Goal: Information Seeking & Learning: Learn about a topic

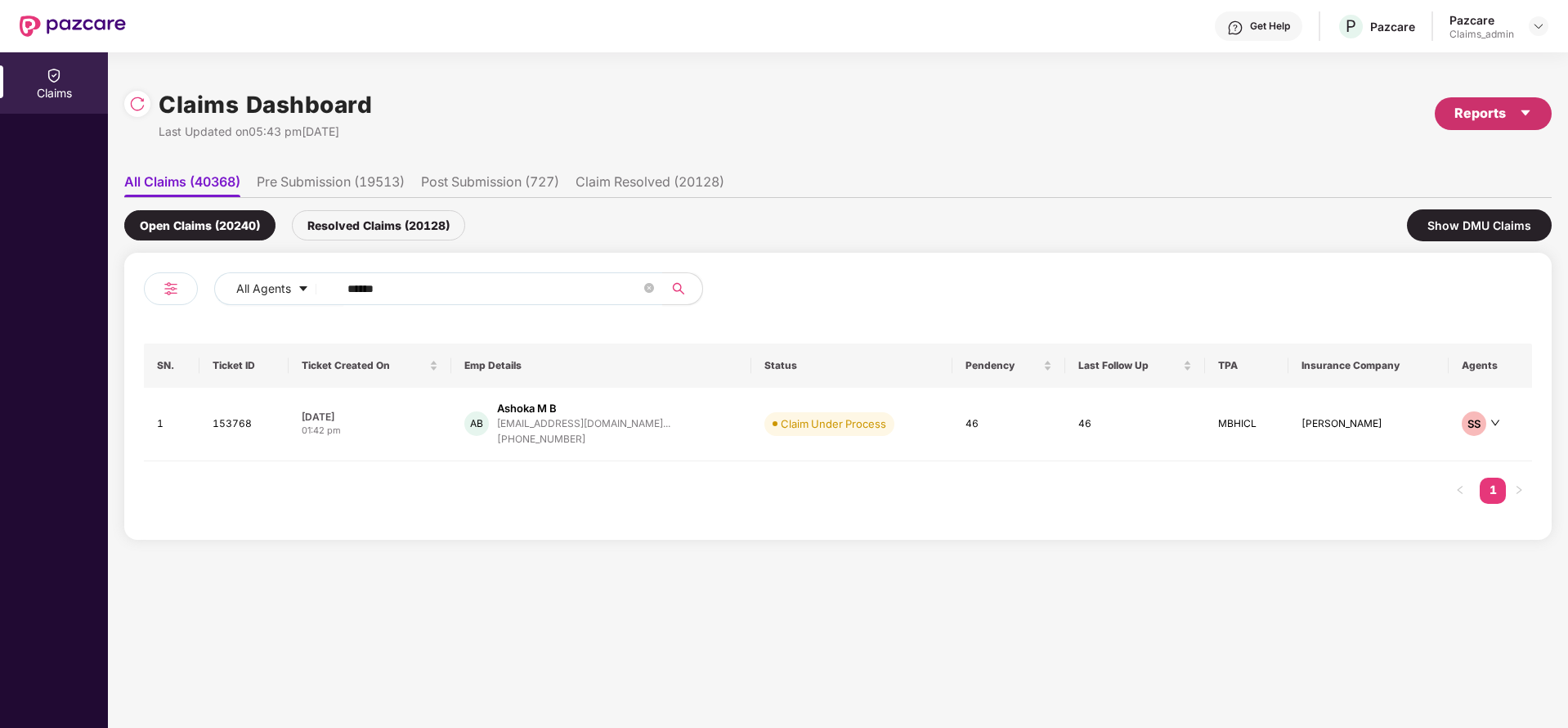
click at [1489, 106] on div "Reports" at bounding box center [1493, 113] width 78 height 20
click at [1408, 187] on div "Claims Pendency Report" at bounding box center [1424, 189] width 131 height 18
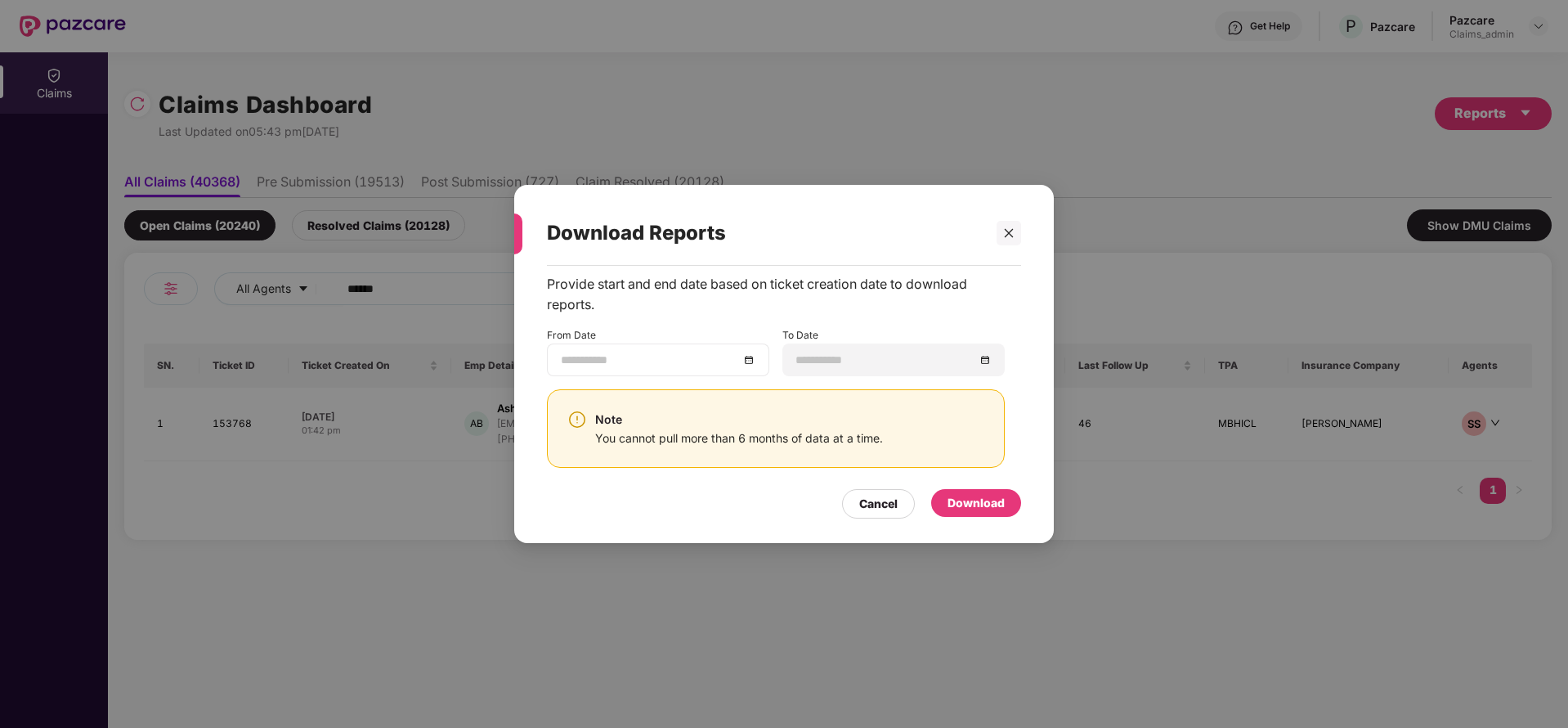
click at [744, 364] on div at bounding box center [658, 359] width 194 height 18
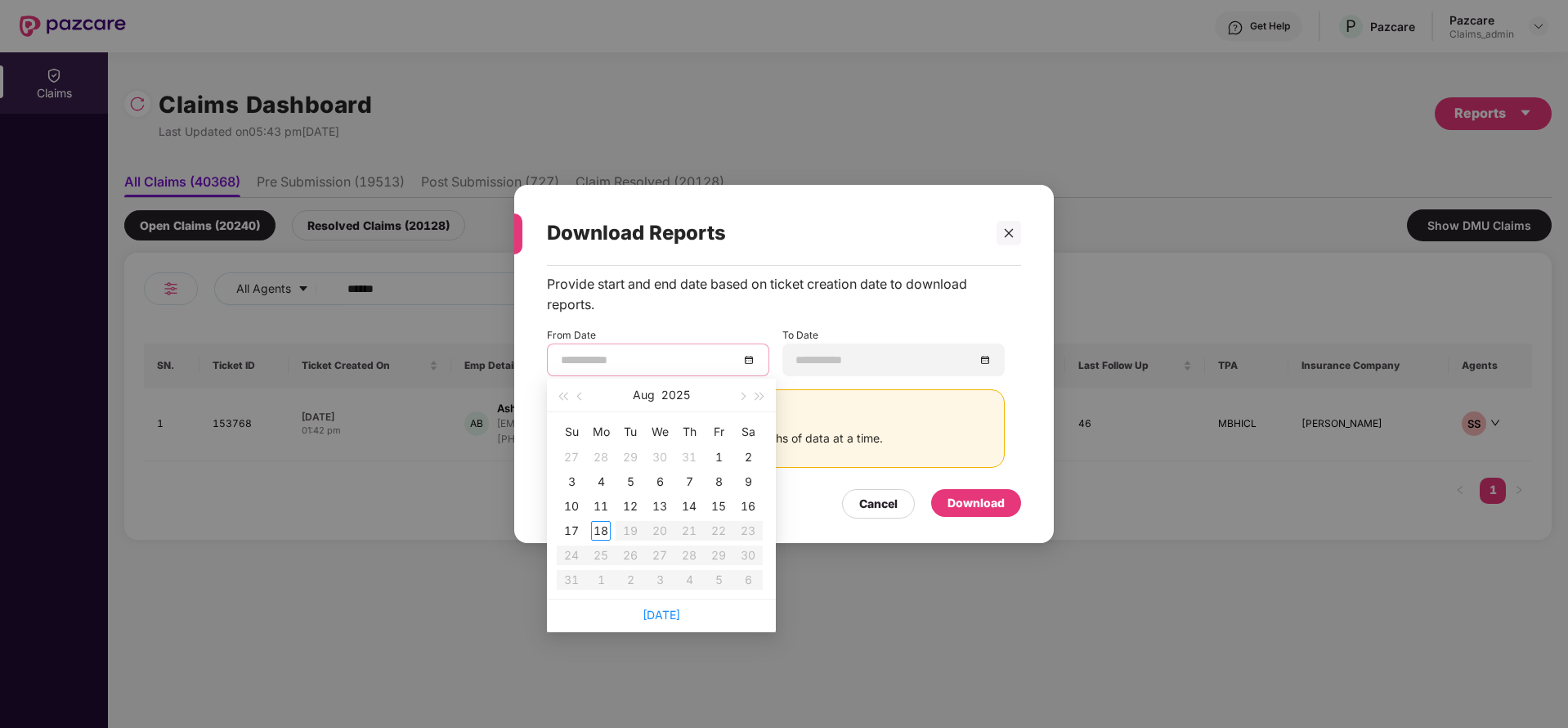
type input "**********"
click at [580, 402] on button "button" at bounding box center [580, 394] width 18 height 32
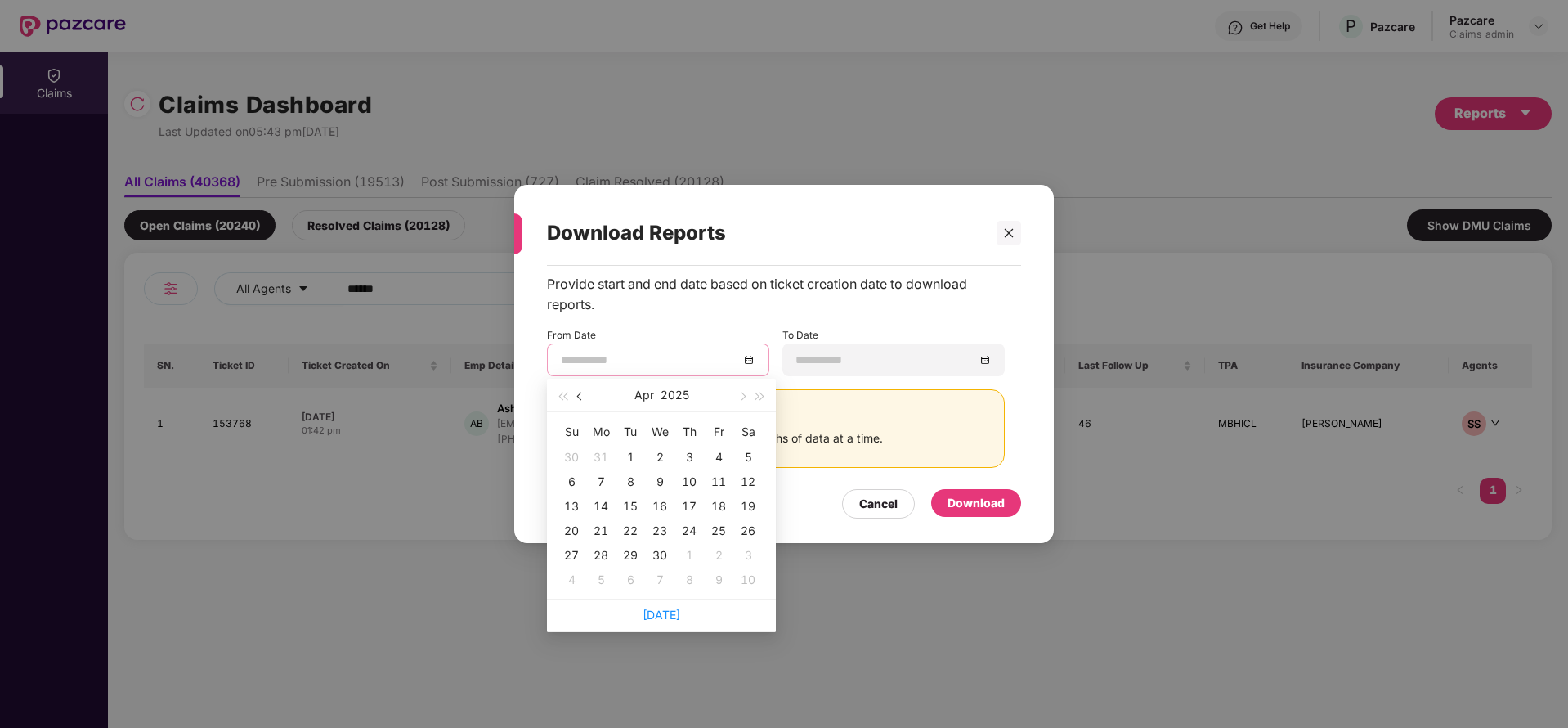
click at [580, 402] on button "button" at bounding box center [580, 394] width 18 height 32
type input "**********"
click at [655, 526] on div "19" at bounding box center [659, 530] width 19 height 19
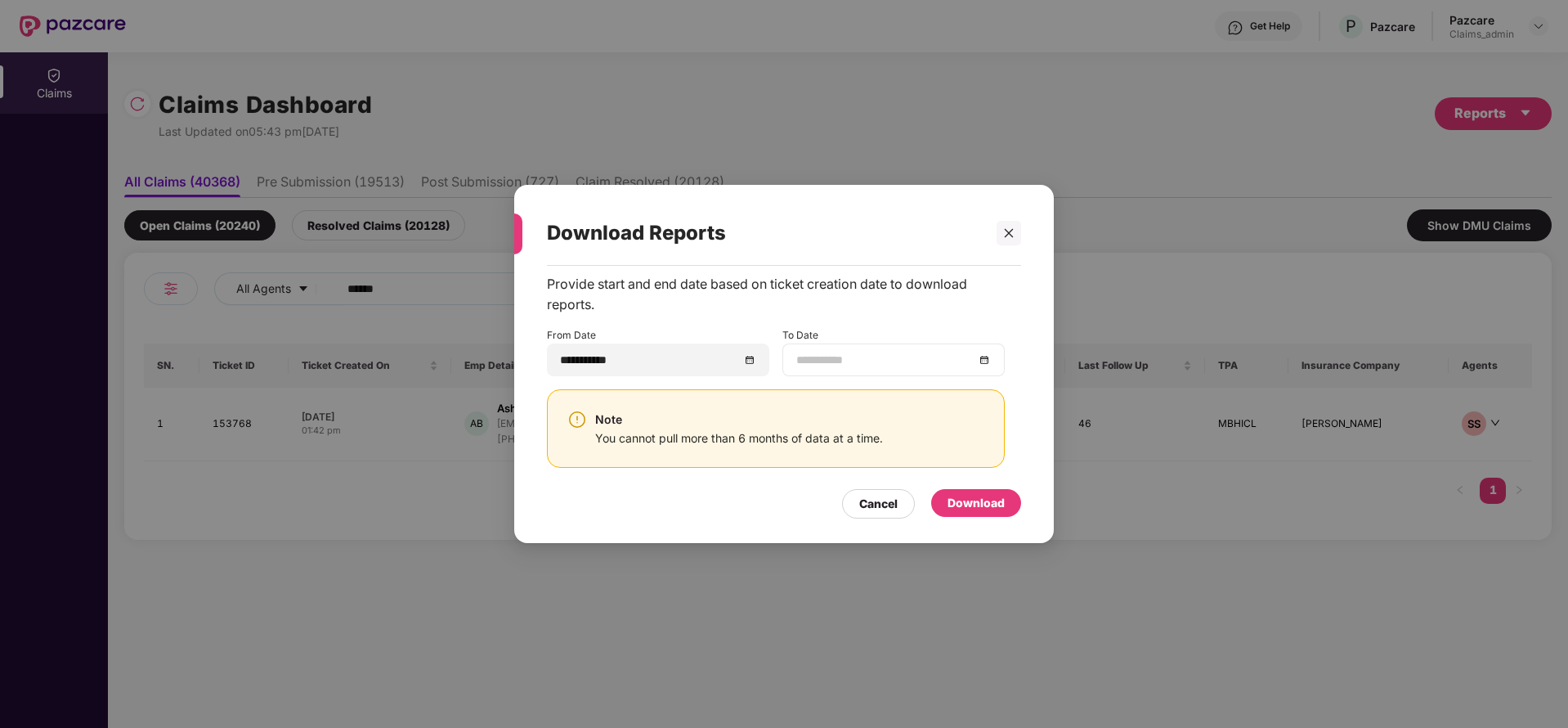
click at [981, 369] on div at bounding box center [893, 359] width 223 height 32
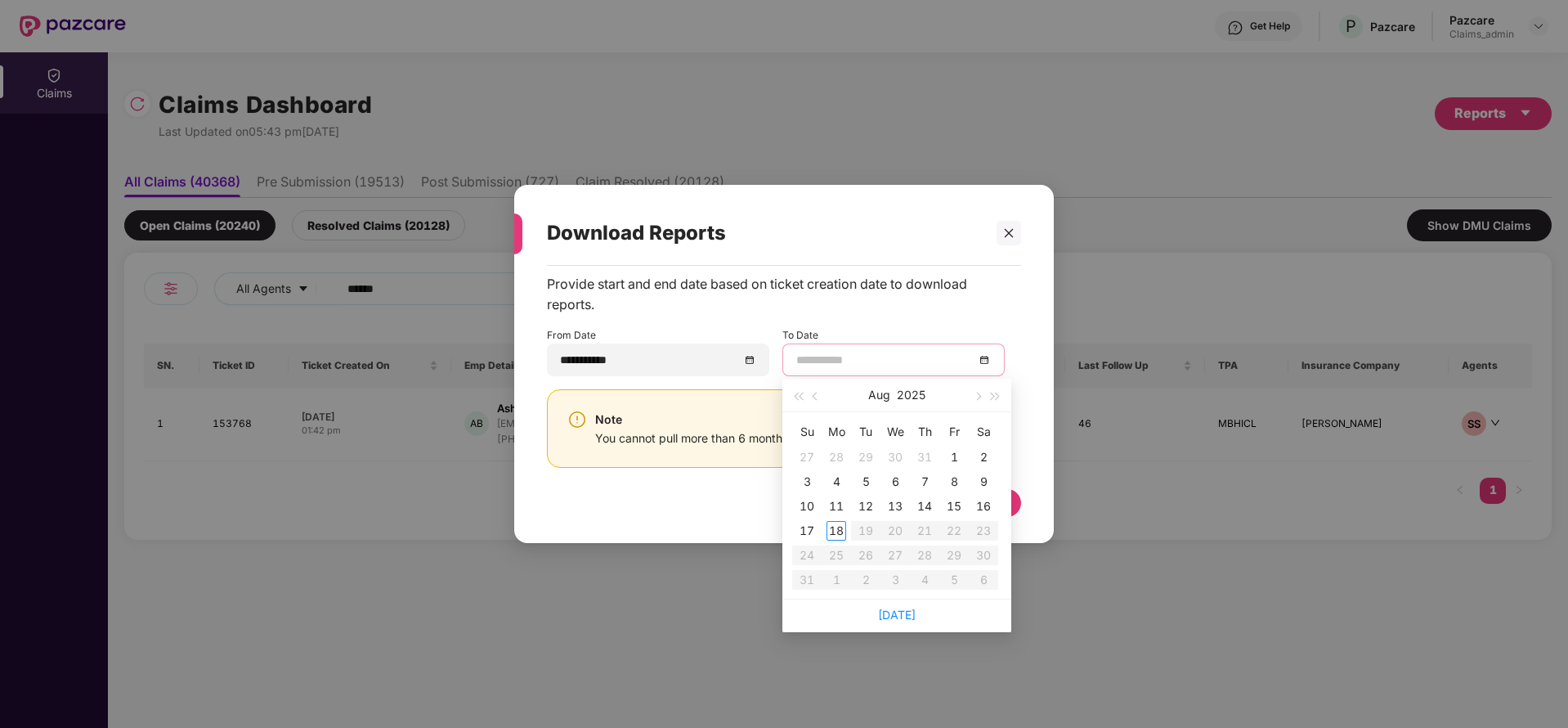
type input "**********"
click at [837, 530] on div "18" at bounding box center [836, 530] width 19 height 19
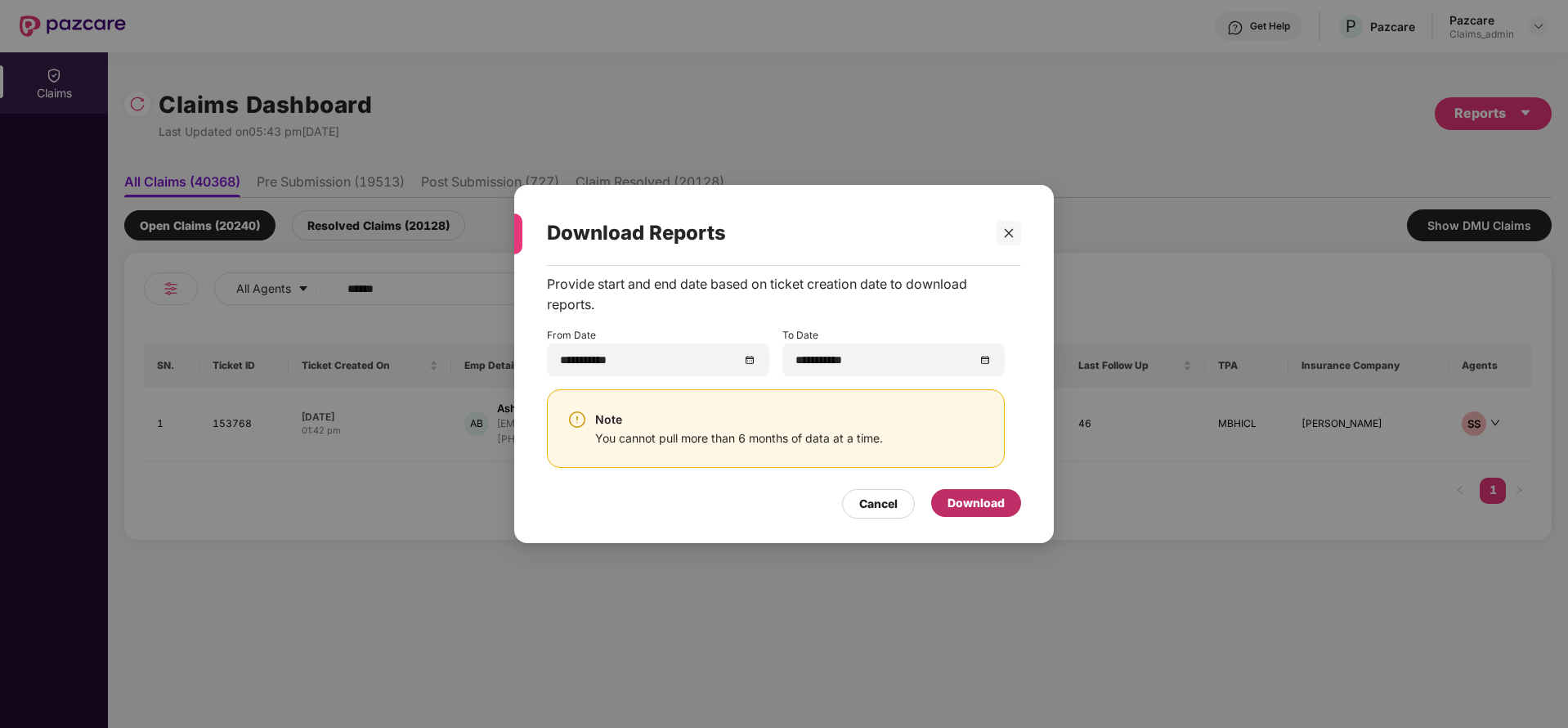
click at [986, 497] on div "Download" at bounding box center [976, 502] width 57 height 18
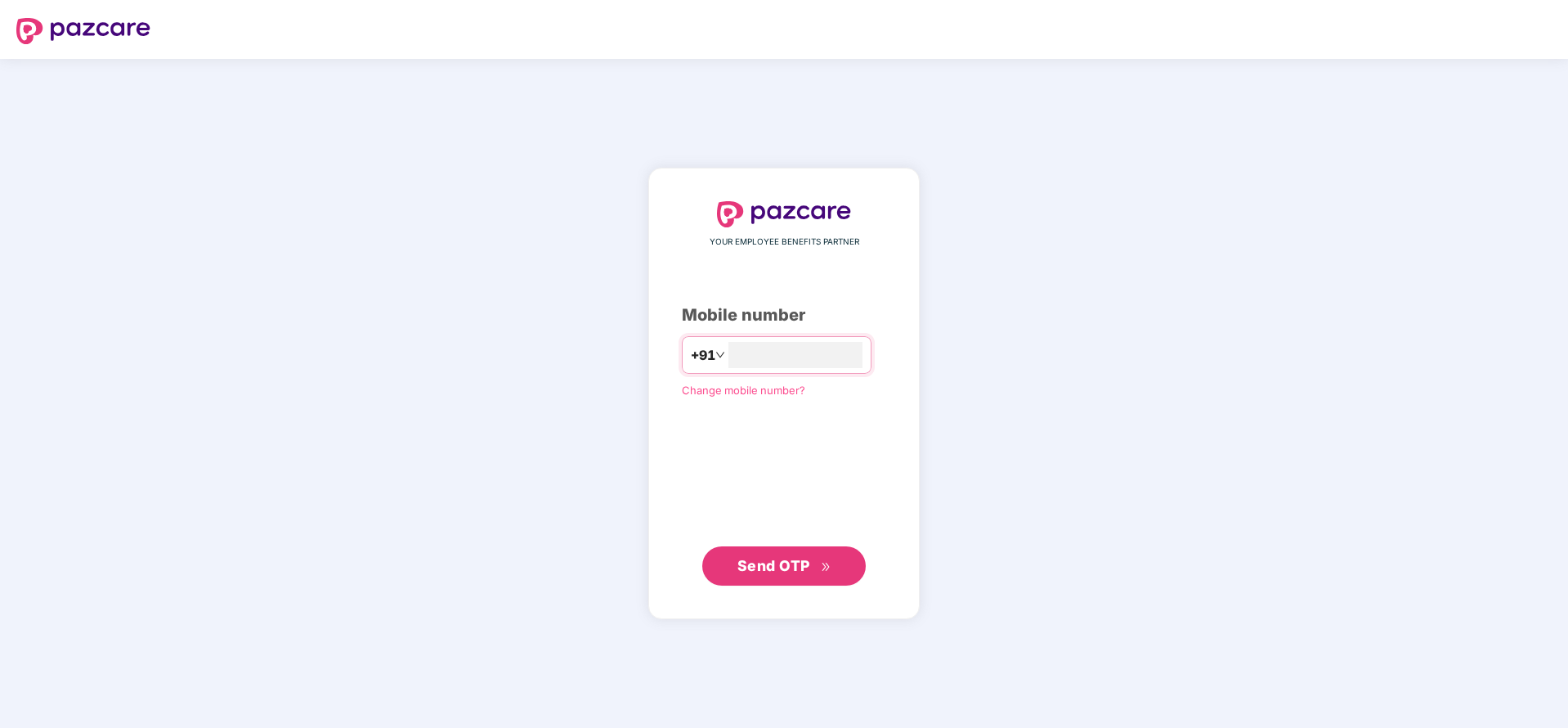
type input "**********"
click at [770, 564] on span "Send OTP" at bounding box center [774, 564] width 73 height 18
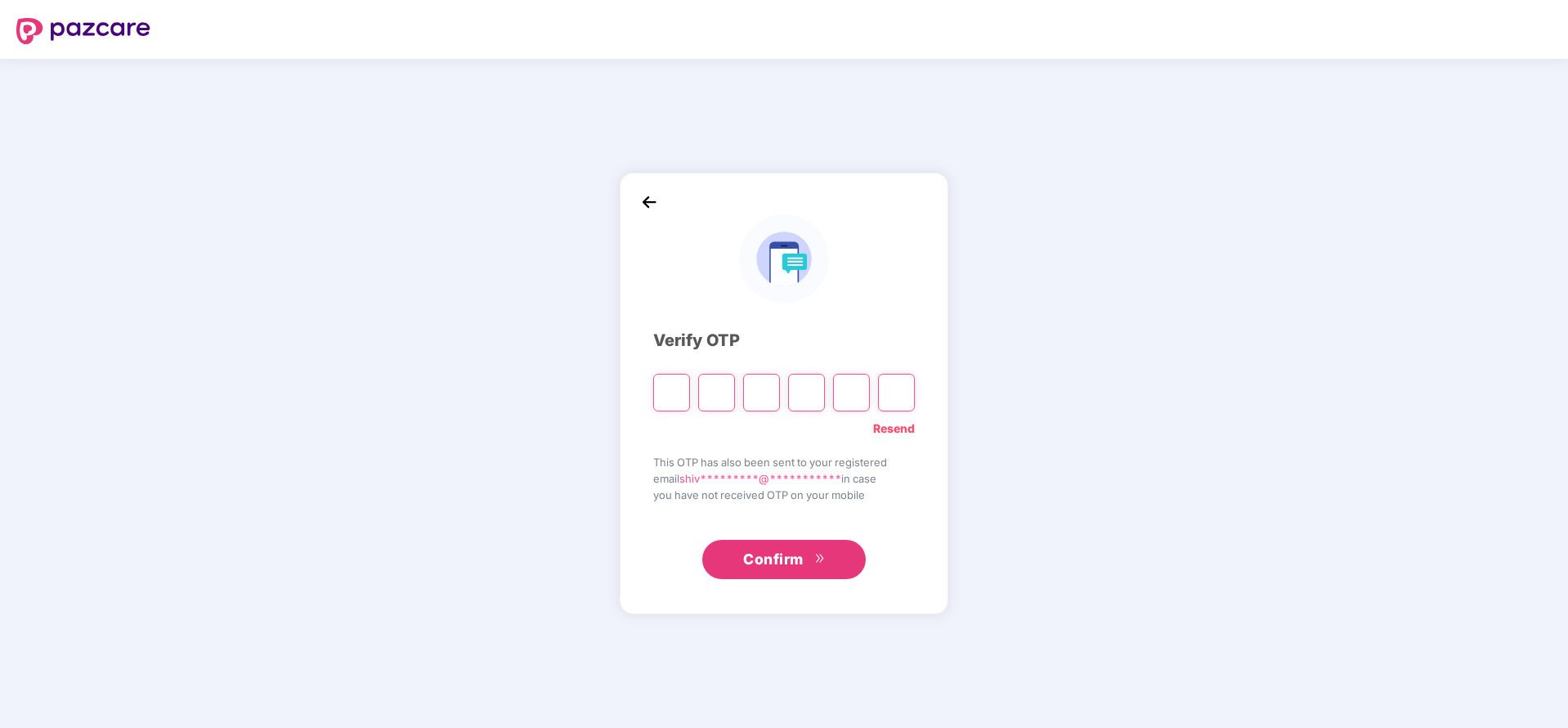
type input "*"
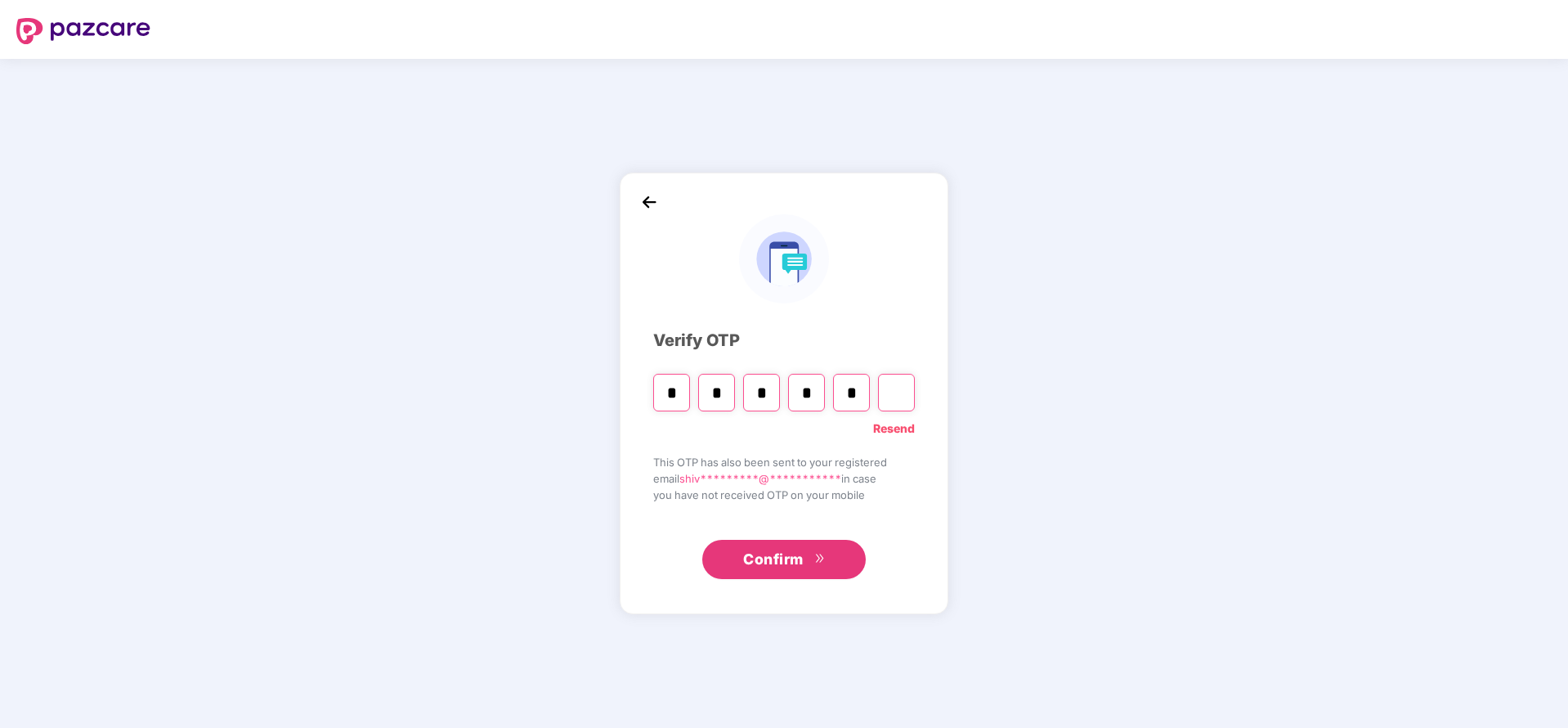
type input "*"
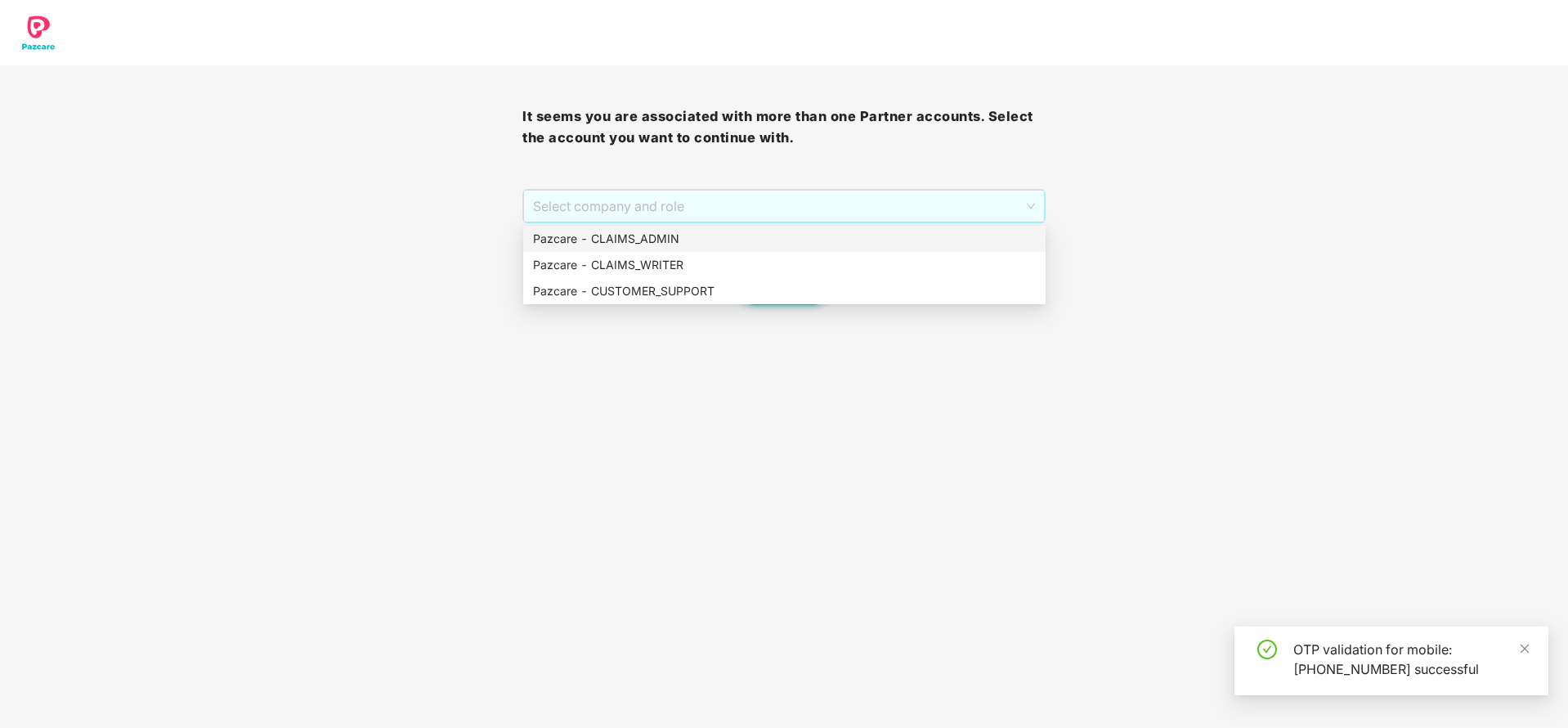
drag, startPoint x: 681, startPoint y: 208, endPoint x: 678, endPoint y: 237, distance: 29.2
click at [678, 237] on body "It seems you are associated with more than one Partner accounts. Select the acc…" at bounding box center [784, 364] width 1568 height 728
click at [678, 237] on div "Pazcare - CLAIMS_ADMIN" at bounding box center [785, 238] width 503 height 18
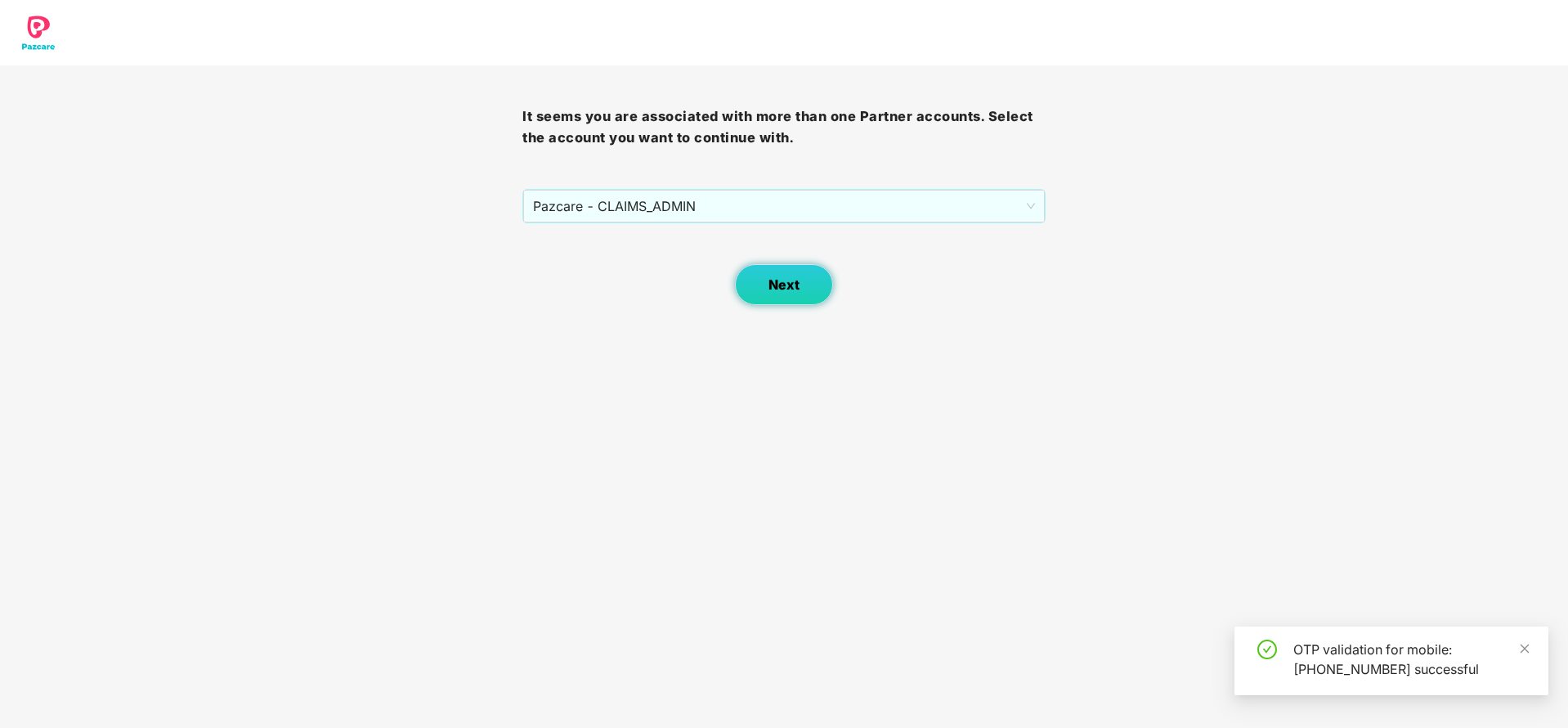
click at [783, 278] on span "Next" at bounding box center [784, 285] width 31 height 16
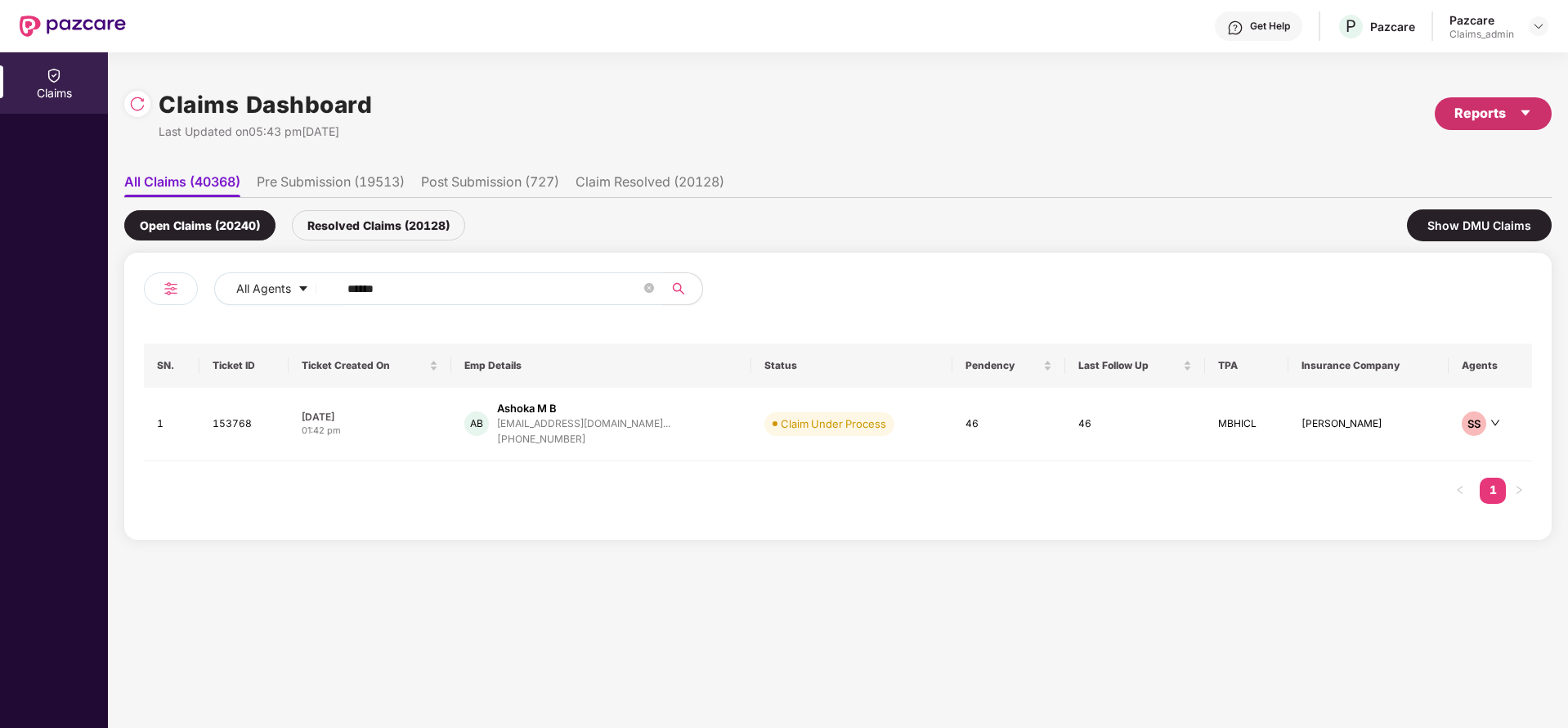
click at [1481, 109] on div "Reports" at bounding box center [1493, 113] width 78 height 20
click at [1386, 188] on div "Claims Pendency Report" at bounding box center [1424, 189] width 131 height 18
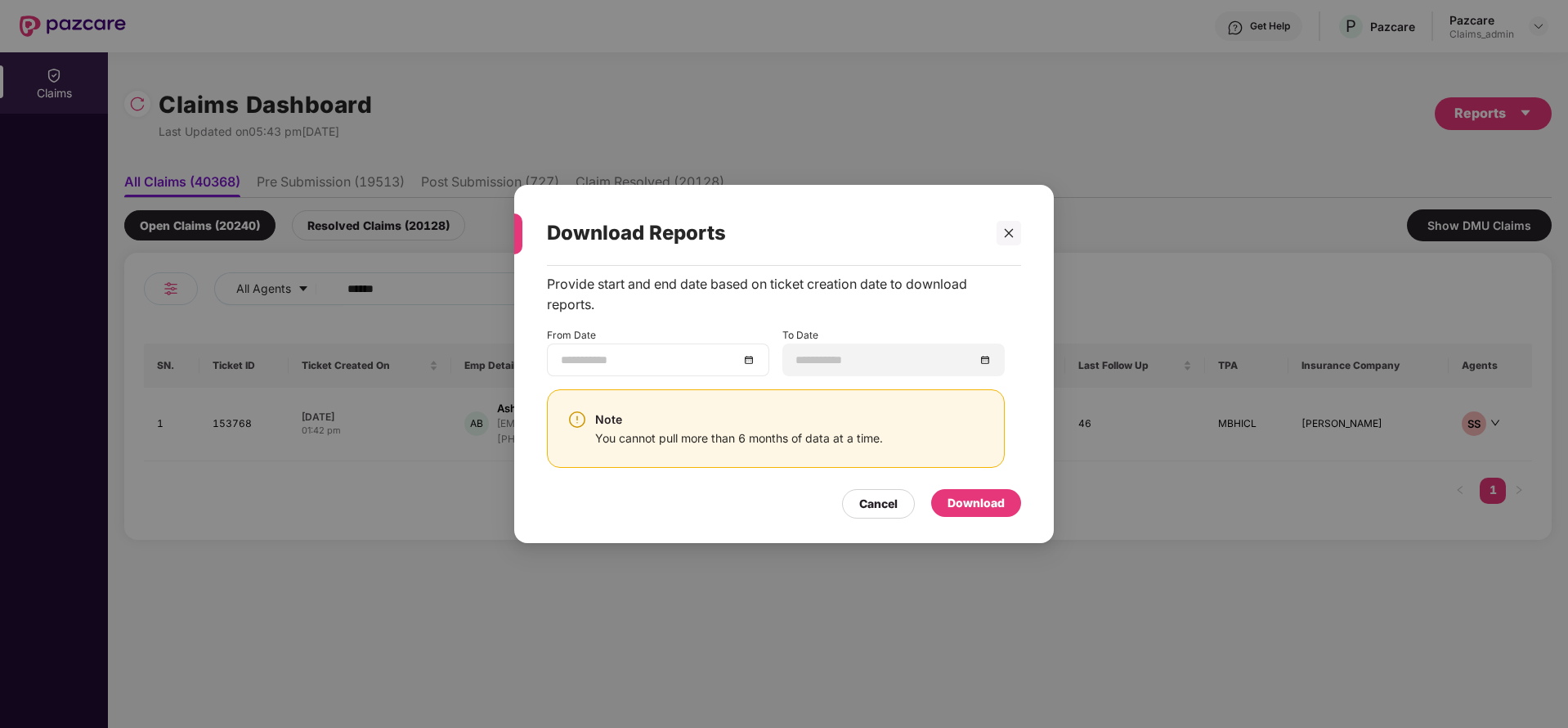
click at [753, 364] on div at bounding box center [658, 359] width 194 height 18
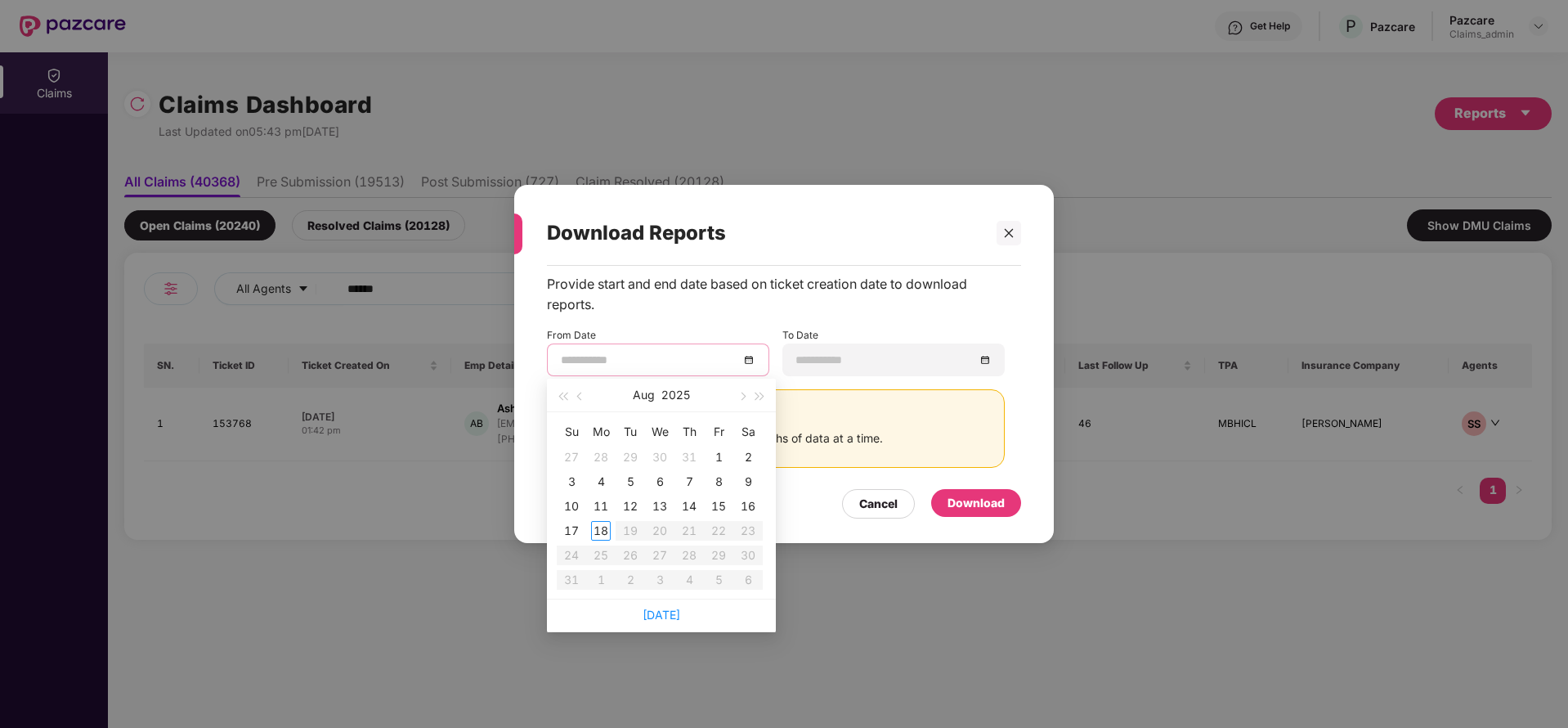
type input "**********"
click at [582, 395] on span "button" at bounding box center [581, 396] width 8 height 8
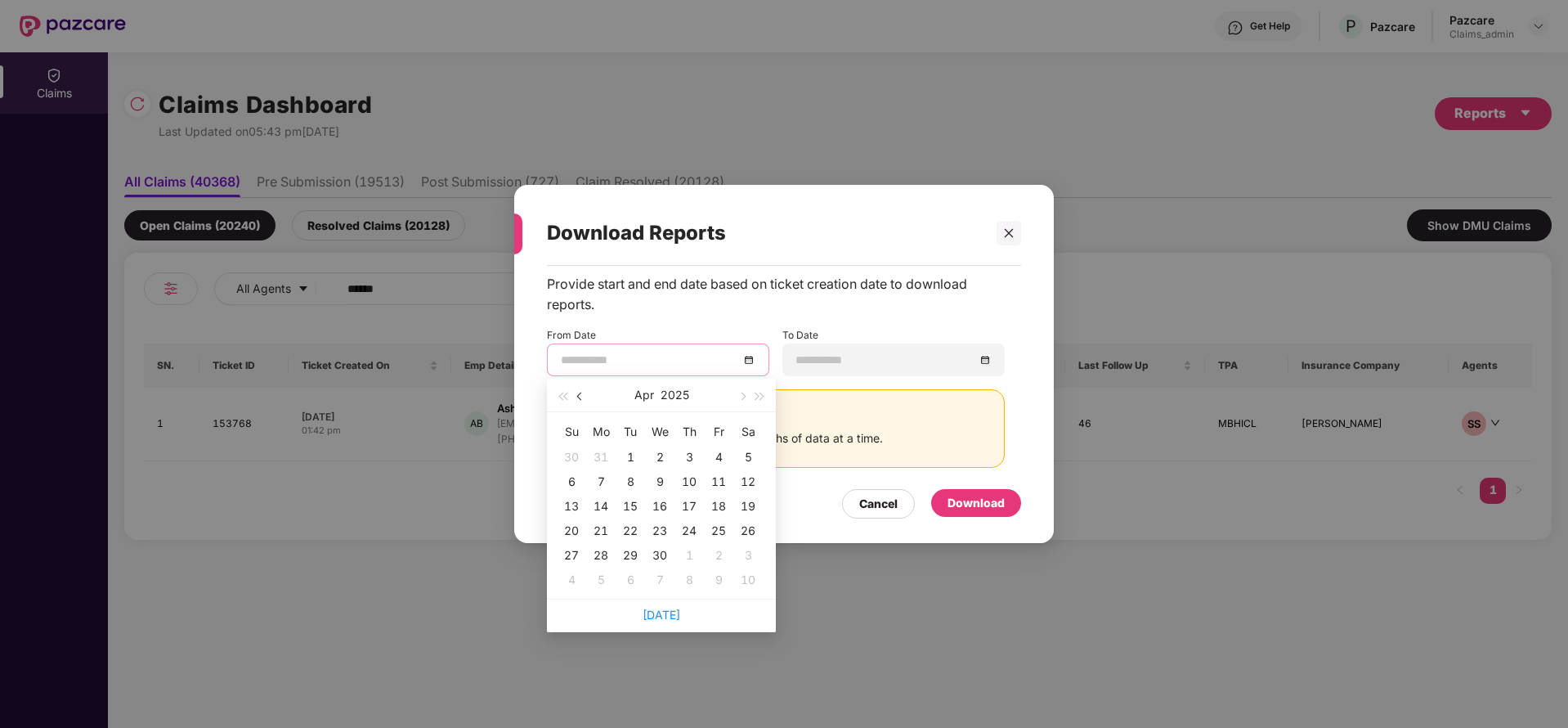
click at [582, 395] on span "button" at bounding box center [581, 396] width 8 height 8
click at [740, 401] on button "button" at bounding box center [741, 394] width 18 height 32
type input "**********"
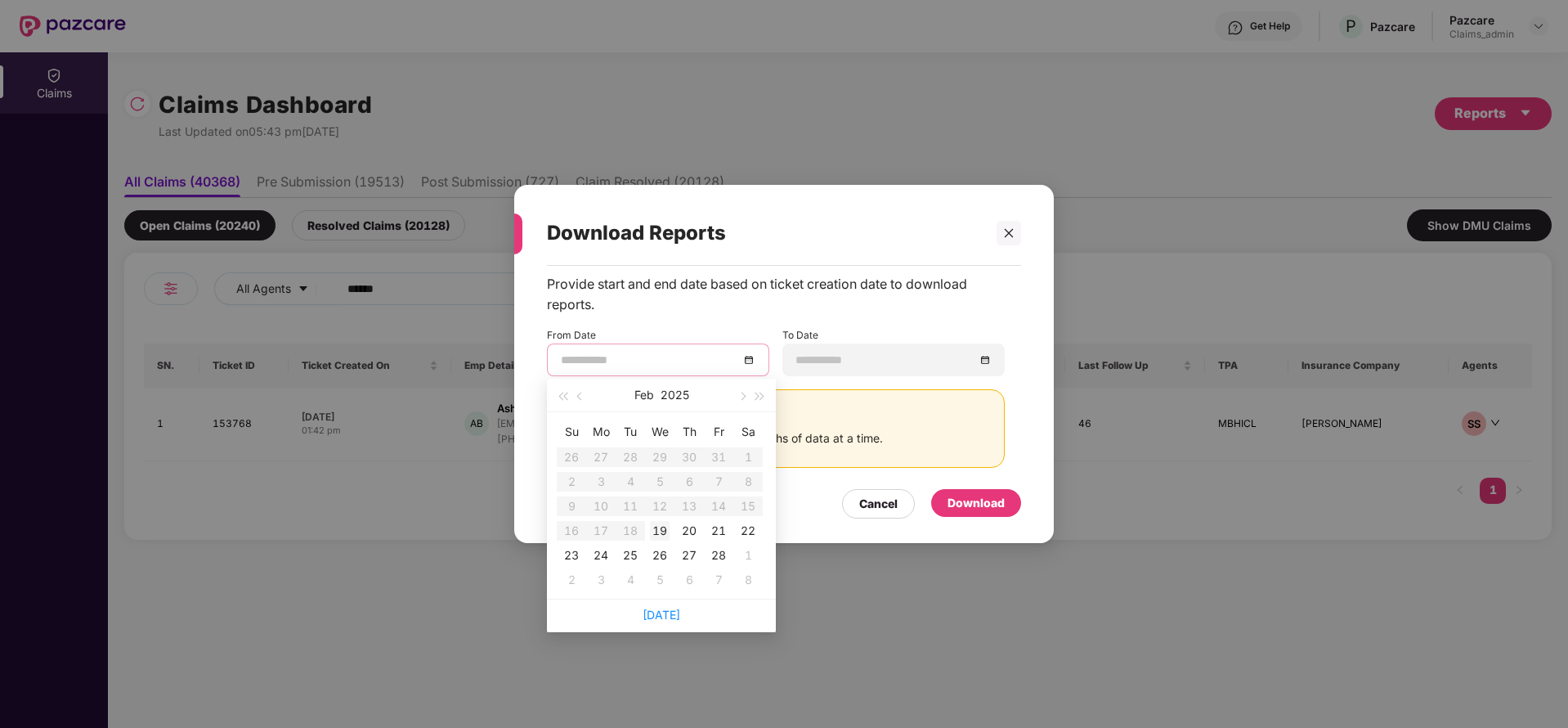
click at [661, 527] on div "19" at bounding box center [659, 530] width 19 height 19
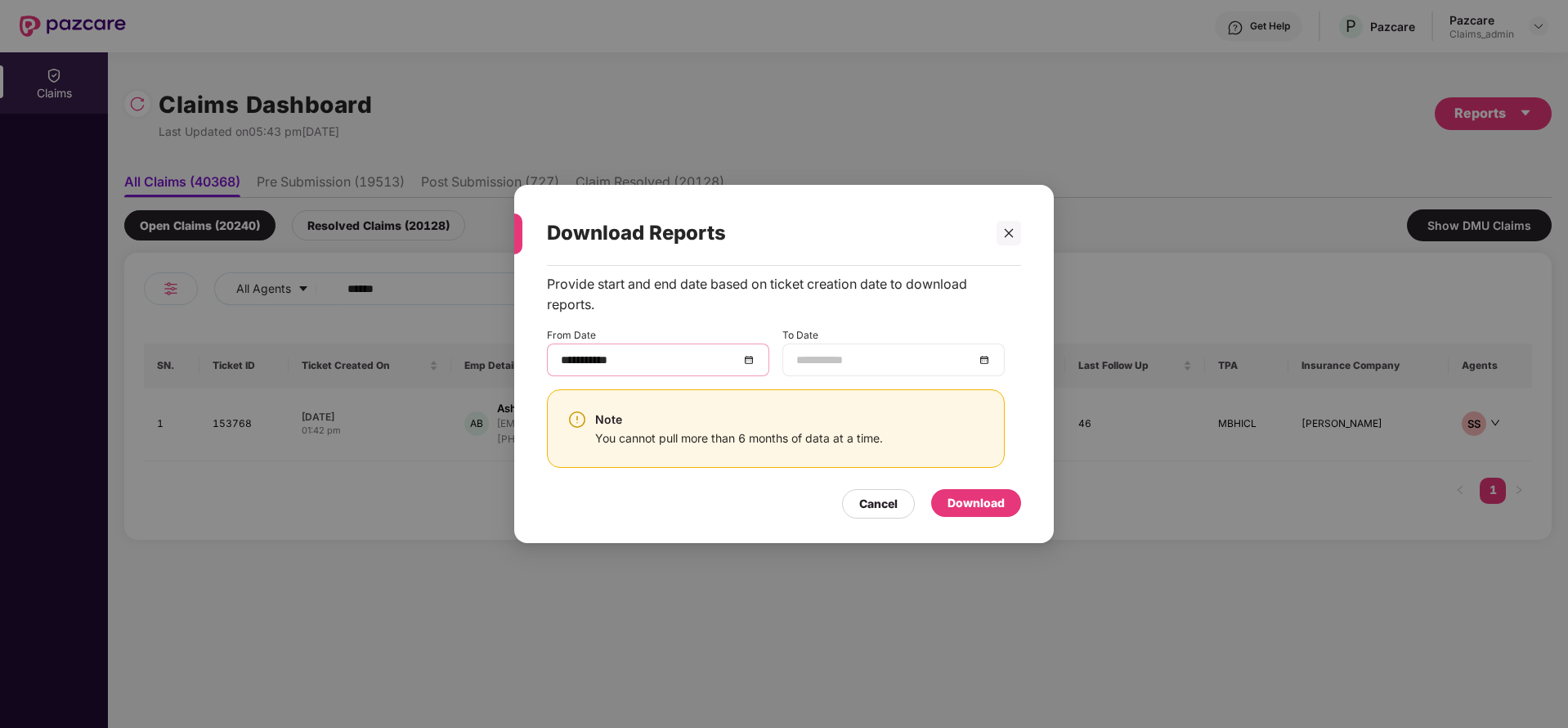
click at [984, 359] on div at bounding box center [893, 359] width 194 height 18
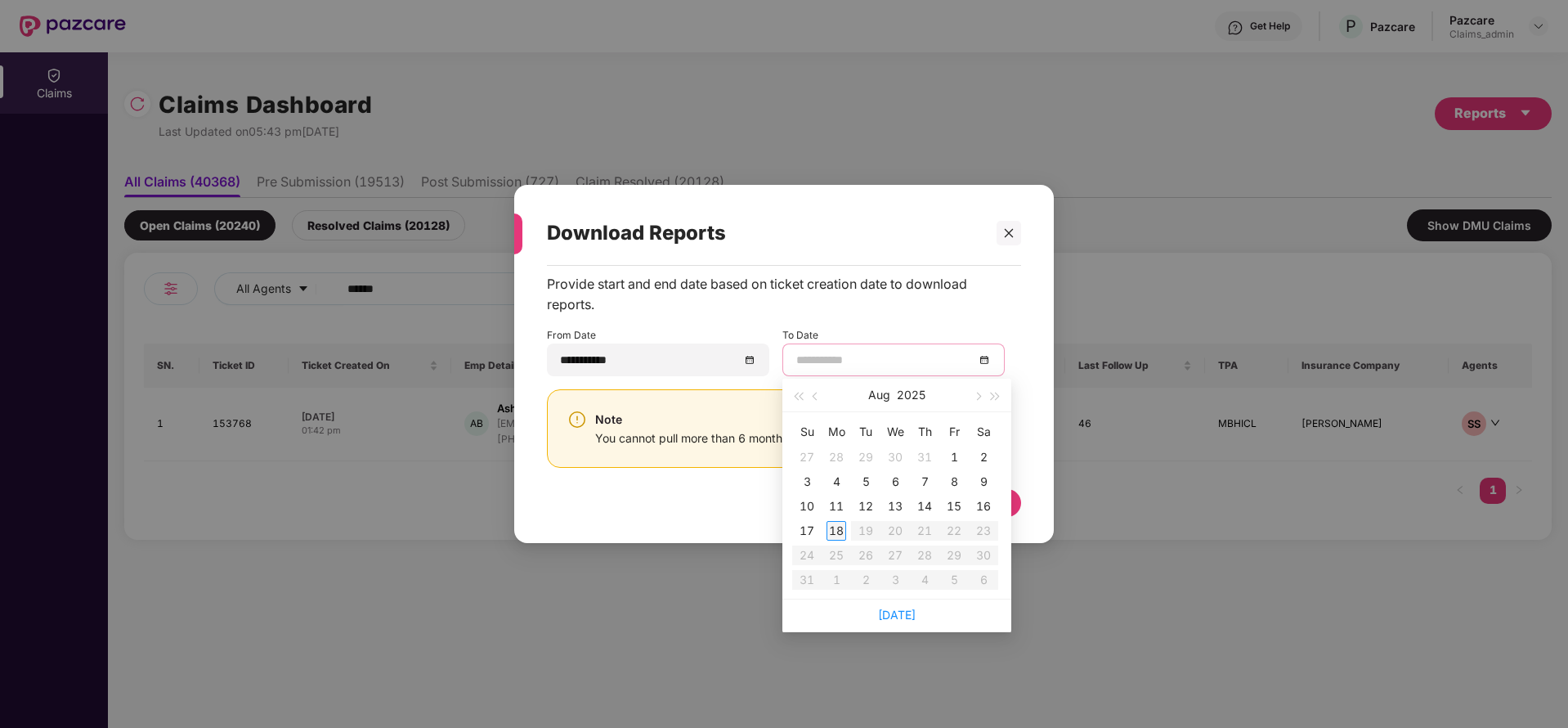
type input "**********"
click at [830, 528] on div "18" at bounding box center [836, 530] width 19 height 19
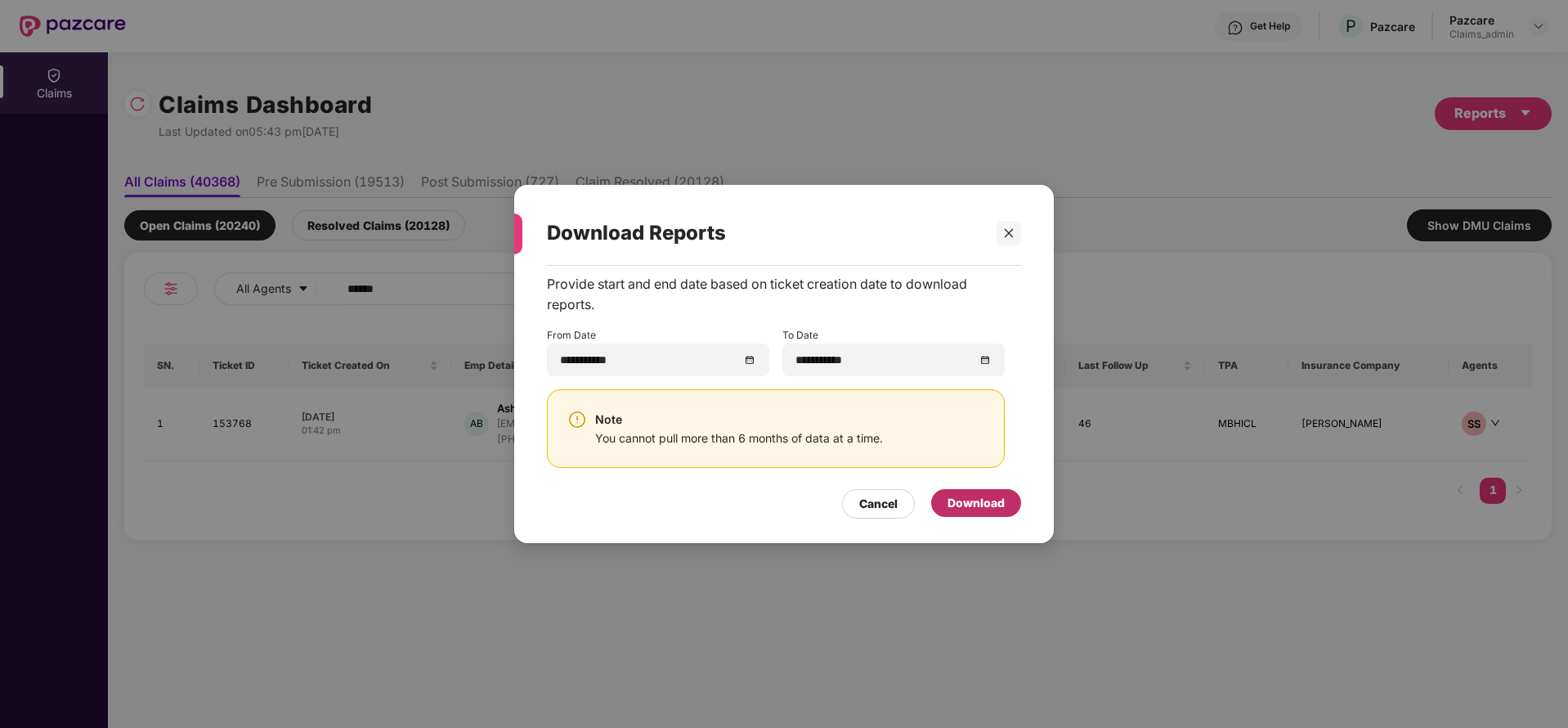
click at [974, 500] on div "Download" at bounding box center [976, 502] width 57 height 18
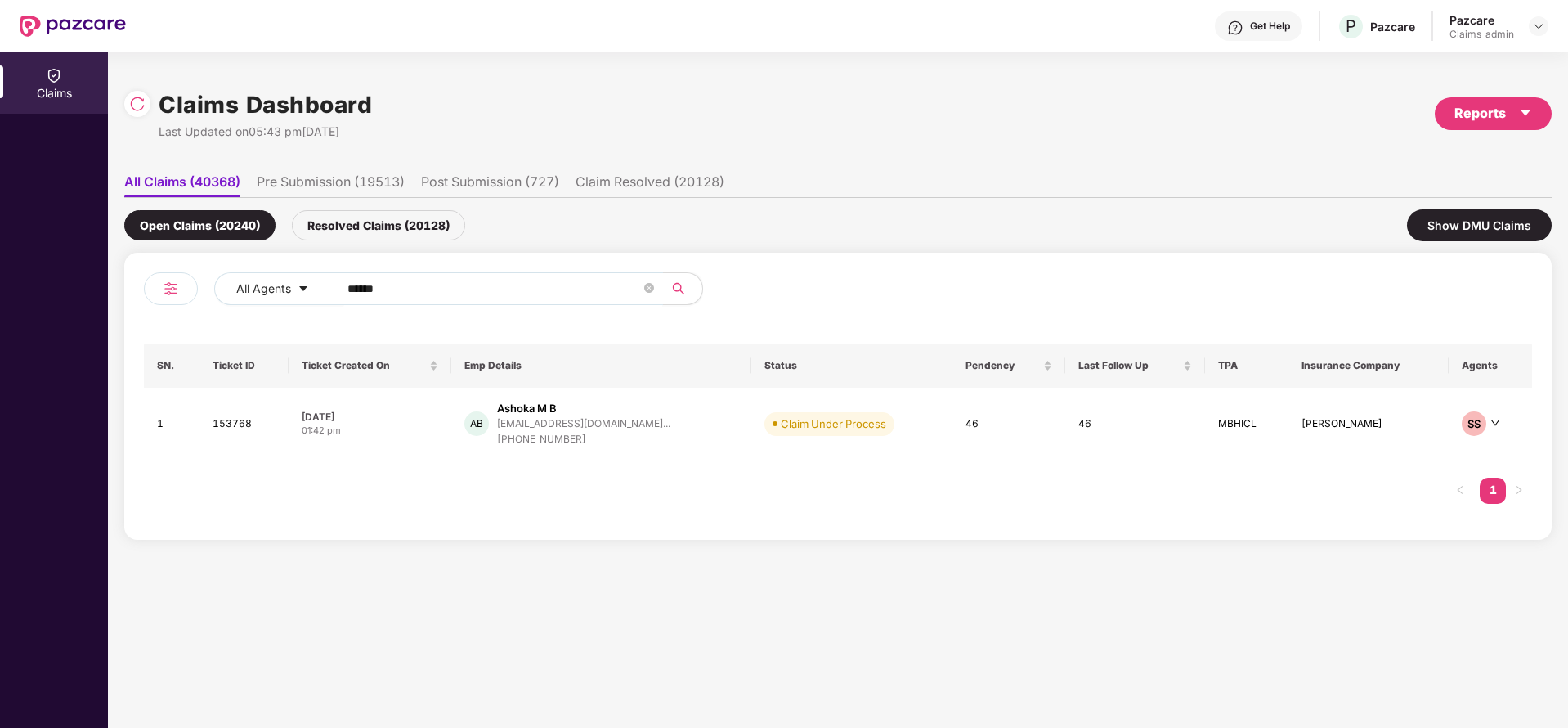
drag, startPoint x: 422, startPoint y: 296, endPoint x: 209, endPoint y: 302, distance: 213.1
click at [209, 302] on div "All Agents ******" at bounding box center [491, 295] width 694 height 46
paste input "text"
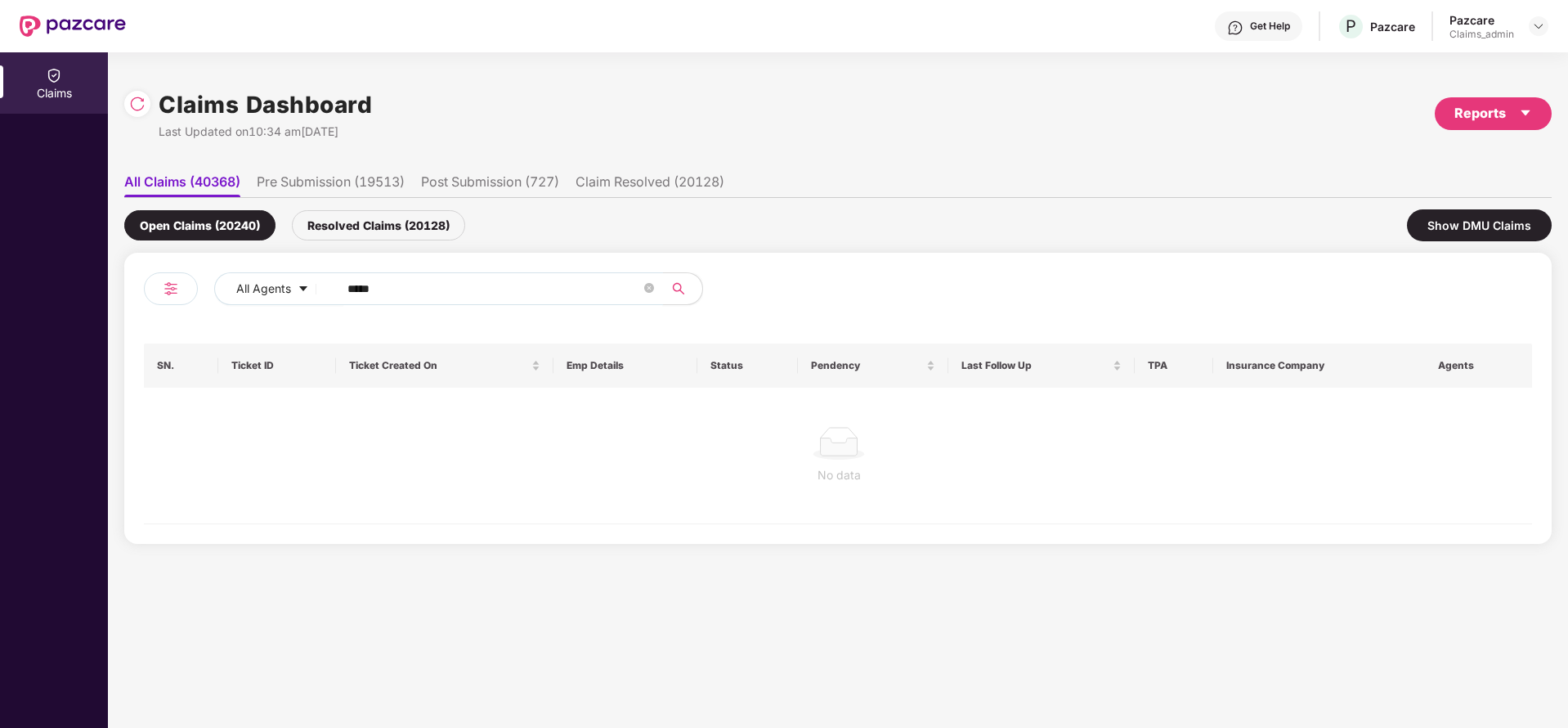
type input "*****"
click at [363, 211] on div "Resolved Claims (20128)" at bounding box center [378, 225] width 173 height 31
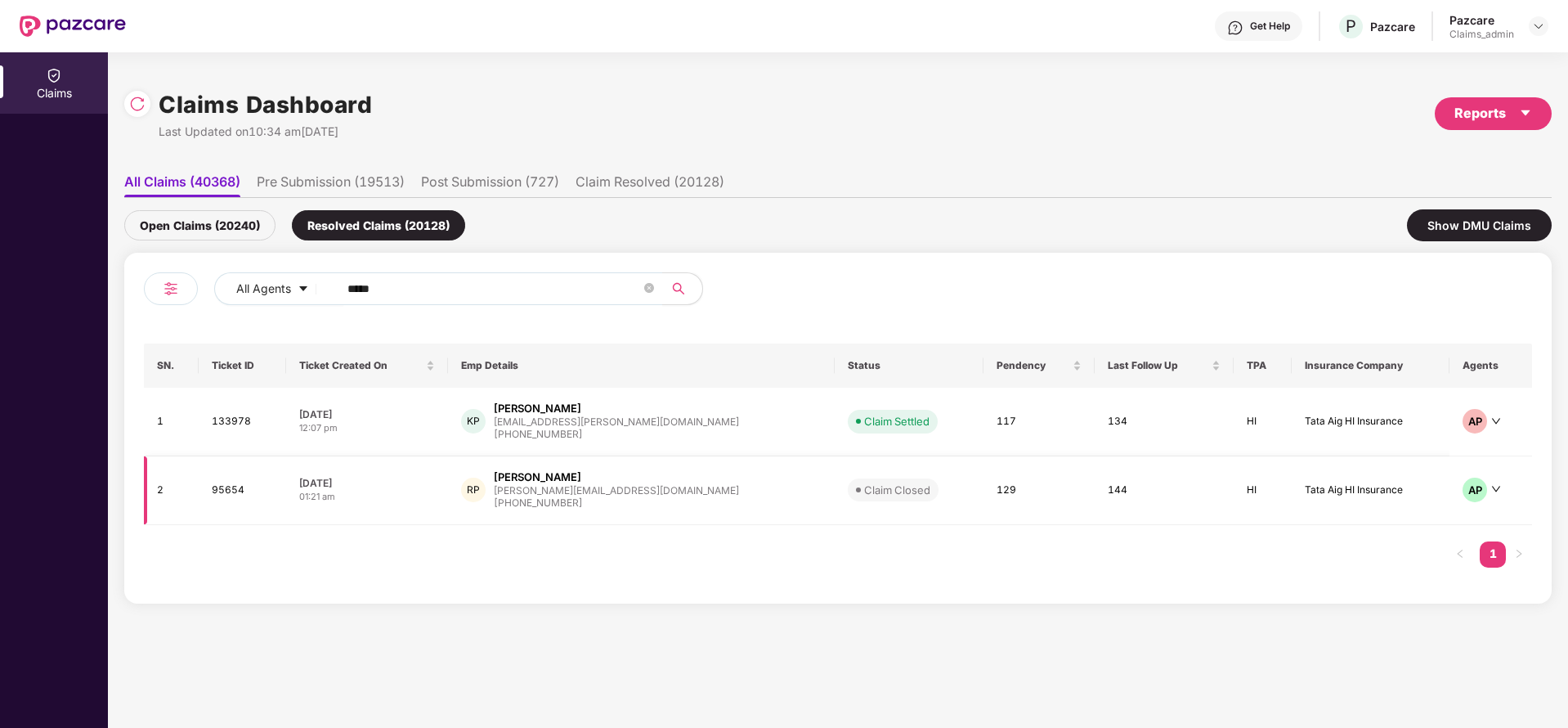
click at [576, 479] on div "[PERSON_NAME]" at bounding box center [537, 477] width 88 height 16
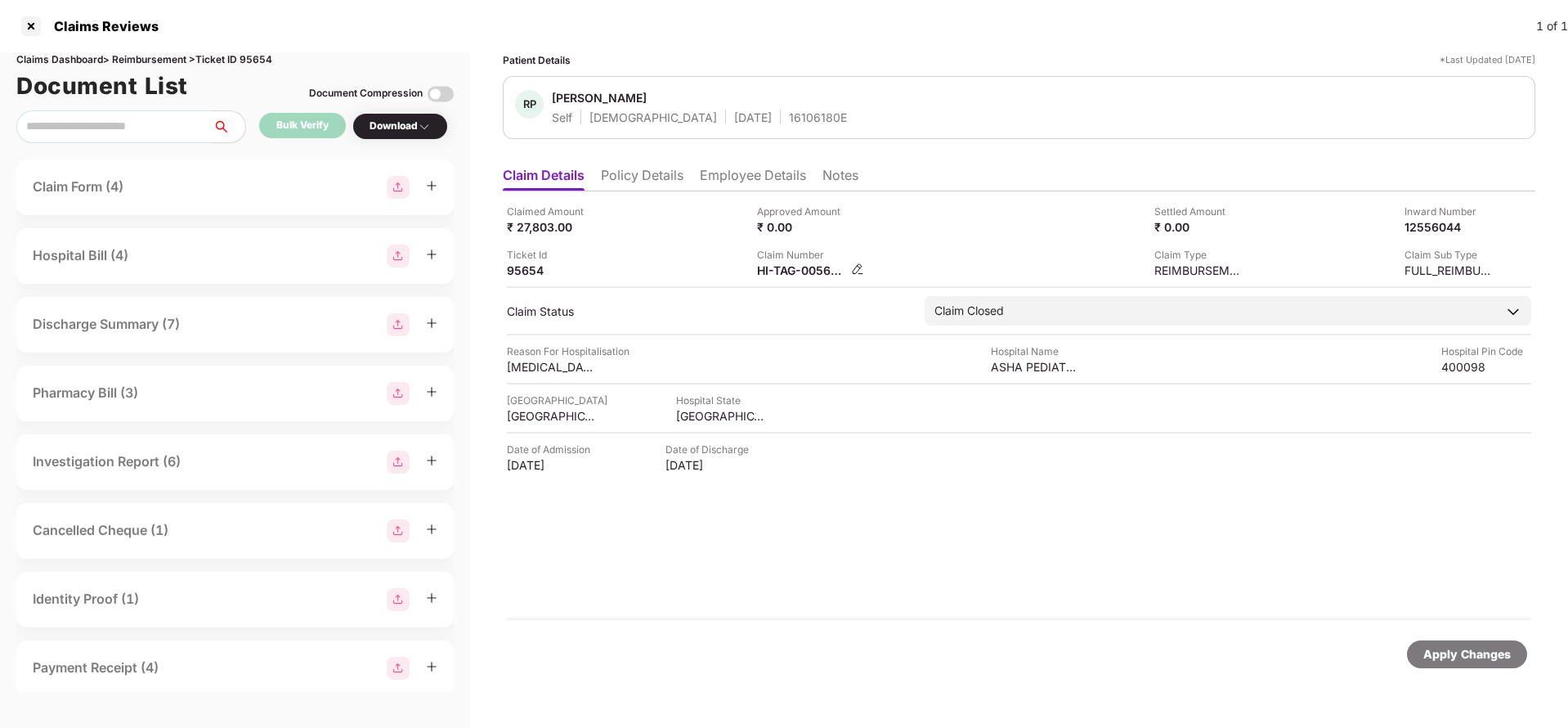
click at [858, 269] on img at bounding box center [858, 269] width 13 height 13
click at [766, 175] on li "Employee Details" at bounding box center [753, 179] width 106 height 24
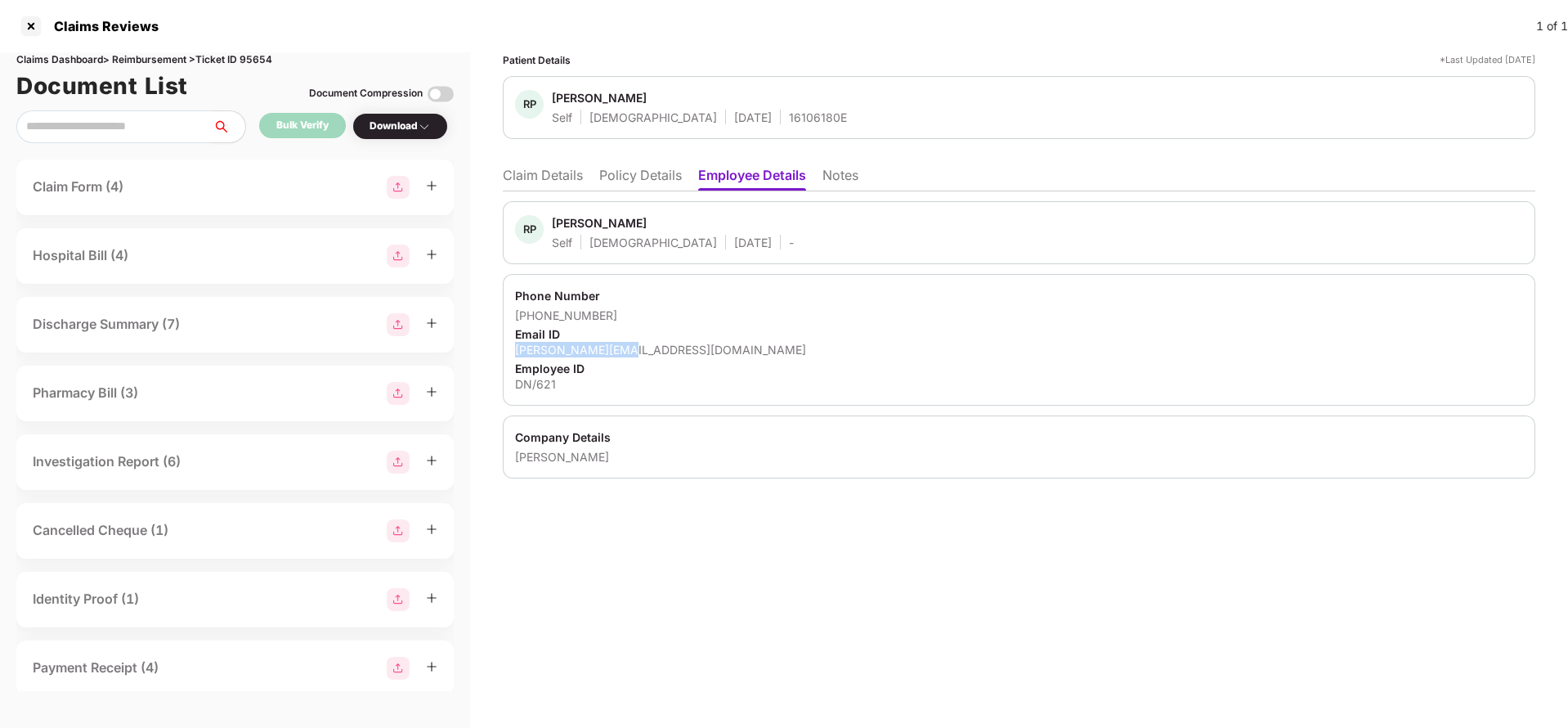
drag, startPoint x: 507, startPoint y: 348, endPoint x: 665, endPoint y: 353, distance: 158.1
click at [665, 353] on div "Phone Number [PHONE_NUMBER] Email ID [PERSON_NAME][EMAIL_ADDRESS][DOMAIN_NAME] …" at bounding box center [1019, 339] width 1033 height 131
copy div "[PERSON_NAME][EMAIL_ADDRESS][DOMAIN_NAME]"
click at [541, 175] on li "Claim Details" at bounding box center [543, 179] width 80 height 24
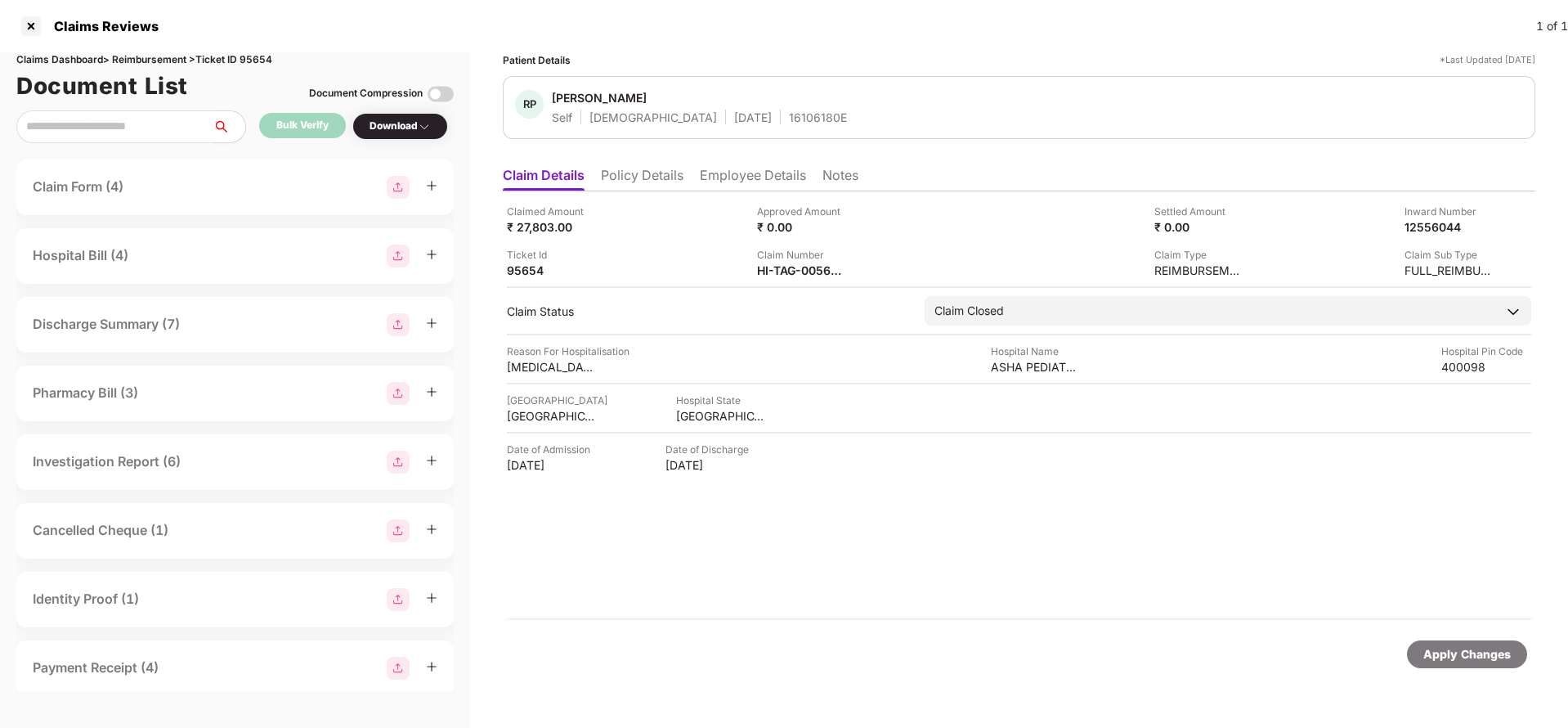
click at [658, 177] on li "Policy Details" at bounding box center [642, 179] width 82 height 24
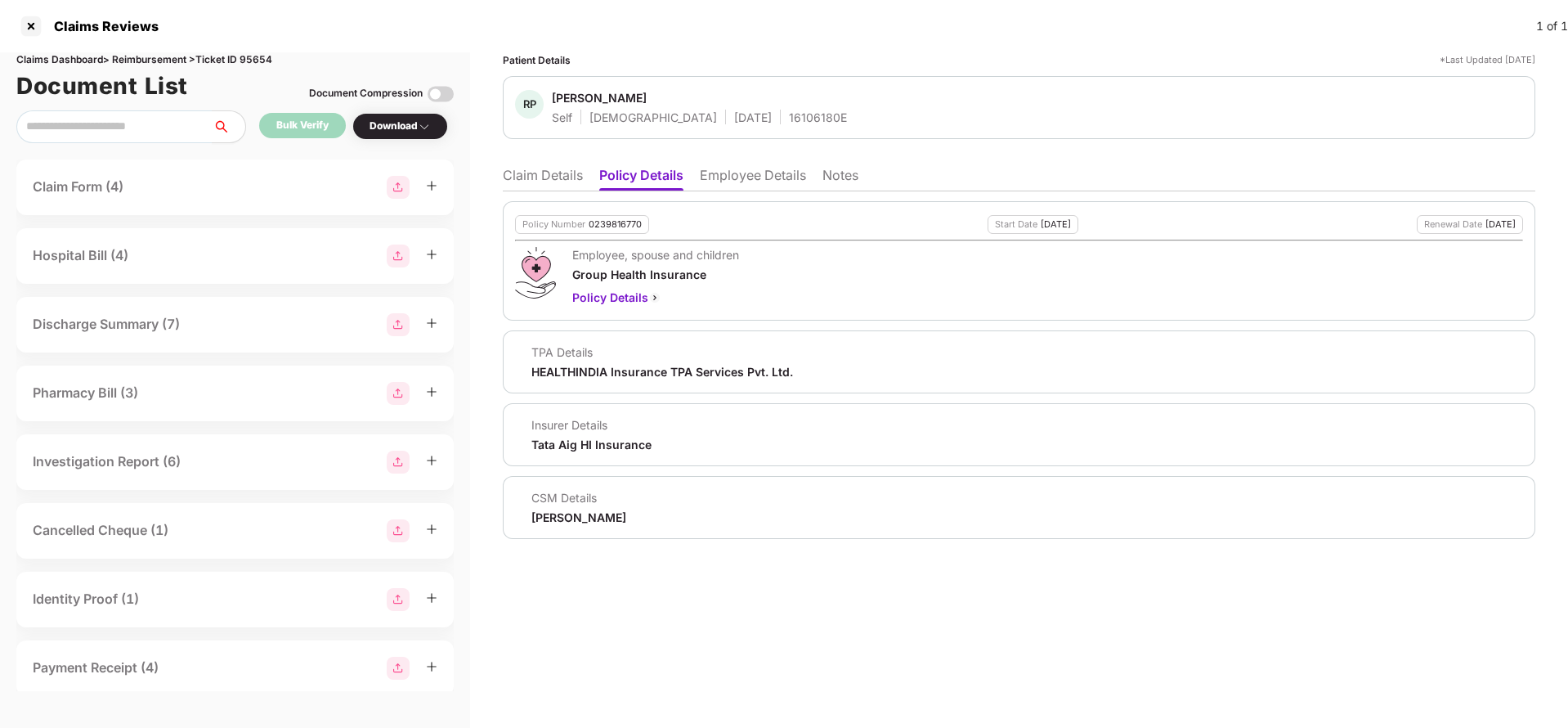
click at [745, 167] on li "Employee Details" at bounding box center [753, 179] width 106 height 24
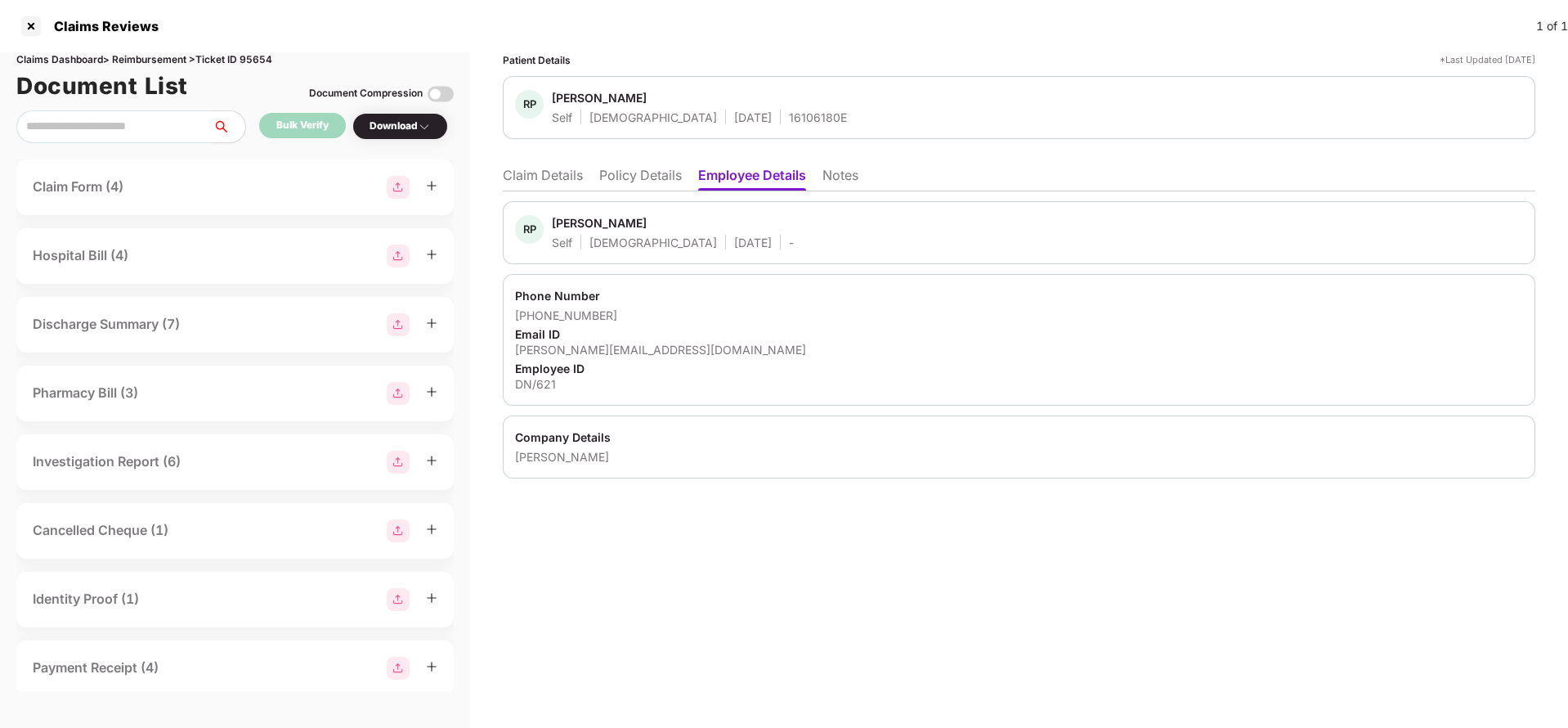
click at [575, 176] on li "Claim Details" at bounding box center [543, 179] width 80 height 24
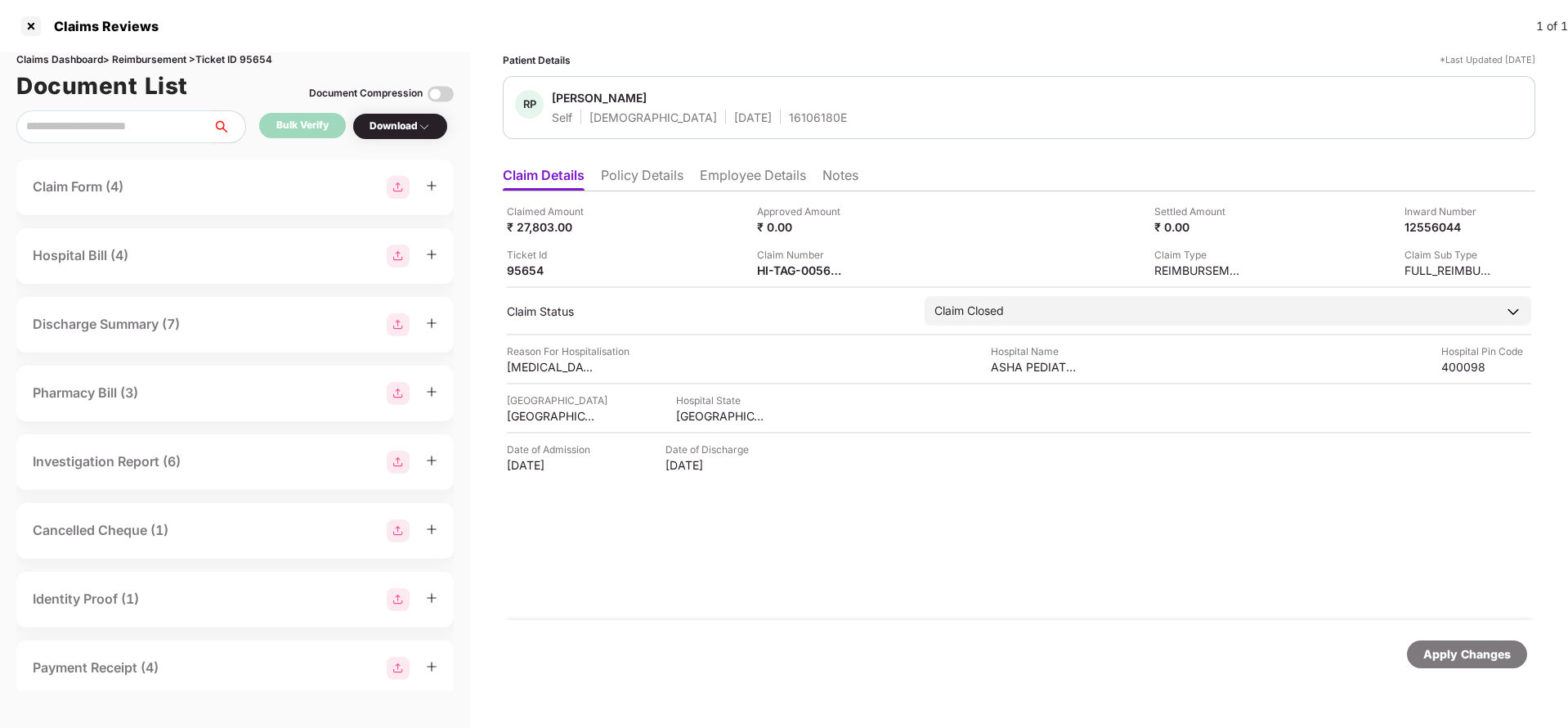
click at [769, 180] on li "Employee Details" at bounding box center [753, 179] width 106 height 24
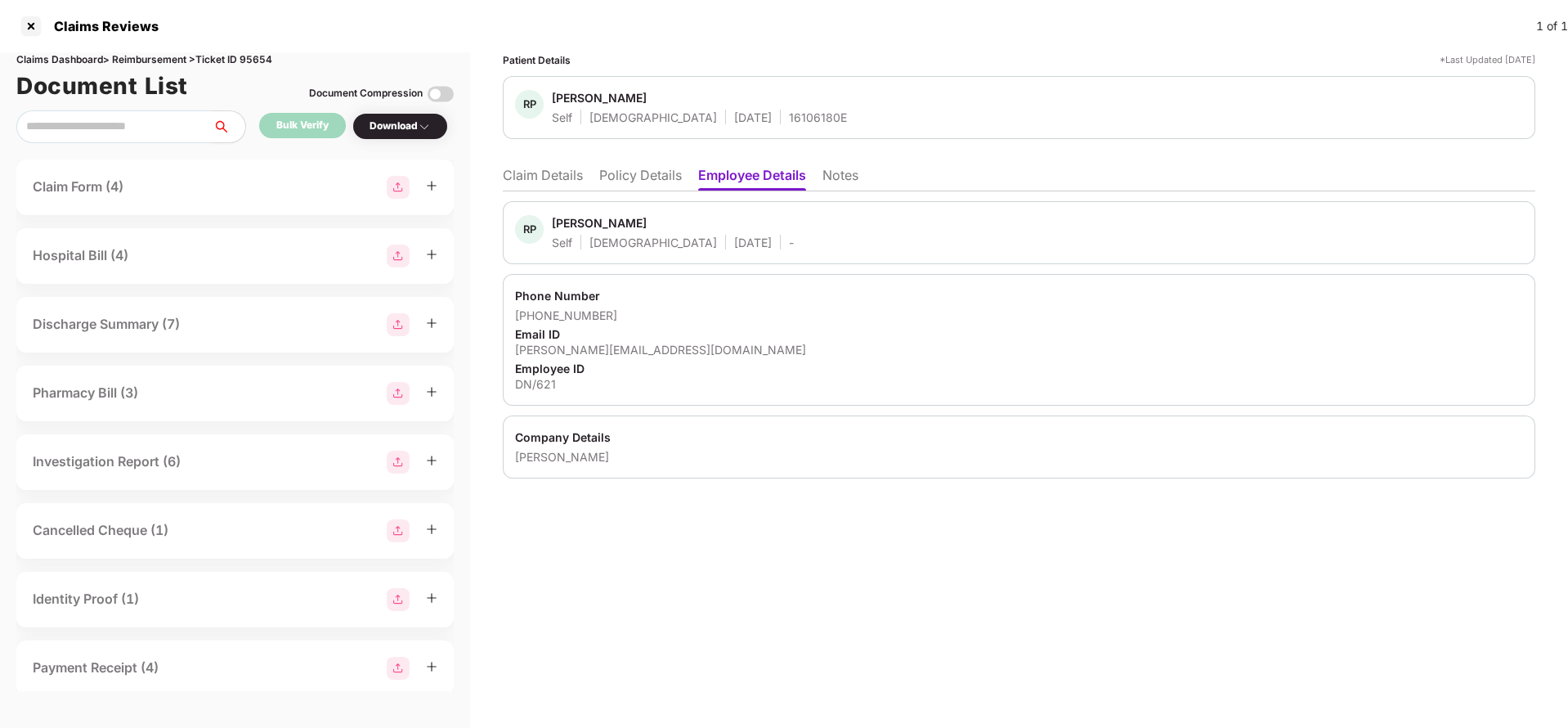
click at [624, 175] on li "Policy Details" at bounding box center [640, 179] width 82 height 24
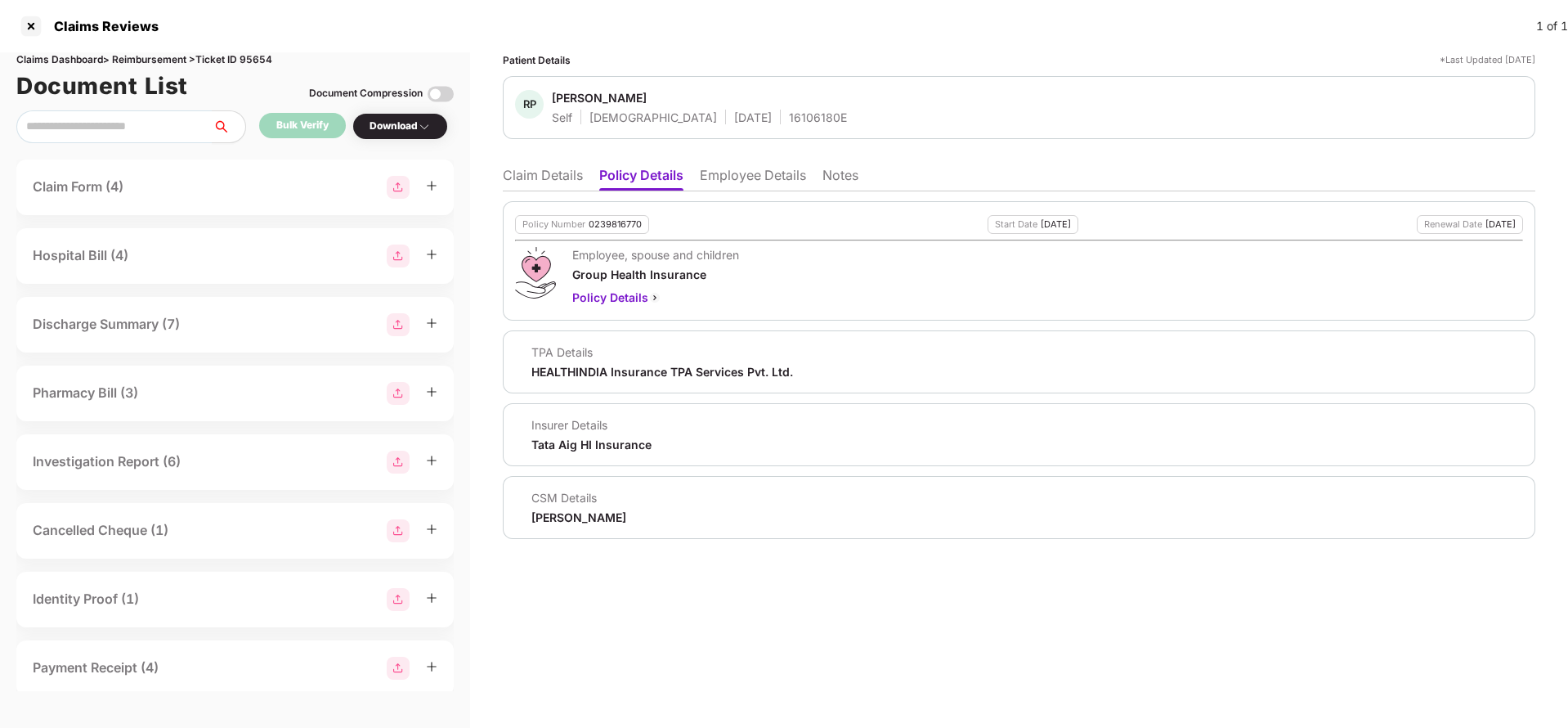
click at [552, 167] on li "Claim Details" at bounding box center [543, 179] width 80 height 24
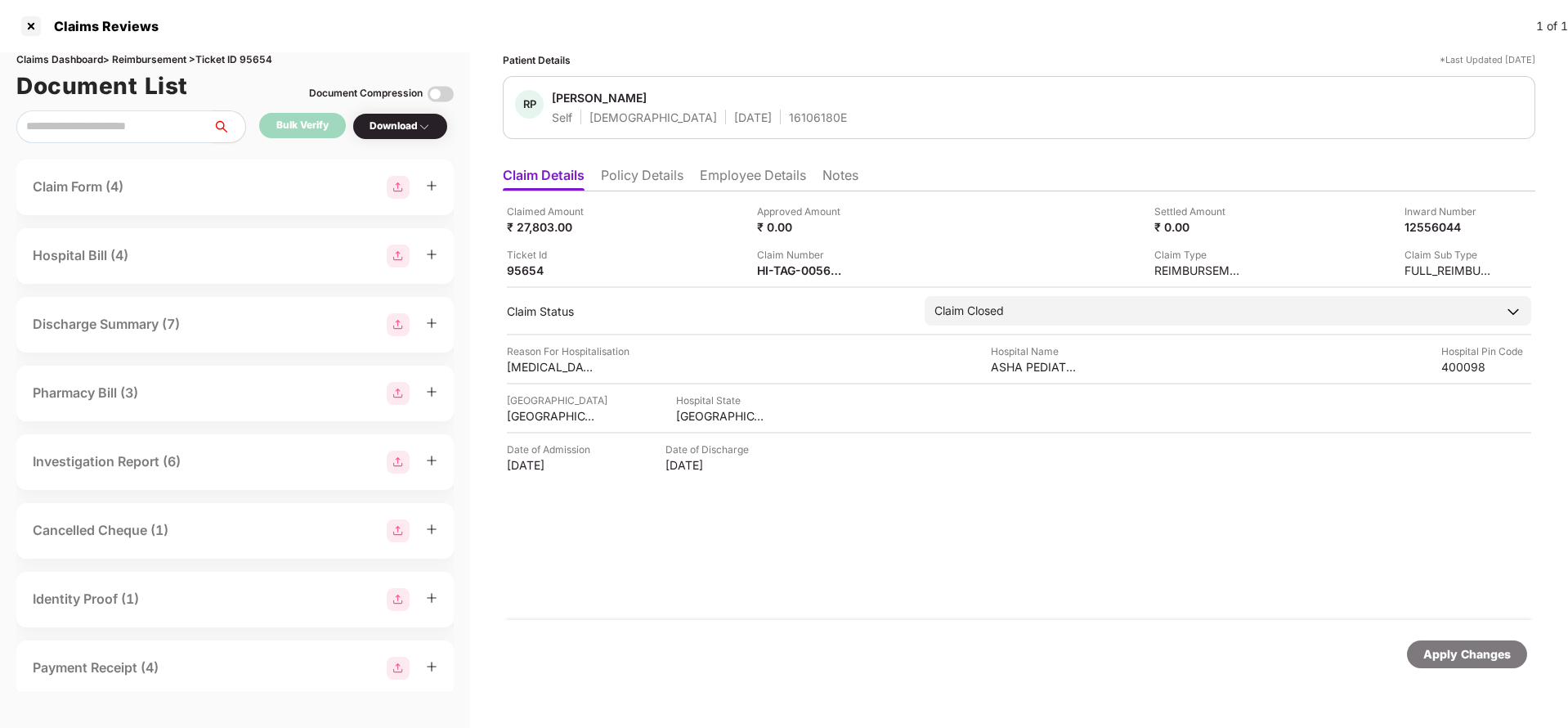
click at [834, 169] on li "Notes" at bounding box center [840, 179] width 36 height 24
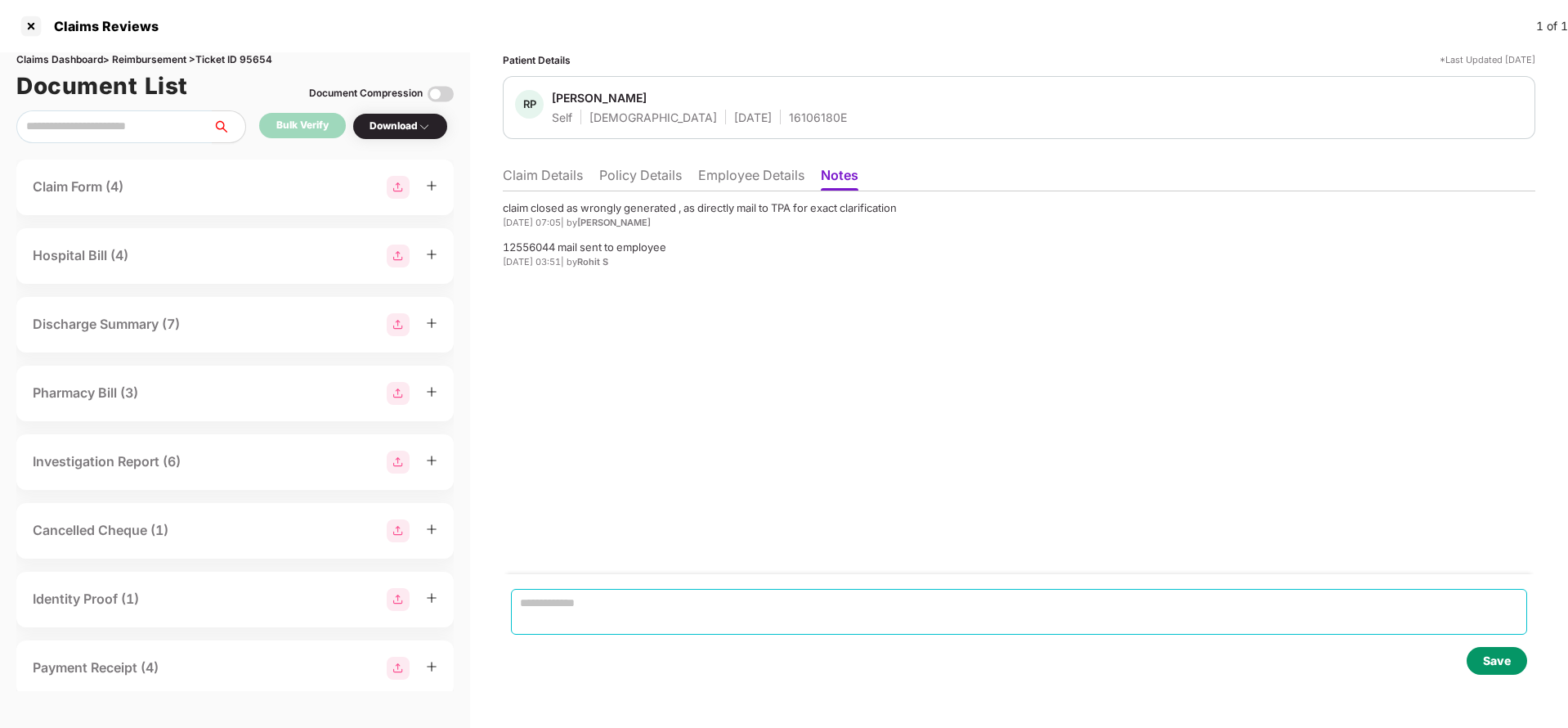
click at [579, 590] on textarea at bounding box center [1019, 612] width 1016 height 46
type textarea "**********"
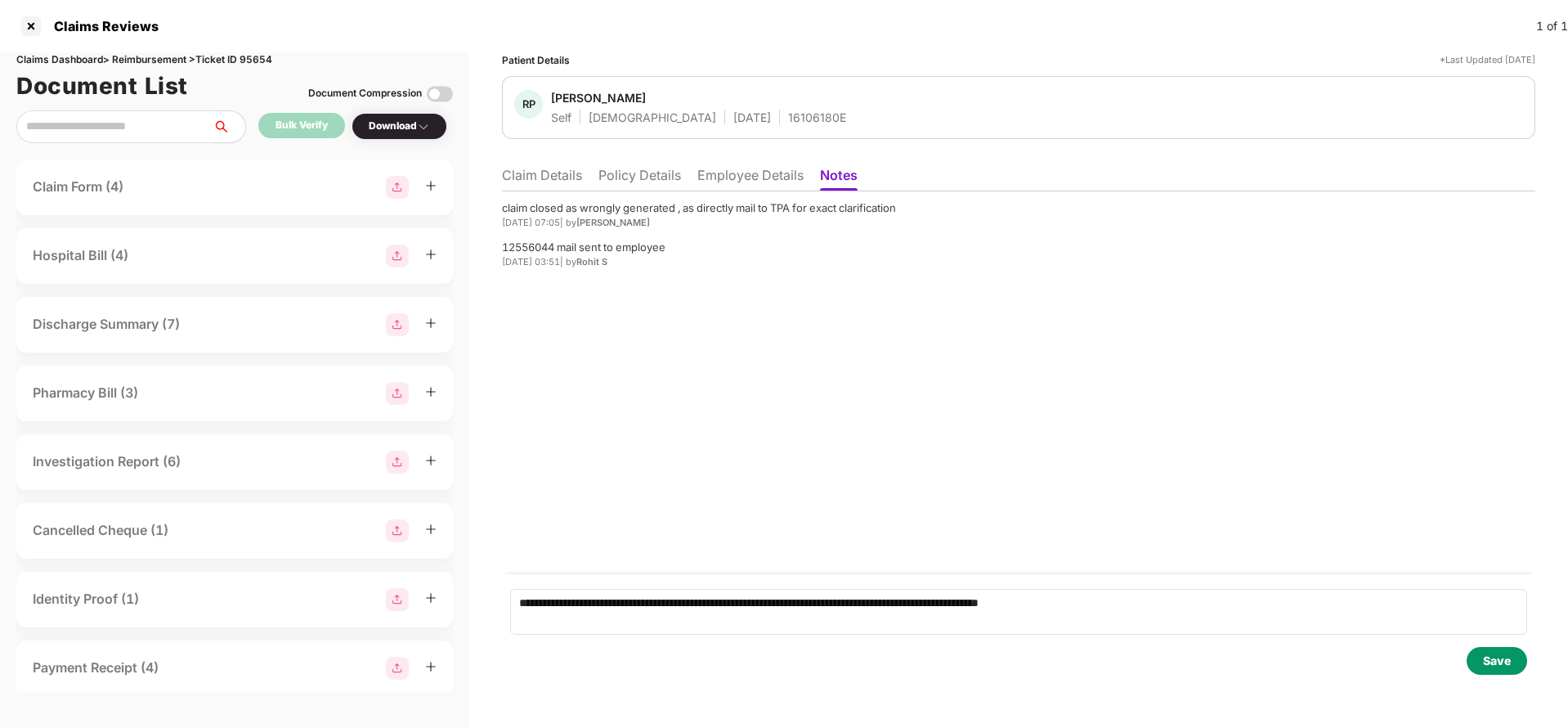
click at [1508, 654] on div "Save" at bounding box center [1497, 660] width 28 height 18
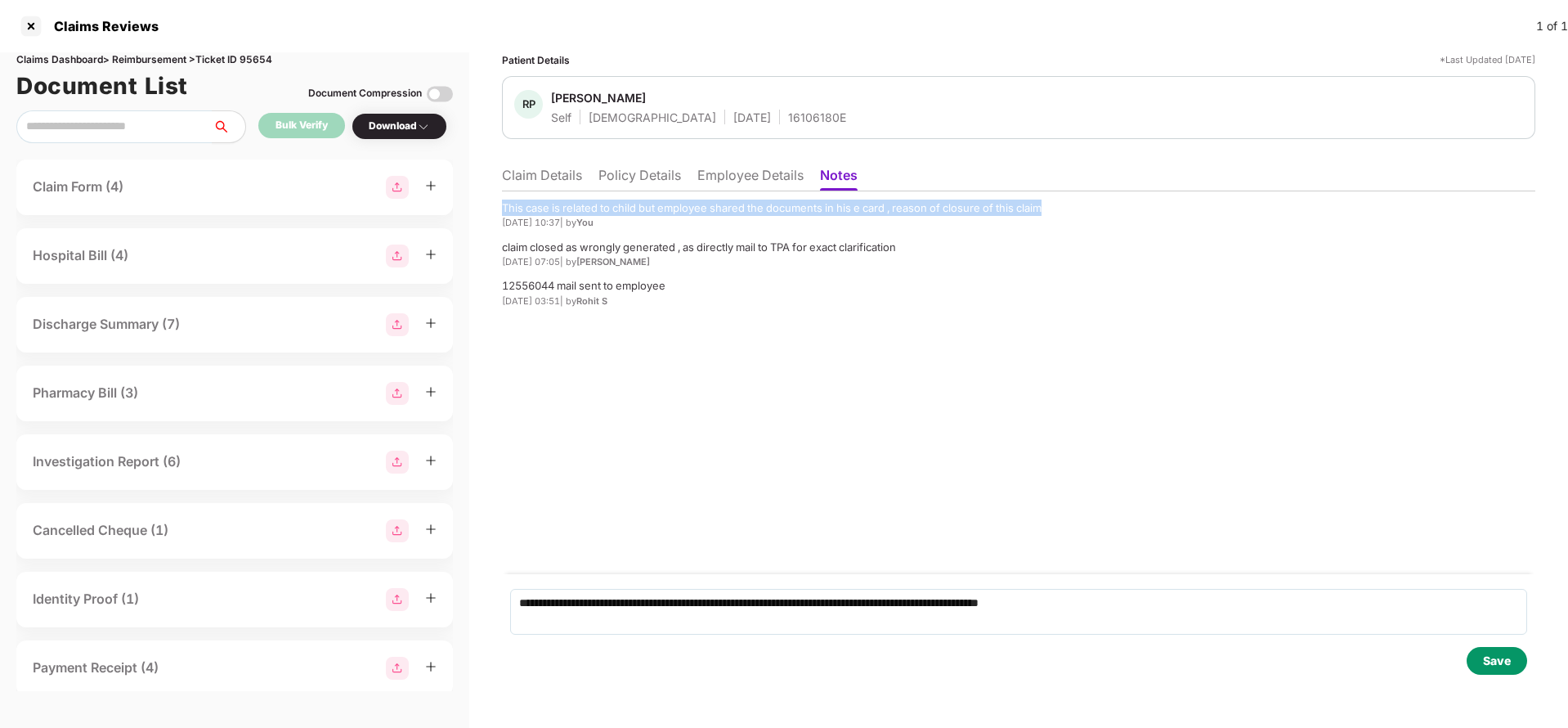
drag, startPoint x: 496, startPoint y: 208, endPoint x: 1065, endPoint y: 210, distance: 569.0
click at [1065, 210] on div "**********" at bounding box center [1019, 390] width 1098 height 675
copy div "This case is related to child but employee shared the documents in his e card ,…"
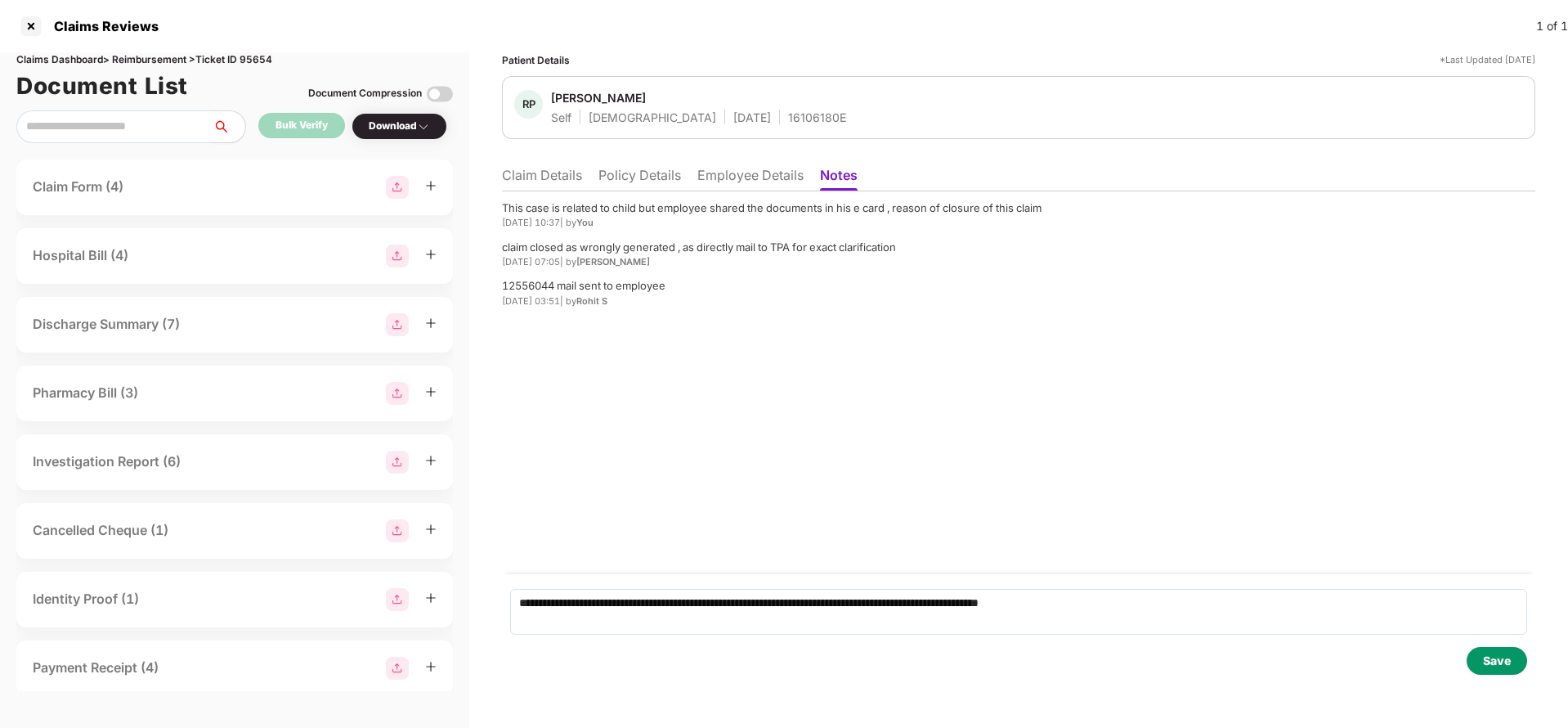
click at [751, 180] on li "Employee Details" at bounding box center [750, 179] width 106 height 24
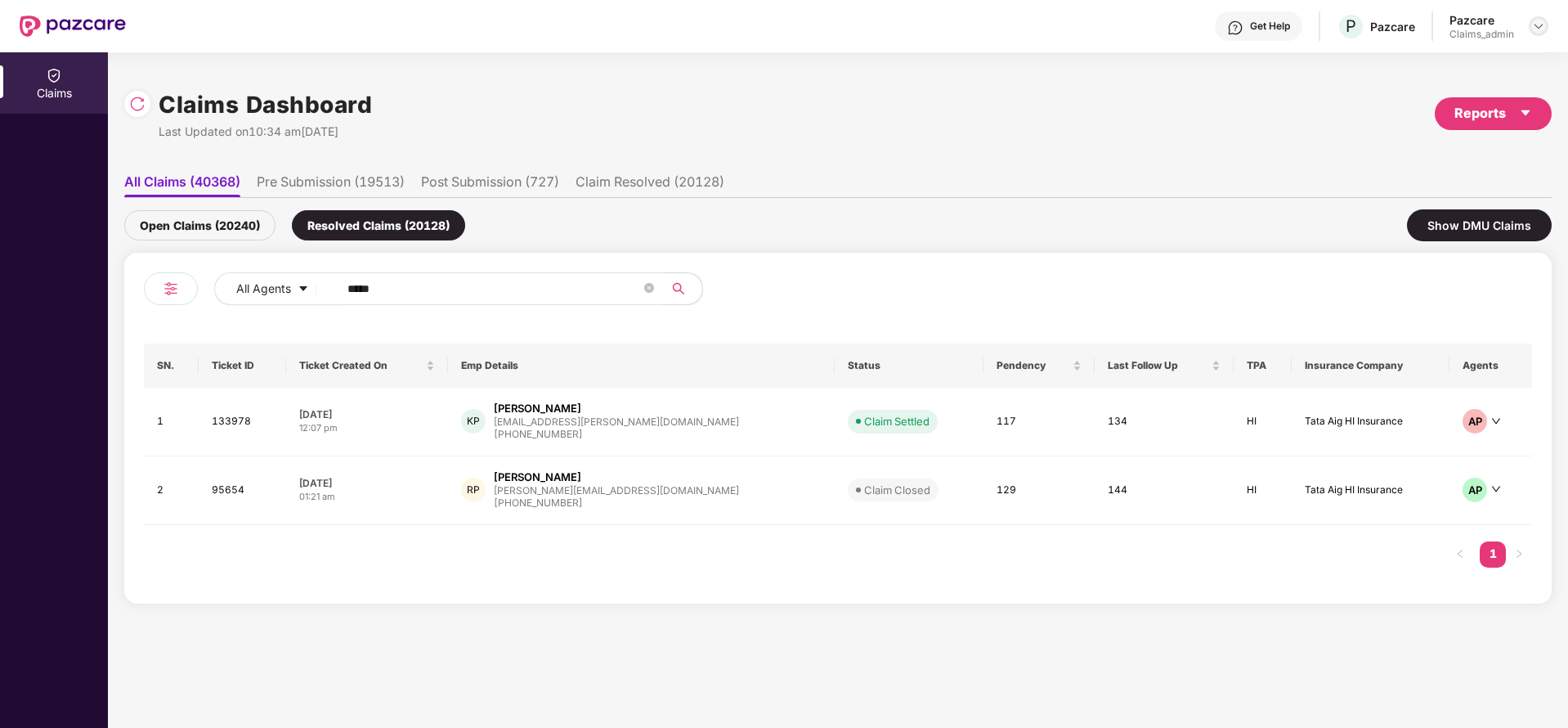
click at [1542, 23] on img at bounding box center [1538, 26] width 13 height 13
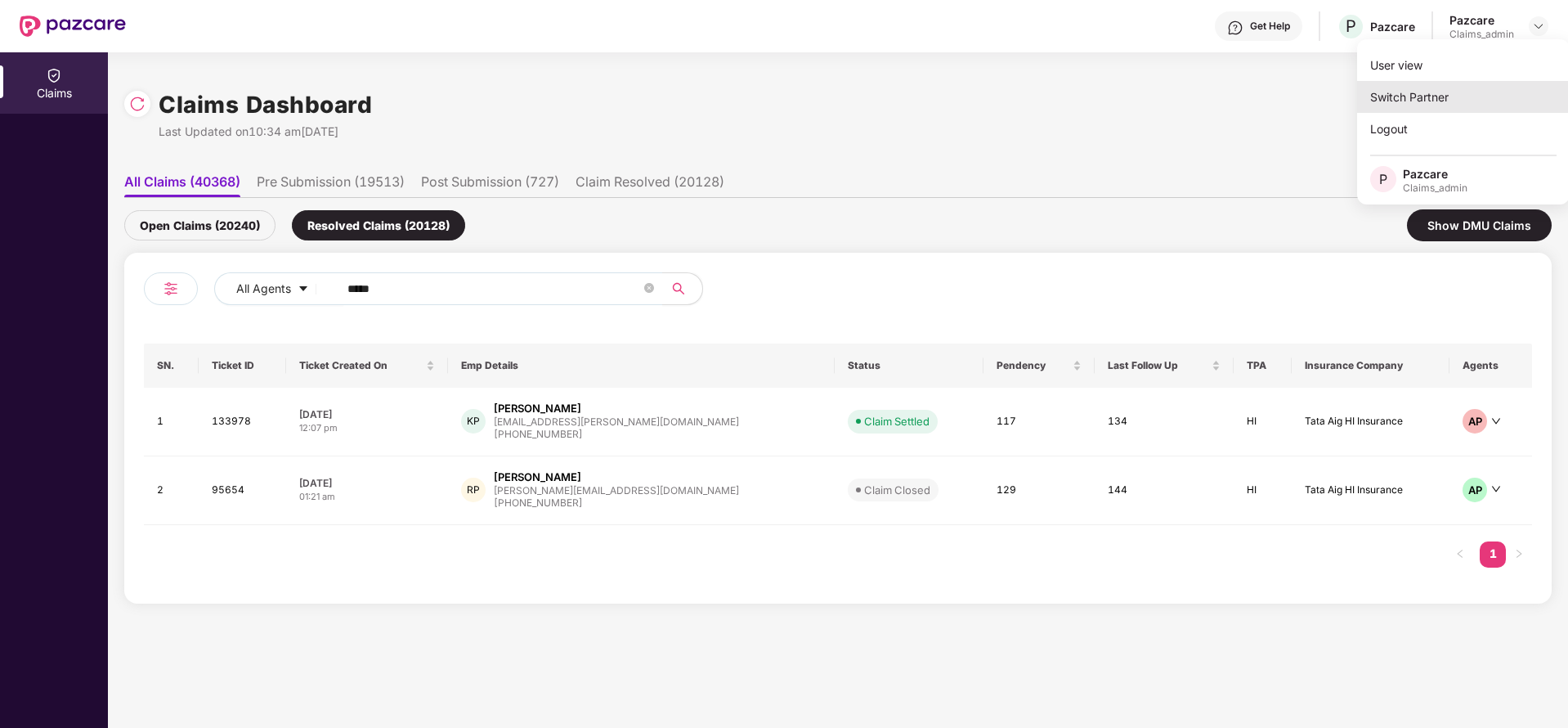
click at [1445, 105] on div "Switch Partner" at bounding box center [1464, 97] width 213 height 31
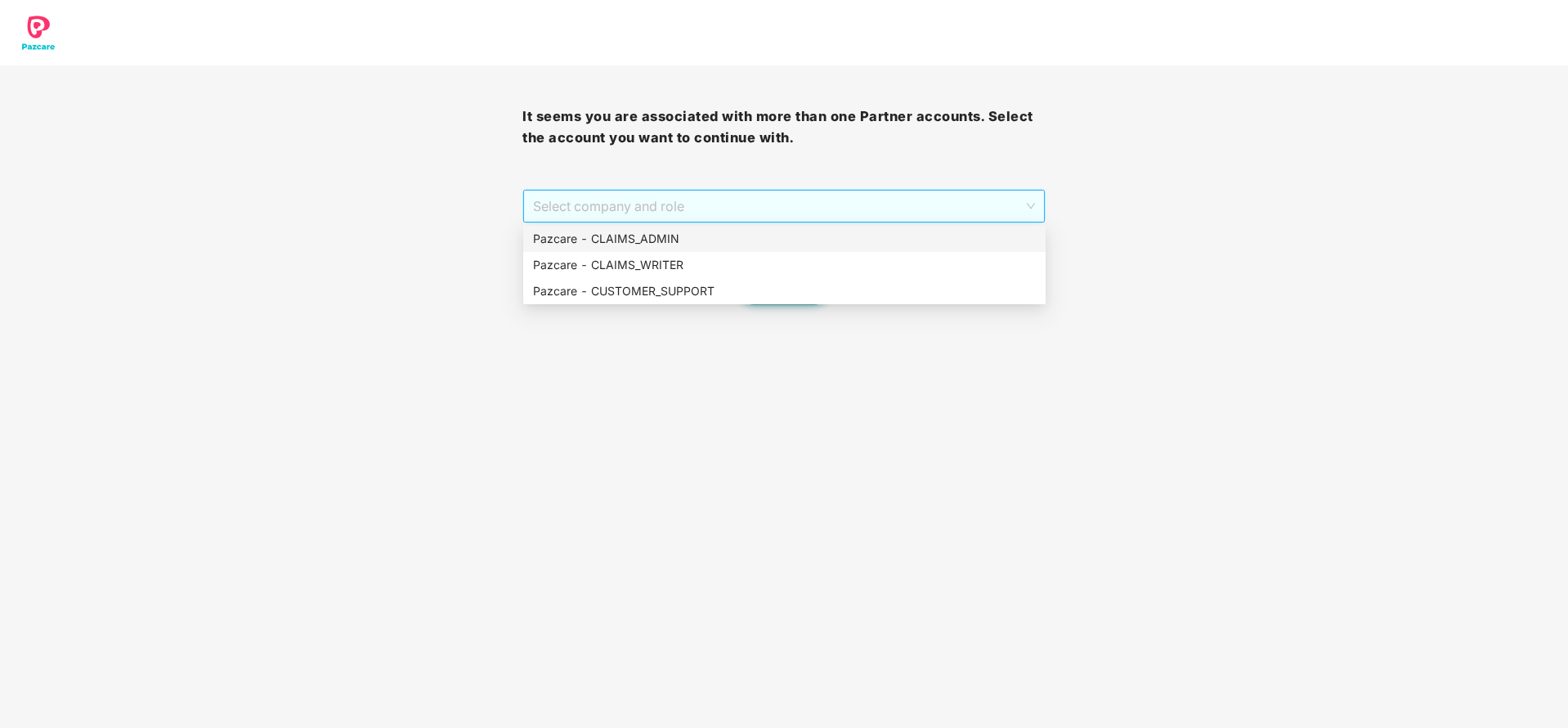
click at [804, 201] on span "Select company and role" at bounding box center [784, 206] width 501 height 31
click at [713, 287] on div "Pazcare - CUSTOMER_SUPPORT" at bounding box center [785, 290] width 503 height 18
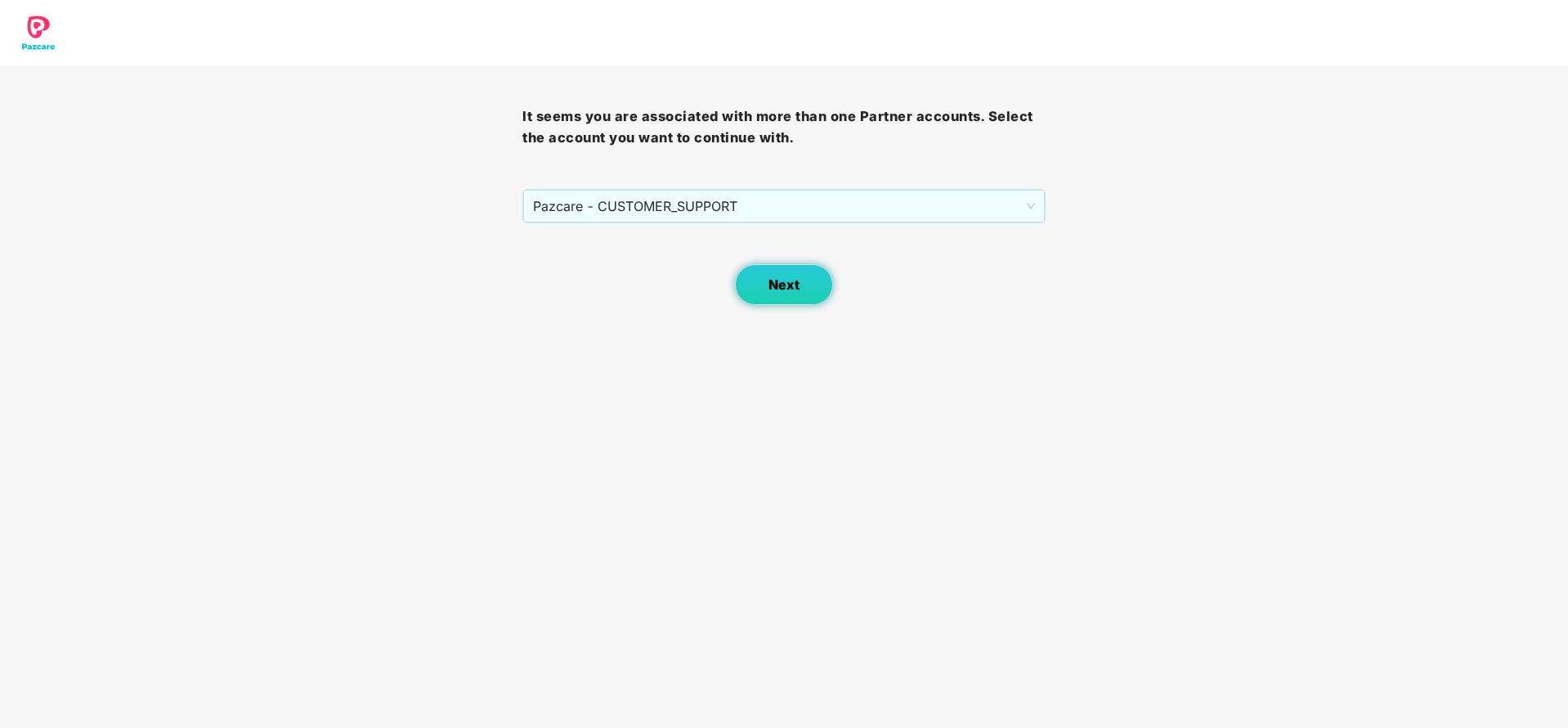
click at [790, 281] on span "Next" at bounding box center [784, 285] width 31 height 16
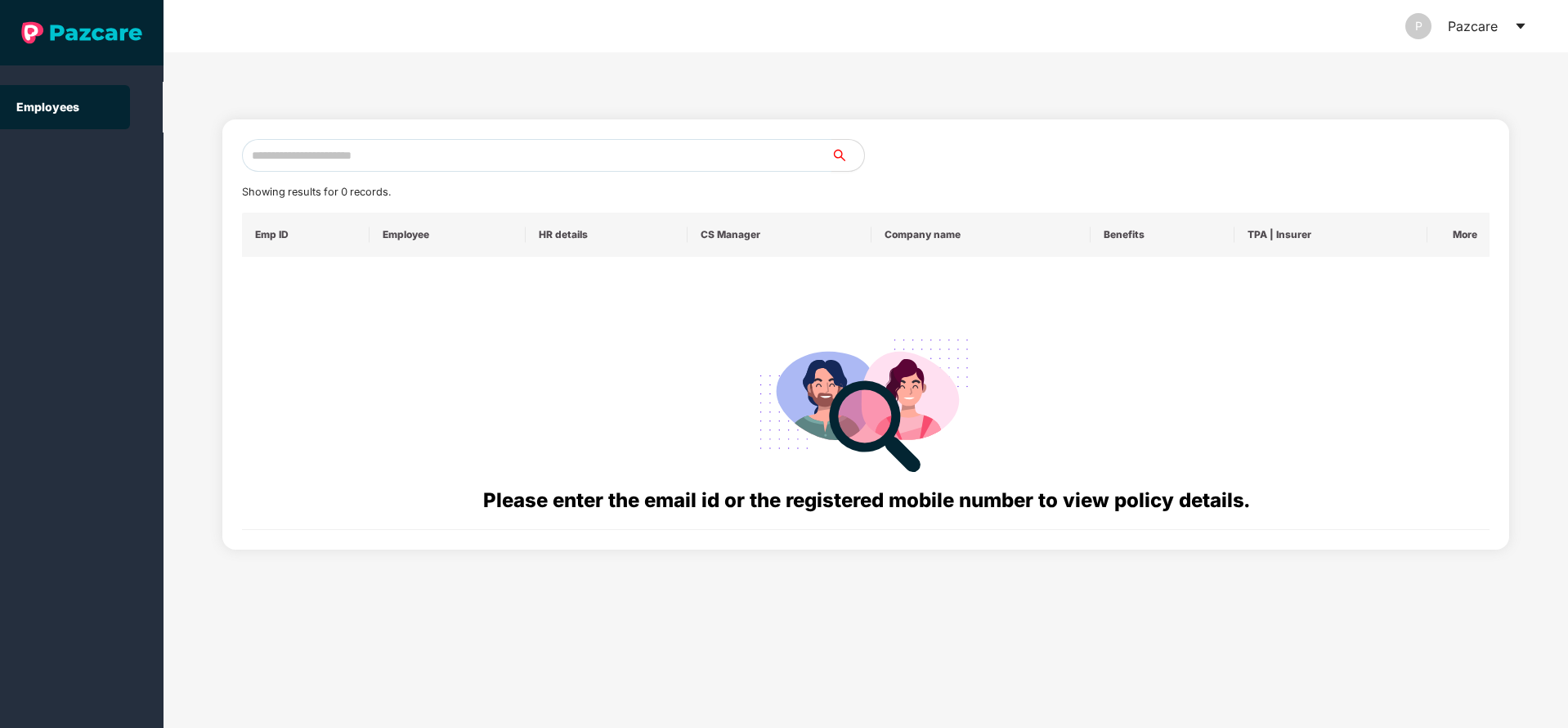
click at [512, 144] on input "text" at bounding box center [537, 154] width 590 height 32
paste input "**********"
type input "**********"
click at [1525, 28] on icon "caret-down" at bounding box center [1521, 26] width 13 height 13
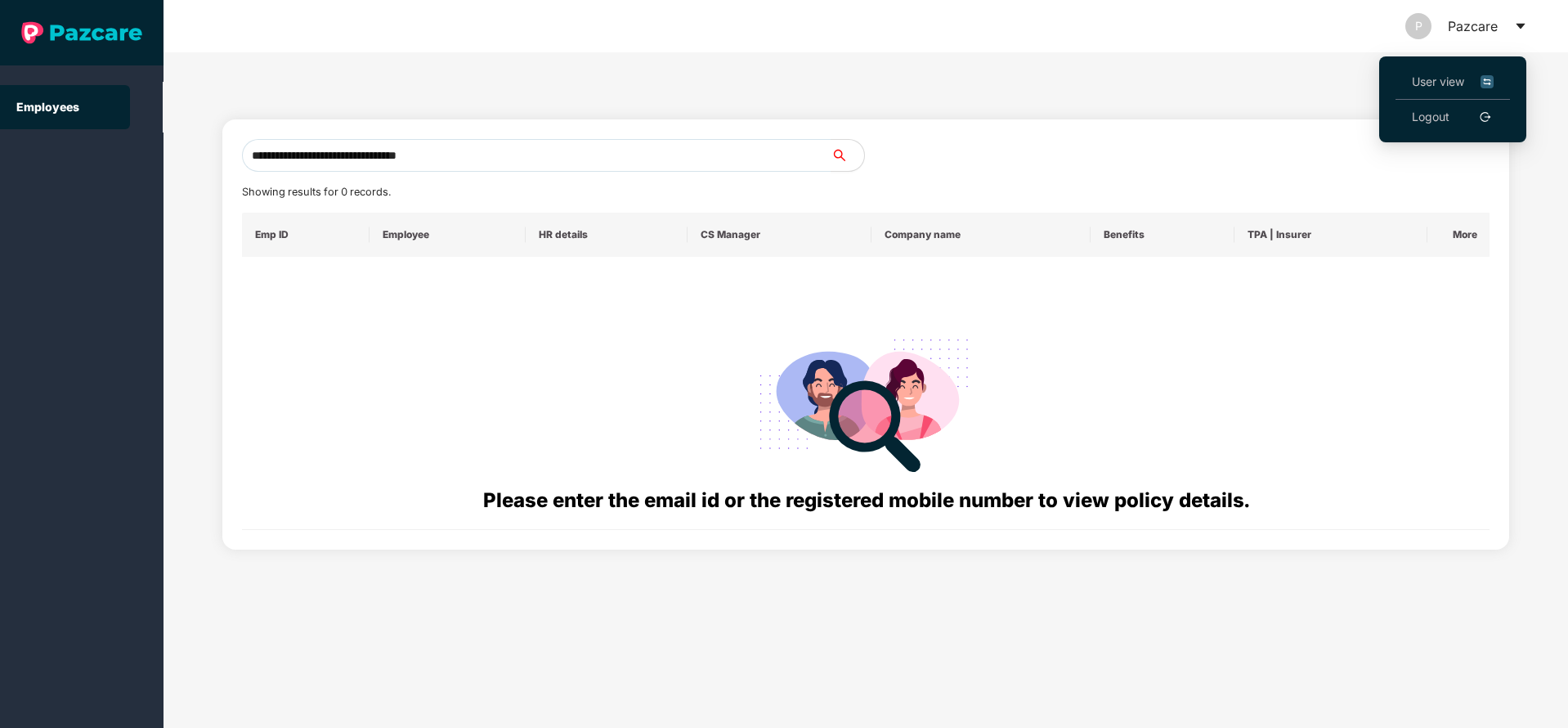
click at [1450, 91] on li "User view" at bounding box center [1452, 82] width 115 height 35
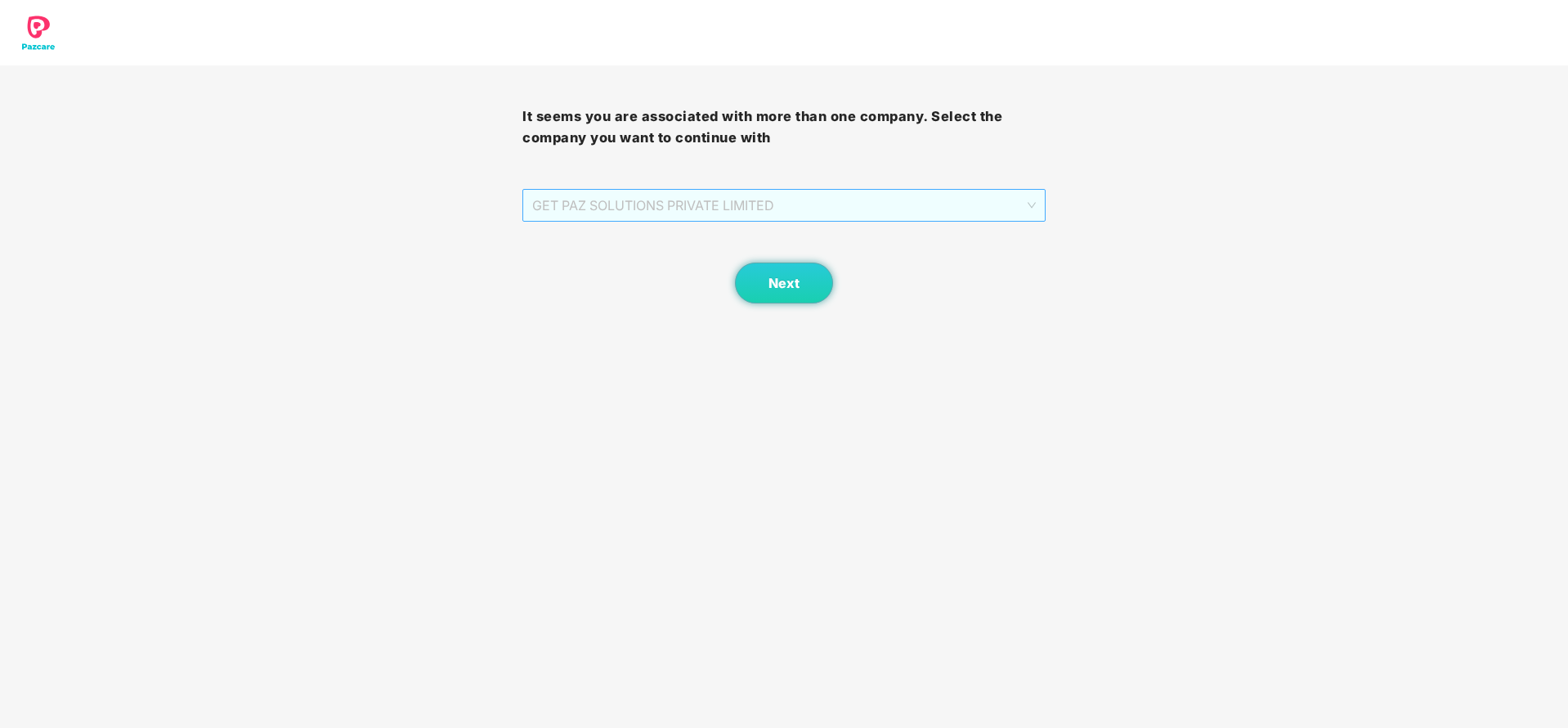
click at [880, 208] on span "GET PAZ SOLUTIONS PRIVATE LIMITED" at bounding box center [784, 205] width 503 height 31
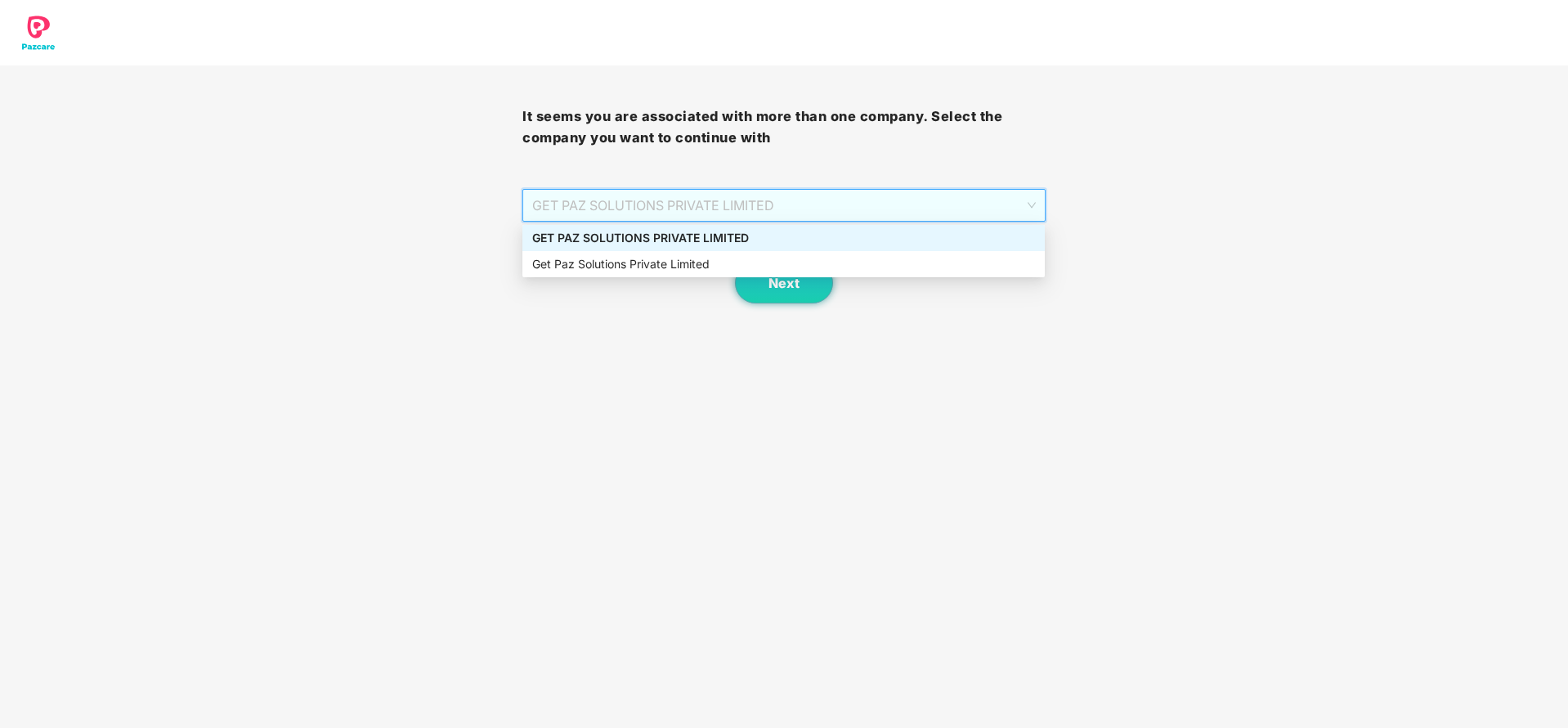
click at [753, 233] on div "GET PAZ SOLUTIONS PRIVATE LIMITED" at bounding box center [784, 238] width 503 height 18
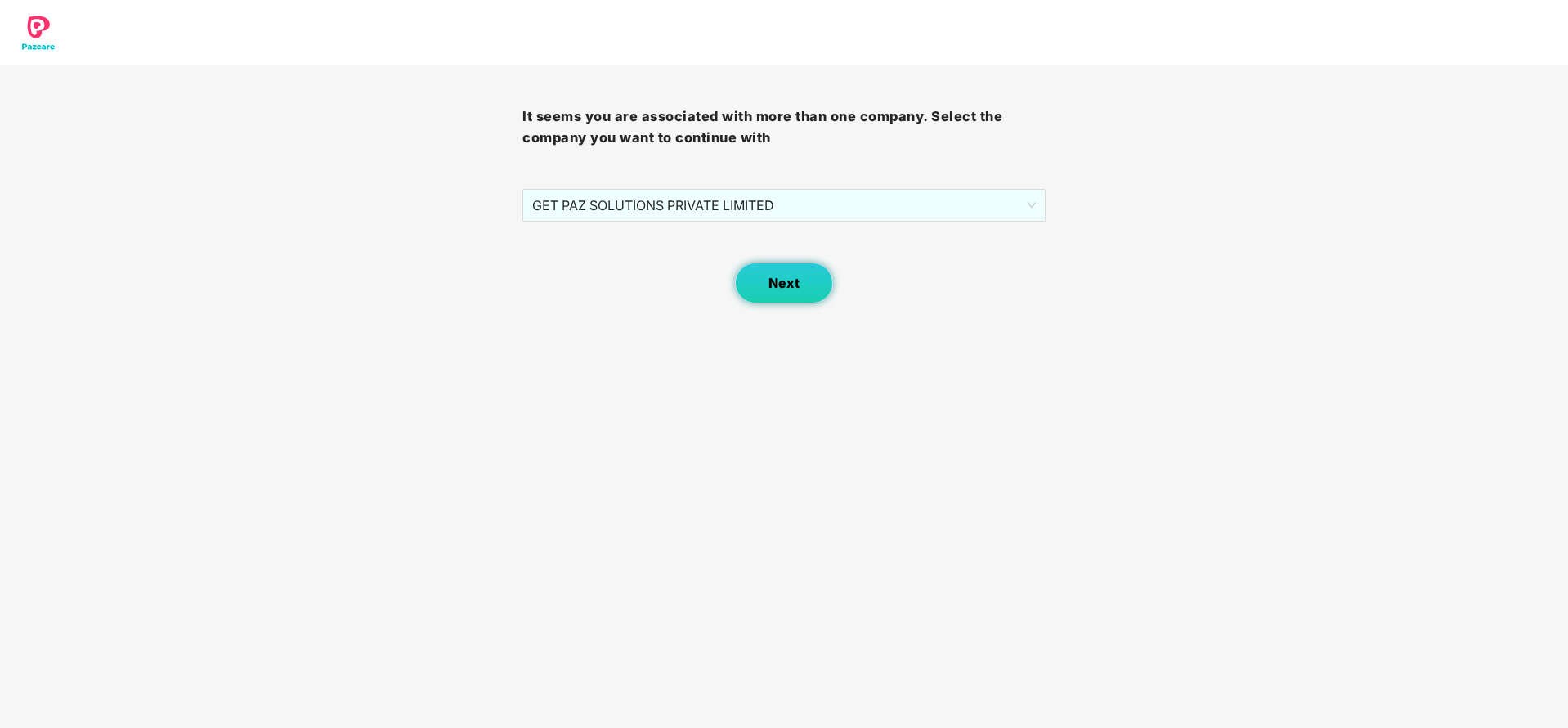
click at [778, 279] on span "Next" at bounding box center [784, 283] width 31 height 16
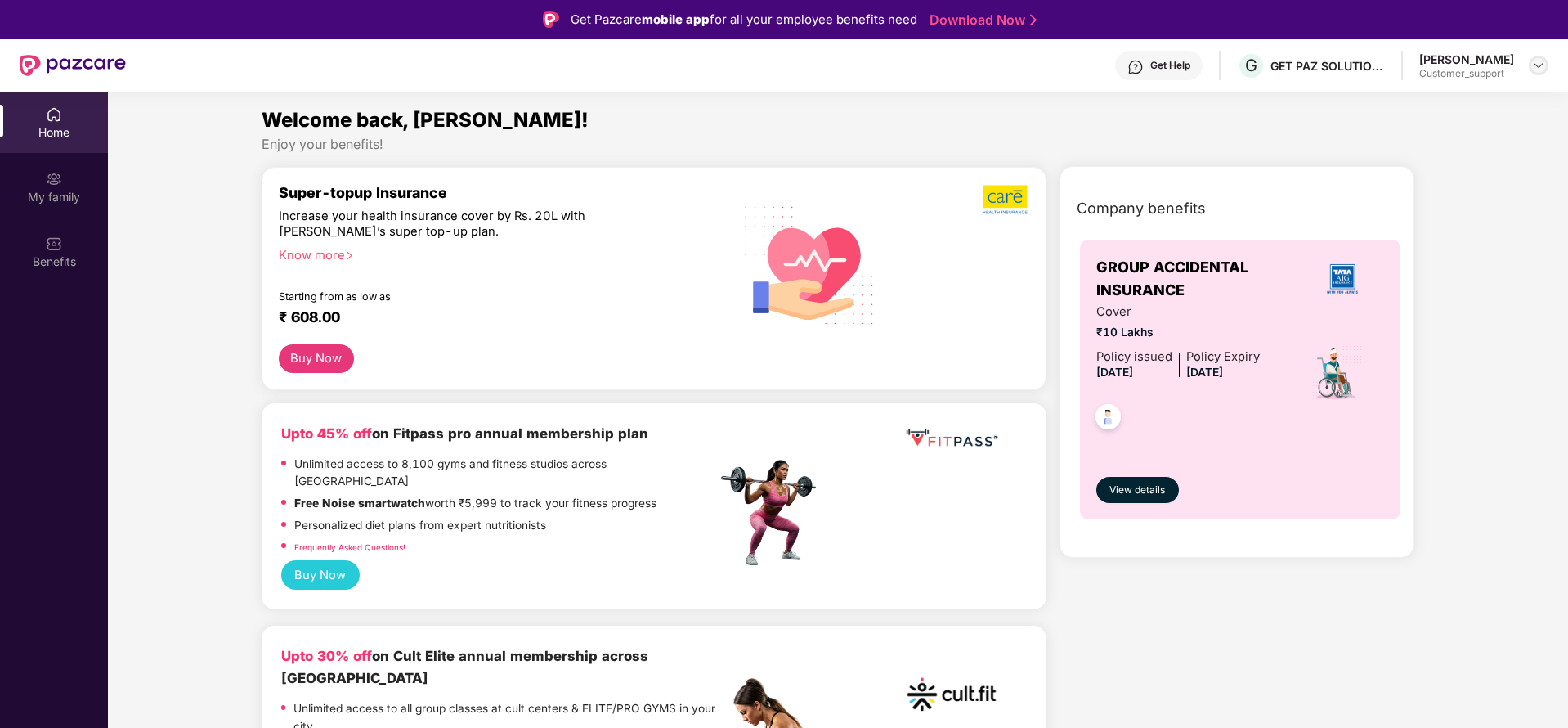
click at [1537, 61] on img at bounding box center [1538, 66] width 13 height 13
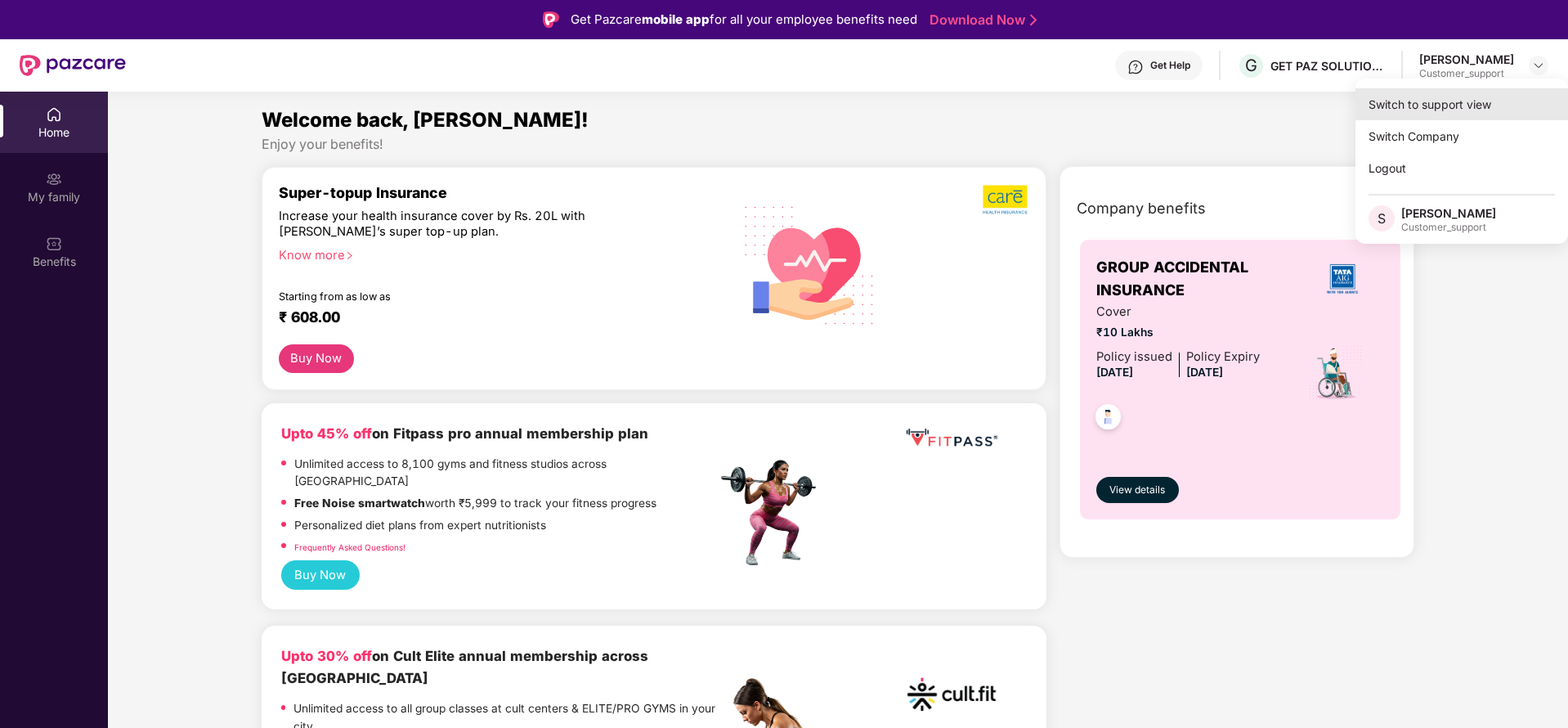
click at [1461, 101] on div "Switch to support view" at bounding box center [1462, 104] width 213 height 31
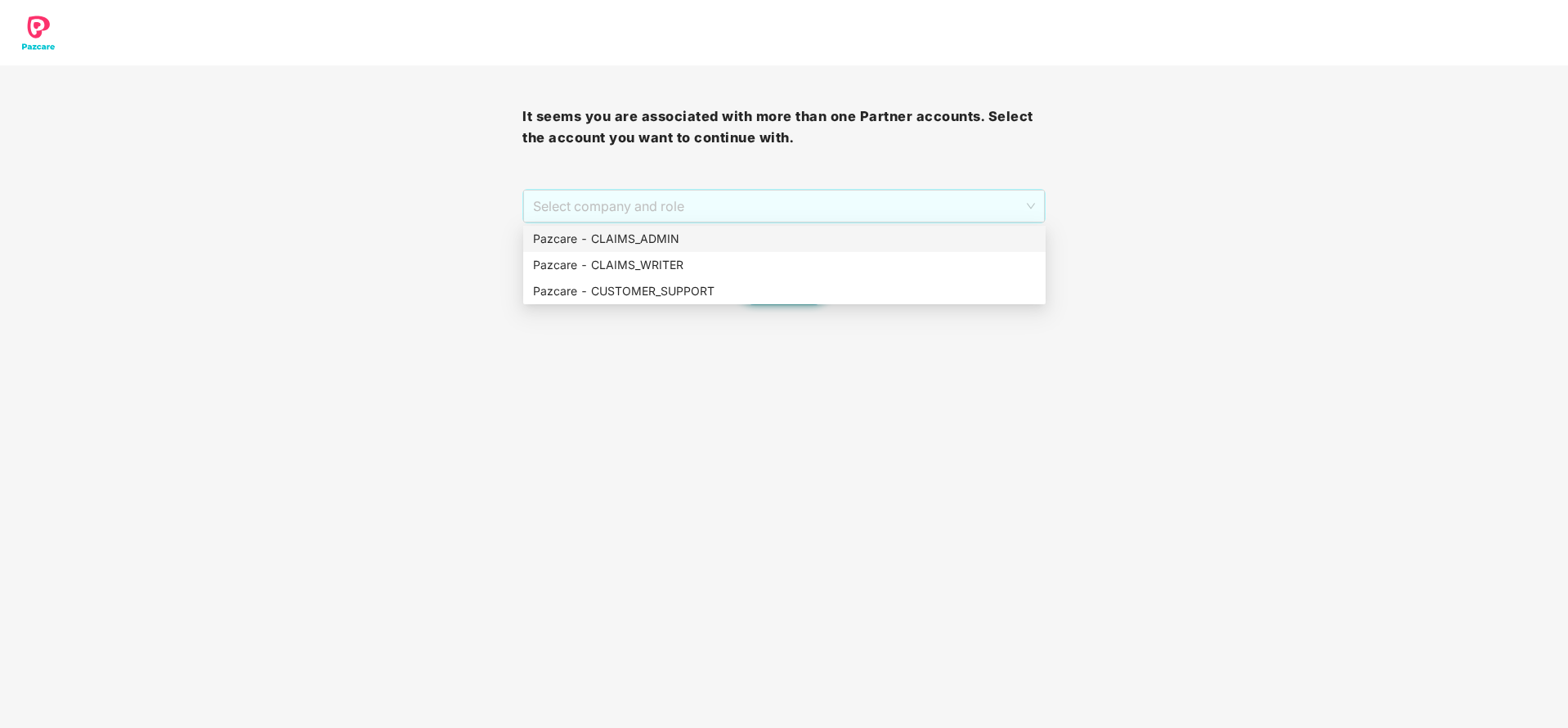
drag, startPoint x: 705, startPoint y: 210, endPoint x: 675, endPoint y: 238, distance: 41.0
click at [675, 238] on body "It seems you are associated with more than one Partner accounts. Select the acc…" at bounding box center [784, 364] width 1568 height 728
drag, startPoint x: 675, startPoint y: 238, endPoint x: 766, endPoint y: 292, distance: 105.8
click at [766, 292] on div "Pazcare - CLAIMS_ADMIN Pazcare - CLAIMS_WRITER Pazcare - CUSTOMER_SUPPORT" at bounding box center [784, 265] width 522 height 79
click at [766, 292] on div "Pazcare - CUSTOMER_SUPPORT" at bounding box center [785, 290] width 503 height 18
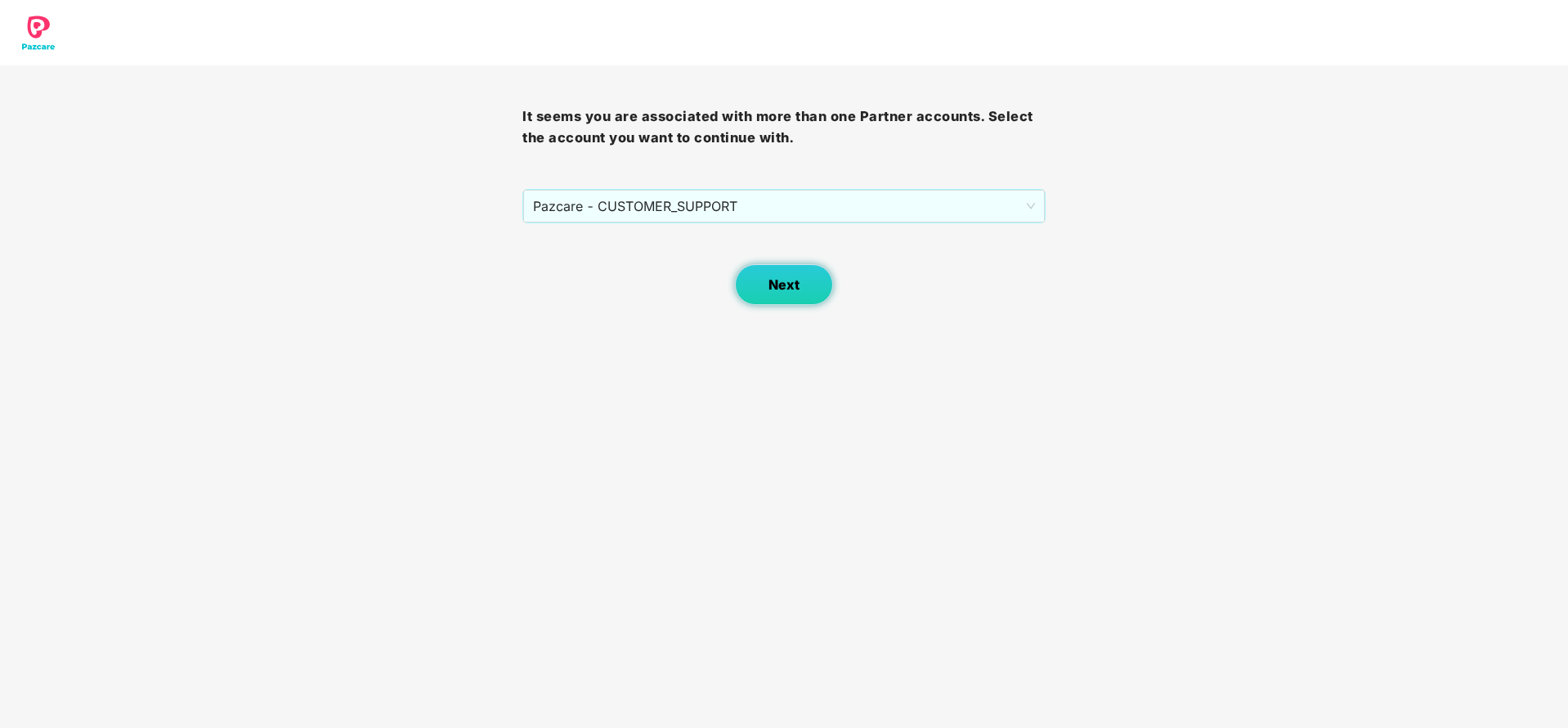
drag, startPoint x: 790, startPoint y: 301, endPoint x: 802, endPoint y: 293, distance: 14.4
click at [802, 293] on button "Next" at bounding box center [784, 285] width 98 height 41
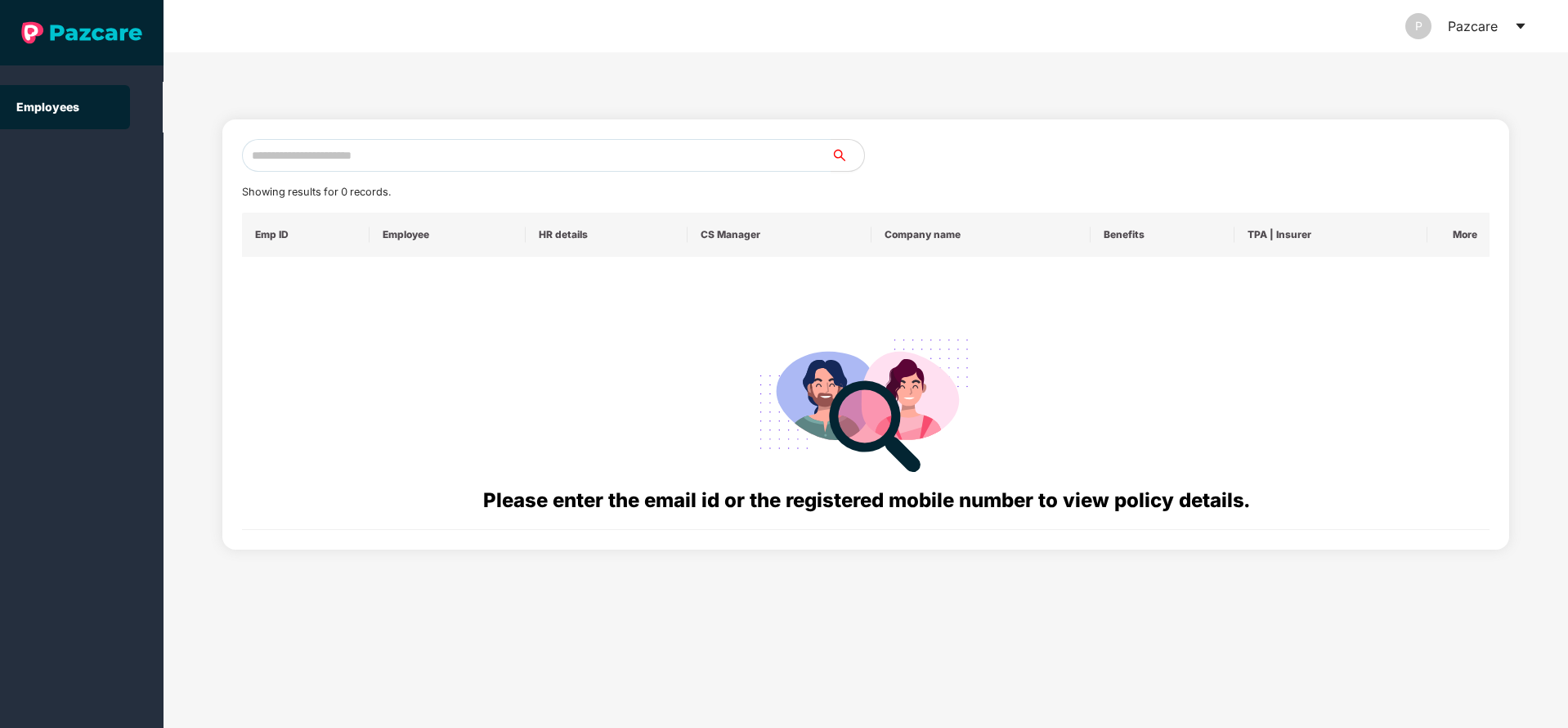
click at [802, 293] on div "Please enter the email id or the registered mobile number to view policy detail…" at bounding box center [866, 393] width 1222 height 246
click at [325, 159] on input "text" at bounding box center [537, 154] width 590 height 32
type input "******"
click at [1520, 28] on icon "caret-down" at bounding box center [1521, 26] width 13 height 13
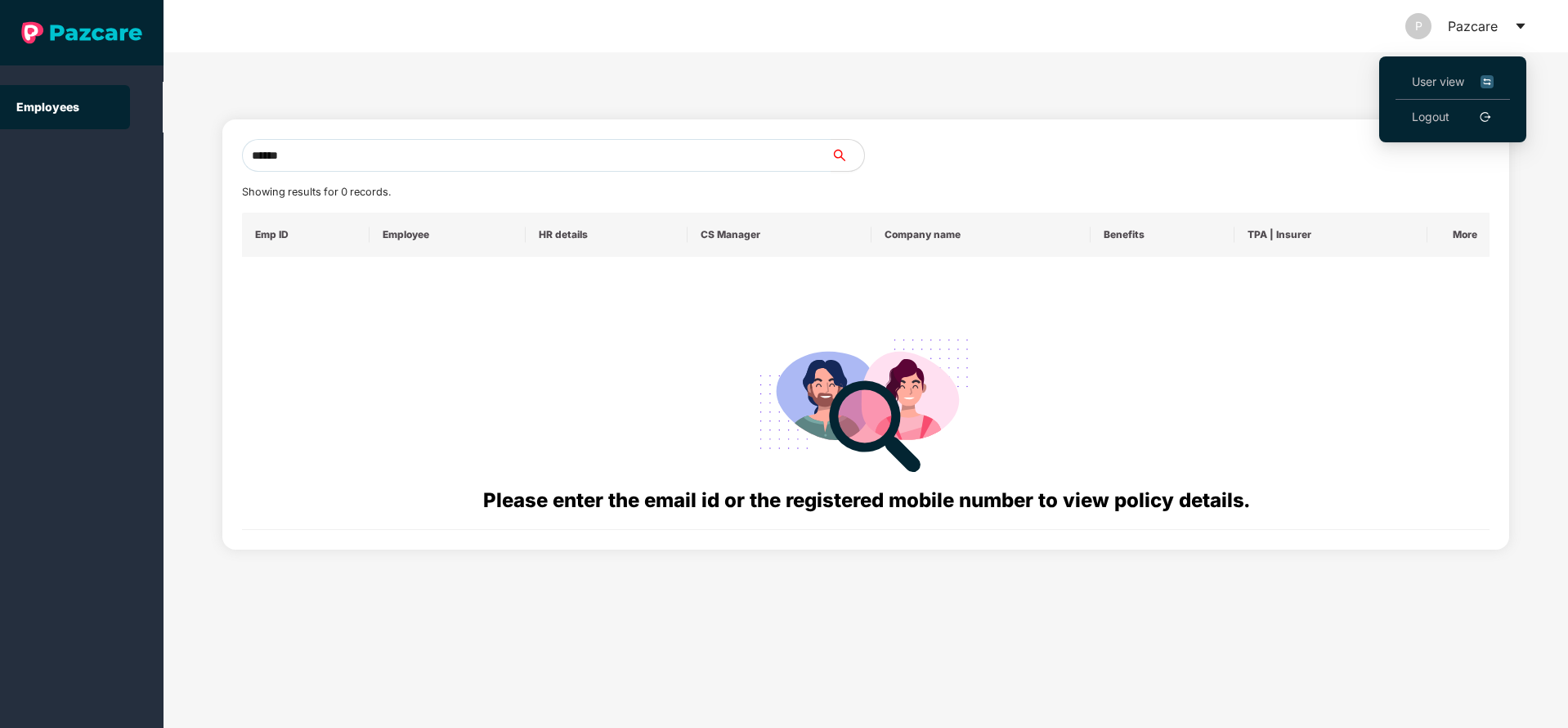
click at [1444, 66] on li "User view" at bounding box center [1452, 82] width 115 height 35
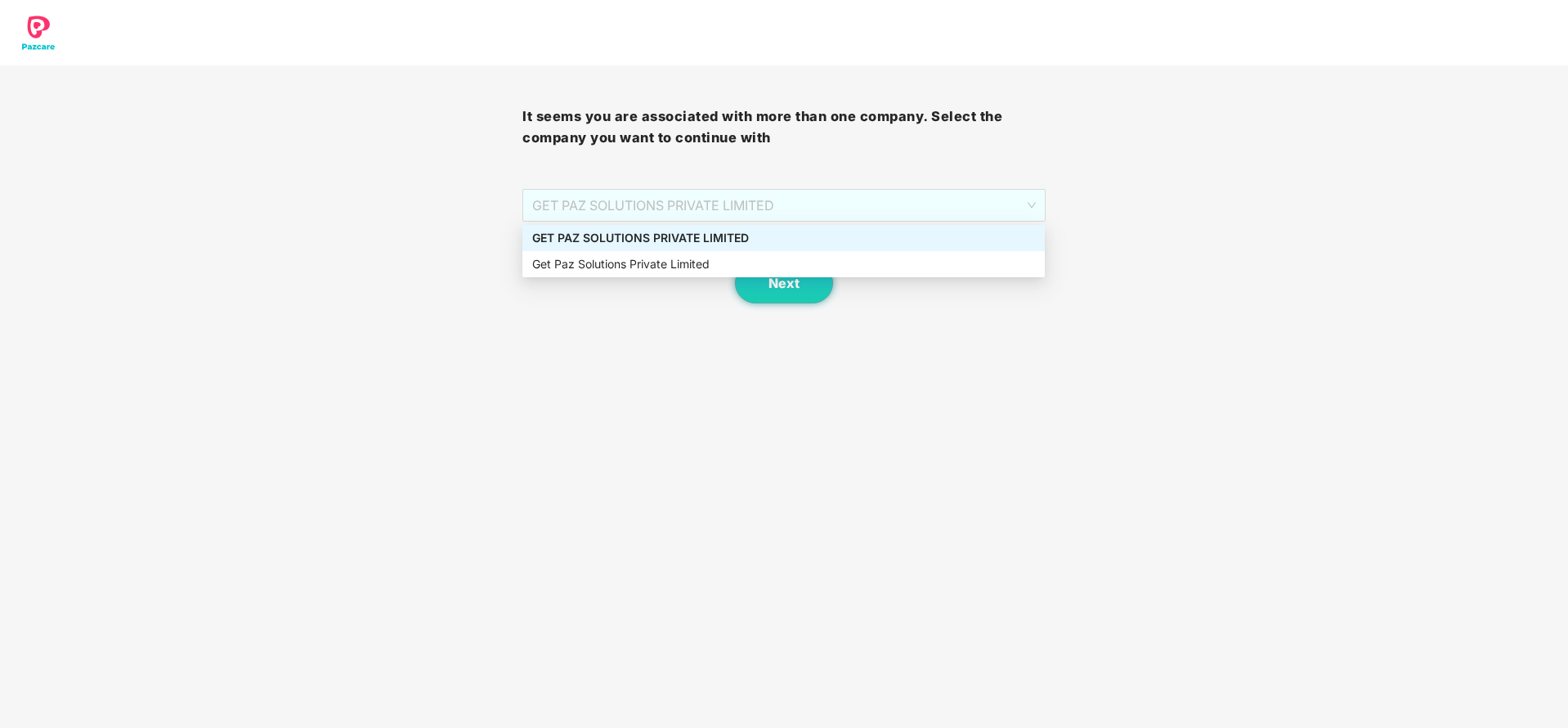
drag, startPoint x: 817, startPoint y: 193, endPoint x: 719, endPoint y: 257, distance: 117.0
click at [719, 257] on body "It seems you are associated with more than one company. Select the company you …" at bounding box center [784, 364] width 1568 height 728
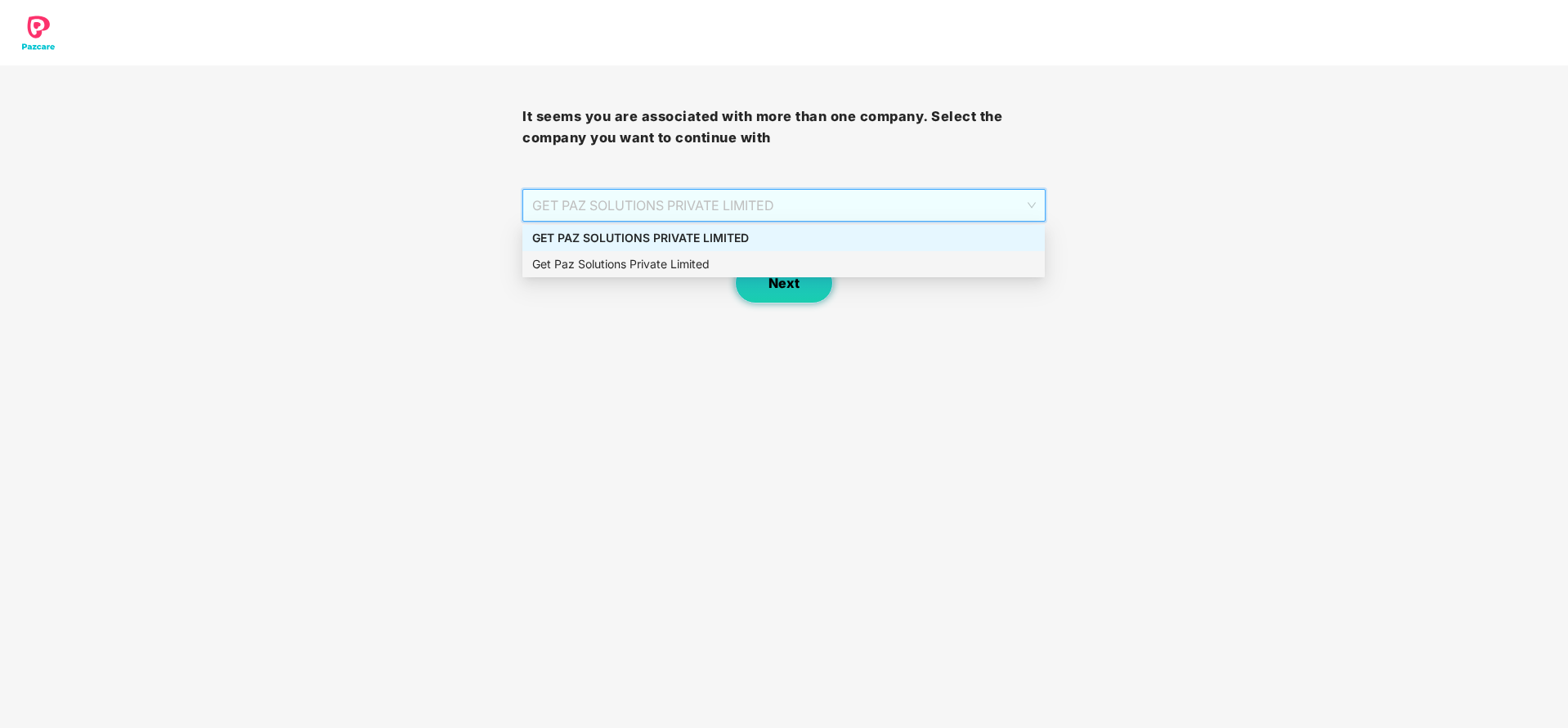
drag, startPoint x: 721, startPoint y: 228, endPoint x: 788, endPoint y: 285, distance: 88.0
click at [788, 285] on body "It seems you are associated with more than one company. Select the company you …" at bounding box center [784, 364] width 1568 height 728
click at [788, 285] on span "Next" at bounding box center [784, 283] width 31 height 16
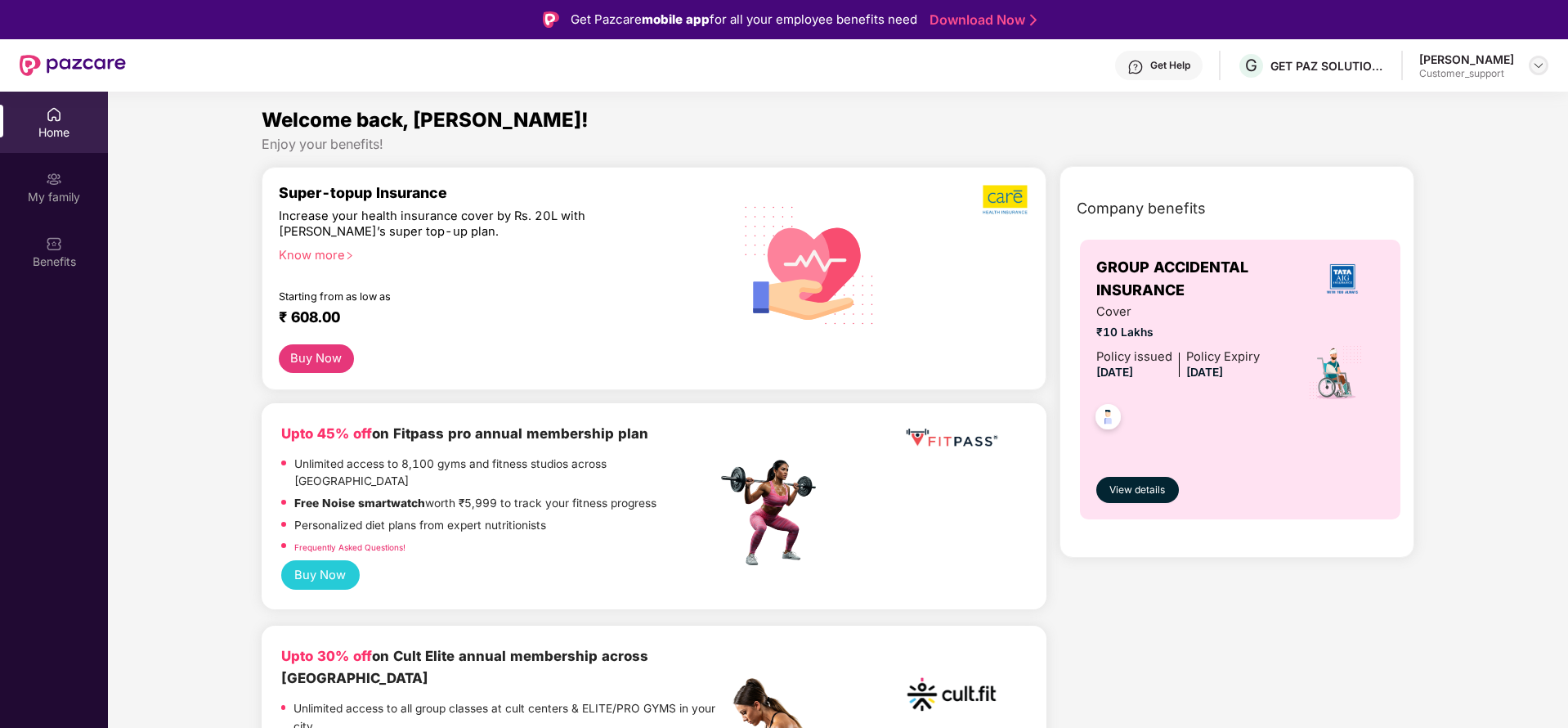
click at [1536, 68] on img at bounding box center [1538, 66] width 13 height 13
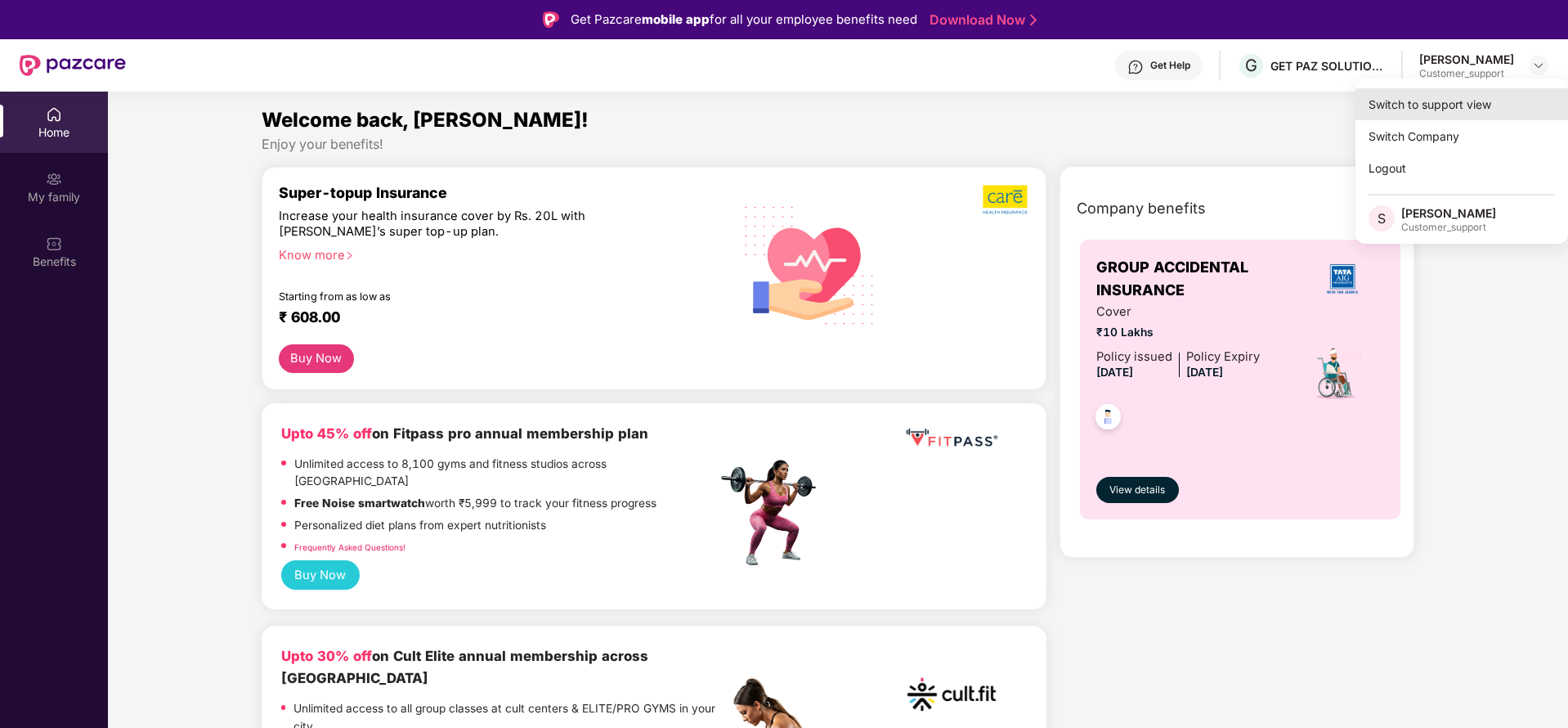
click at [1467, 103] on div "Switch to support view" at bounding box center [1462, 104] width 213 height 31
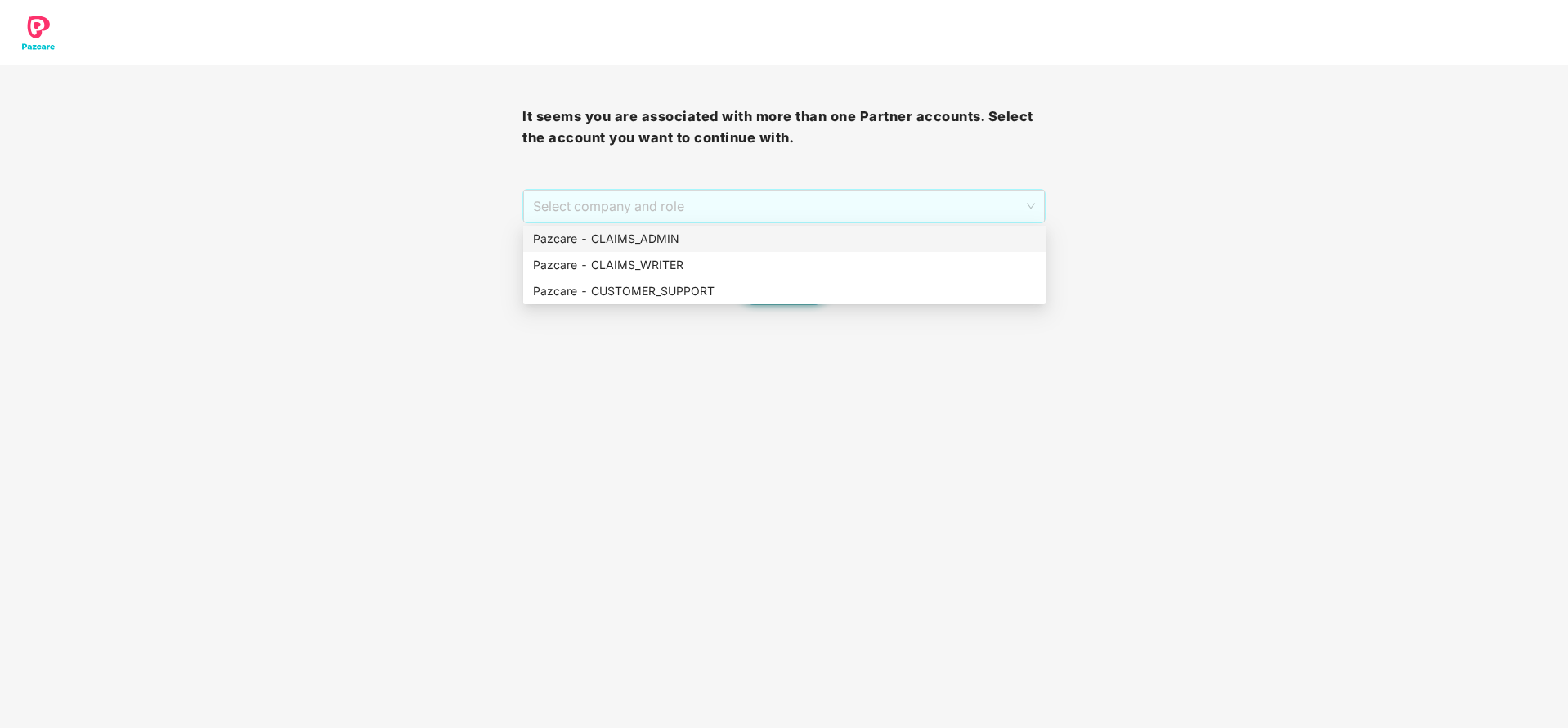
drag, startPoint x: 778, startPoint y: 194, endPoint x: 716, endPoint y: 235, distance: 74.3
click at [716, 235] on body "It seems you are associated with more than one Partner accounts. Select the acc…" at bounding box center [784, 364] width 1568 height 728
click at [716, 235] on div "Pazcare - CLAIMS_ADMIN" at bounding box center [785, 238] width 503 height 18
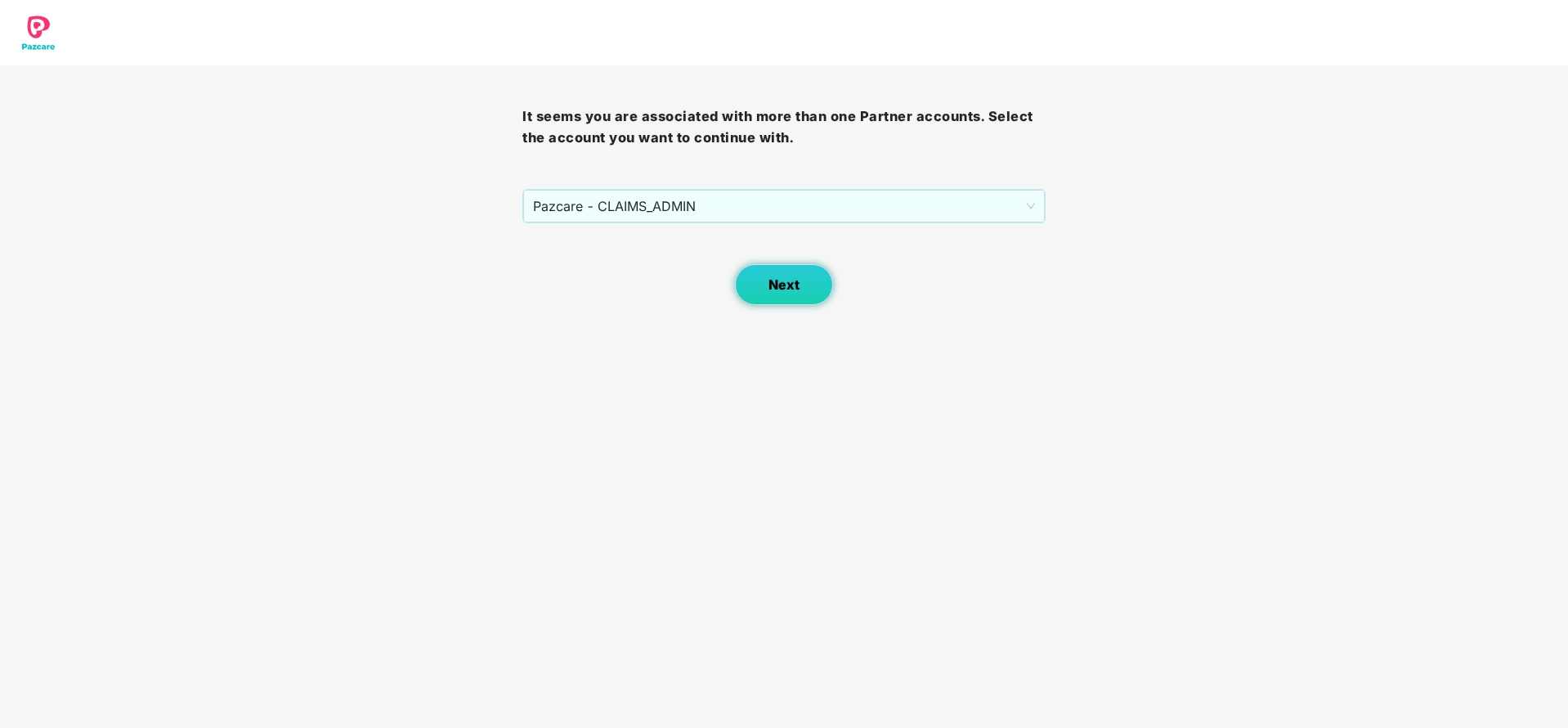
drag, startPoint x: 763, startPoint y: 287, endPoint x: 815, endPoint y: 303, distance: 54.4
click at [815, 303] on button "Next" at bounding box center [784, 285] width 98 height 41
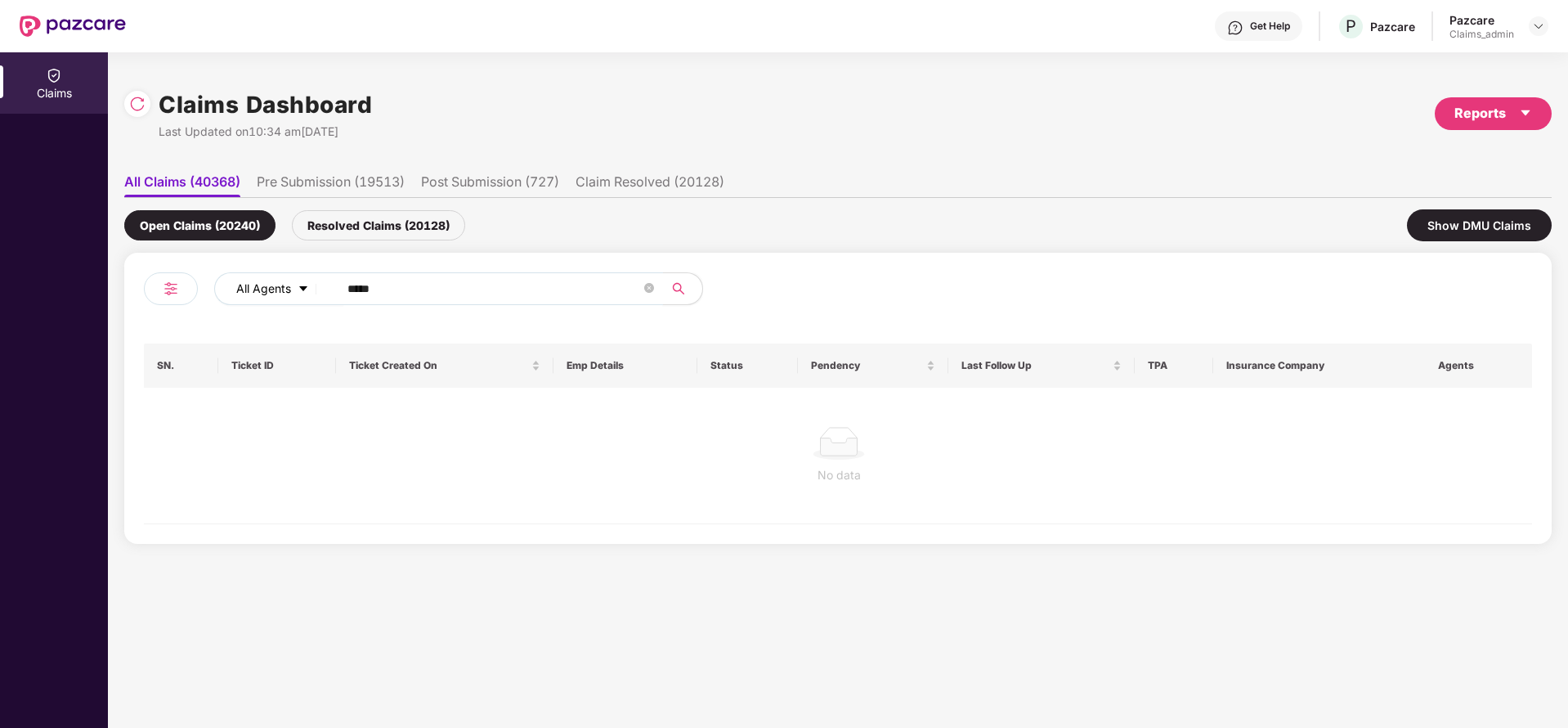
drag, startPoint x: 404, startPoint y: 298, endPoint x: 264, endPoint y: 292, distance: 140.1
click at [264, 292] on div "All Agents *****" at bounding box center [631, 288] width 833 height 32
type input "******"
click at [349, 214] on div "Resolved Claims (20128)" at bounding box center [378, 225] width 173 height 31
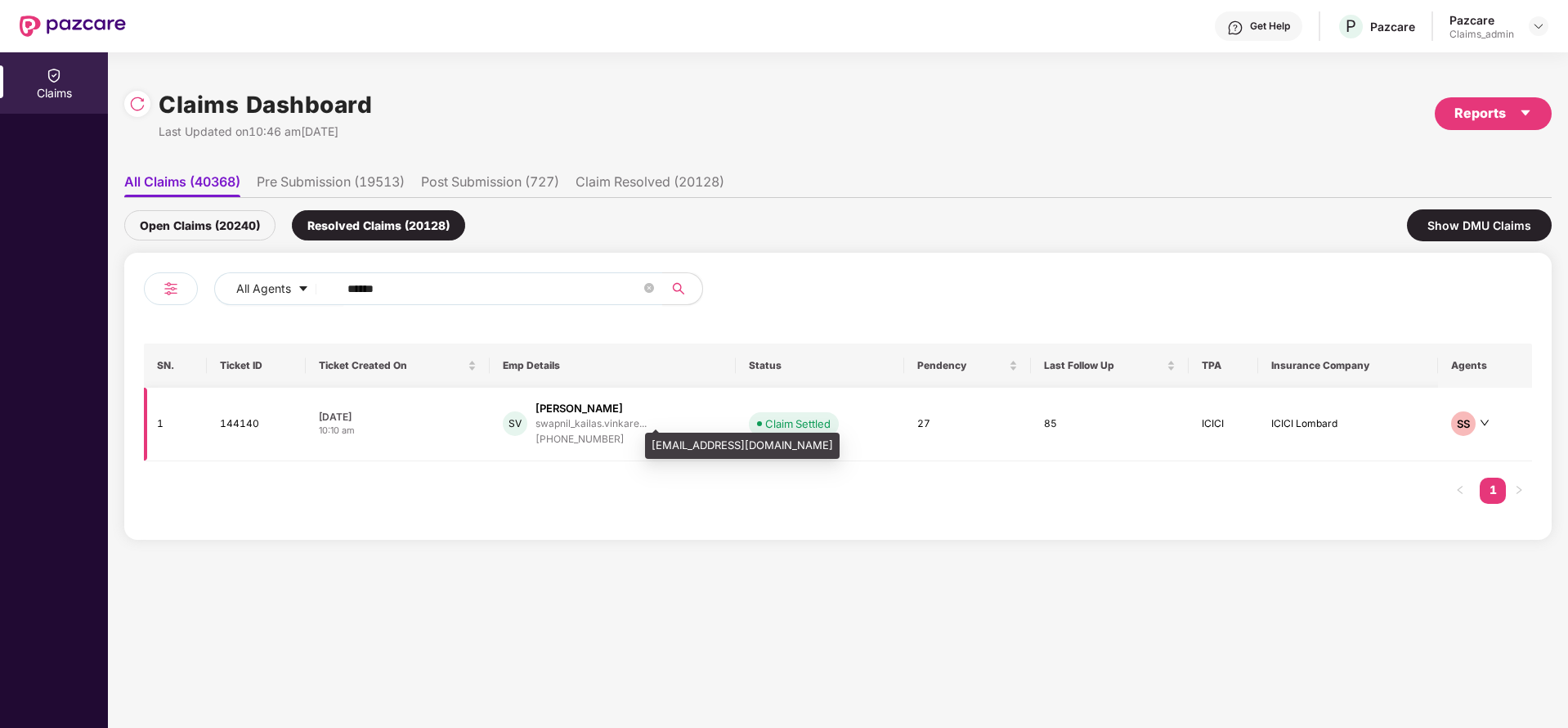
click at [564, 424] on div "swapnil_kailas.vinkare..." at bounding box center [591, 423] width 111 height 10
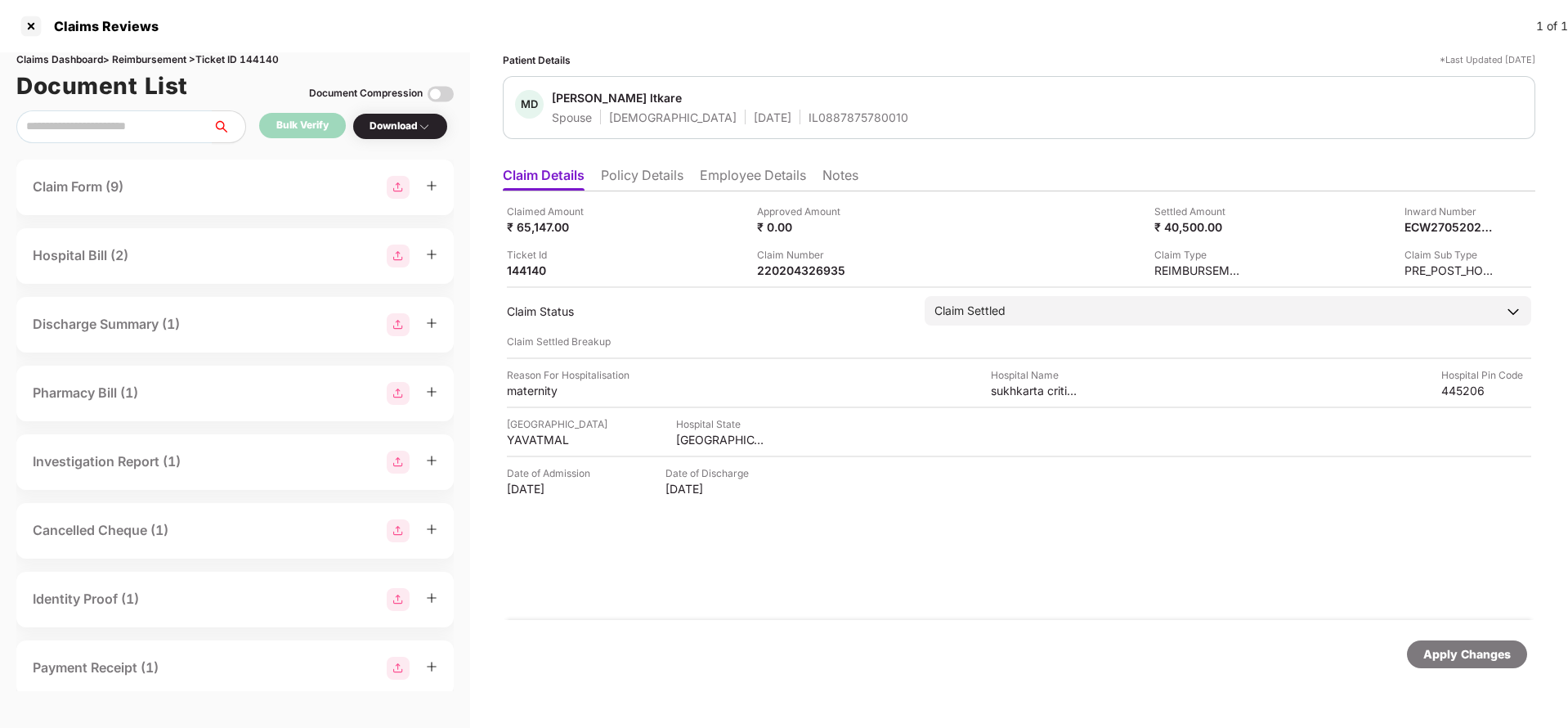
click at [766, 172] on li "Employee Details" at bounding box center [753, 179] width 106 height 24
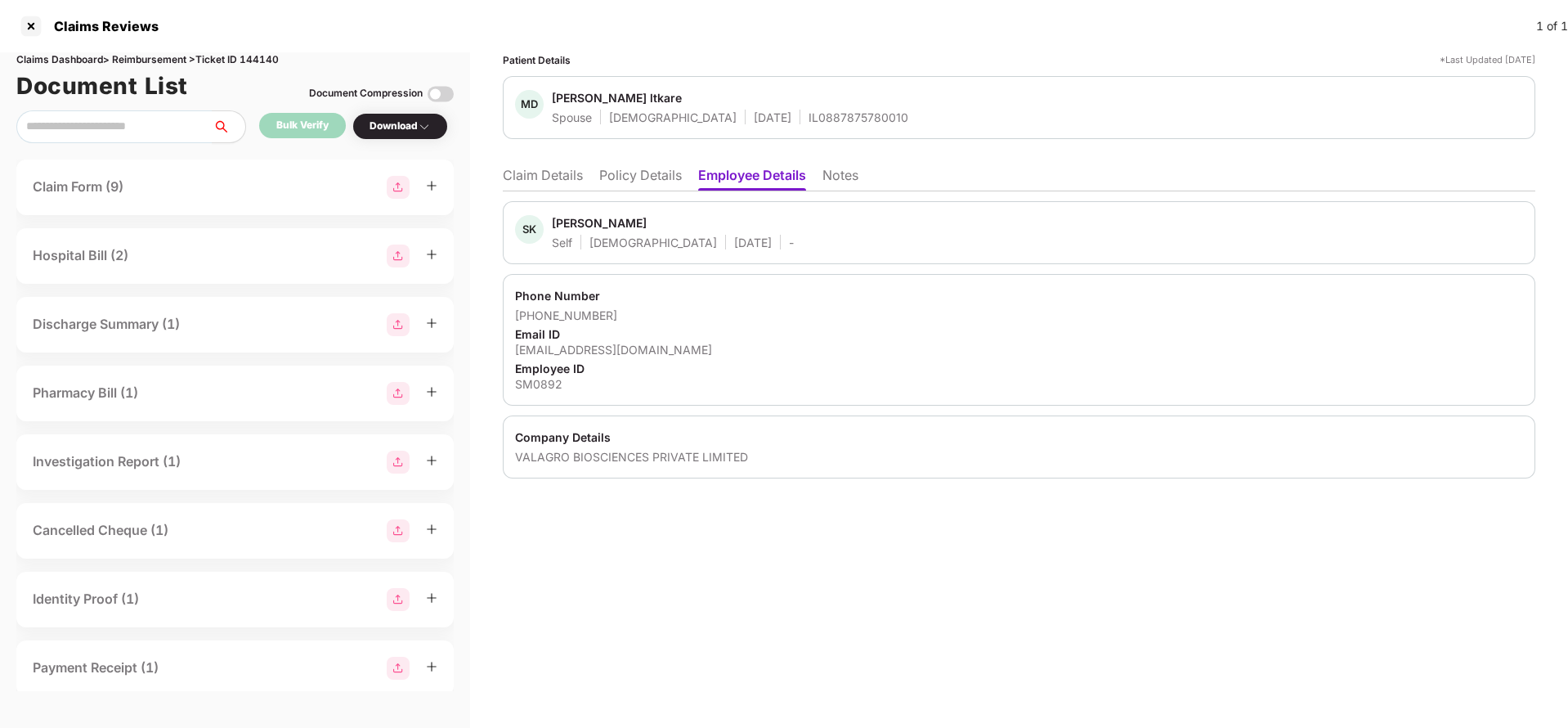
click at [645, 175] on li "Policy Details" at bounding box center [640, 179] width 82 height 24
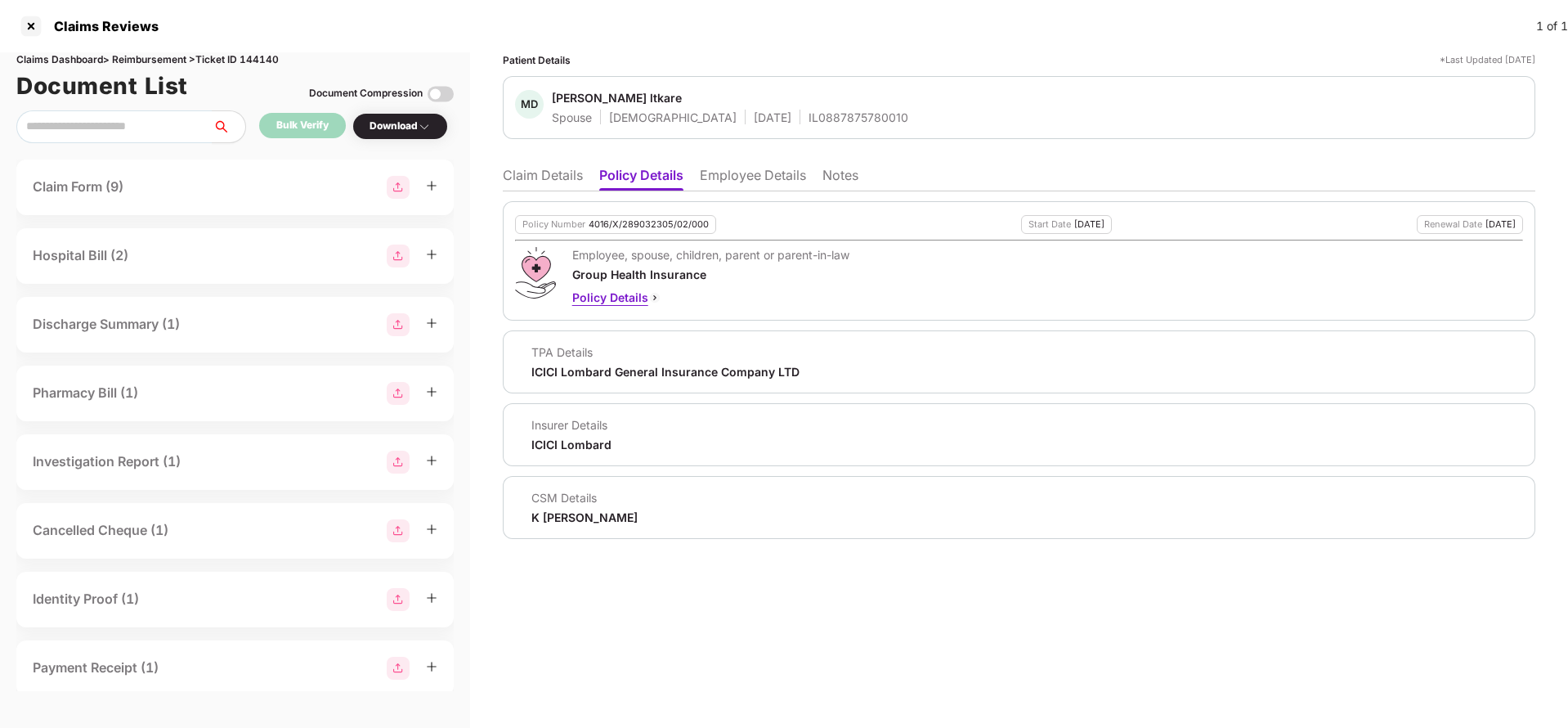
click at [605, 306] on div "Policy Details" at bounding box center [711, 297] width 277 height 18
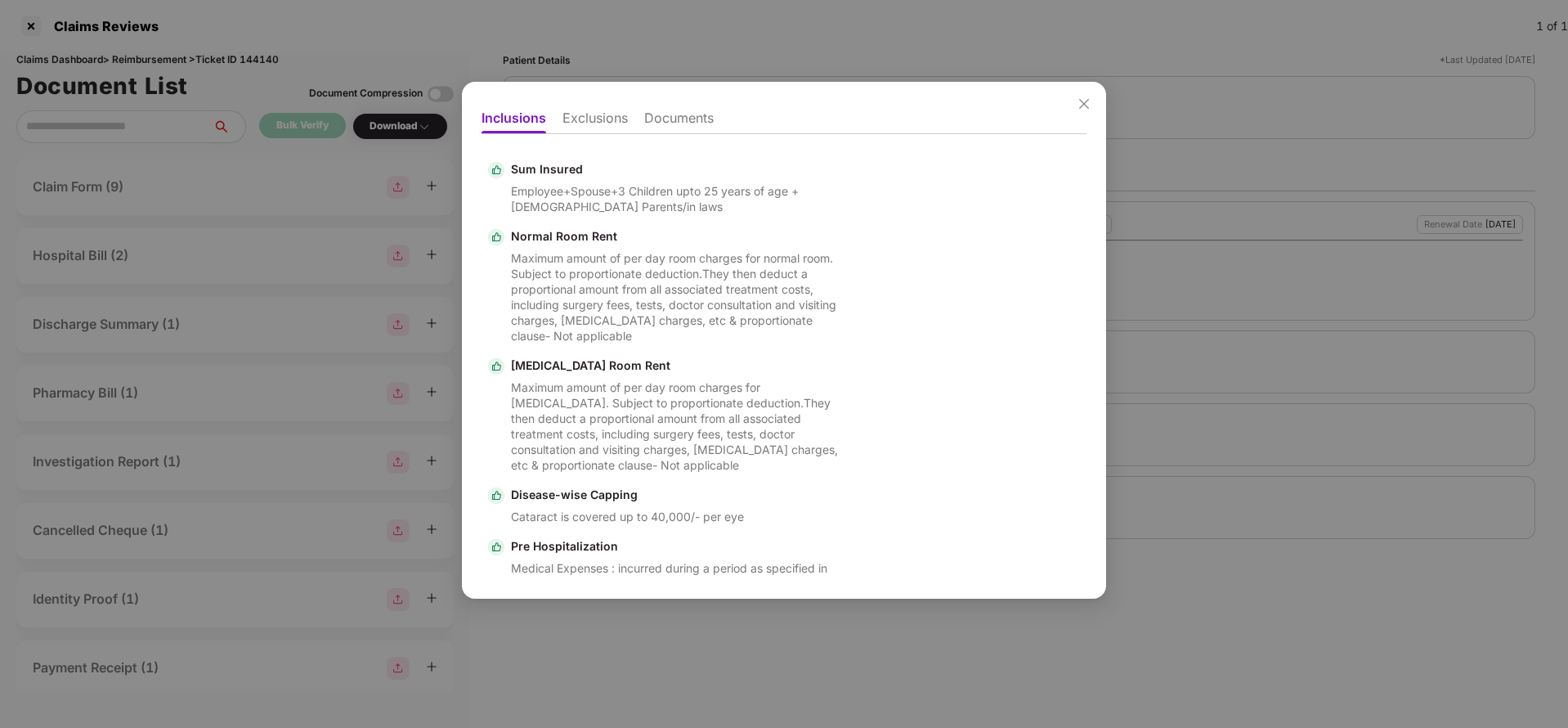
click at [591, 117] on li "Exclusions" at bounding box center [594, 121] width 66 height 24
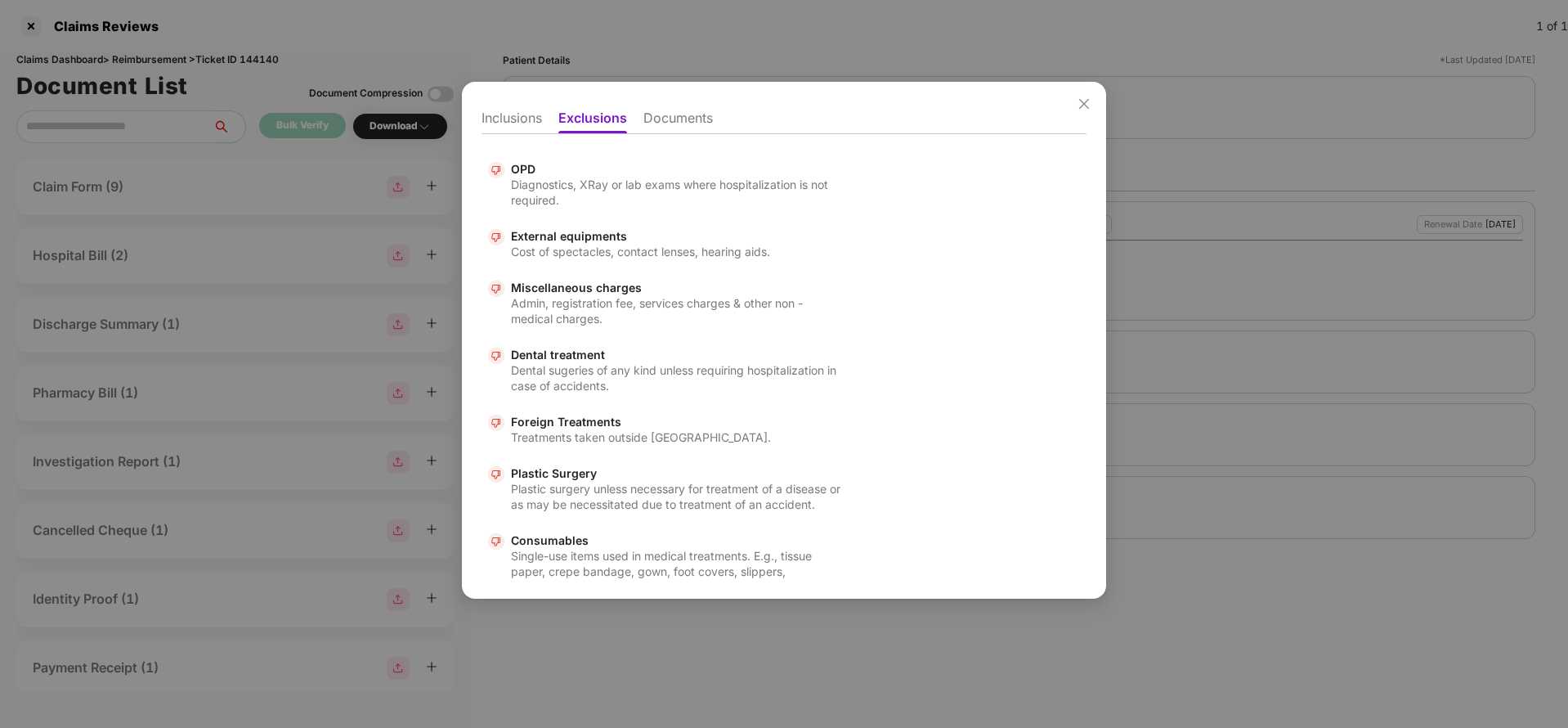
click at [680, 126] on li "Documents" at bounding box center [678, 121] width 69 height 24
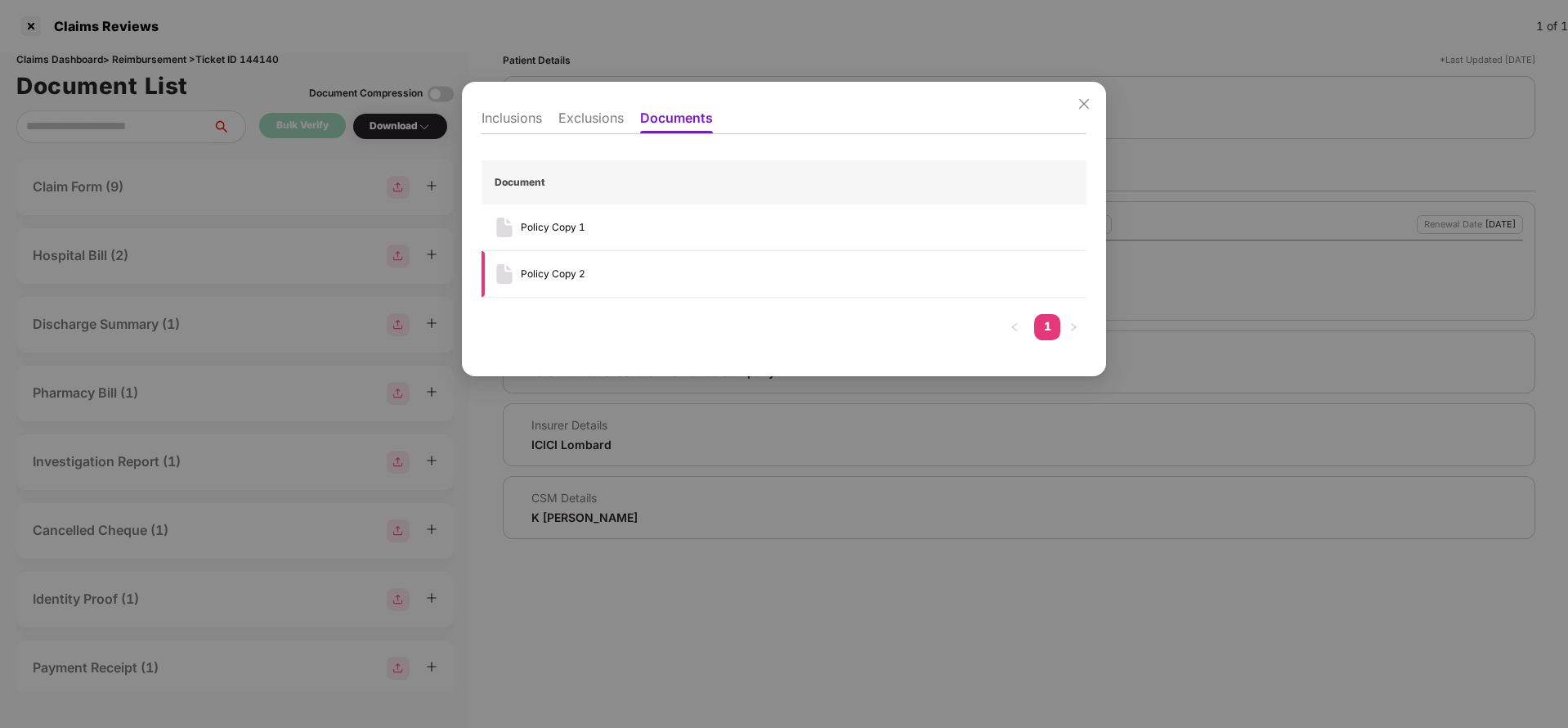
click at [550, 275] on div "Policy Copy 2" at bounding box center [553, 274] width 65 height 16
click at [1088, 97] on icon "close" at bounding box center [1084, 104] width 13 height 13
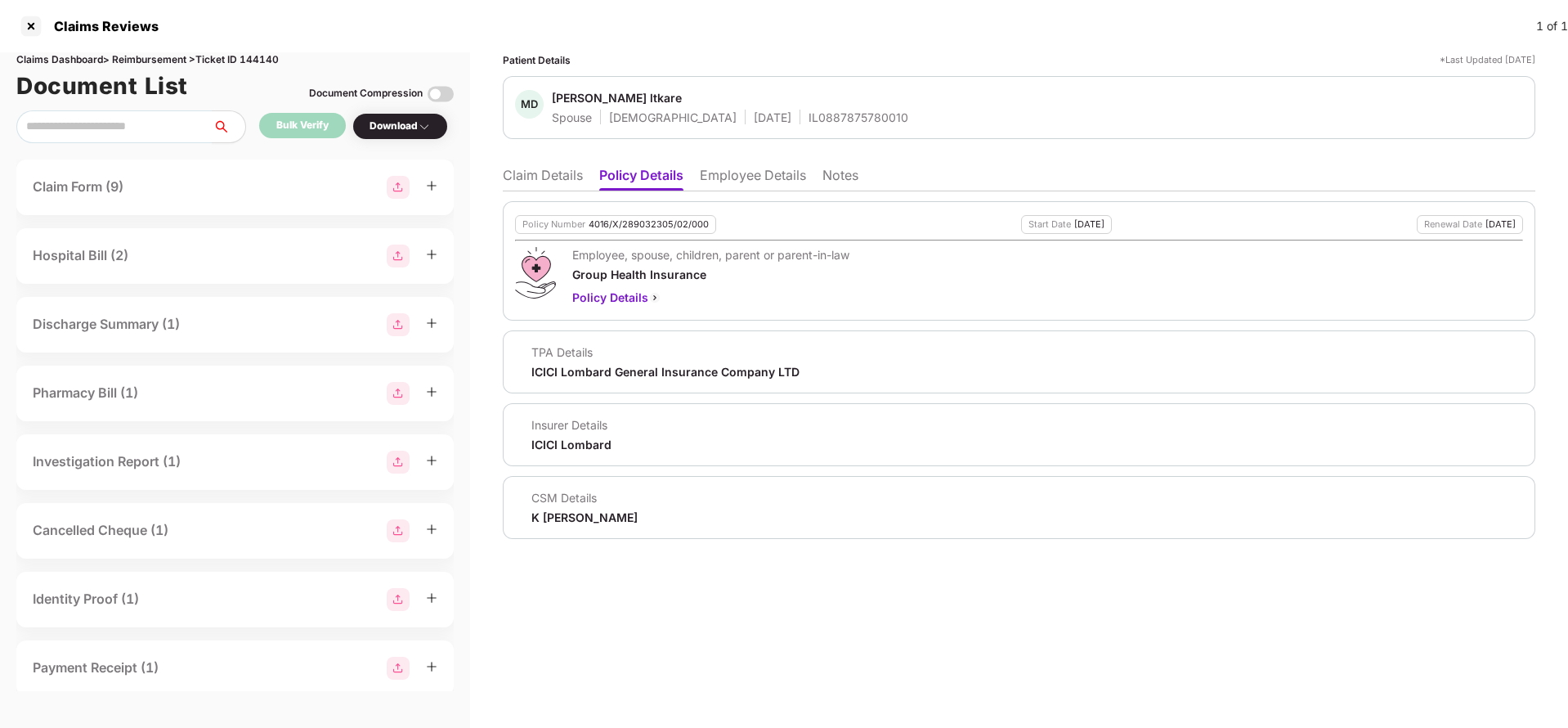
click at [557, 172] on li "Claim Details" at bounding box center [543, 179] width 80 height 24
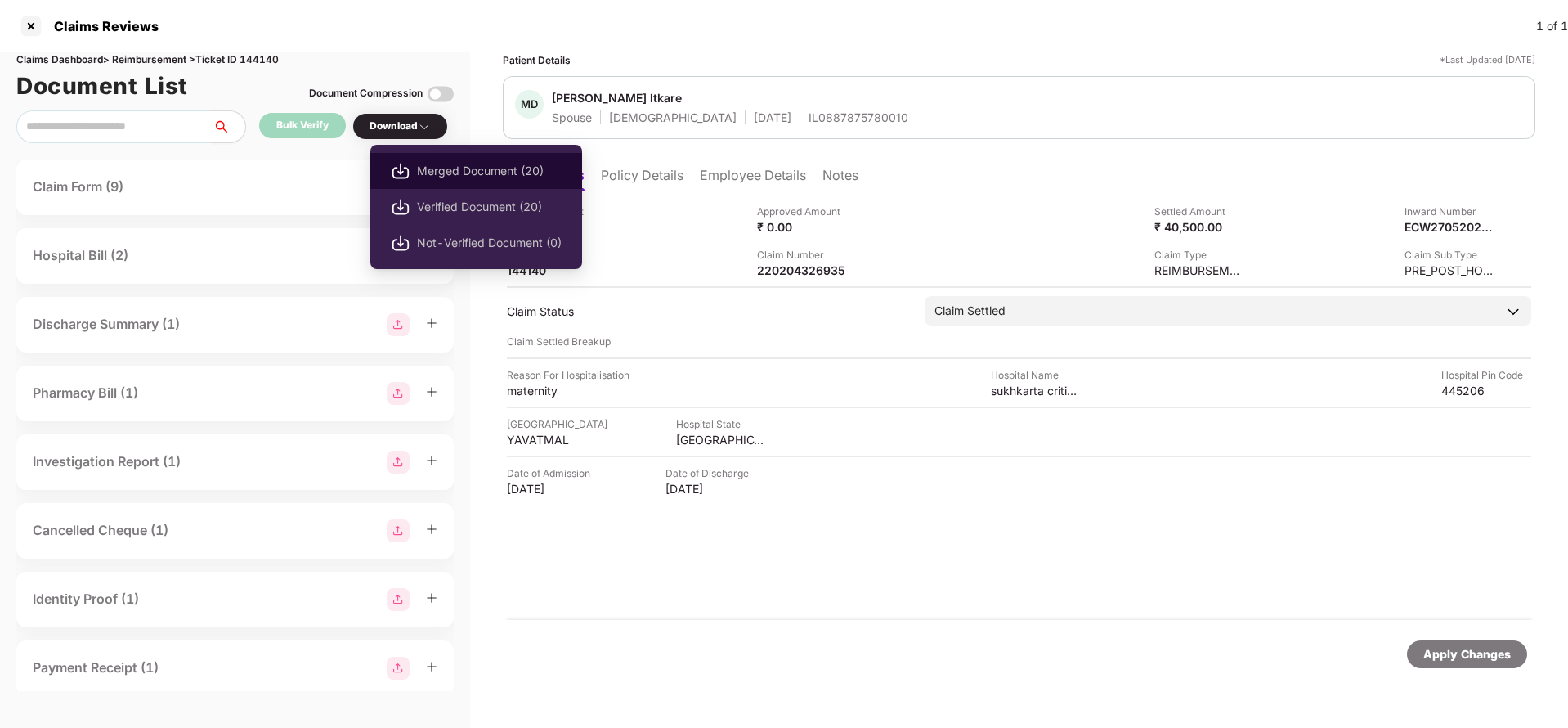
click at [462, 175] on span "Merged Document (20)" at bounding box center [489, 170] width 145 height 18
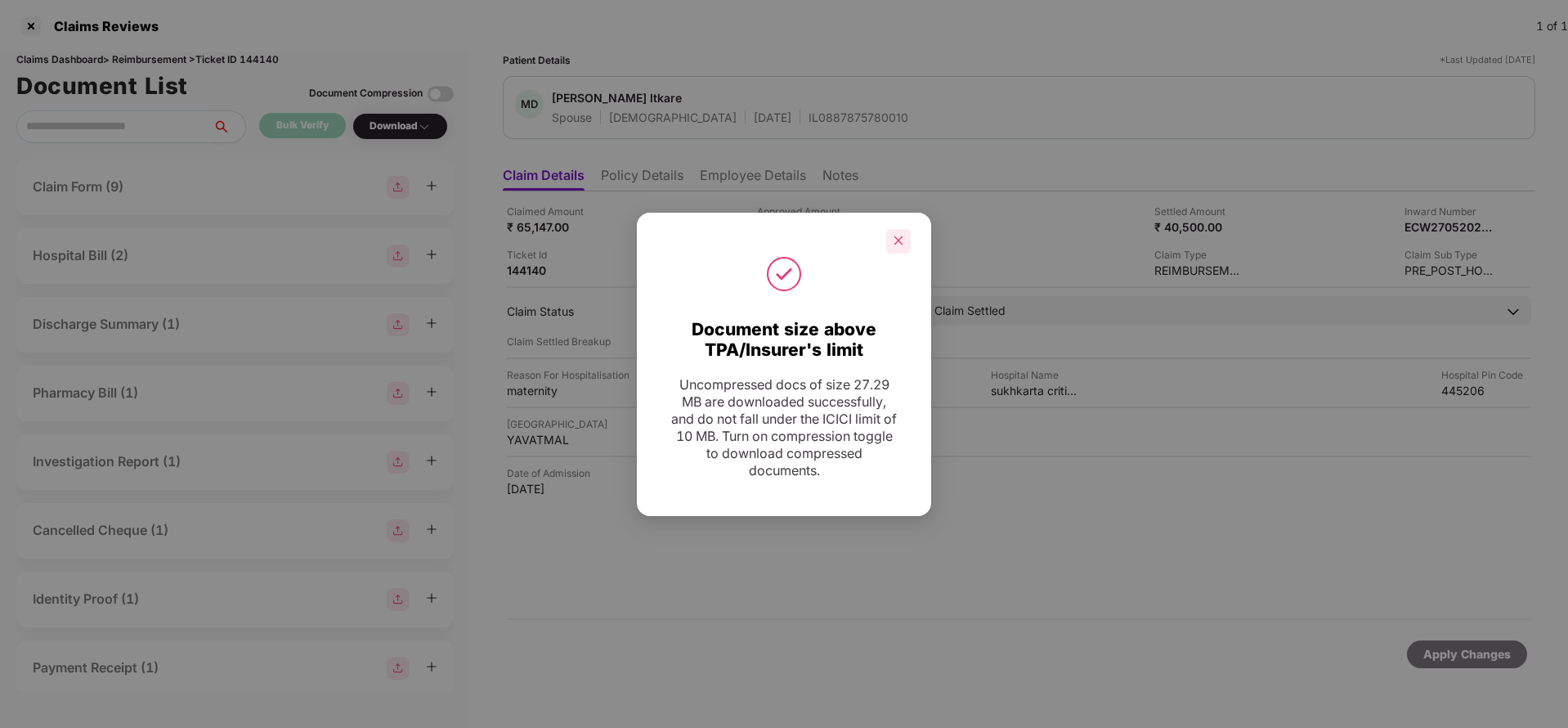
click at [904, 244] on div at bounding box center [899, 241] width 25 height 25
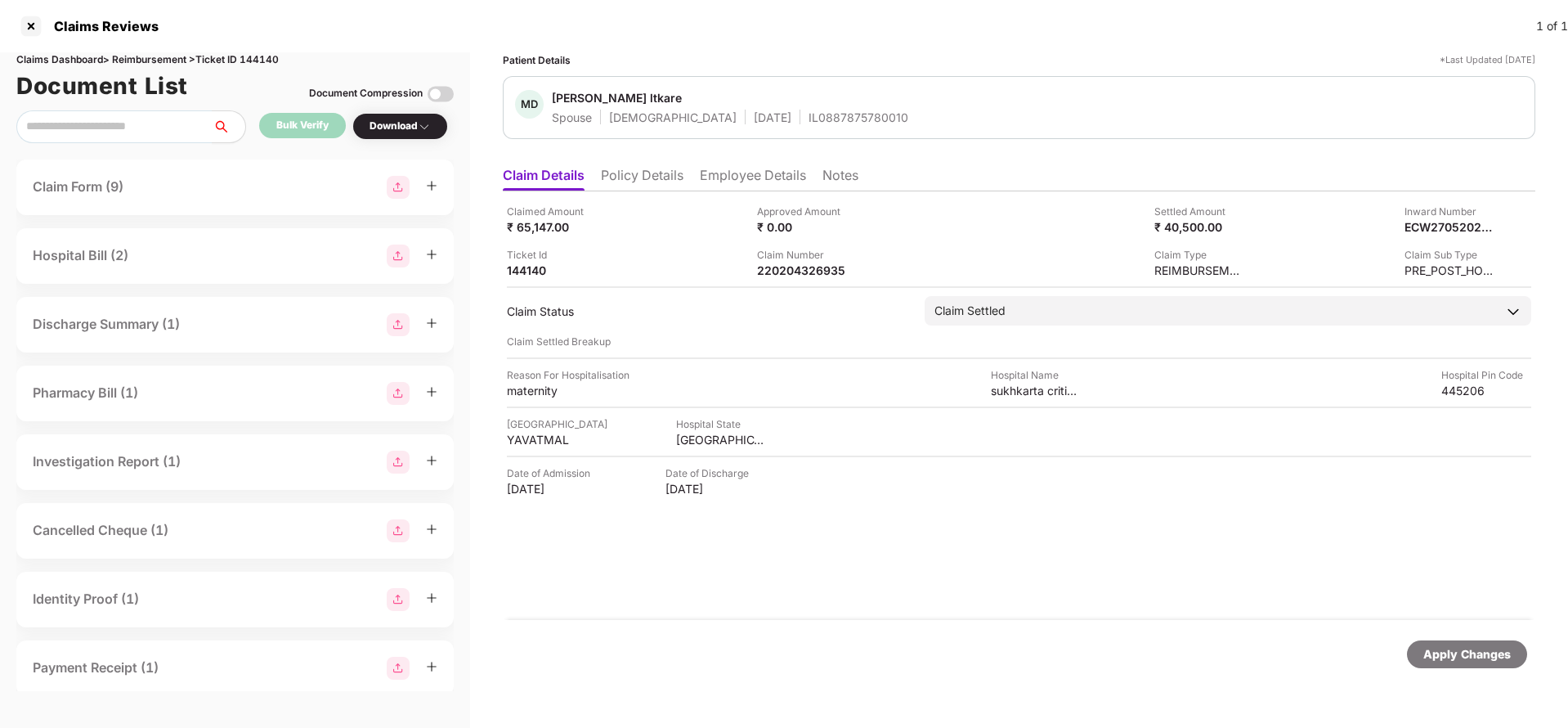
drag, startPoint x: 717, startPoint y: 179, endPoint x: 916, endPoint y: 559, distance: 429.0
click at [916, 559] on div "Claim Details Policy Details Employee Details Notes Claimed Amount ₹ 65,147.00 …" at bounding box center [1019, 427] width 1033 height 537
click at [740, 208] on div "Claimed Amount ₹ 65,147.00" at bounding box center [625, 219] width 238 height 31
click at [783, 180] on li "Employee Details" at bounding box center [753, 179] width 106 height 24
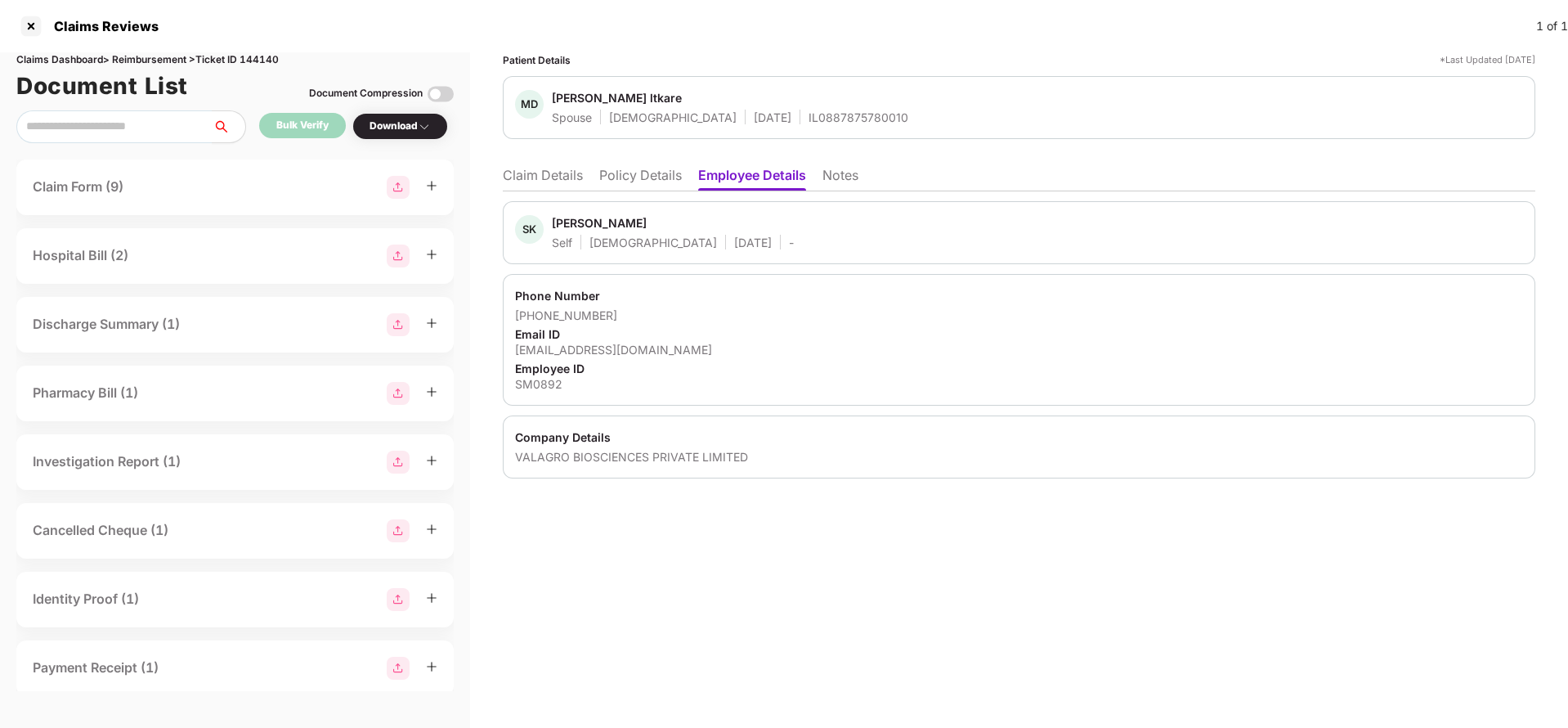
drag, startPoint x: 507, startPoint y: 349, endPoint x: 753, endPoint y: 343, distance: 246.1
click at [753, 343] on div "Phone Number +919923174399 Email ID swapnil_kailas.vinkare@syngenta.com Employe…" at bounding box center [1019, 339] width 1033 height 131
copy div "swapnil_kailas.vinkare@syngenta.com"
click at [36, 22] on div at bounding box center [31, 26] width 26 height 26
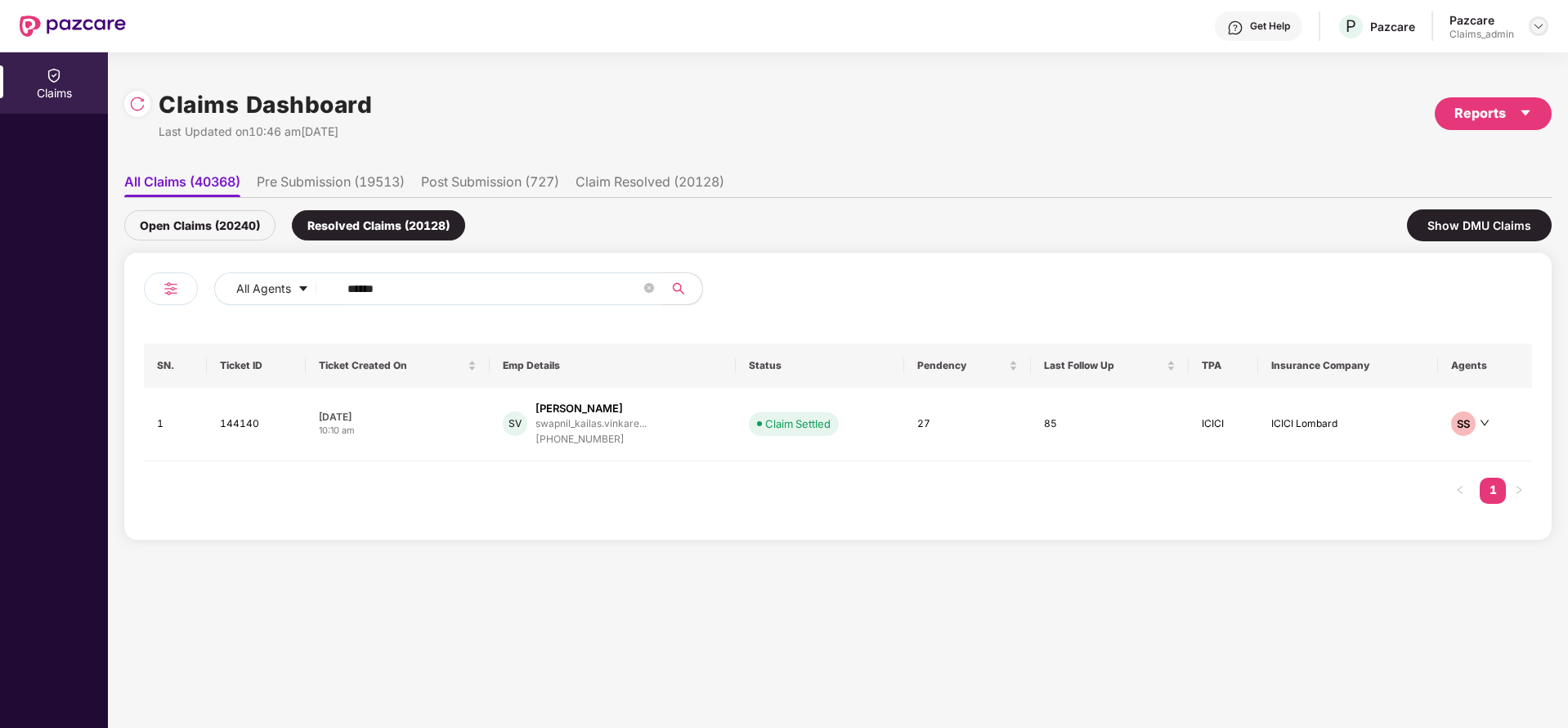
click at [1529, 24] on div at bounding box center [1538, 26] width 19 height 19
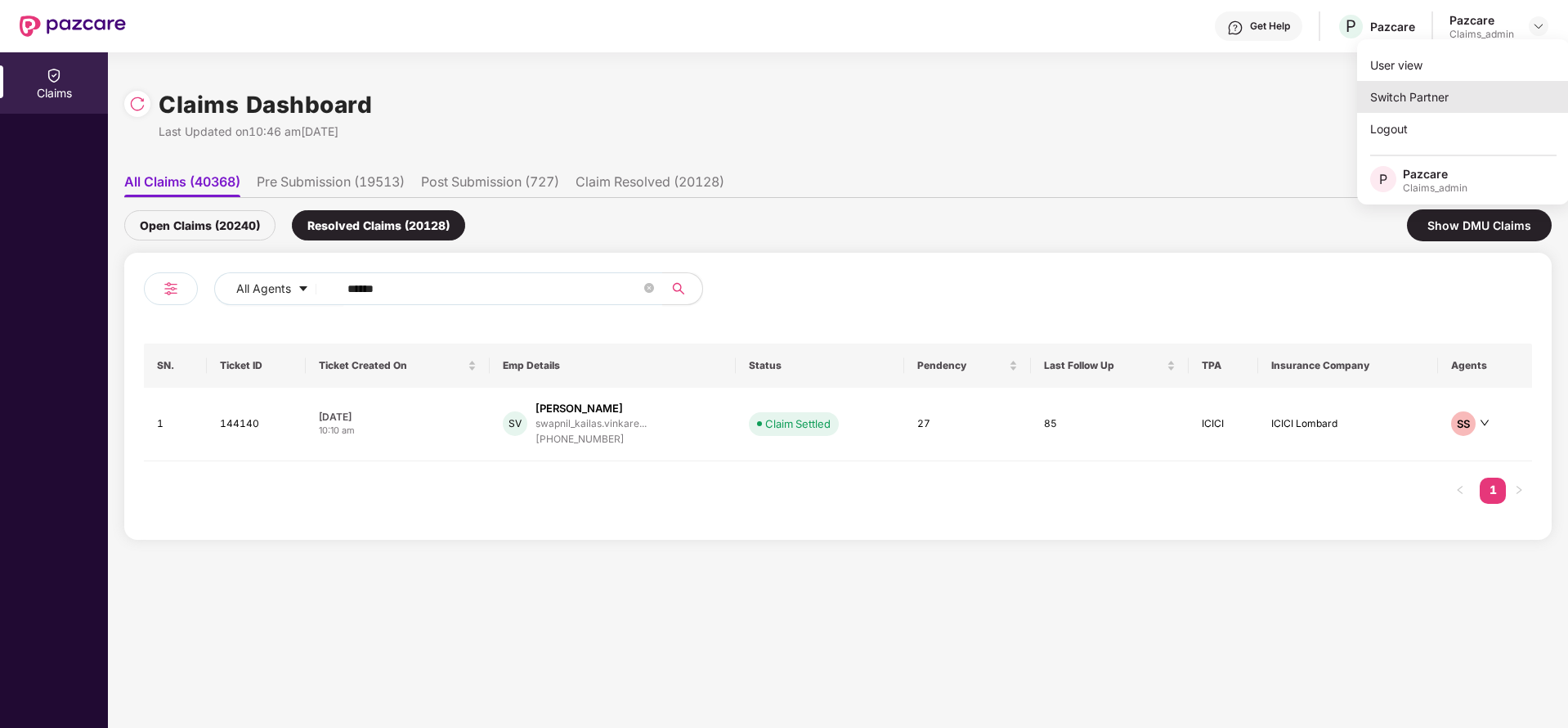
click at [1455, 89] on div "Switch Partner" at bounding box center [1464, 97] width 213 height 31
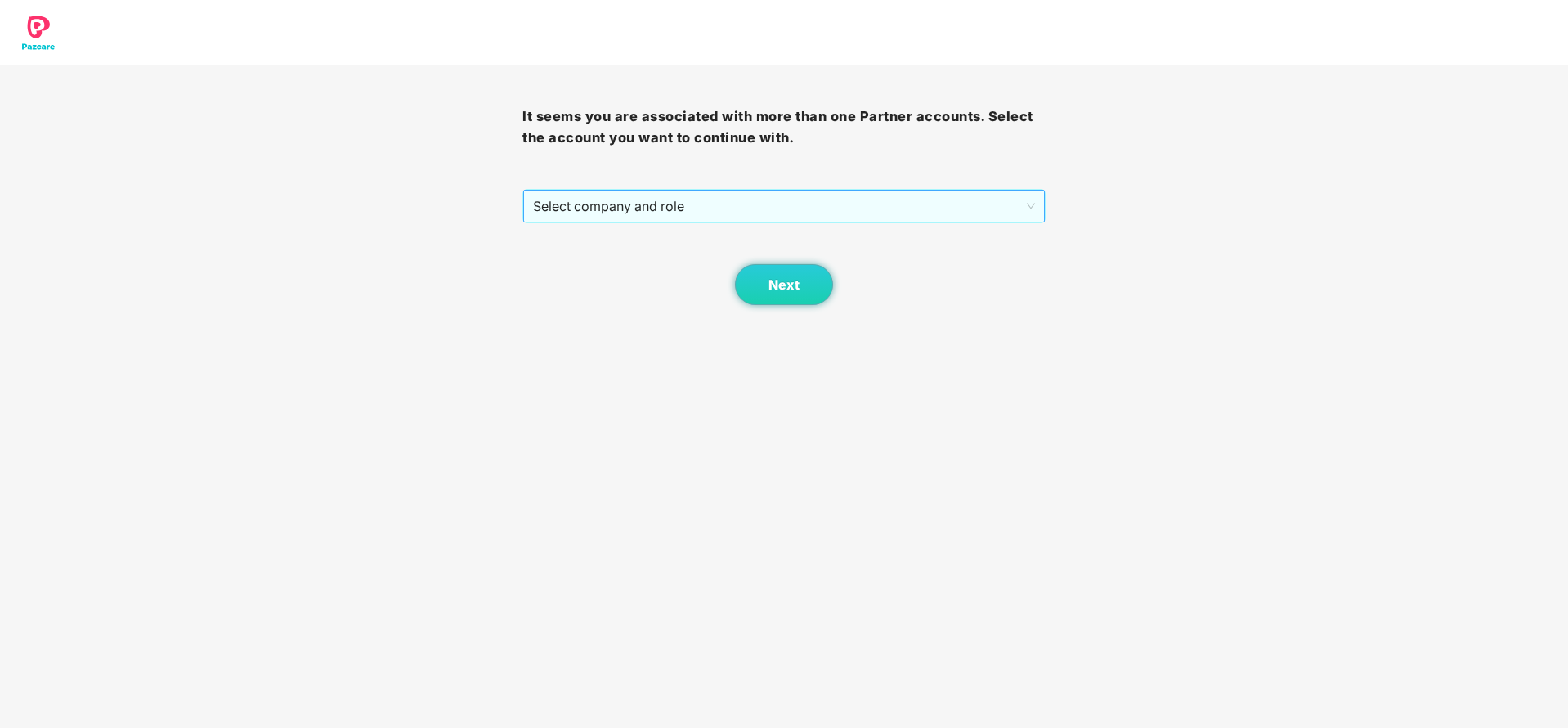
click at [846, 216] on span "Select company and role" at bounding box center [784, 206] width 501 height 31
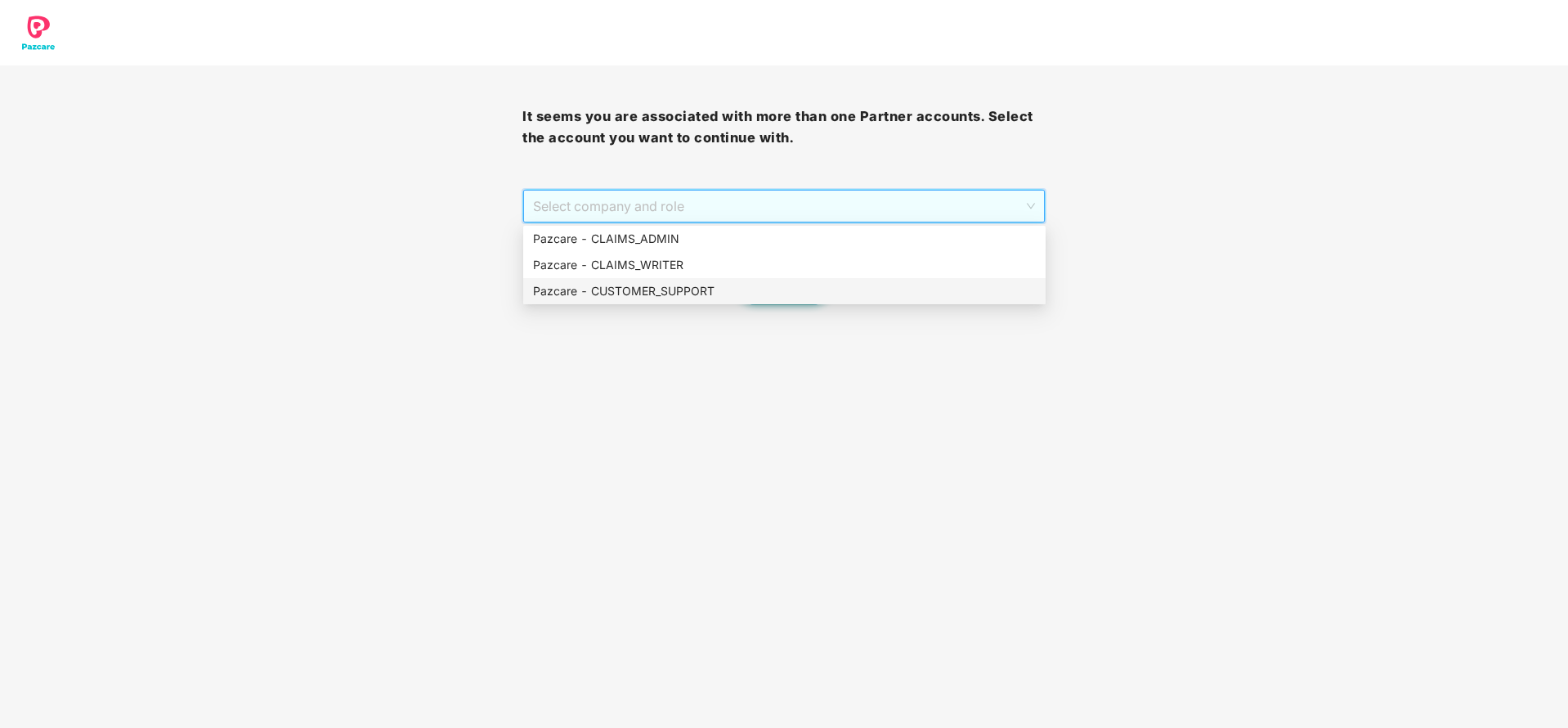
click at [660, 290] on div "Pazcare - CUSTOMER_SUPPORT" at bounding box center [785, 290] width 503 height 18
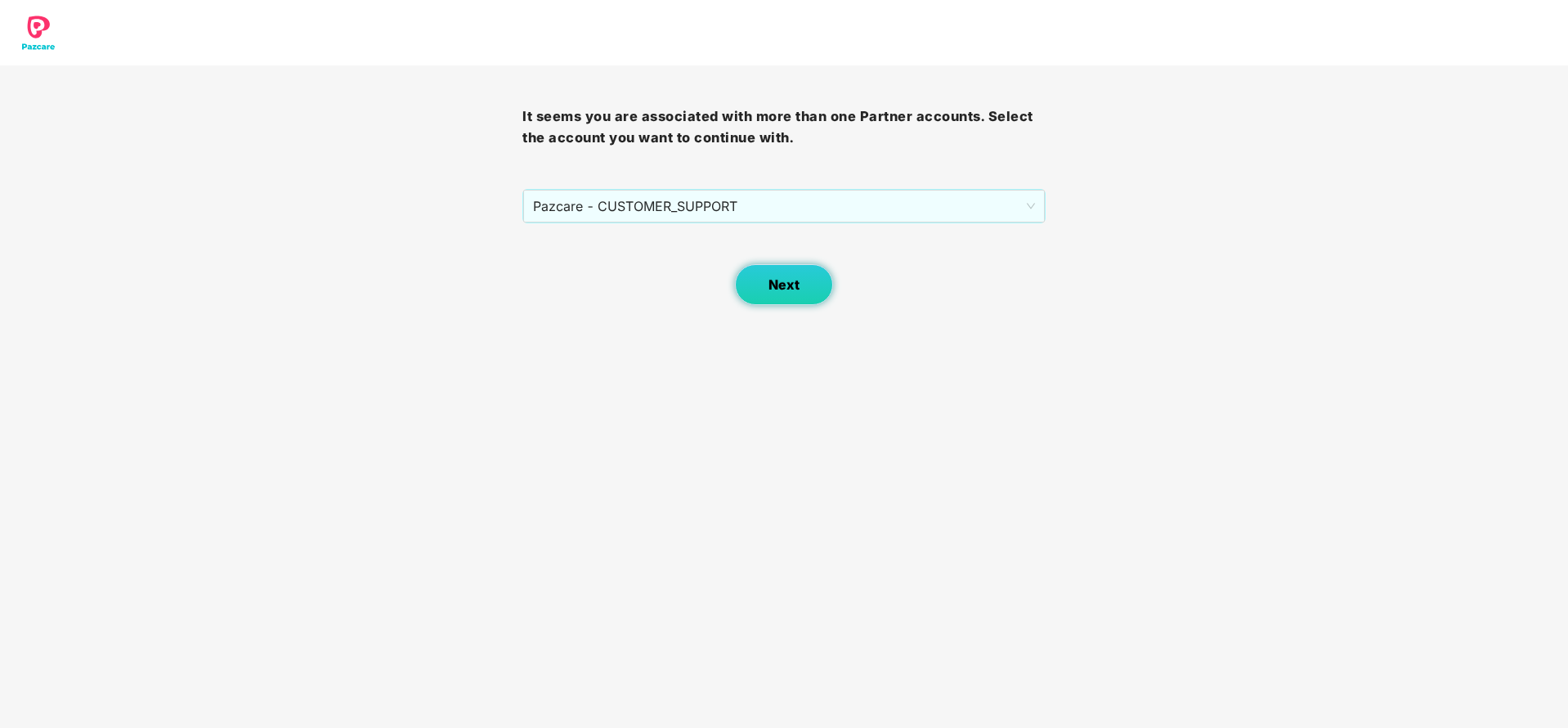
click at [796, 281] on span "Next" at bounding box center [784, 285] width 31 height 16
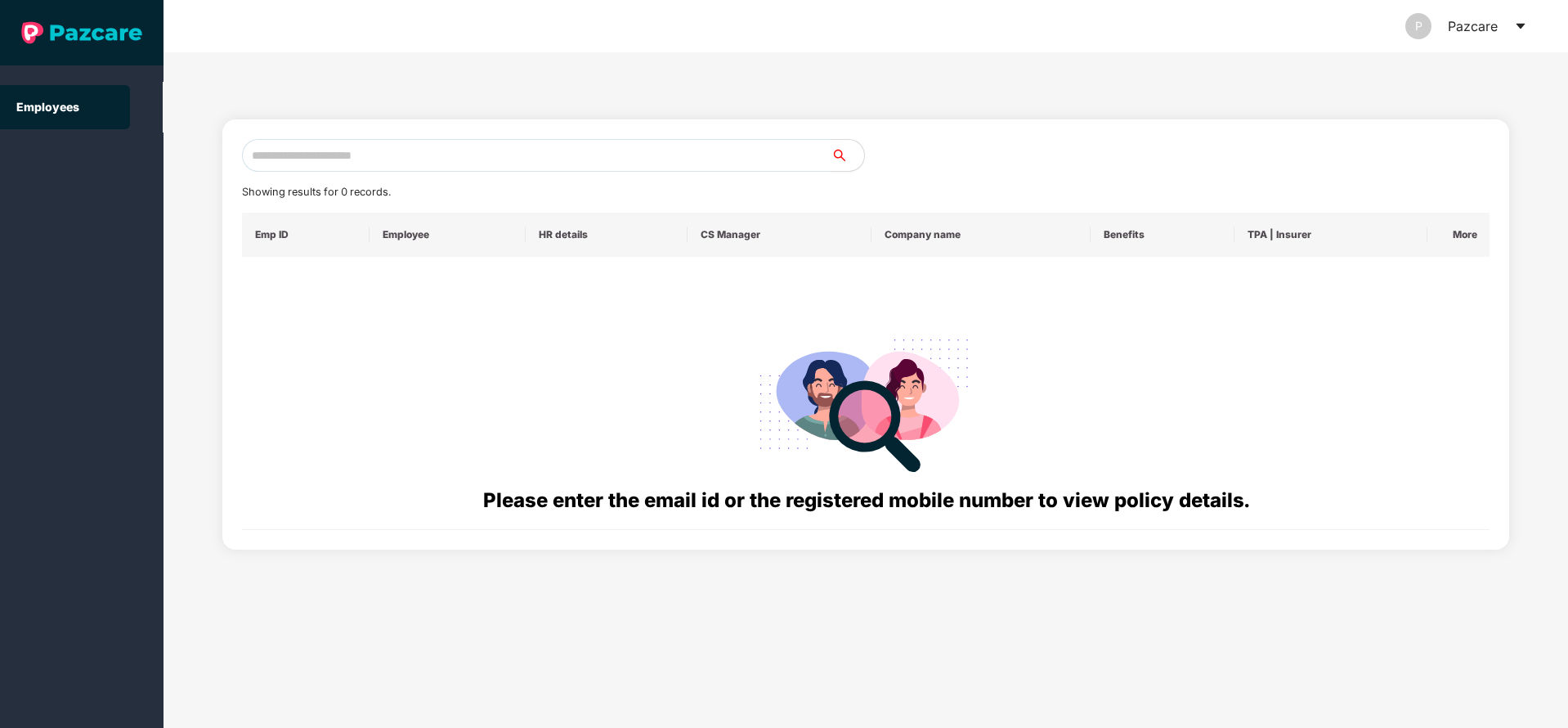
click at [557, 164] on input "text" at bounding box center [537, 154] width 590 height 32
paste input "**********"
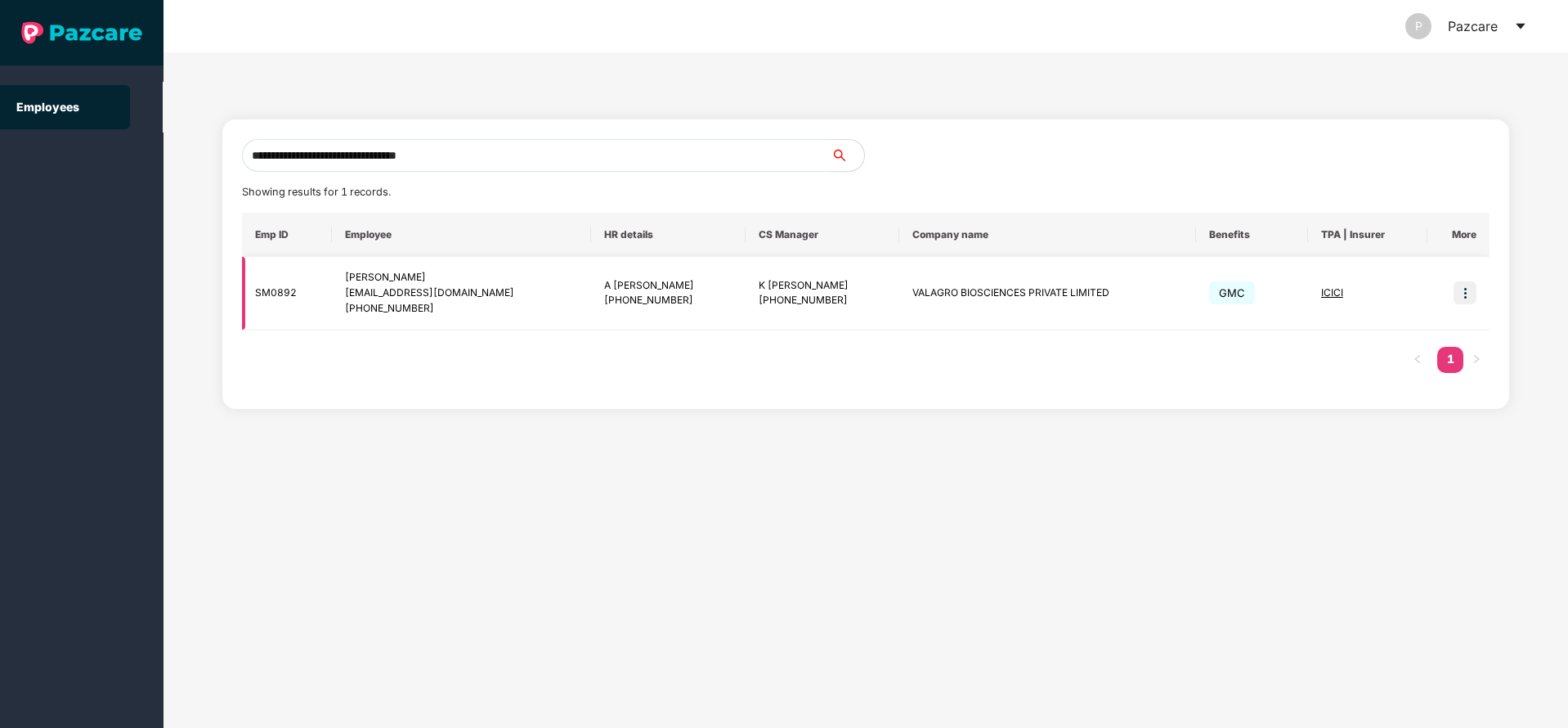
type input "**********"
click at [1467, 295] on img at bounding box center [1464, 292] width 23 height 23
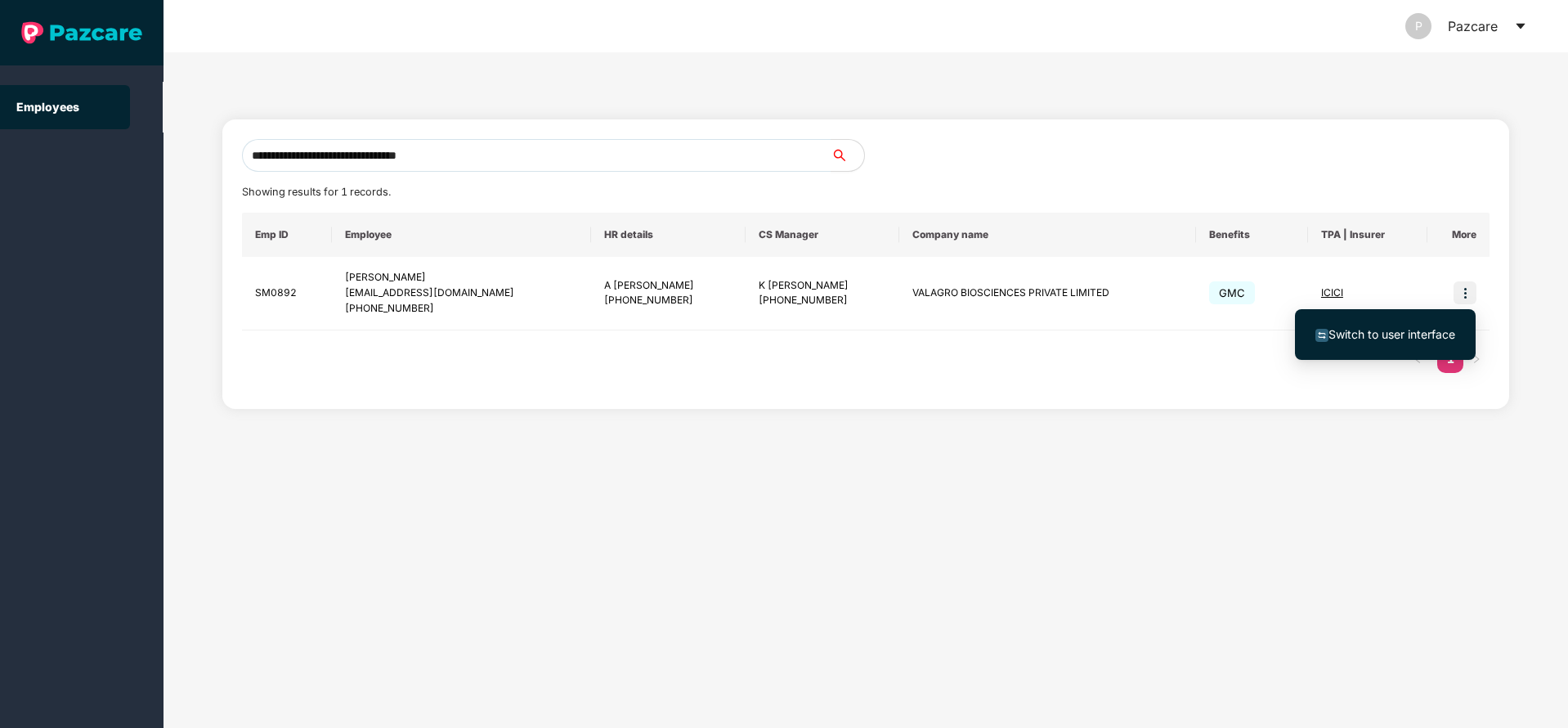
click at [1397, 341] on span "Switch to user interface" at bounding box center [1385, 334] width 140 height 18
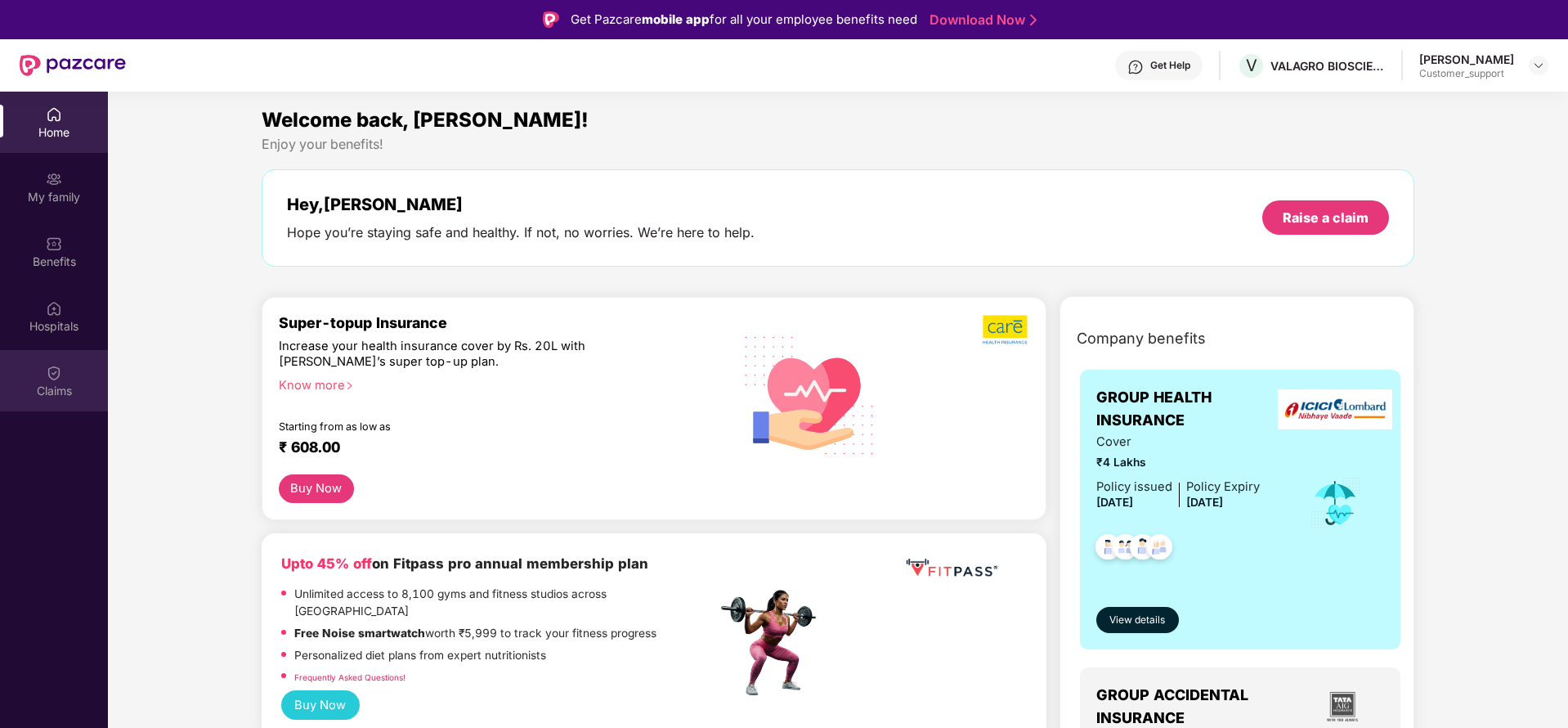
click at [57, 379] on img at bounding box center [55, 373] width 17 height 17
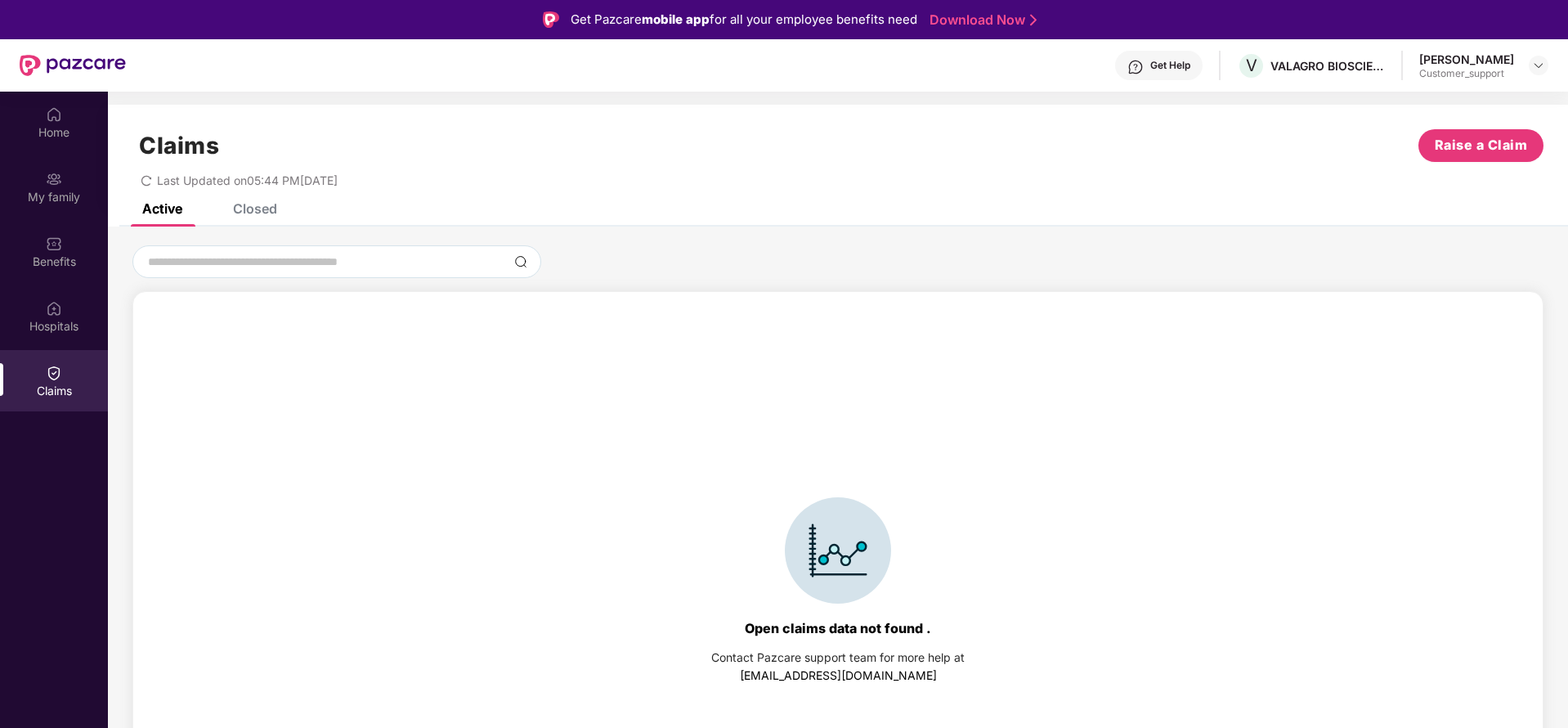
click at [248, 202] on div "Claims Raise a Claim Last Updated on 05:44 PM, 21 Jul 2025" at bounding box center [838, 154] width 1460 height 99
click at [1537, 61] on img at bounding box center [1538, 66] width 13 height 13
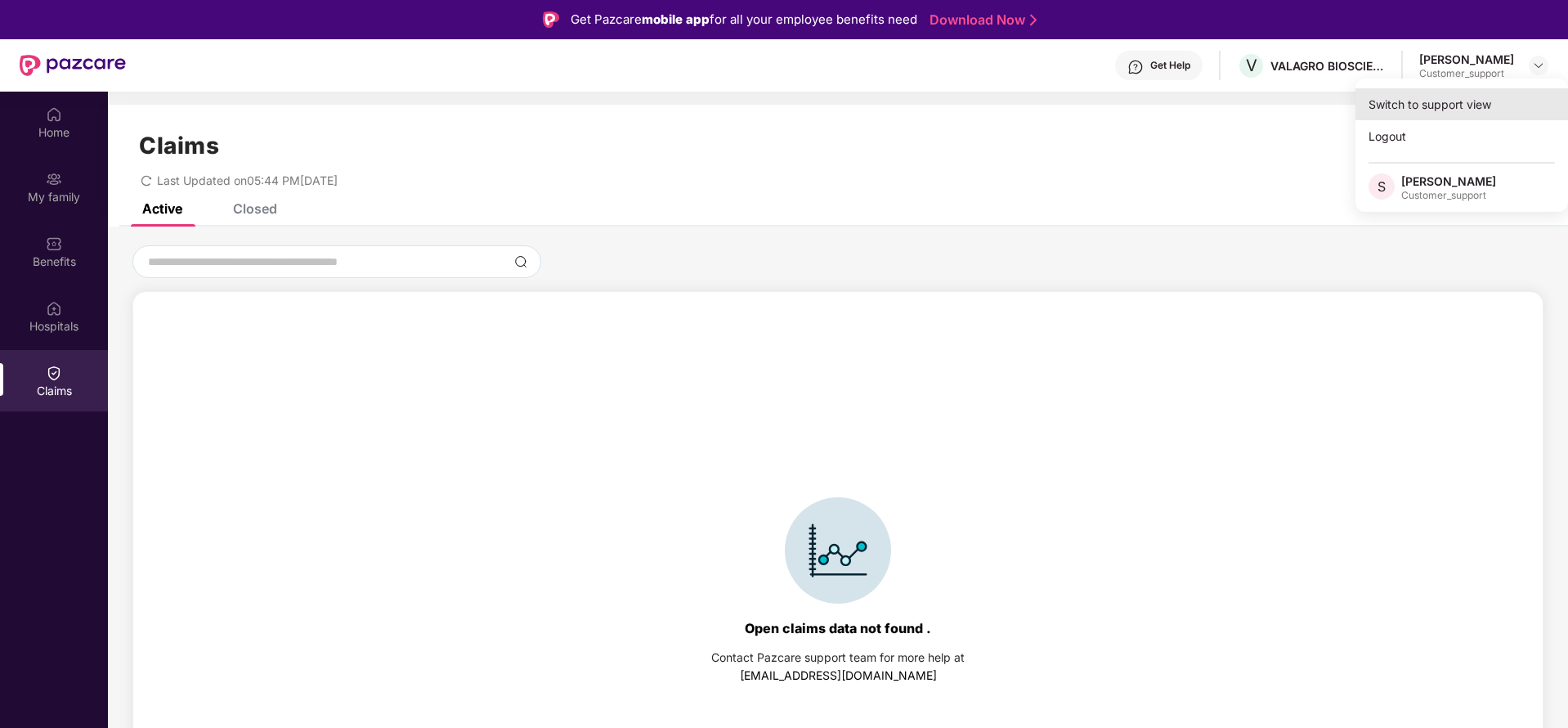
click at [1457, 110] on div "Switch to support view" at bounding box center [1462, 104] width 213 height 31
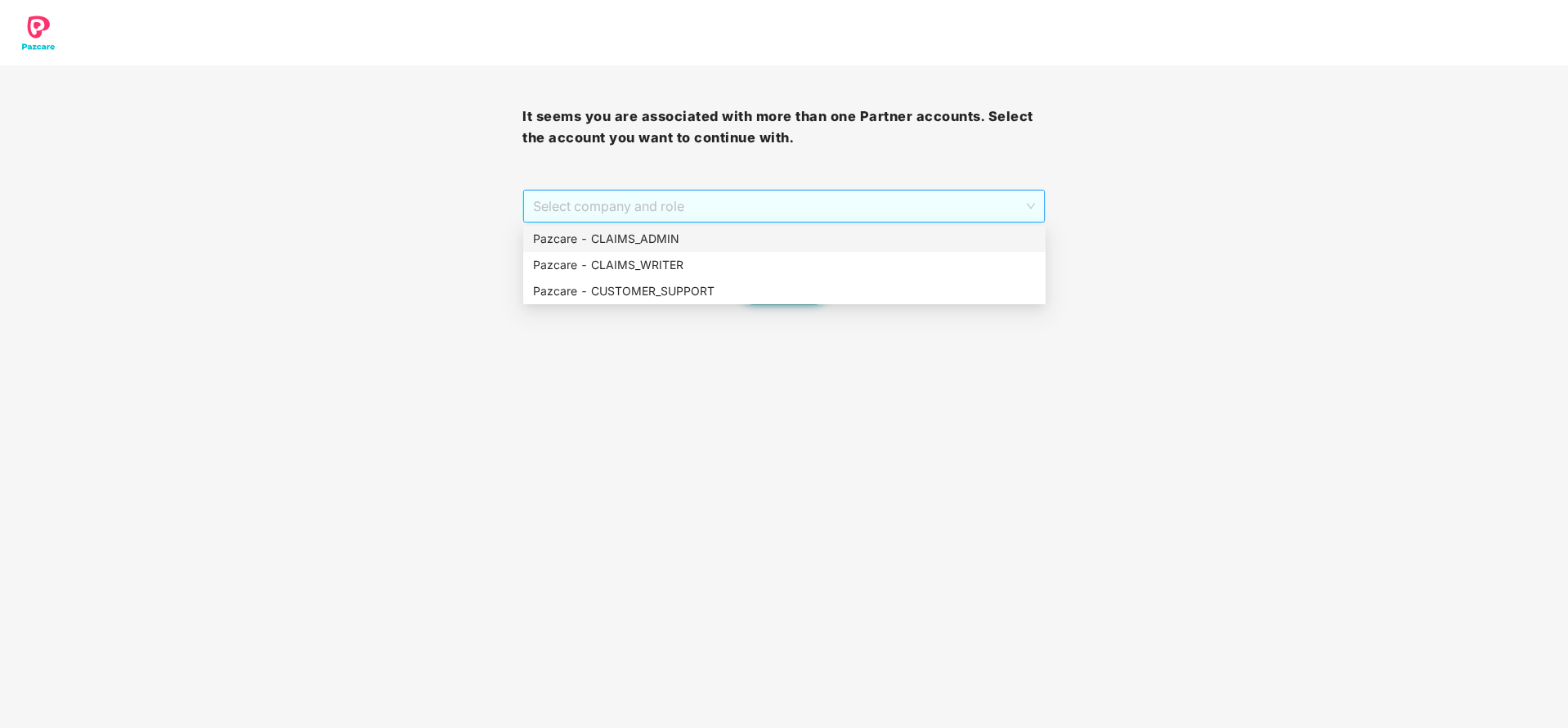
click at [791, 217] on span "Select company and role" at bounding box center [784, 206] width 501 height 31
click at [684, 282] on div "Pazcare - CUSTOMER_SUPPORT" at bounding box center [785, 290] width 503 height 18
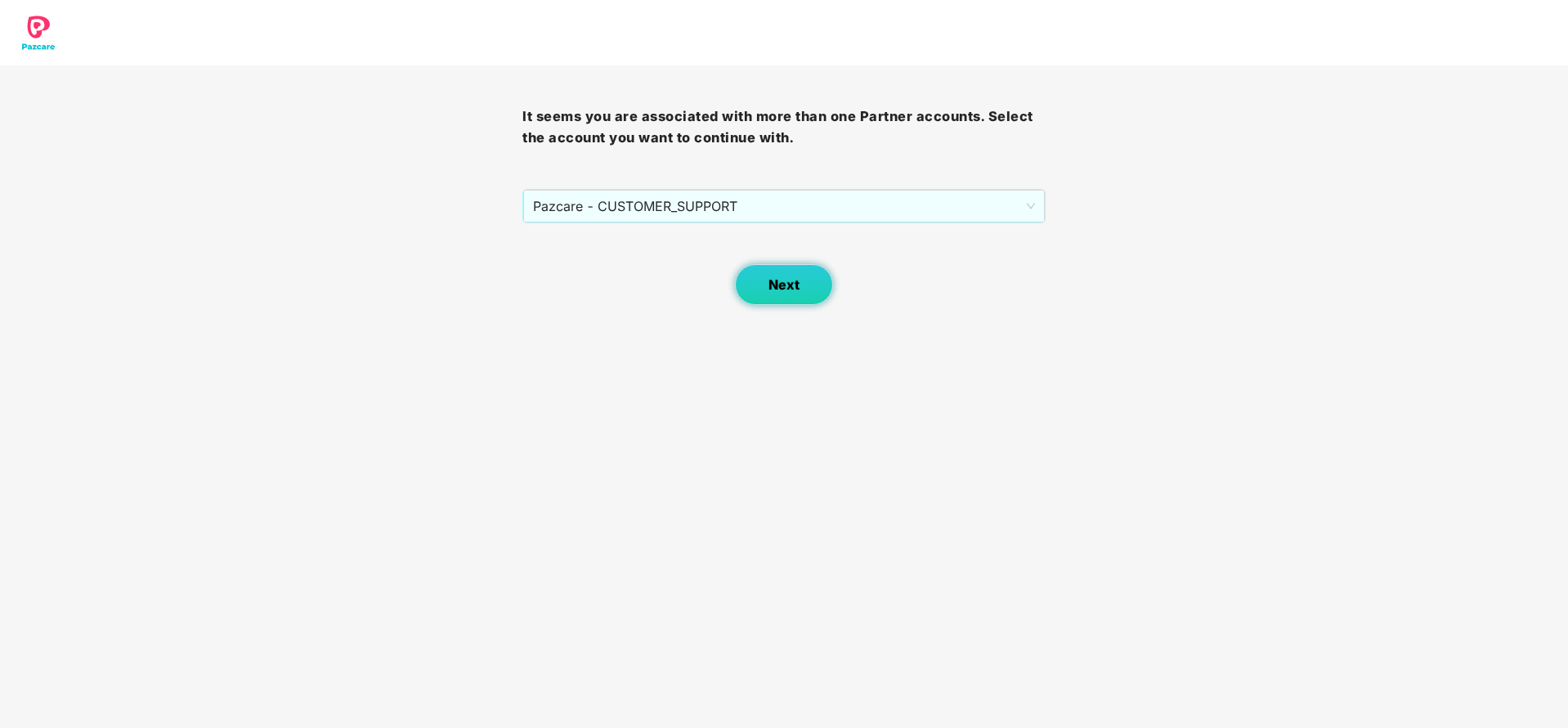
click at [771, 283] on span "Next" at bounding box center [784, 285] width 31 height 16
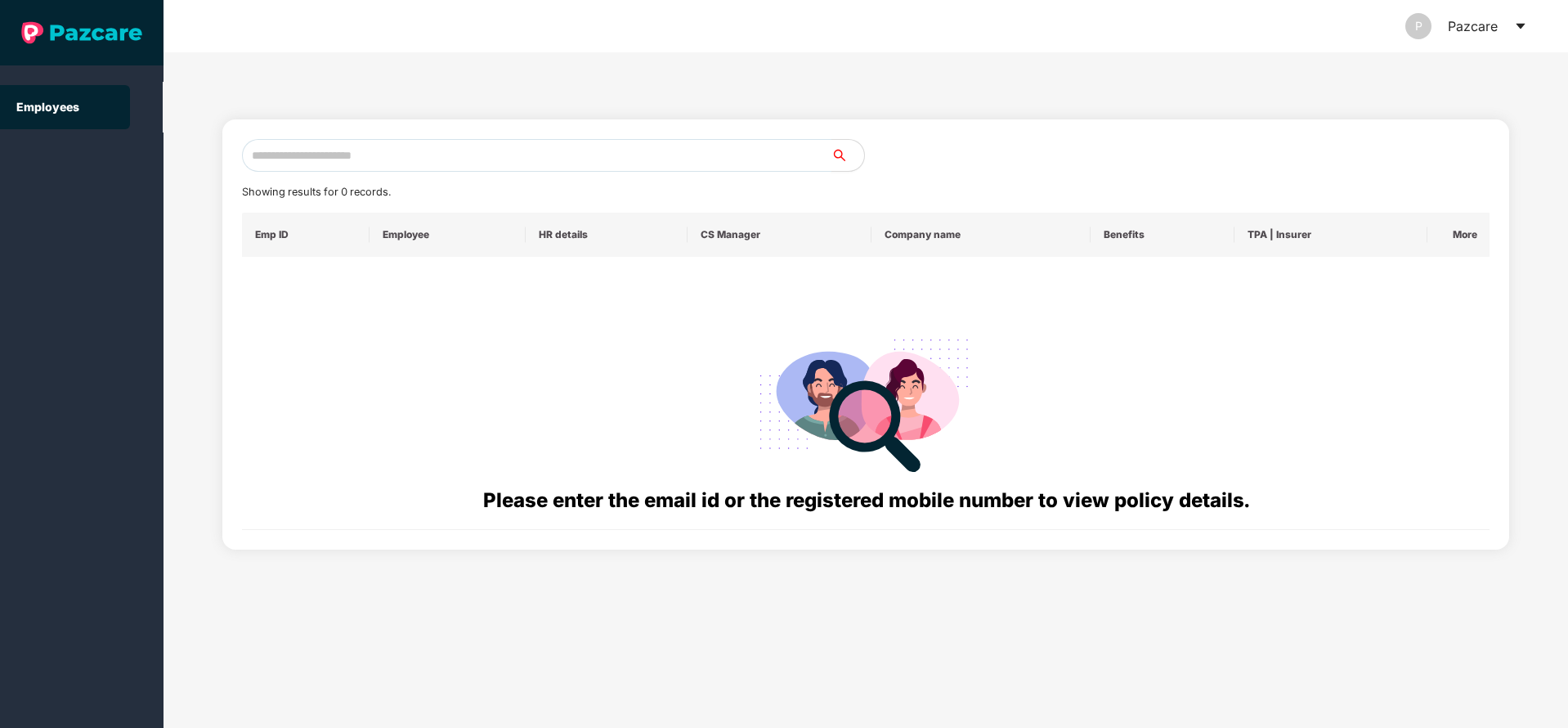
paste input "**********"
click at [449, 162] on input "text" at bounding box center [537, 154] width 590 height 32
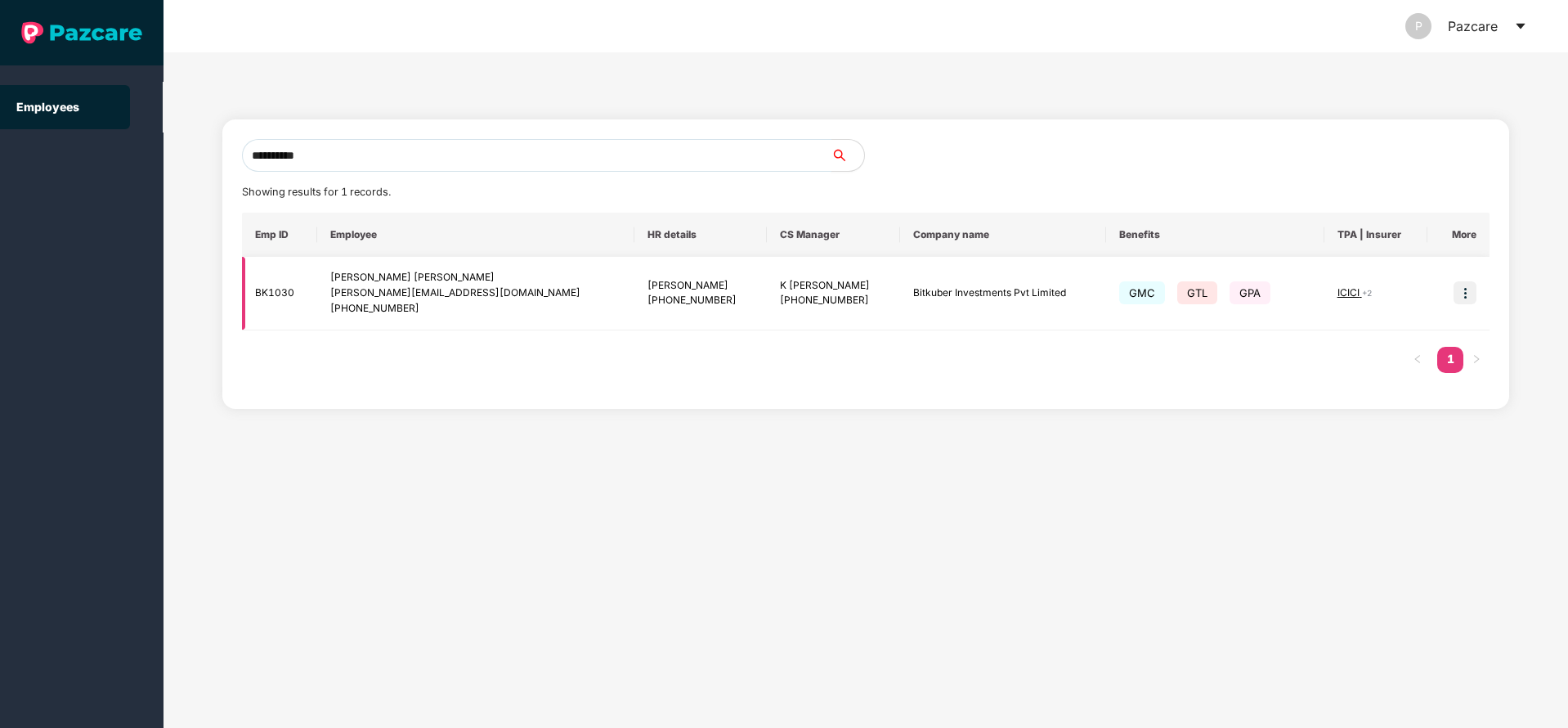
type input "**********"
click at [1459, 304] on td at bounding box center [1458, 294] width 62 height 74
click at [1464, 296] on img at bounding box center [1464, 292] width 23 height 23
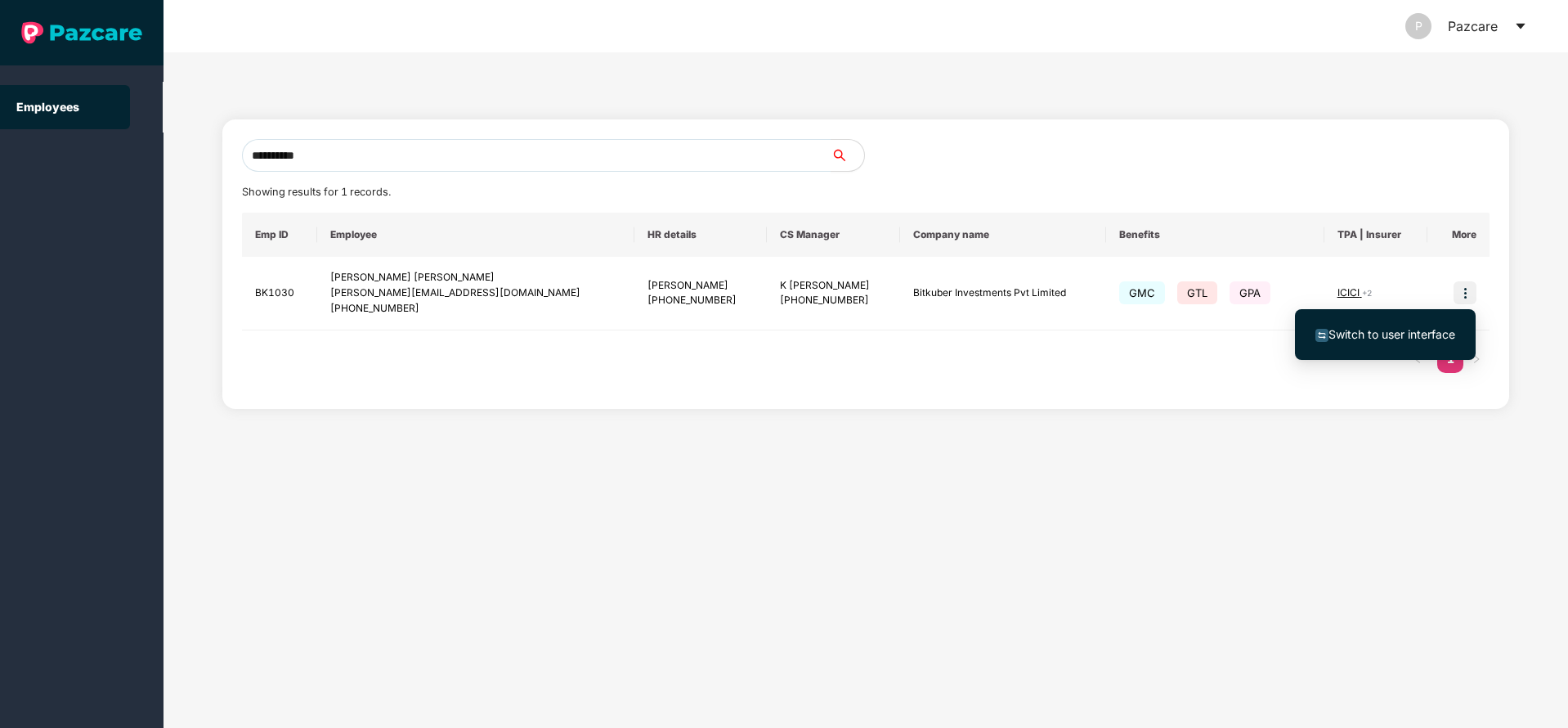
click at [1383, 341] on span "Switch to user interface" at bounding box center [1385, 334] width 140 height 18
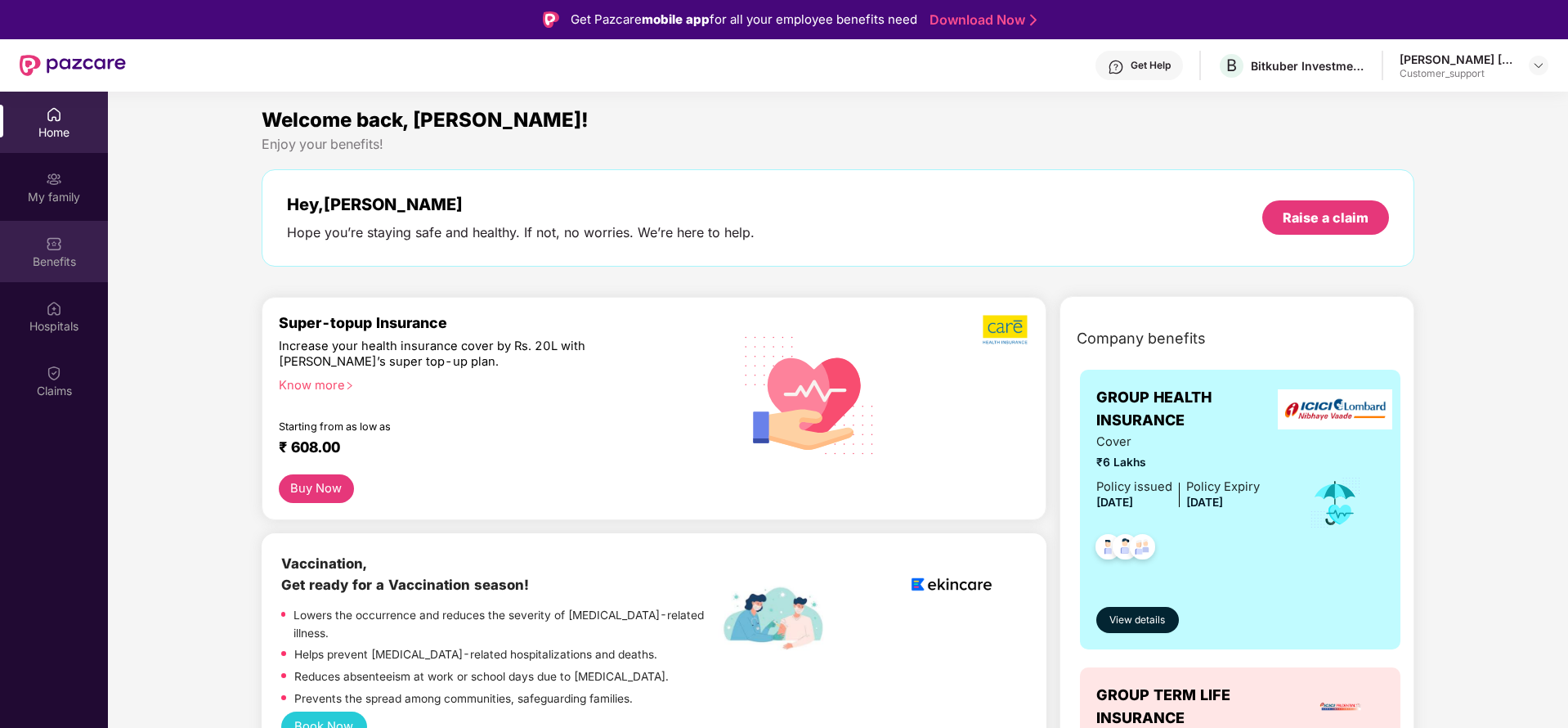
click at [57, 259] on div "Benefits" at bounding box center [54, 262] width 108 height 17
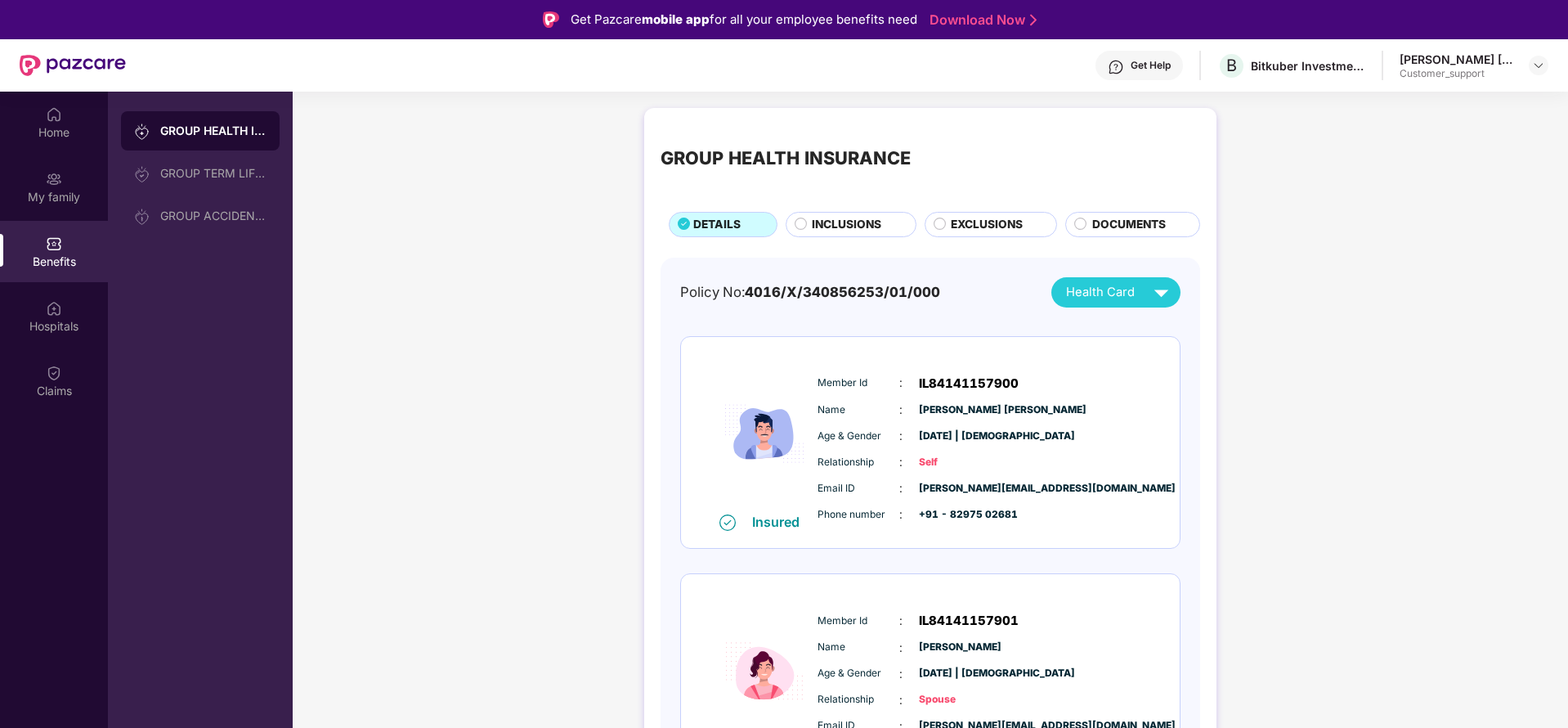
click at [827, 216] on span "INCLUSIONS" at bounding box center [846, 224] width 69 height 18
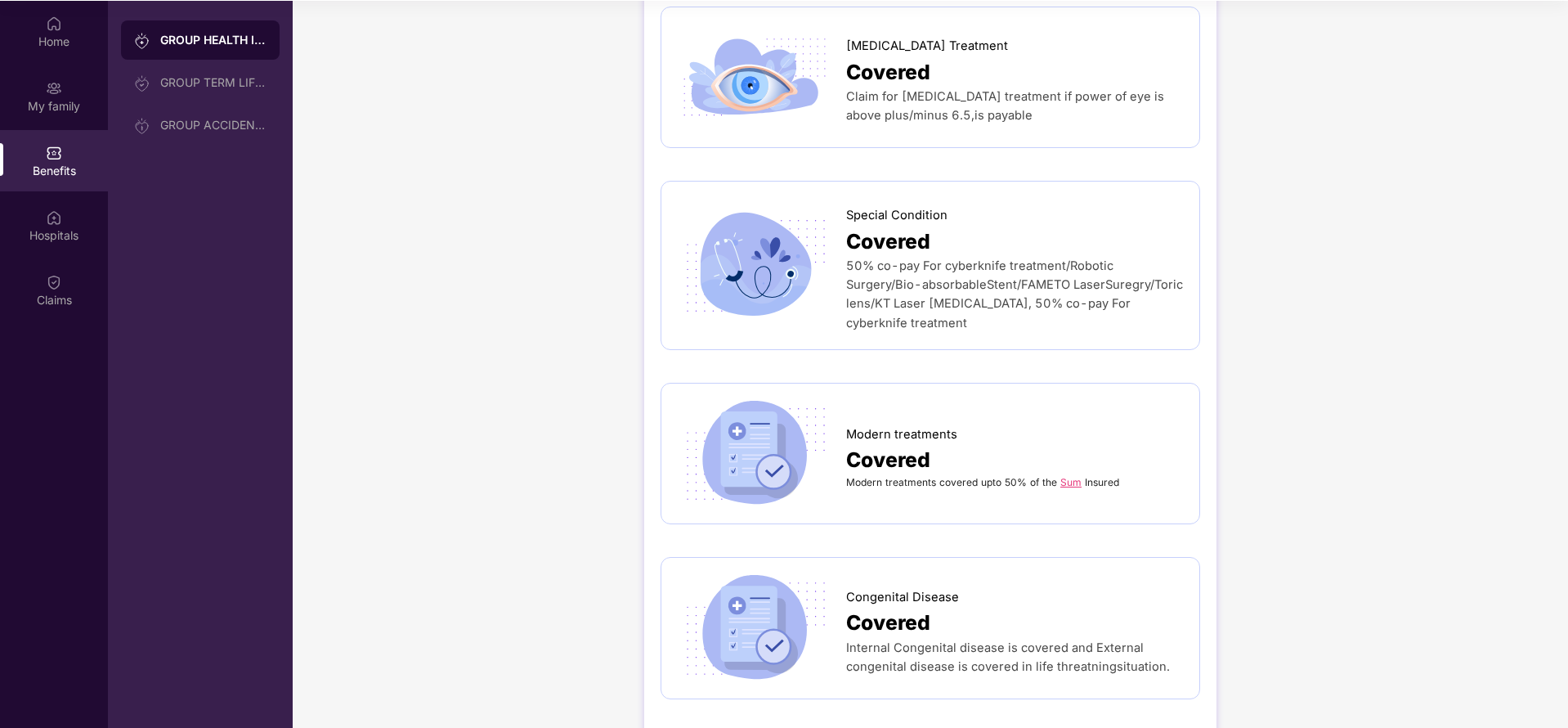
scroll to position [92, 0]
click at [1067, 475] on link "Sum" at bounding box center [1071, 481] width 21 height 12
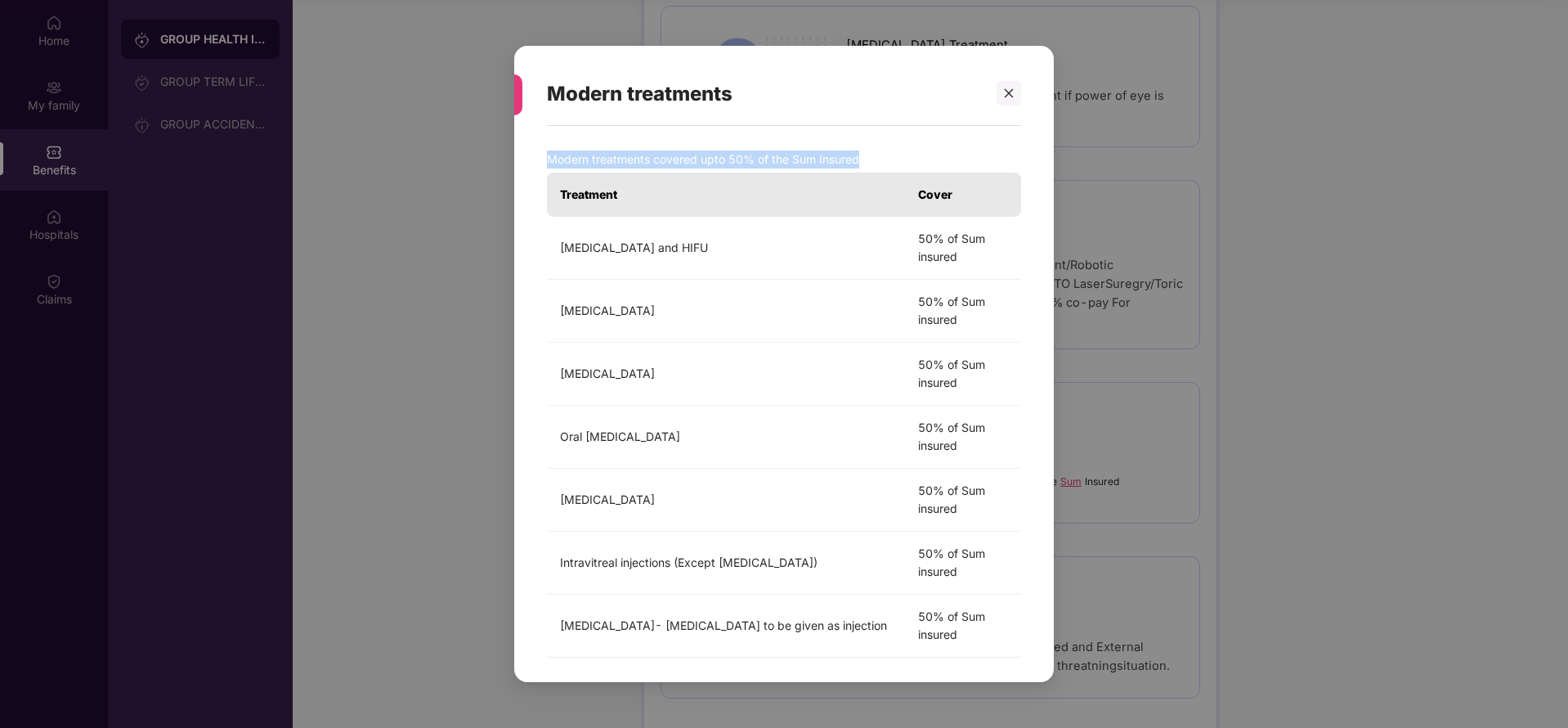
drag, startPoint x: 1014, startPoint y: 95, endPoint x: 1356, endPoint y: 196, distance: 356.6
click at [1356, 196] on div "Modern treatments Modern treatments covered upto 50% of the Sum Insured Treatme…" at bounding box center [784, 364] width 1568 height 728
click at [1015, 82] on div at bounding box center [1009, 93] width 25 height 25
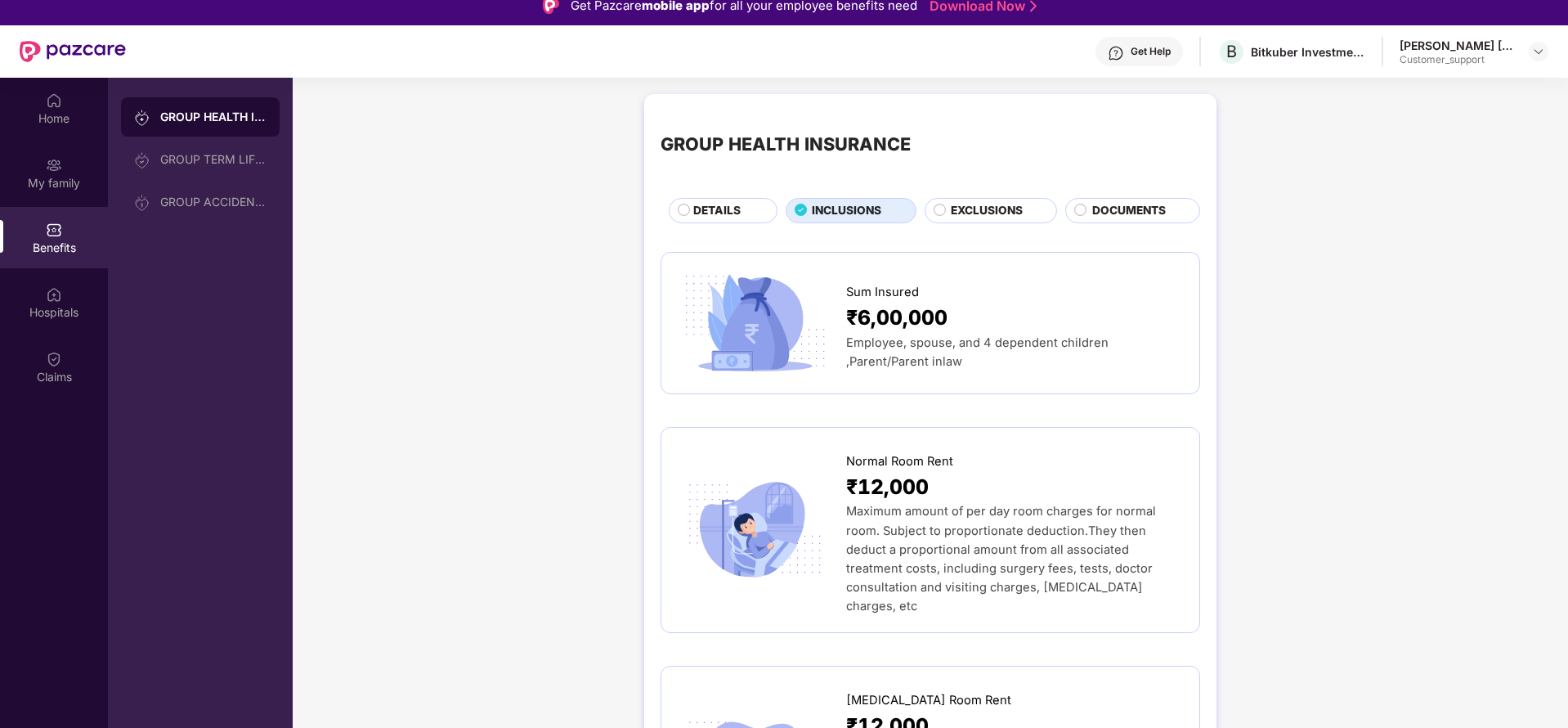
scroll to position [0, 0]
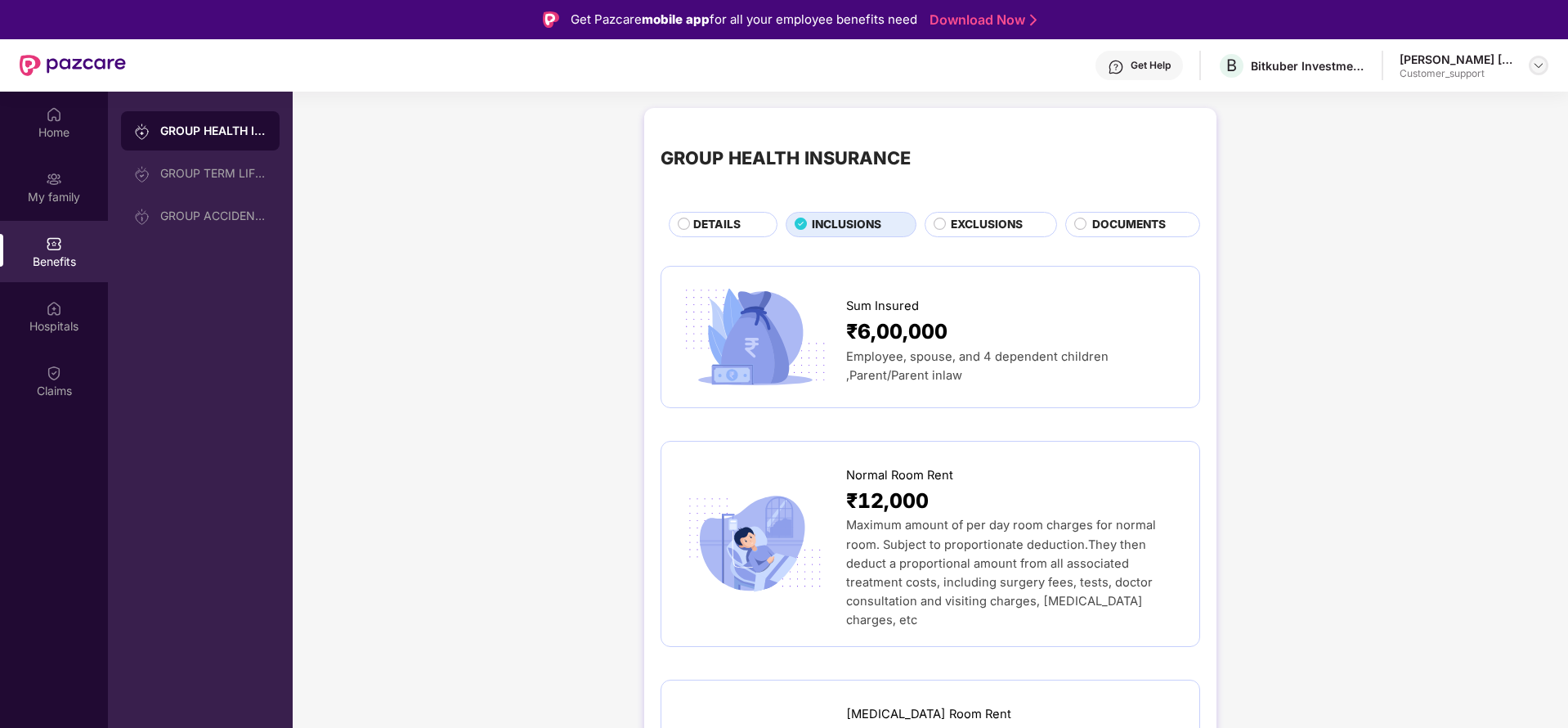
click at [1537, 57] on div at bounding box center [1538, 65] width 19 height 19
click at [1417, 96] on div "Switch to support view" at bounding box center [1462, 104] width 213 height 31
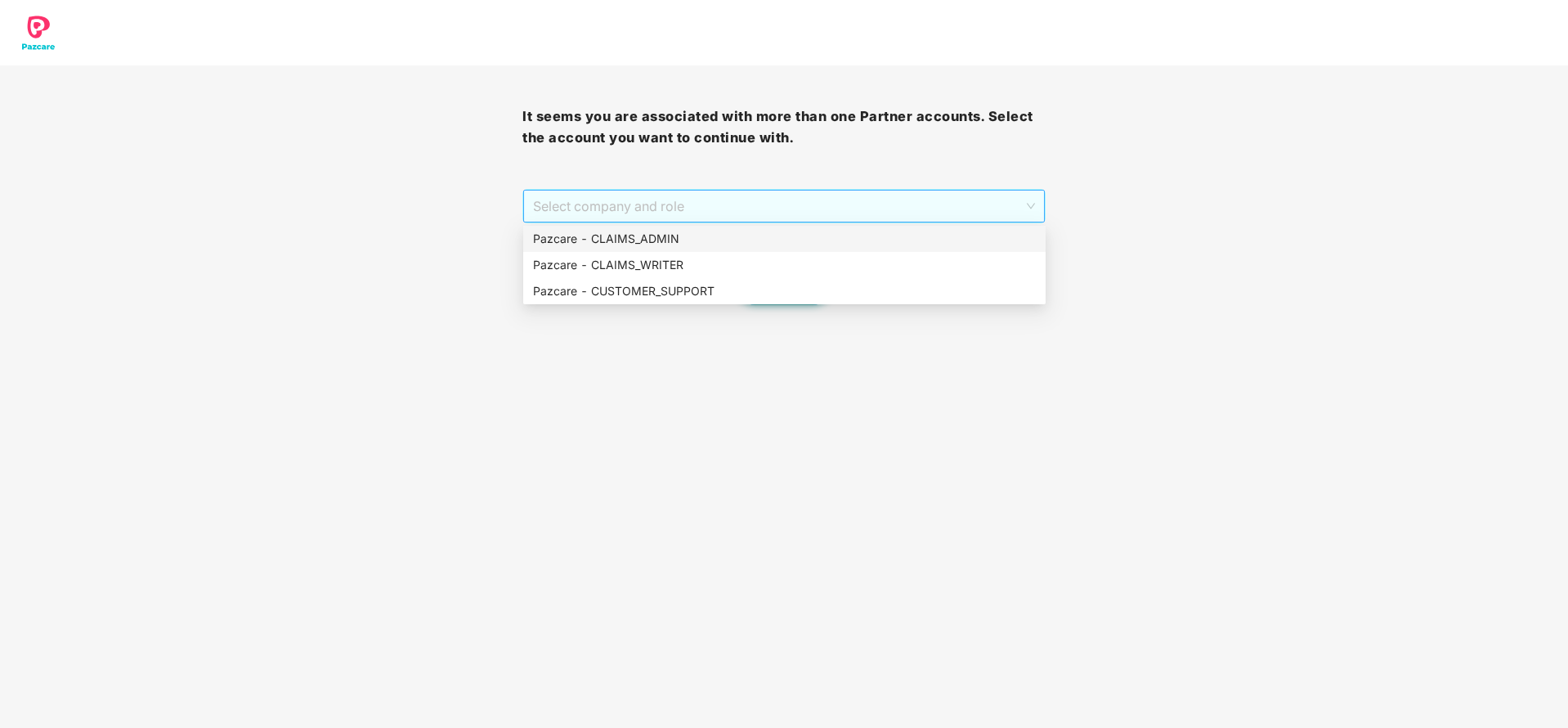
click at [836, 196] on span "Select company and role" at bounding box center [784, 206] width 501 height 31
click at [663, 279] on div "Pazcare - CUSTOMER_SUPPORT" at bounding box center [784, 291] width 522 height 26
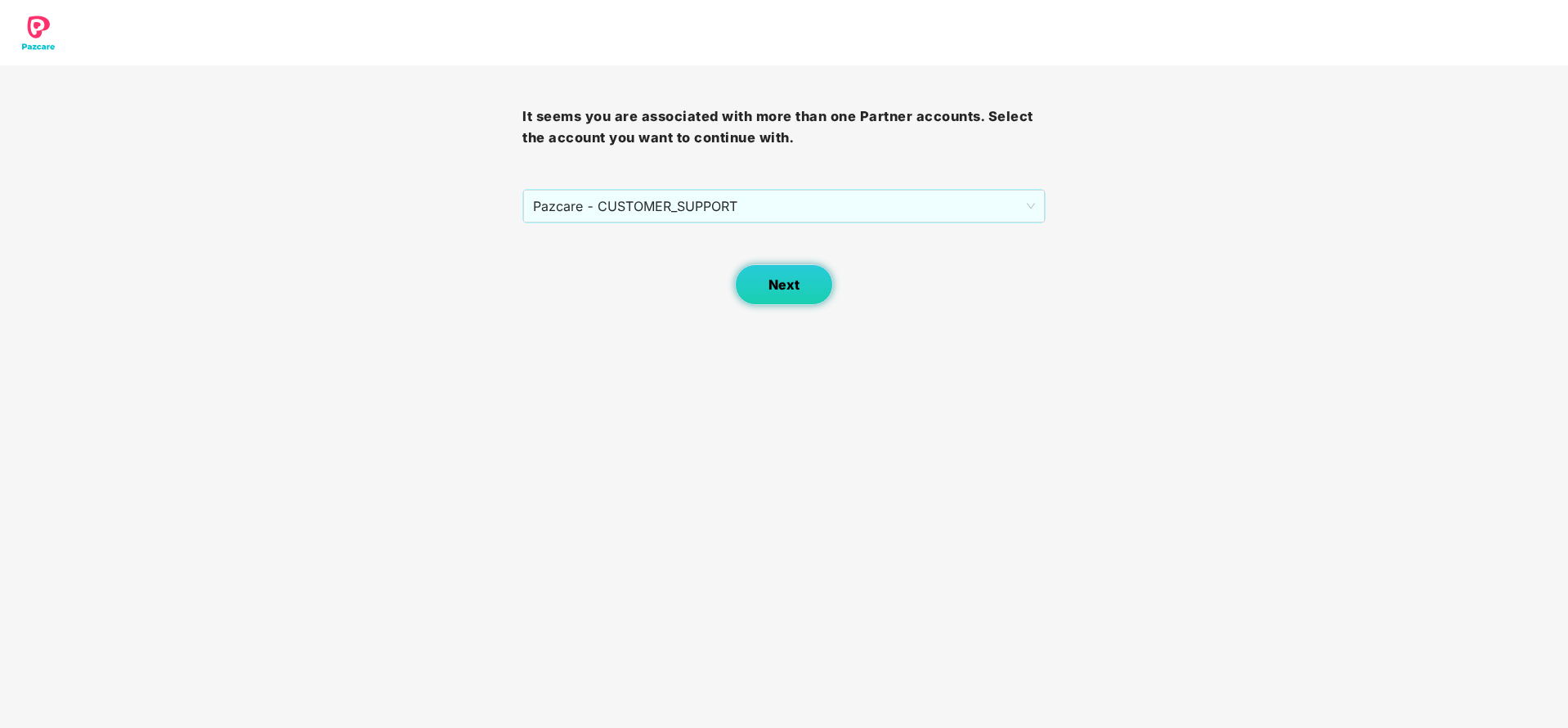
click at [783, 301] on button "Next" at bounding box center [784, 285] width 98 height 41
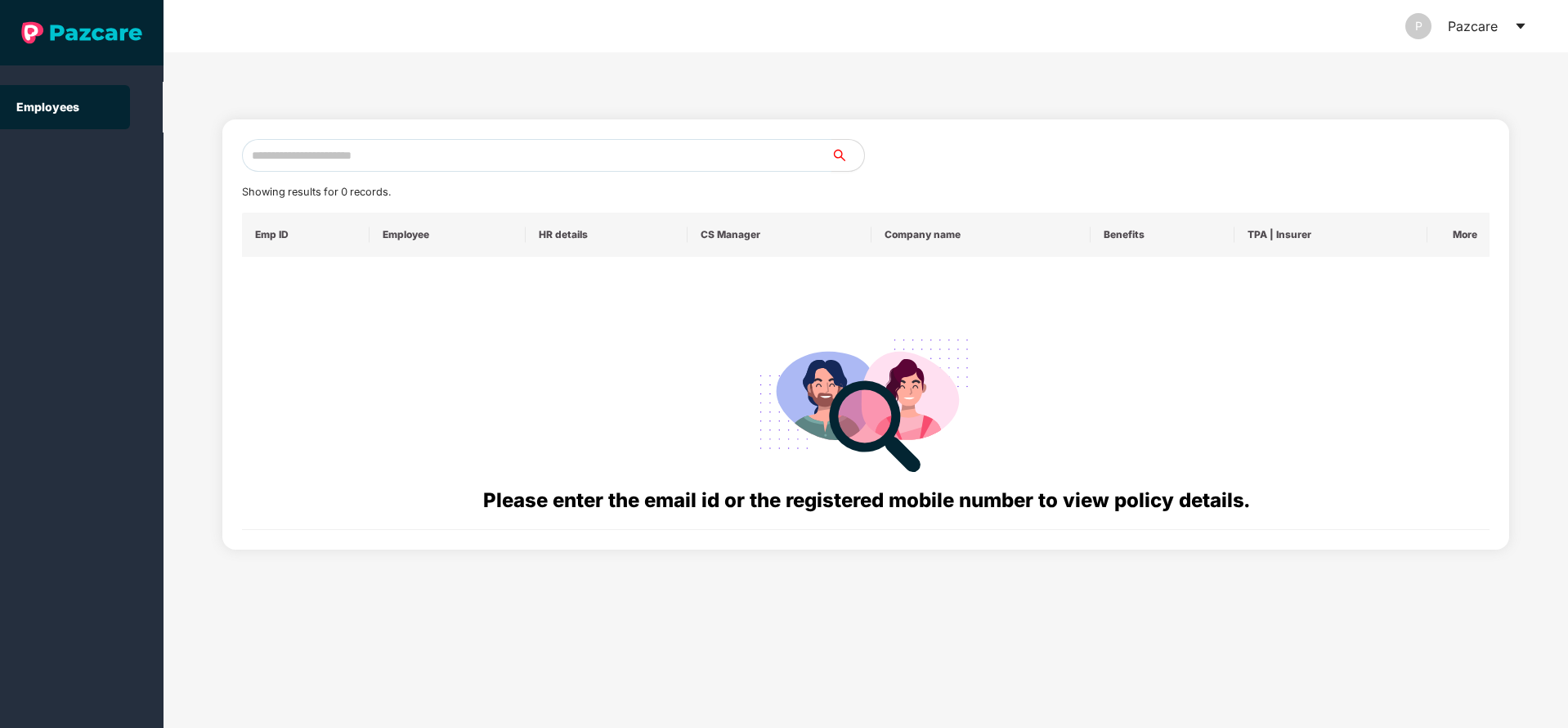
click at [521, 155] on input "text" at bounding box center [537, 154] width 590 height 32
paste input "**********"
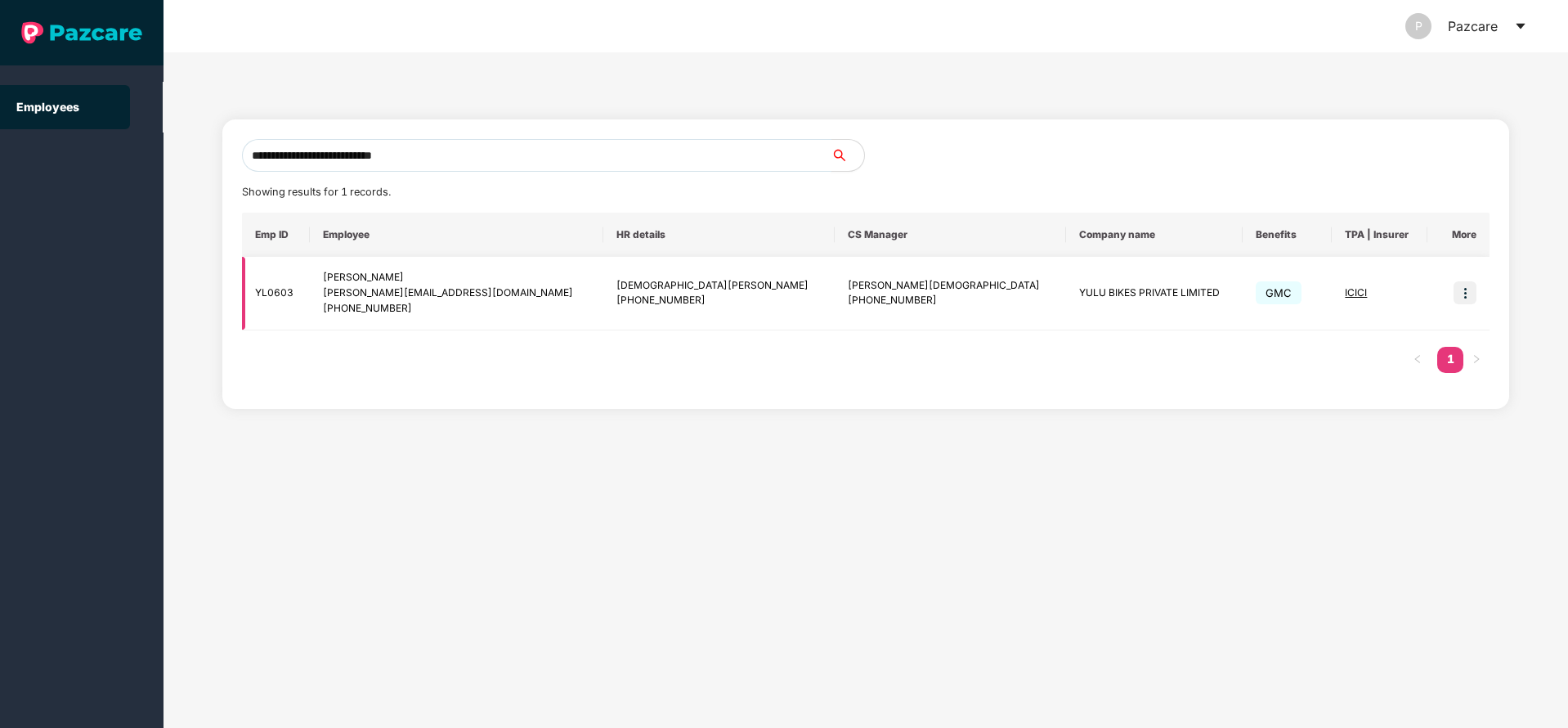
type input "**********"
click at [1460, 298] on img at bounding box center [1464, 292] width 23 height 23
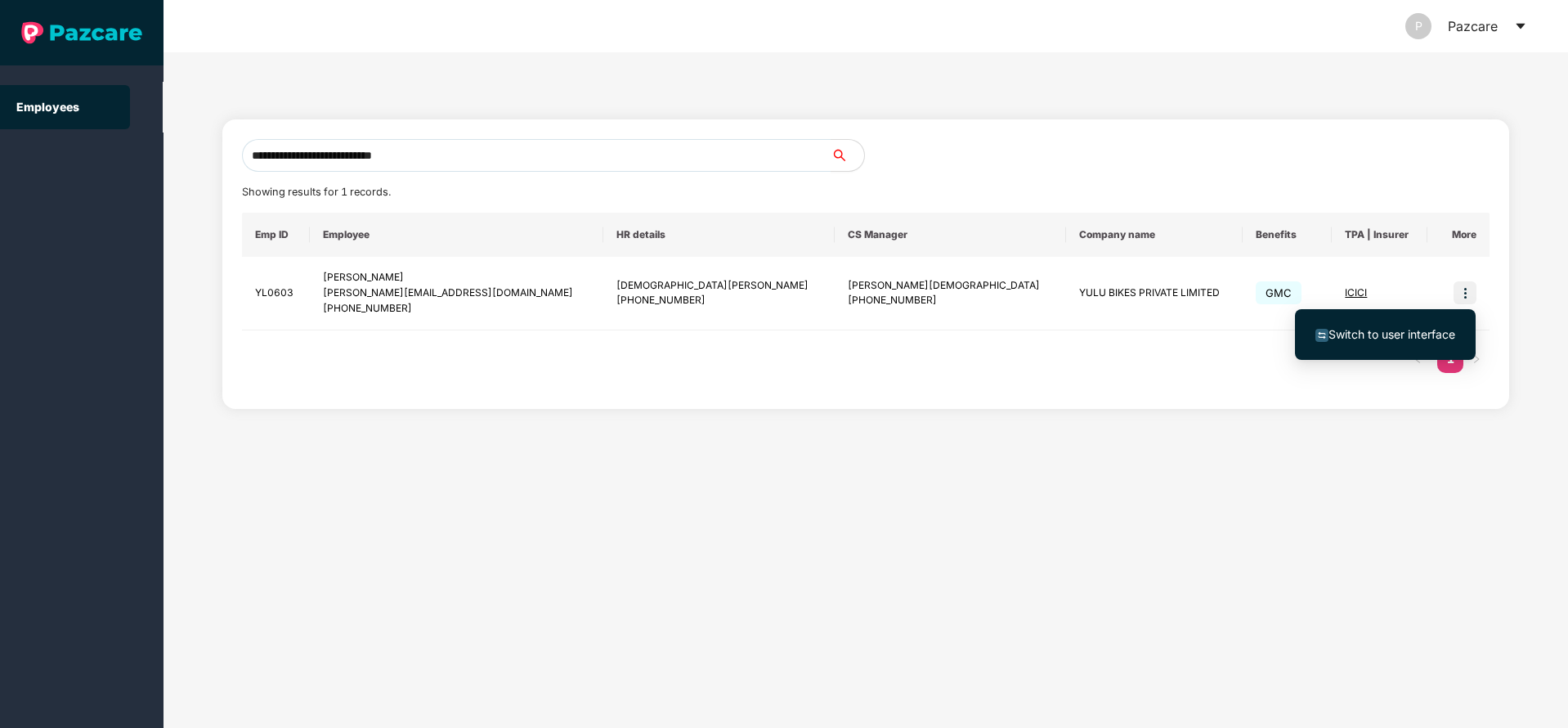
click at [1345, 330] on span "Switch to user interface" at bounding box center [1391, 334] width 127 height 14
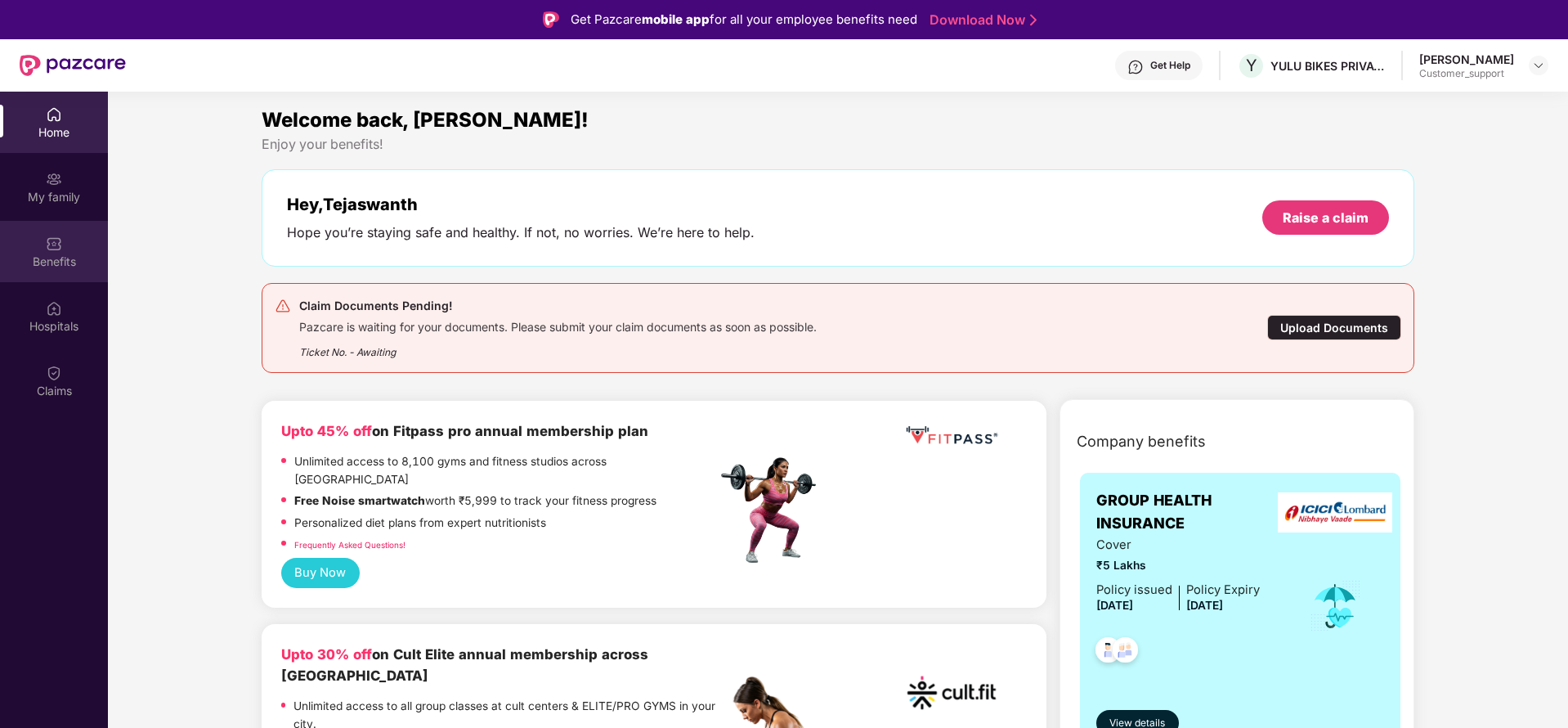
click at [53, 248] on img at bounding box center [55, 244] width 17 height 17
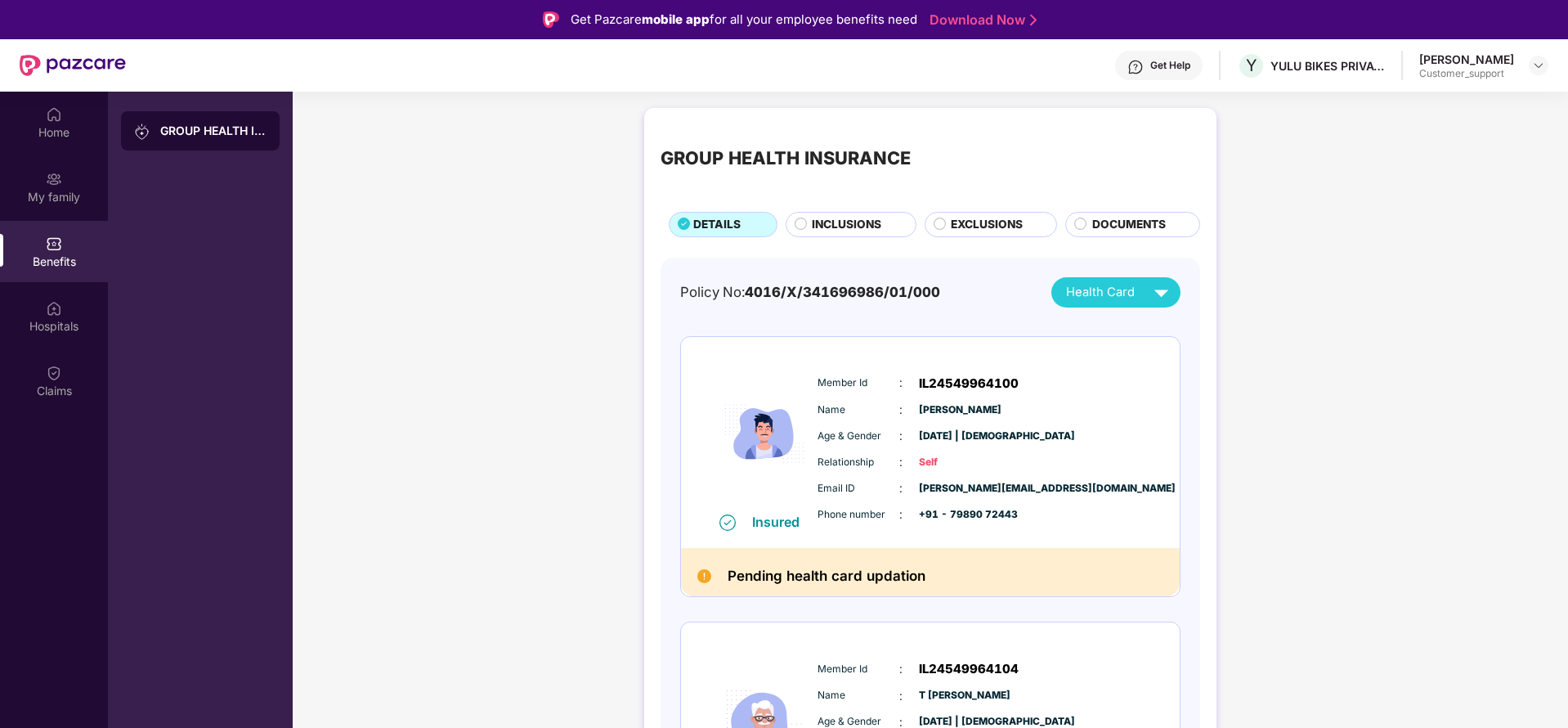
click at [965, 227] on span "EXCLUSIONS" at bounding box center [986, 224] width 72 height 18
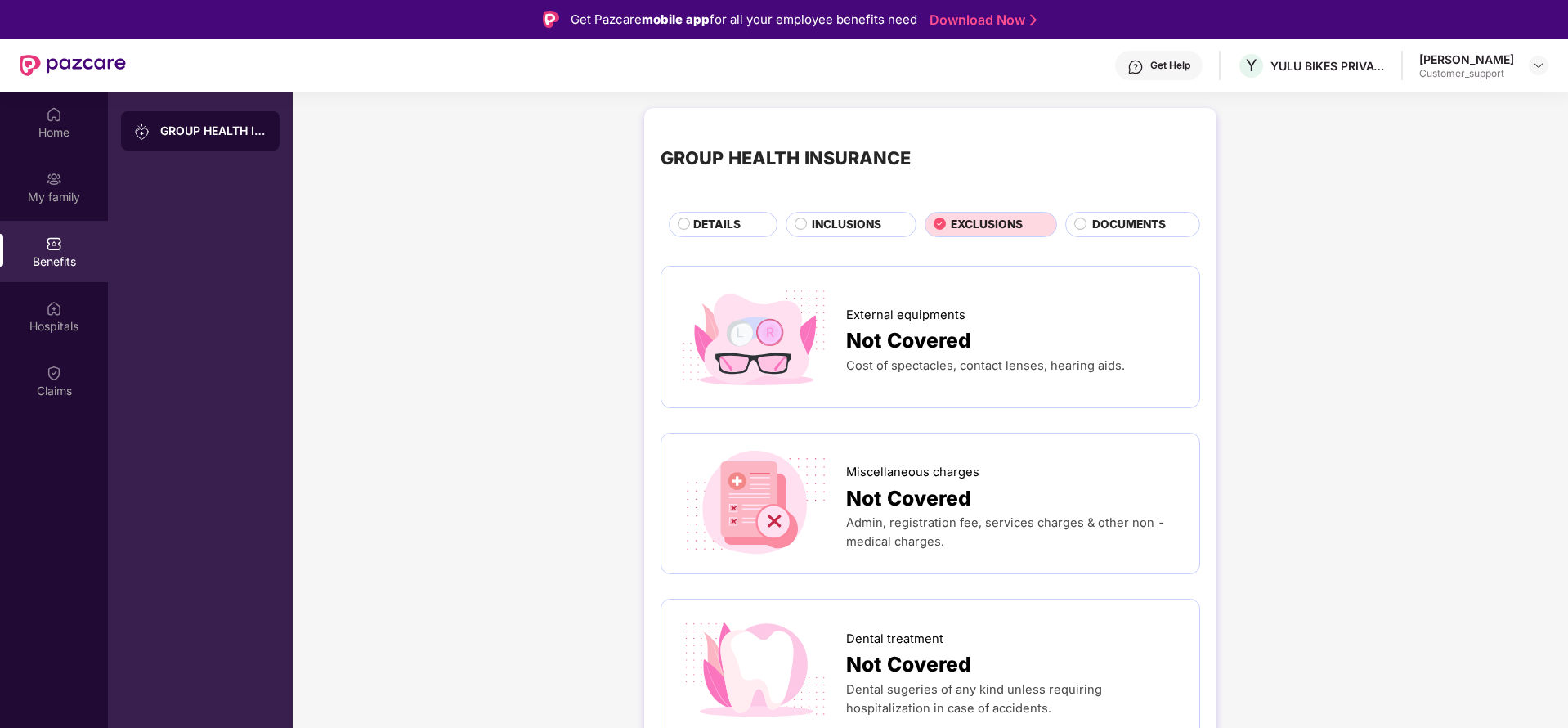
click at [866, 229] on span "INCLUSIONS" at bounding box center [846, 224] width 69 height 18
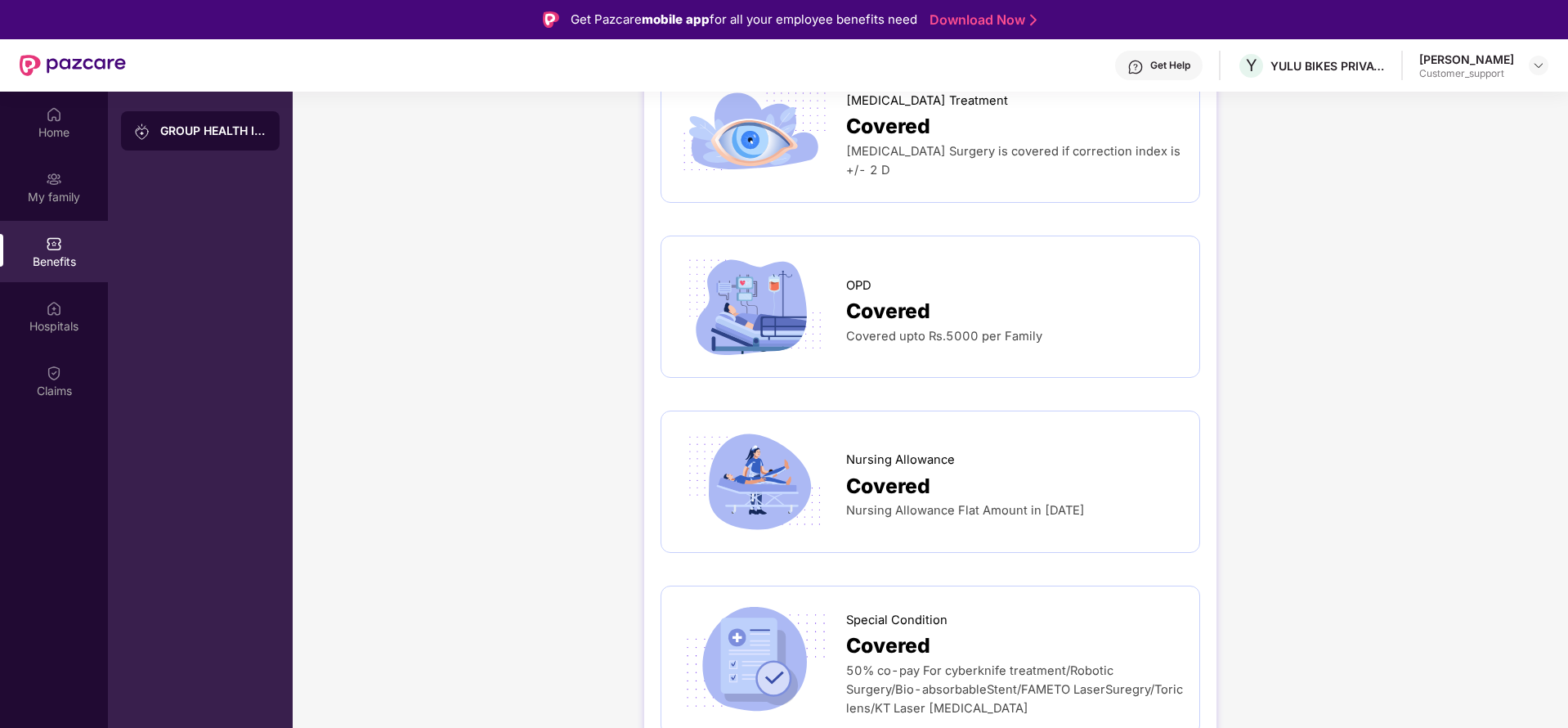
scroll to position [2601, 0]
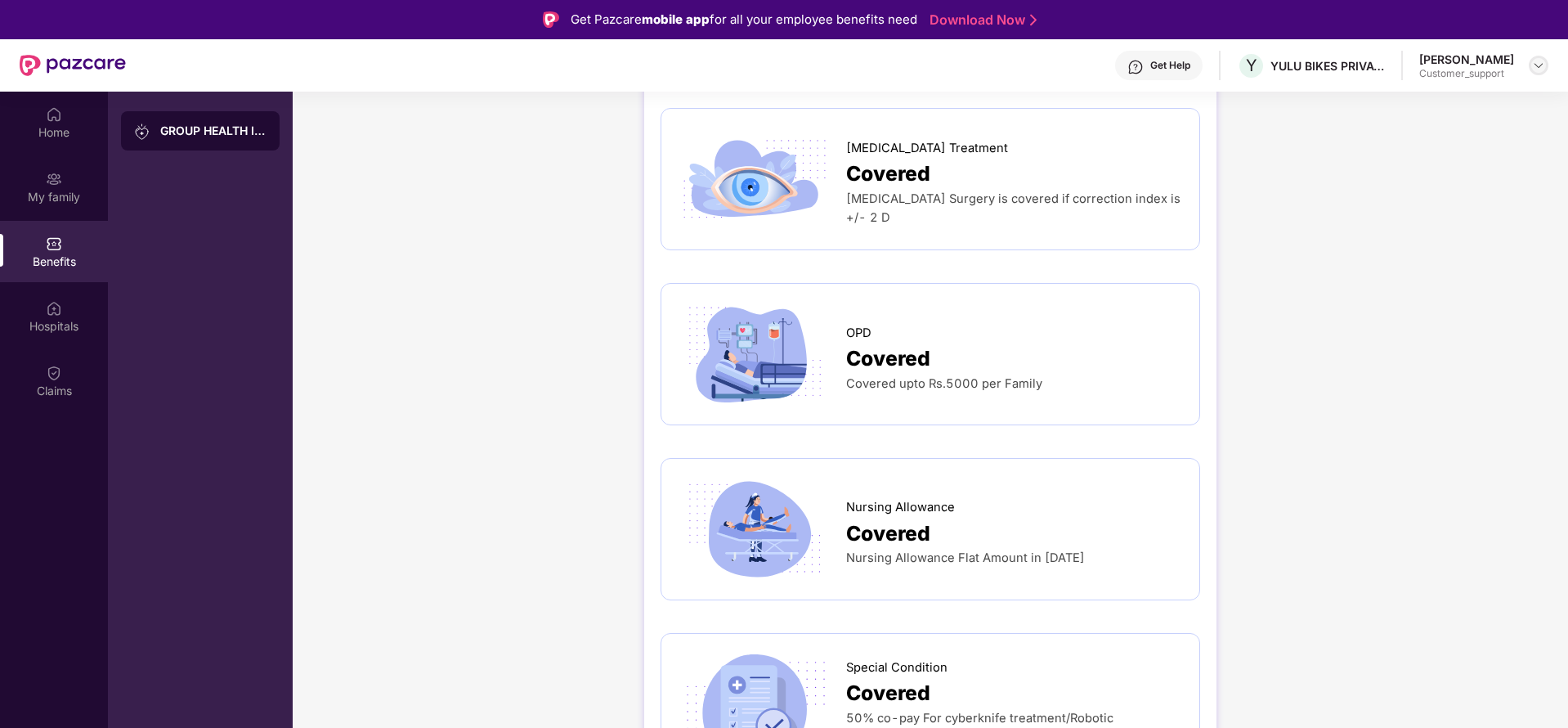
click at [1537, 67] on img at bounding box center [1538, 66] width 13 height 13
drag, startPoint x: 1444, startPoint y: 103, endPoint x: 1458, endPoint y: 127, distance: 27.8
click at [1458, 127] on div "Switch to support view Logout T Tejaswanth Thummala Customer_support" at bounding box center [1462, 145] width 213 height 133
click at [1530, 65] on div at bounding box center [1538, 65] width 19 height 19
click at [1422, 109] on div "Switch to support view" at bounding box center [1462, 104] width 213 height 31
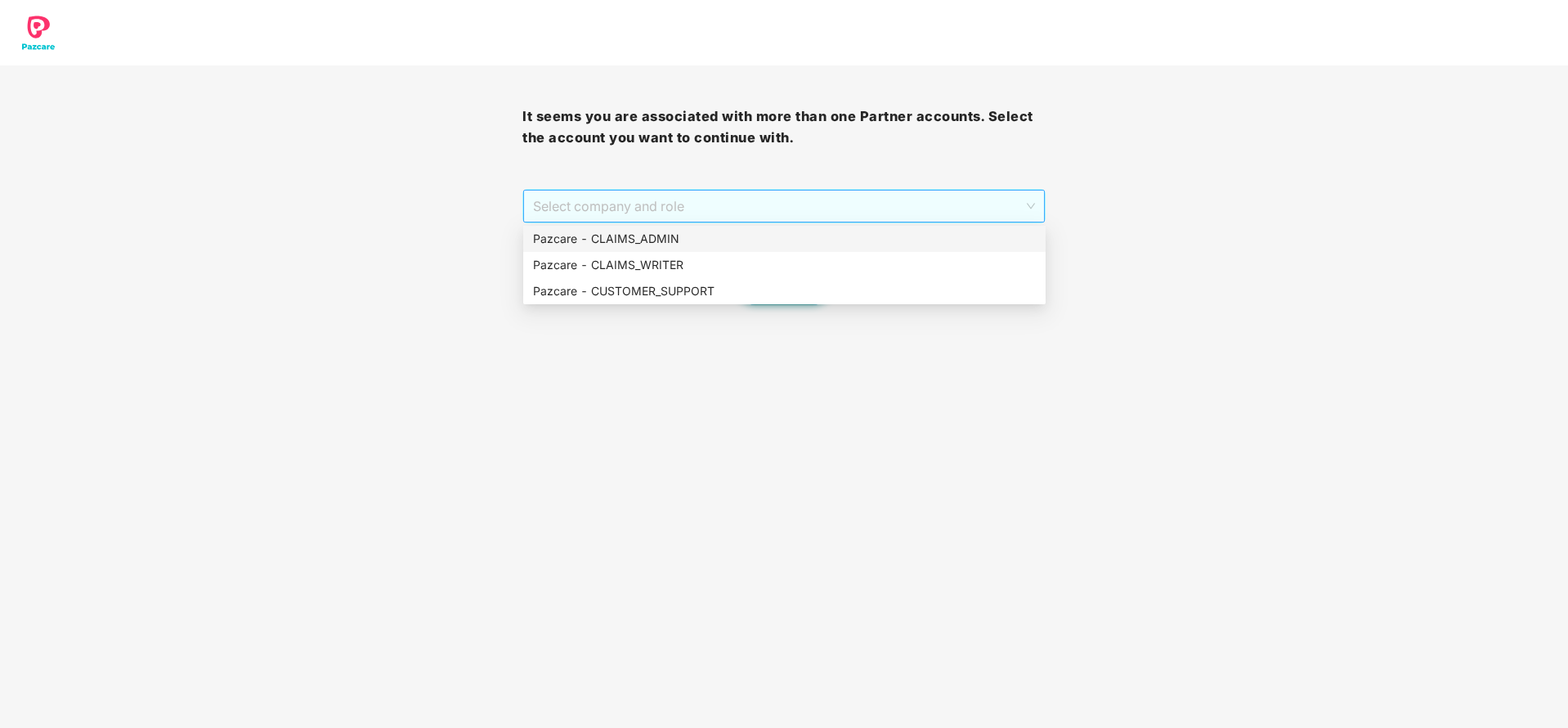
click at [809, 219] on span "Select company and role" at bounding box center [784, 206] width 501 height 31
click at [691, 295] on div "Pazcare - CUSTOMER_SUPPORT" at bounding box center [785, 290] width 503 height 18
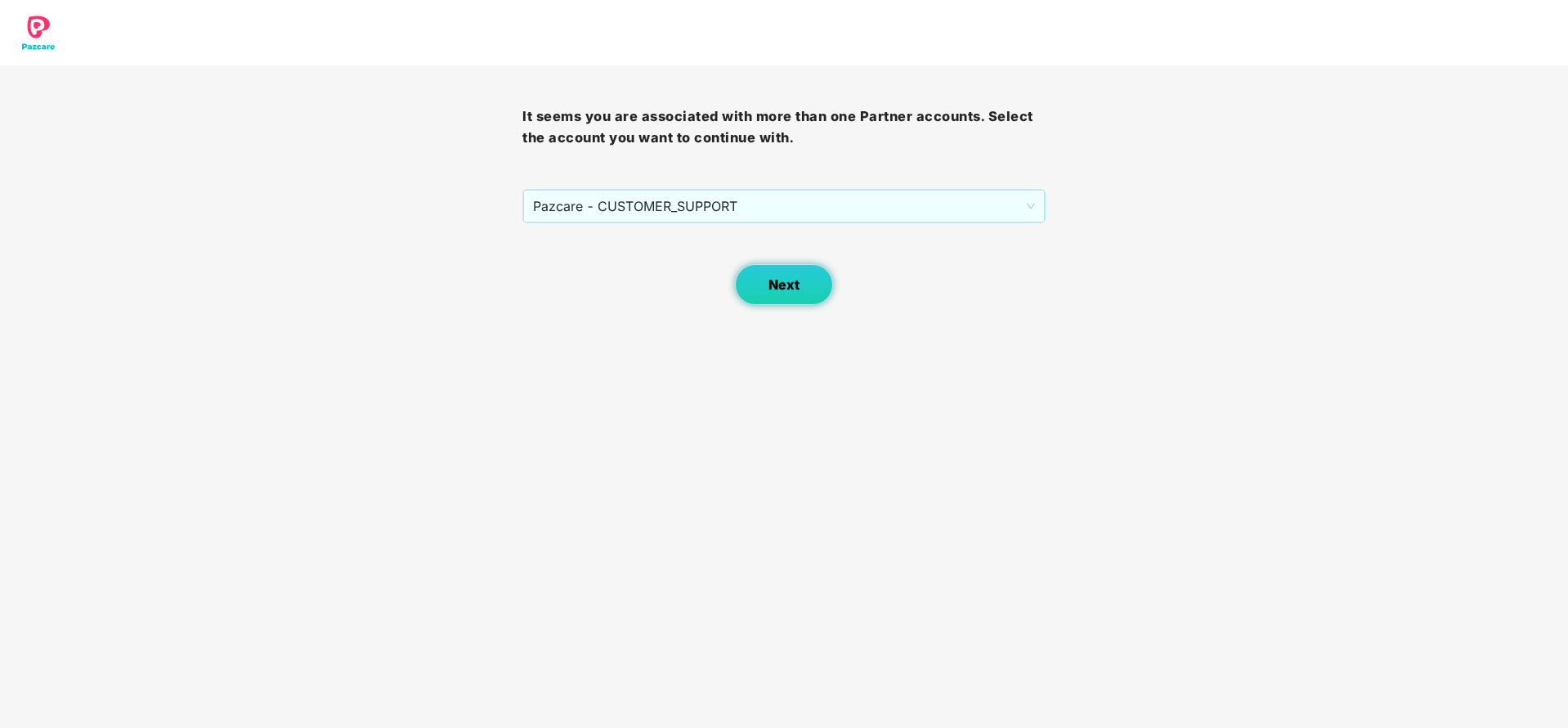
click at [790, 293] on button "Next" at bounding box center [784, 285] width 98 height 41
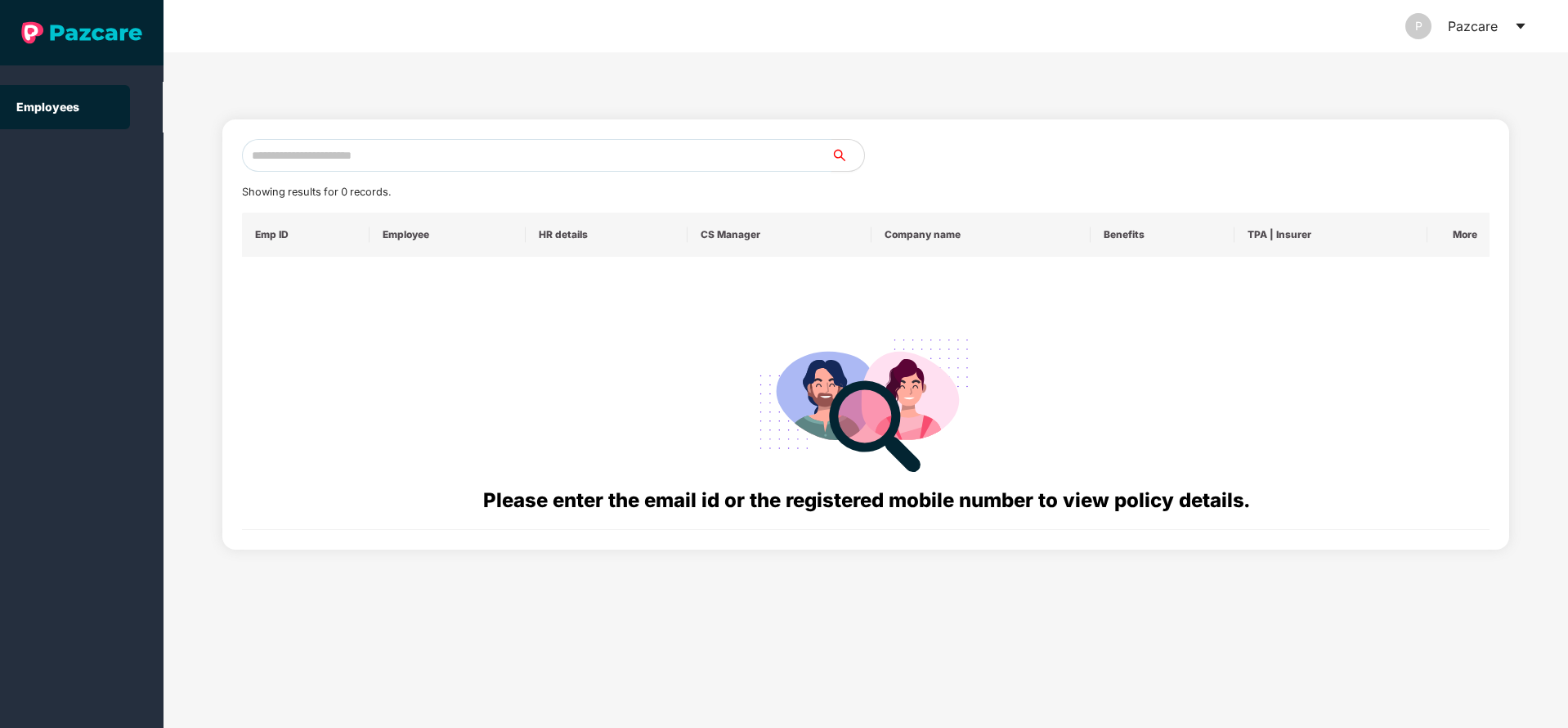
click at [542, 156] on input "text" at bounding box center [537, 154] width 590 height 32
paste input "**********"
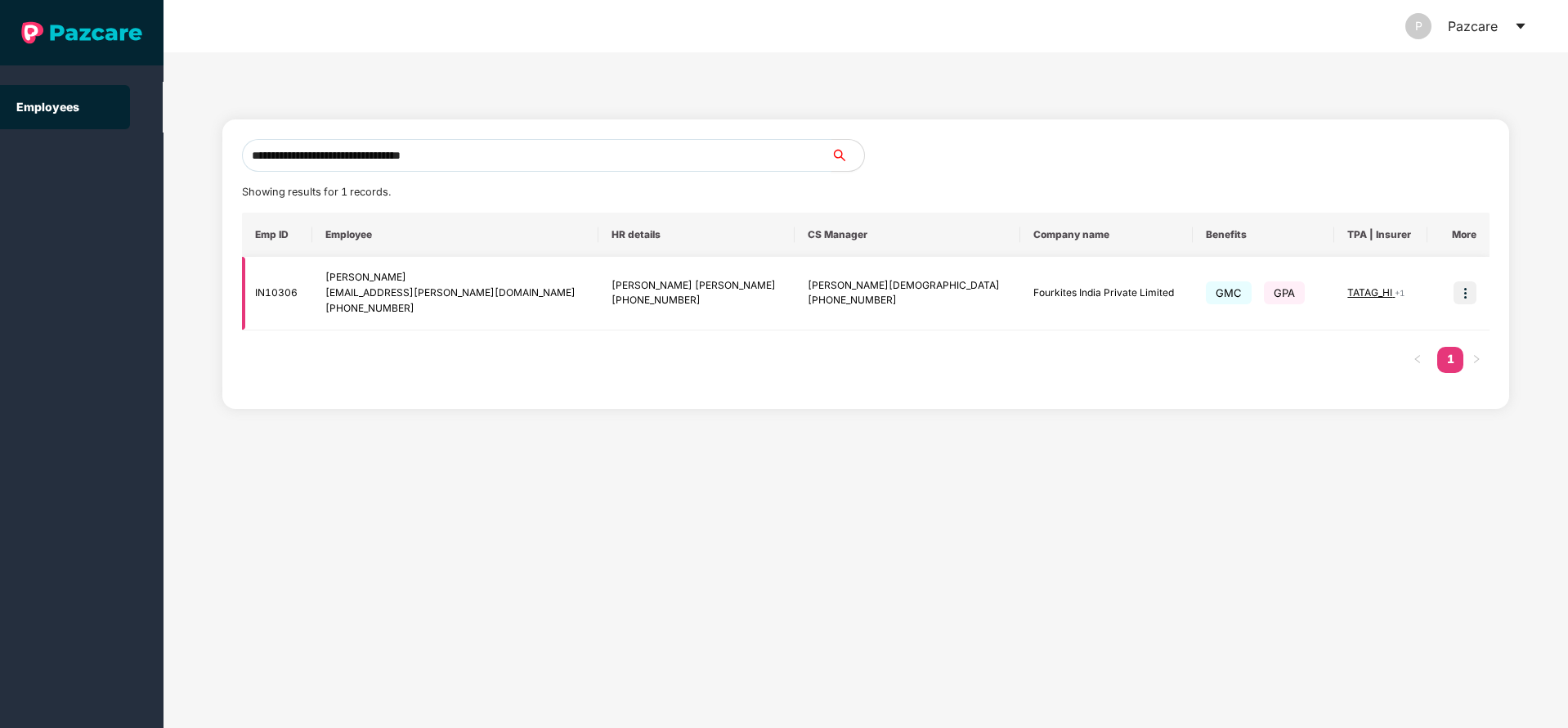
type input "**********"
click at [1471, 292] on img at bounding box center [1464, 292] width 23 height 23
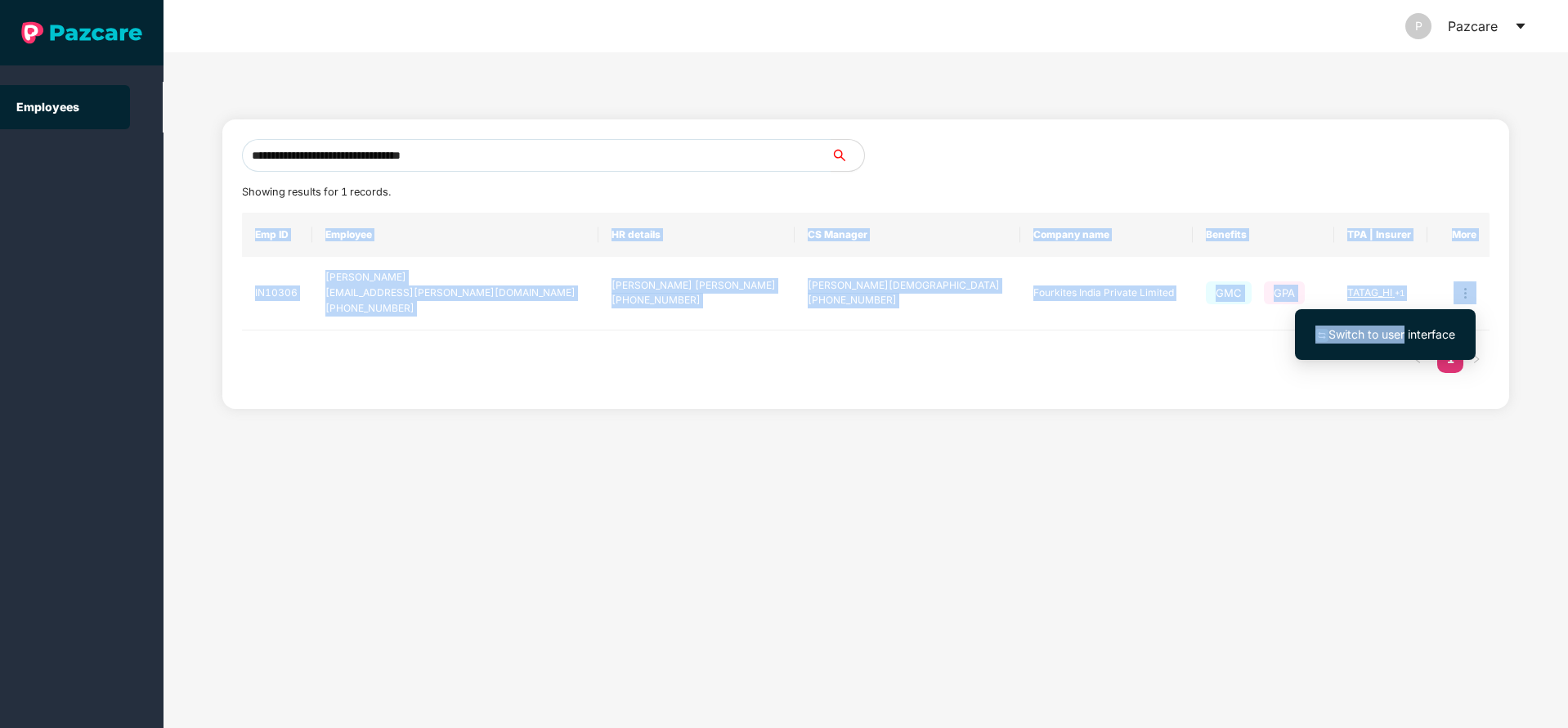
drag, startPoint x: 1405, startPoint y: 332, endPoint x: 238, endPoint y: 278, distance: 1168.2
click at [238, 278] on body "**********" at bounding box center [784, 364] width 1568 height 728
click at [1378, 327] on span "Switch to user interface" at bounding box center [1391, 334] width 127 height 14
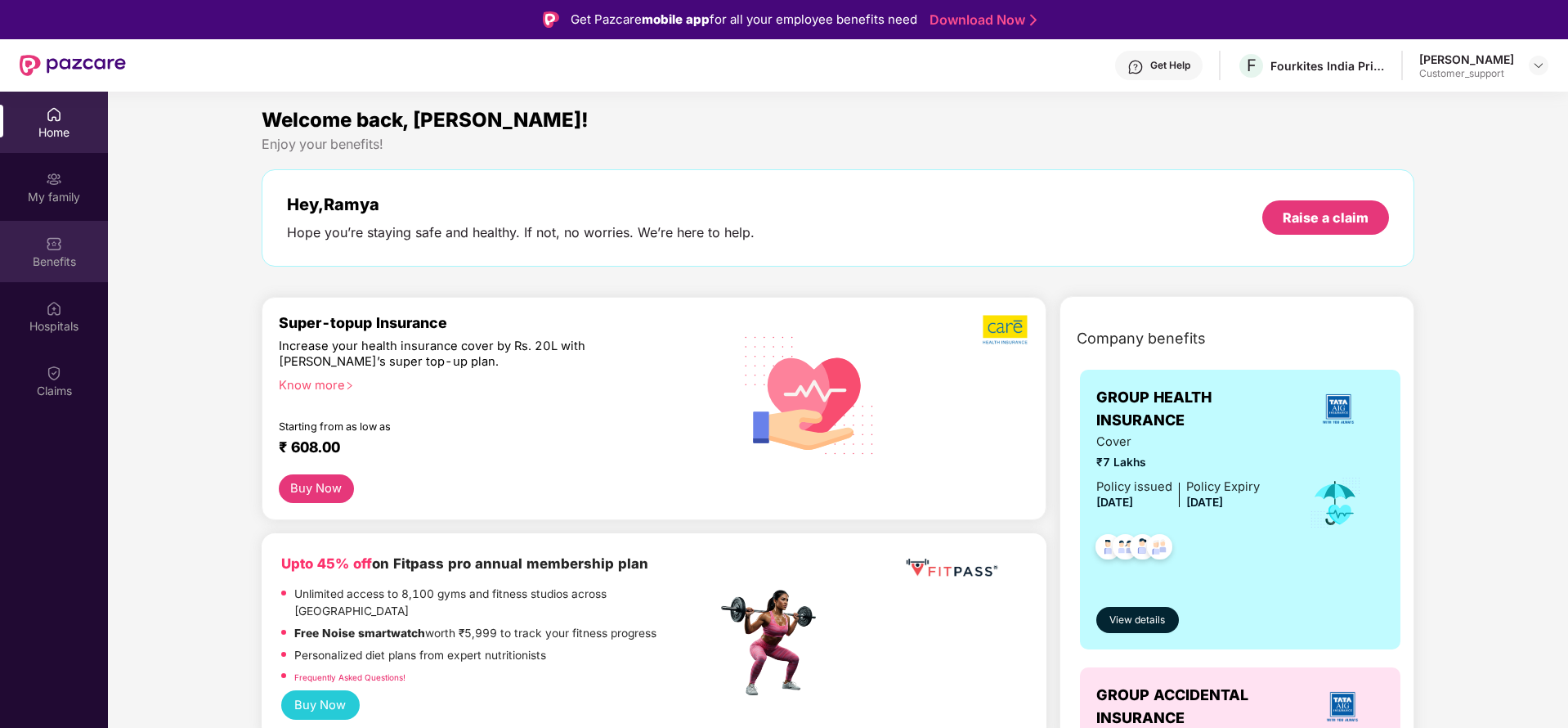
click at [37, 278] on div "Benefits" at bounding box center [54, 252] width 108 height 61
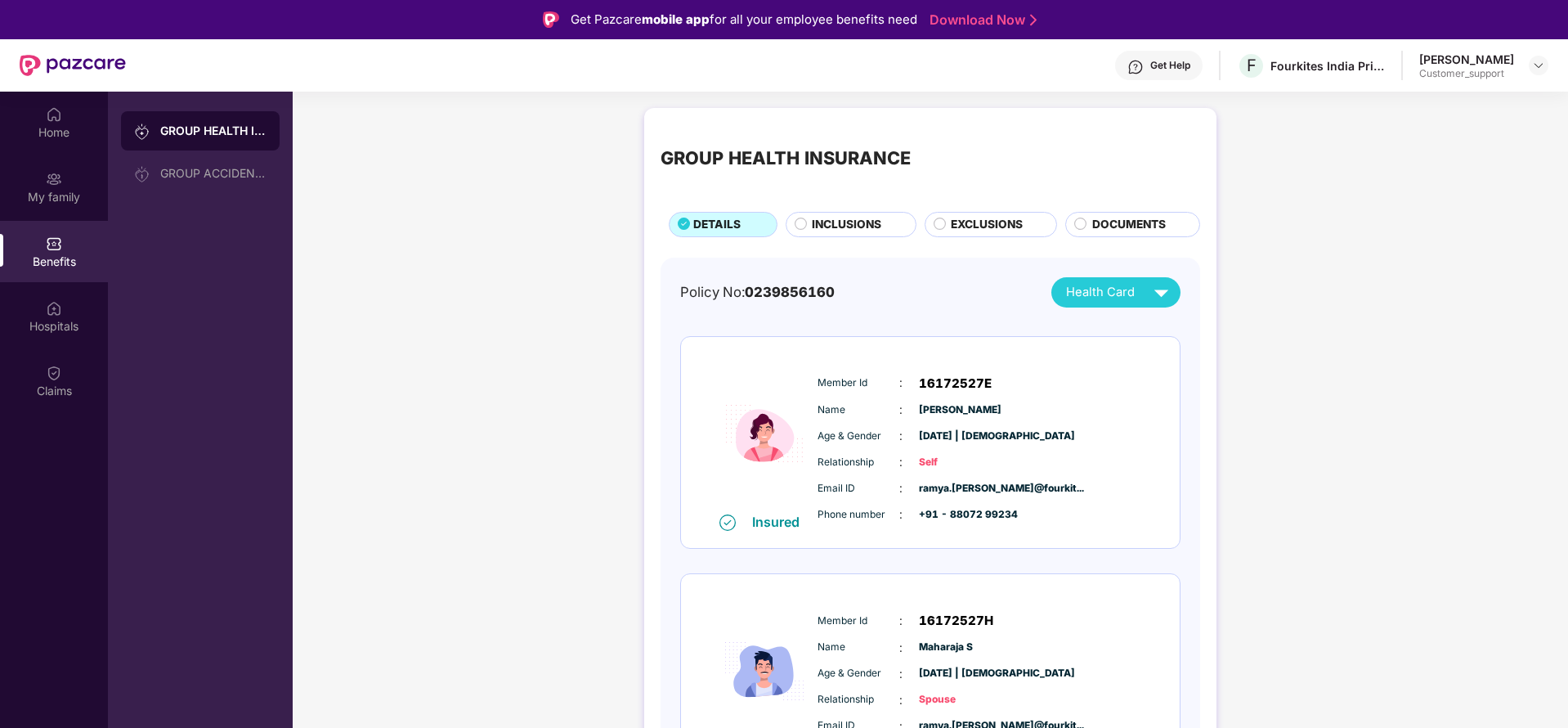
click at [861, 220] on span "INCLUSIONS" at bounding box center [846, 224] width 69 height 18
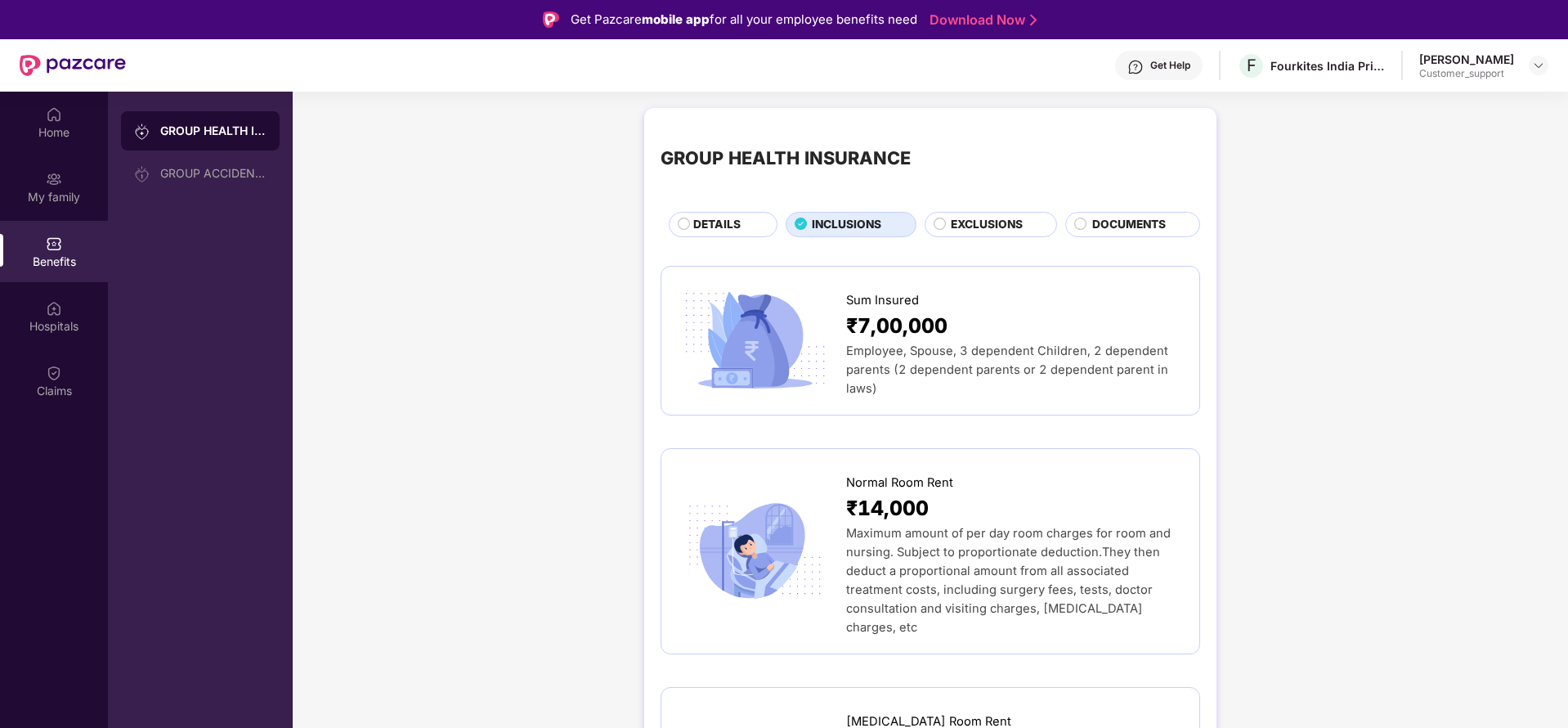
click at [1107, 216] on span "DOCUMENTS" at bounding box center [1129, 224] width 74 height 18
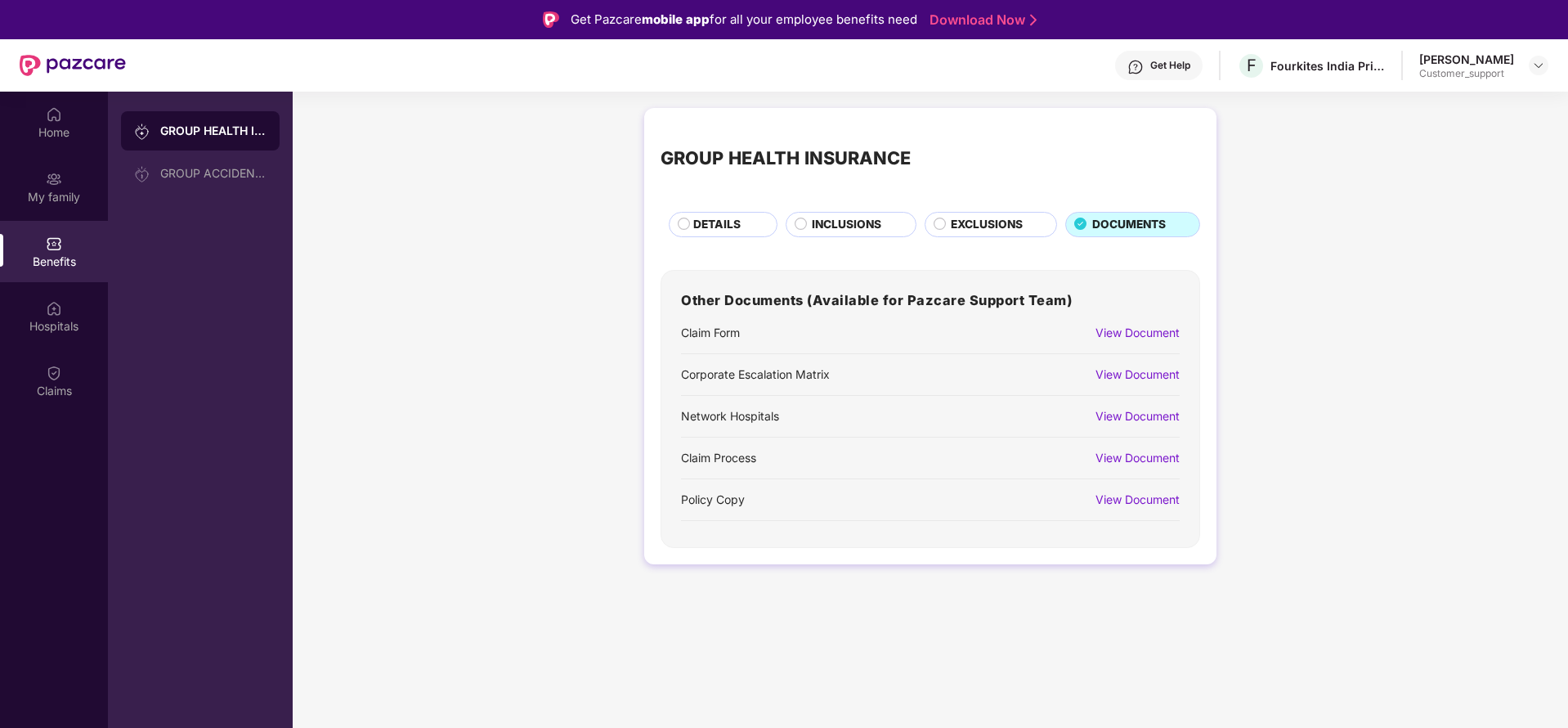
click at [1135, 498] on div "View Document" at bounding box center [1137, 500] width 84 height 18
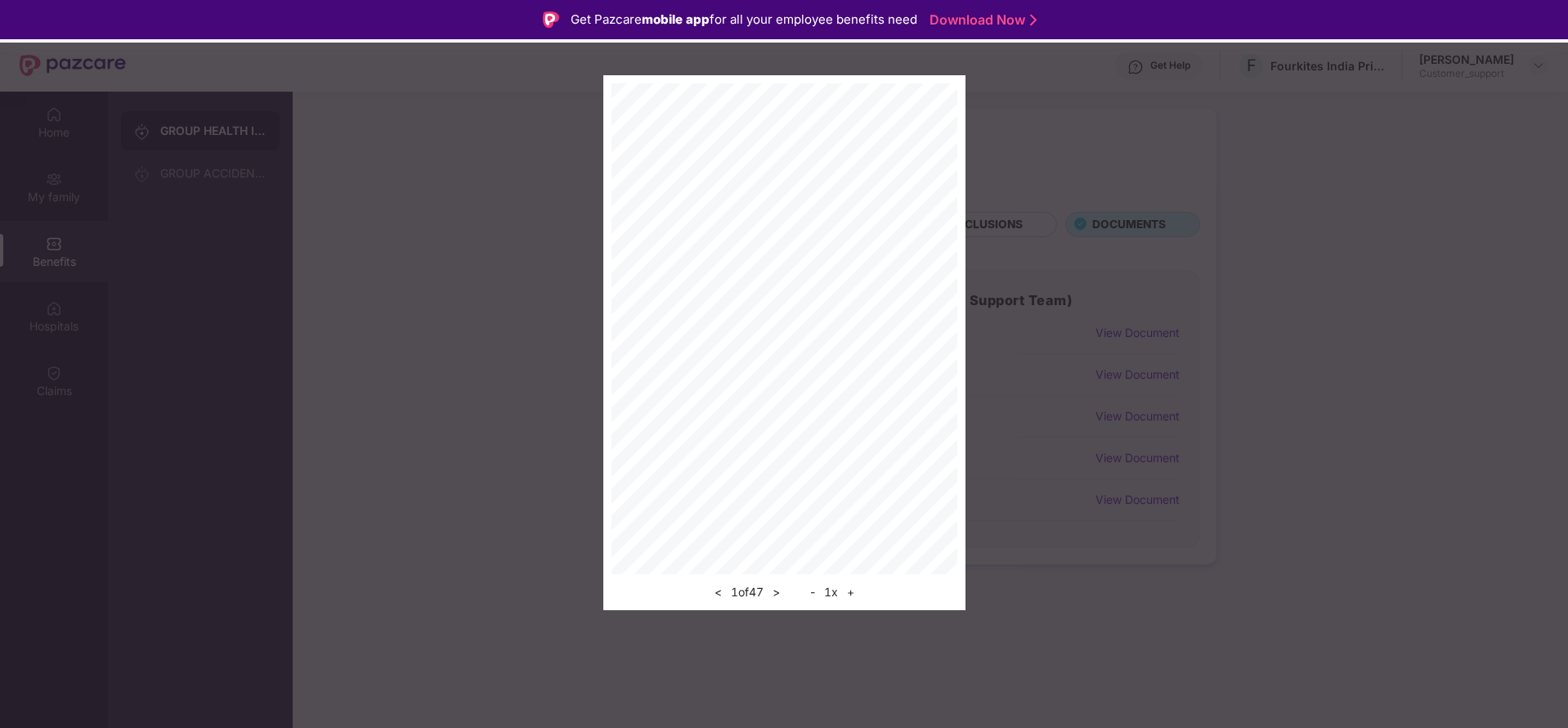
click at [858, 592] on button "+" at bounding box center [851, 592] width 18 height 19
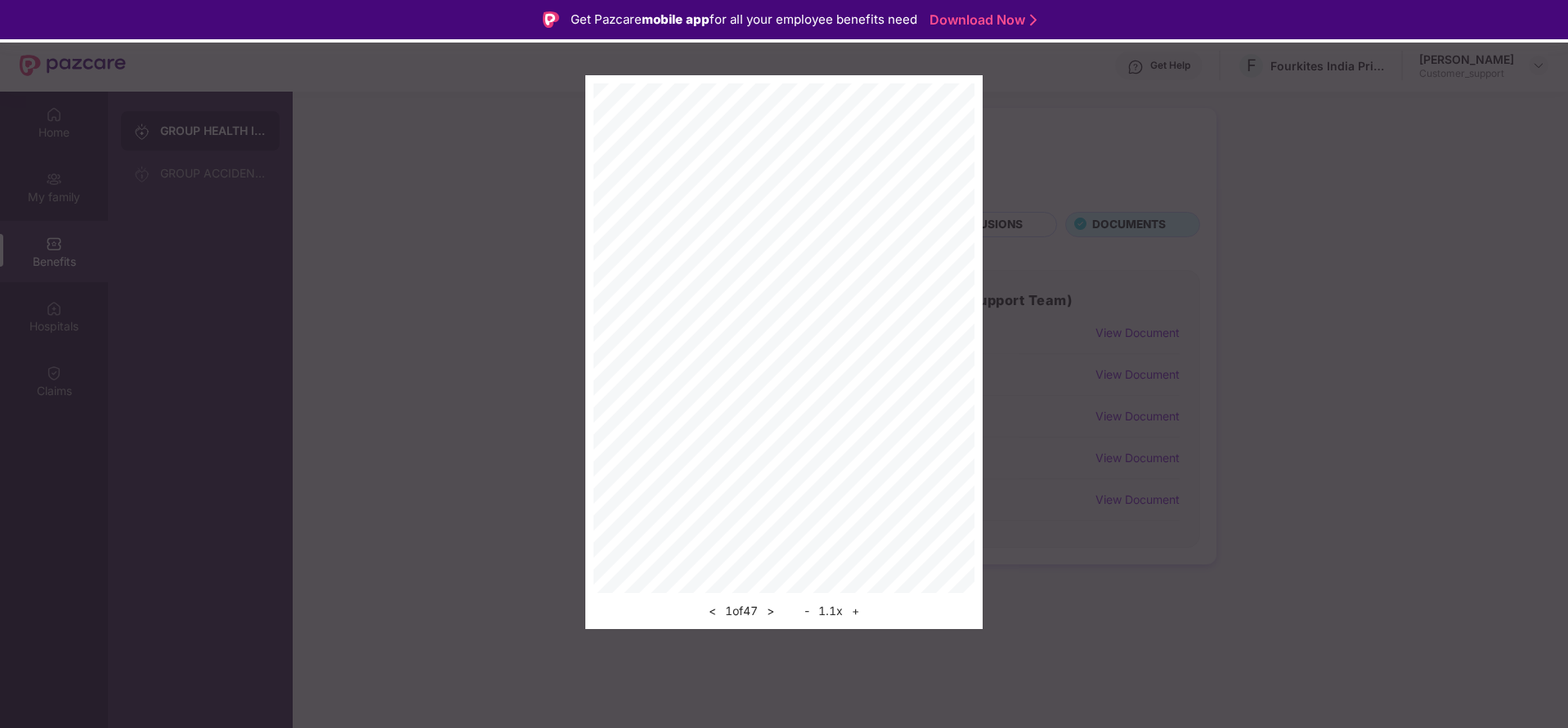
click at [860, 611] on div "< 1 of 47 > - 1.1 x +" at bounding box center [784, 352] width 398 height 554
click at [860, 611] on button "+" at bounding box center [855, 611] width 18 height 19
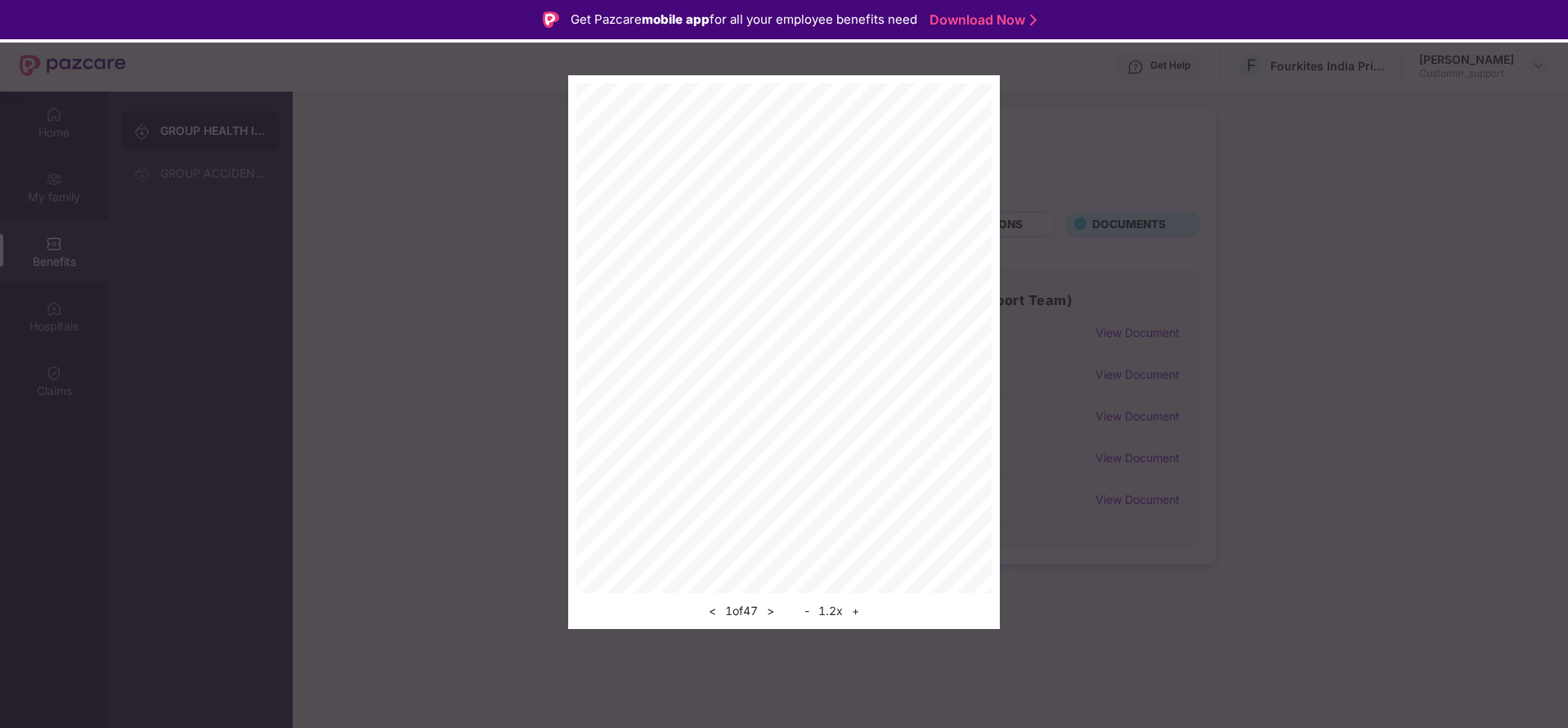
click at [860, 611] on button "+" at bounding box center [855, 611] width 18 height 19
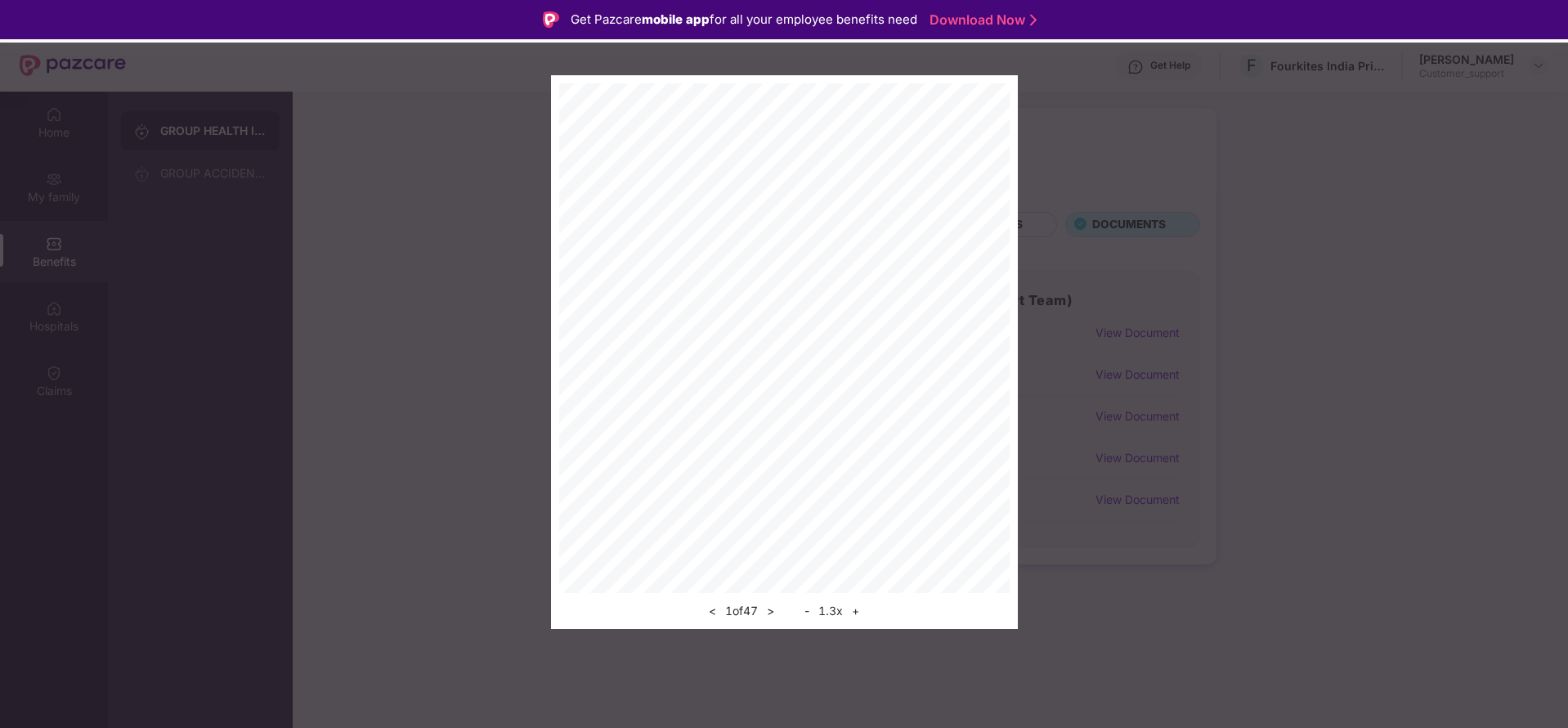
click at [860, 611] on button "+" at bounding box center [855, 611] width 18 height 19
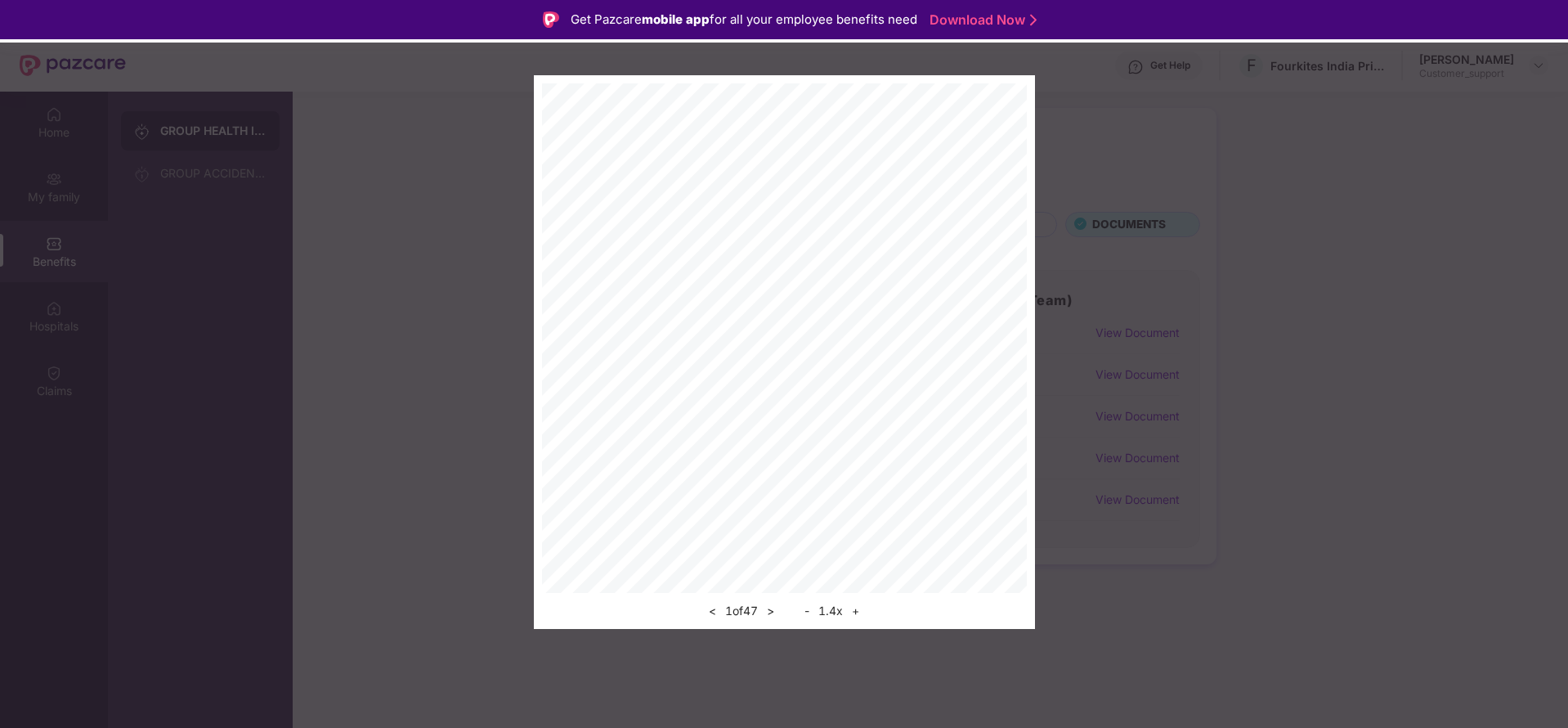
click at [860, 611] on button "+" at bounding box center [855, 611] width 18 height 19
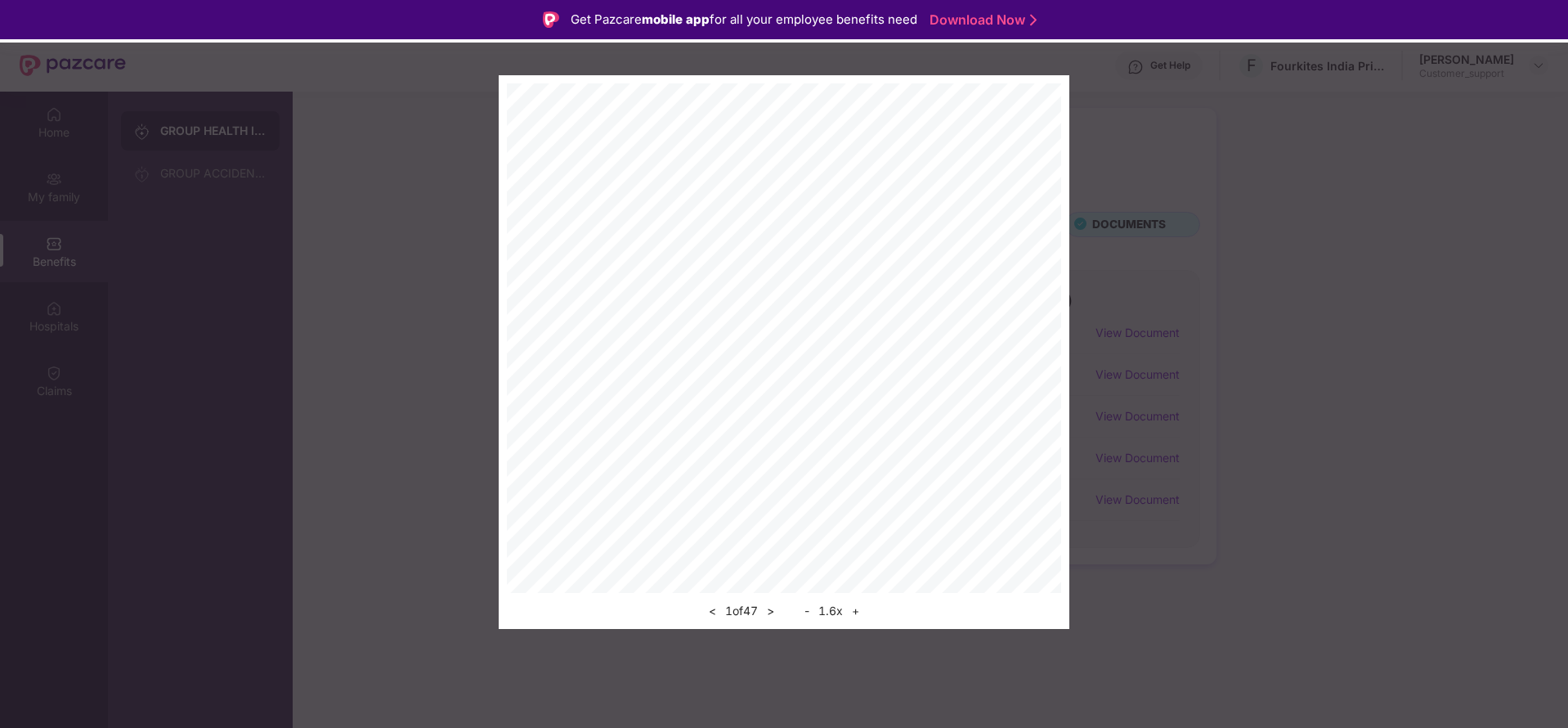
click at [860, 611] on button "+" at bounding box center [855, 611] width 18 height 19
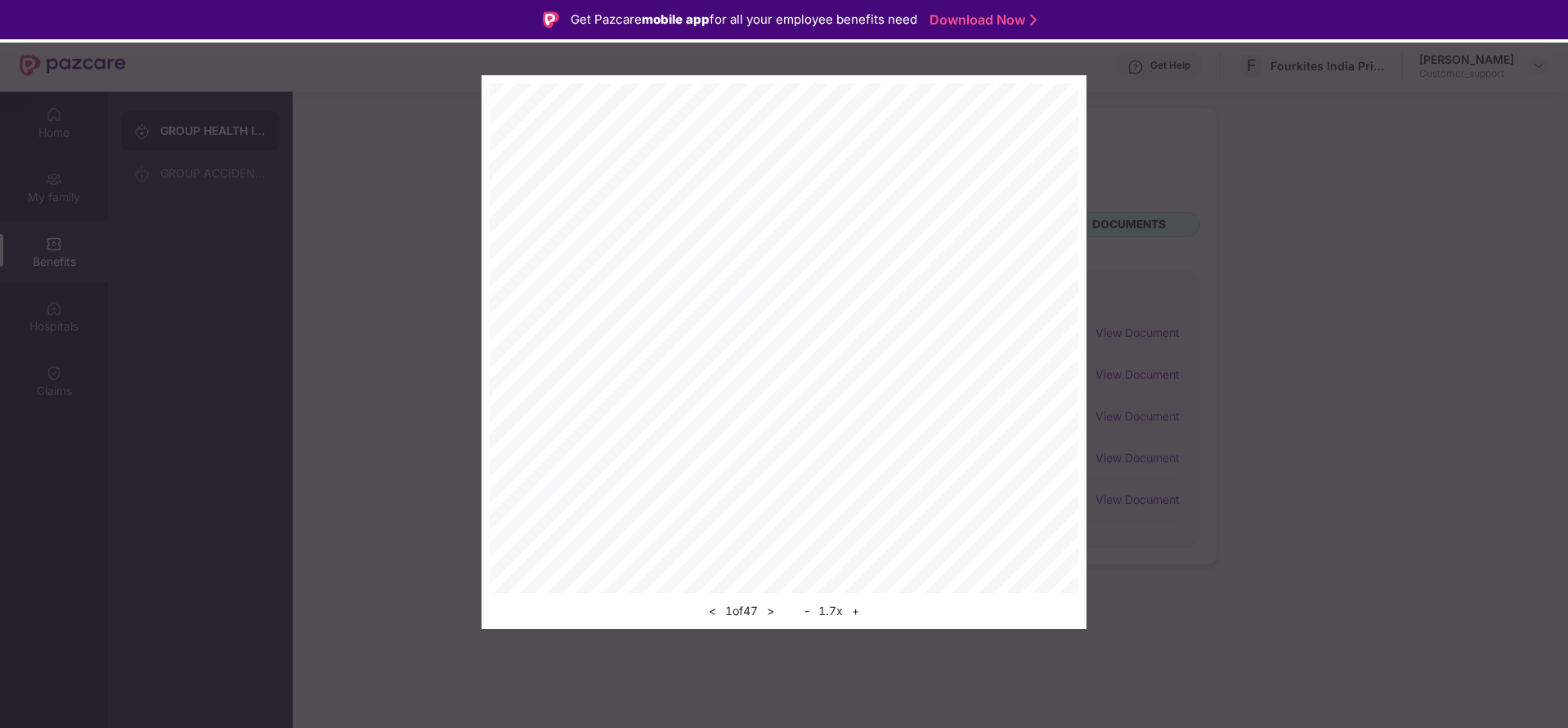
click at [1077, 293] on div "< 1 of 47 > - 1.7 x +" at bounding box center [784, 352] width 605 height 554
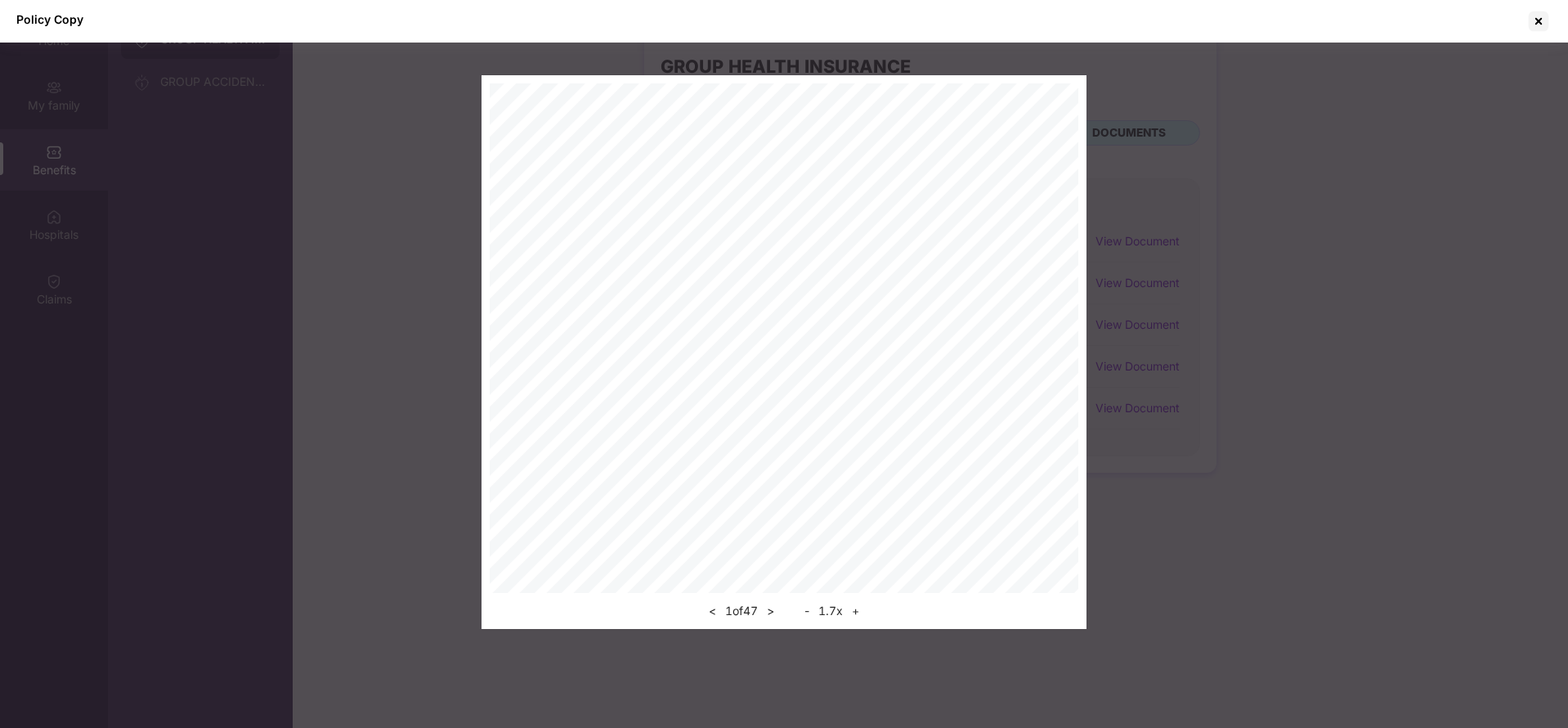
click at [774, 613] on button ">" at bounding box center [770, 611] width 18 height 19
click at [768, 613] on button ">" at bounding box center [770, 611] width 18 height 19
click at [774, 614] on button ">" at bounding box center [770, 611] width 18 height 19
click at [706, 619] on button "<" at bounding box center [712, 611] width 18 height 19
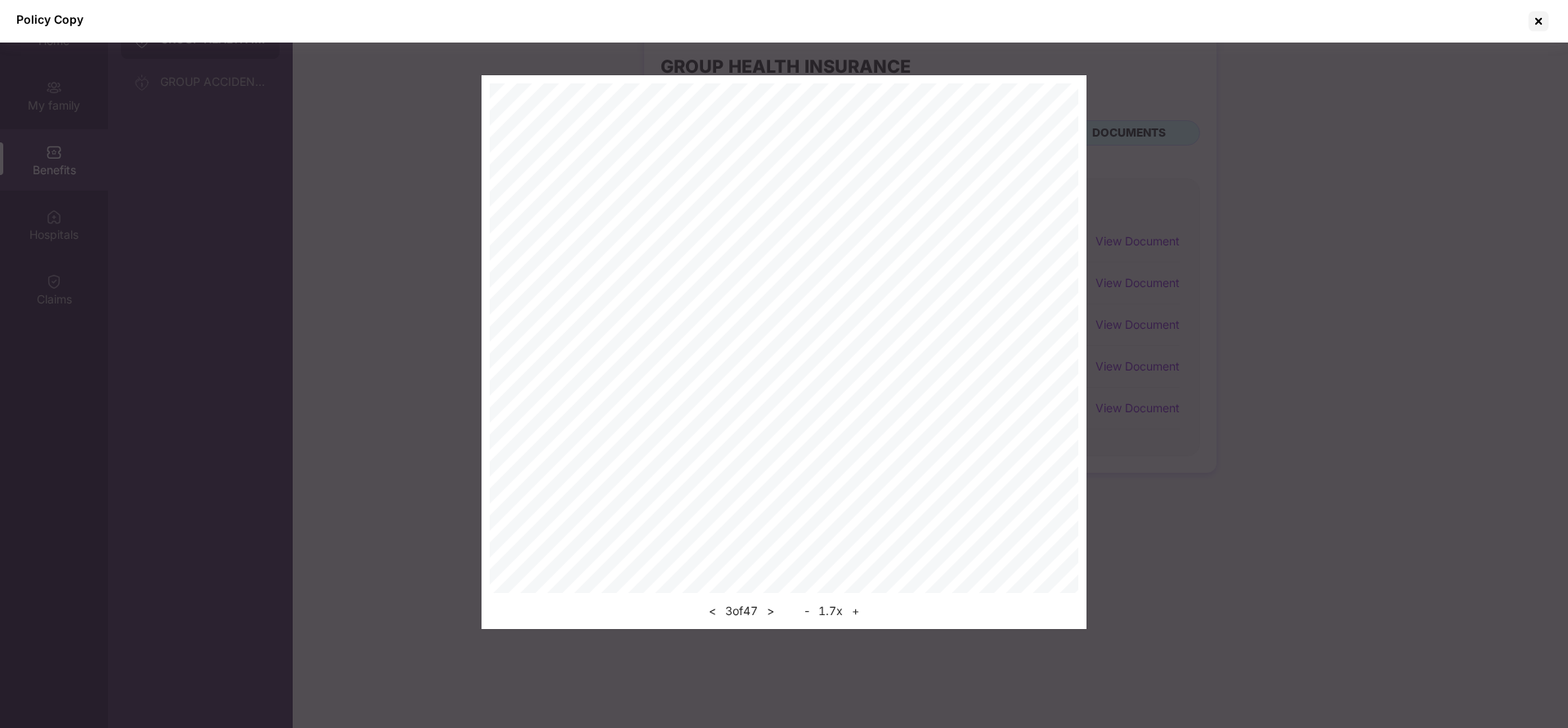
click at [706, 619] on button "<" at bounding box center [712, 611] width 18 height 19
click at [1541, 20] on div at bounding box center [1538, 21] width 26 height 26
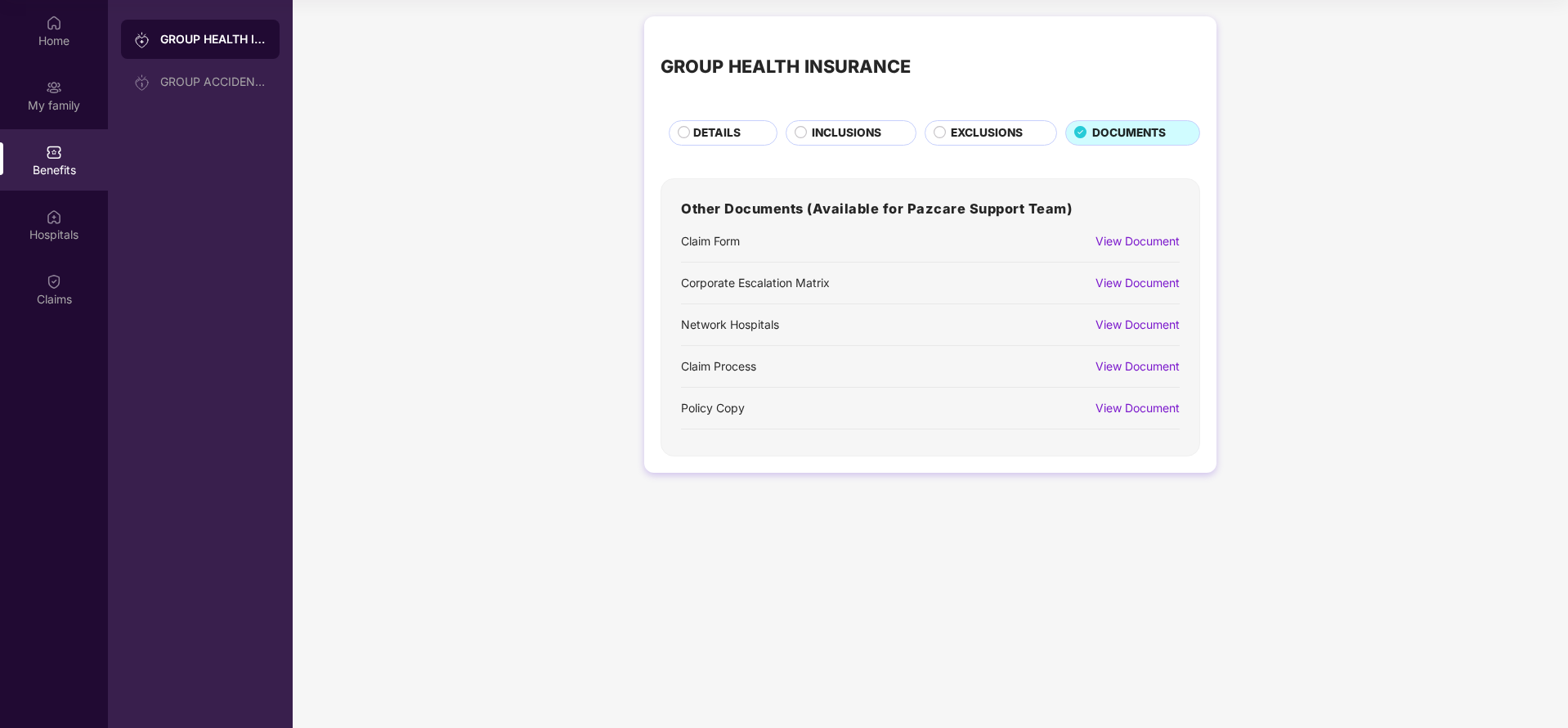
click at [853, 128] on span "INCLUSIONS" at bounding box center [846, 132] width 69 height 18
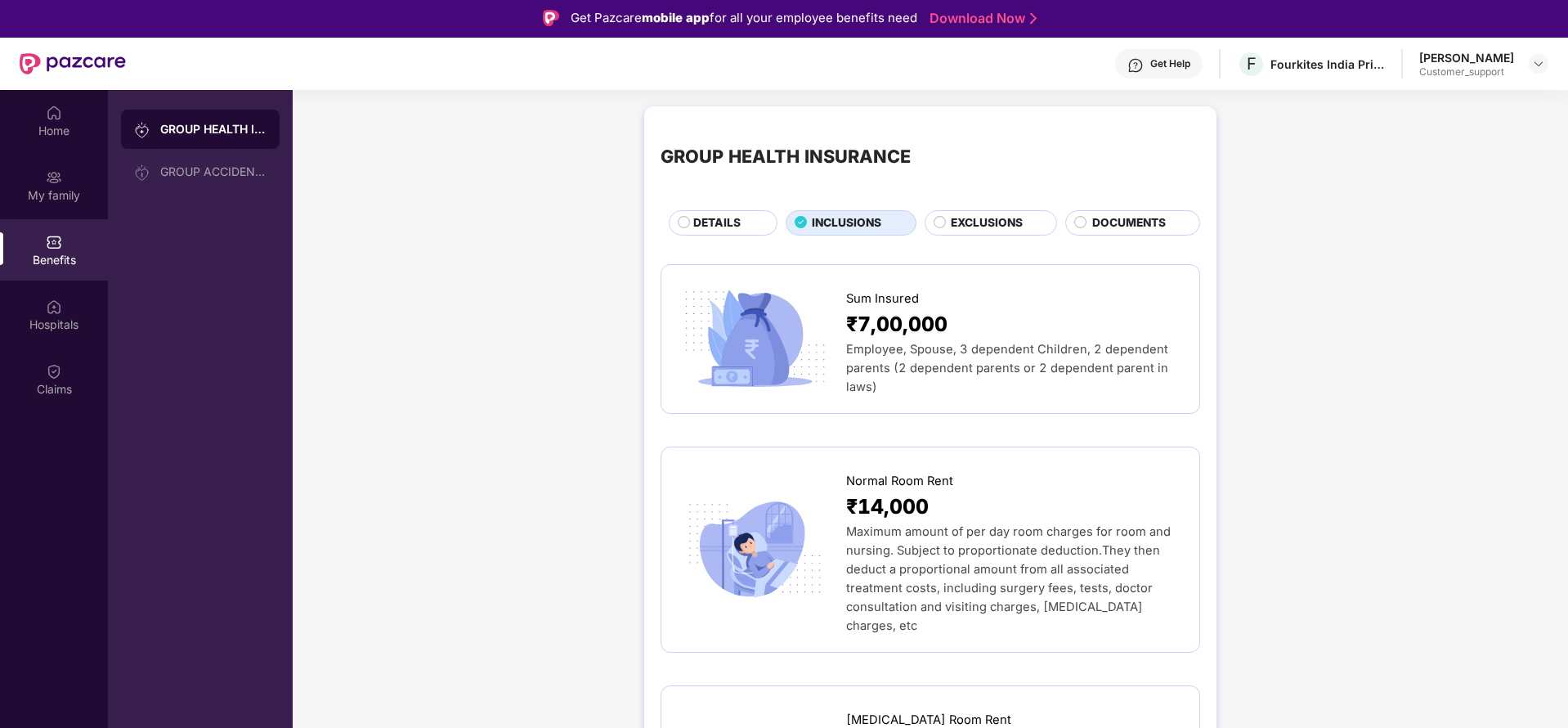
scroll to position [0, 0]
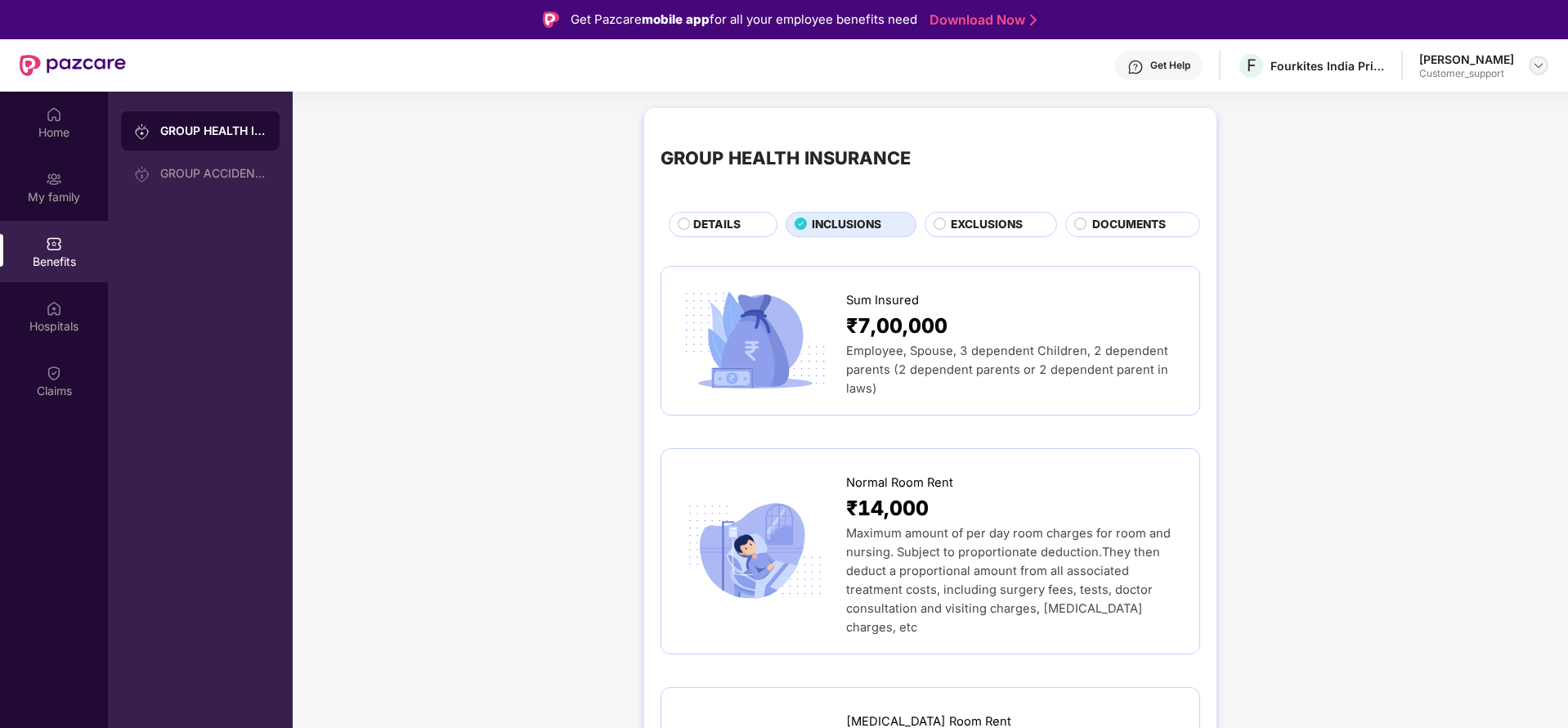
click at [1542, 67] on img at bounding box center [1538, 66] width 13 height 13
click at [1388, 103] on div "Switch to support view" at bounding box center [1462, 104] width 213 height 31
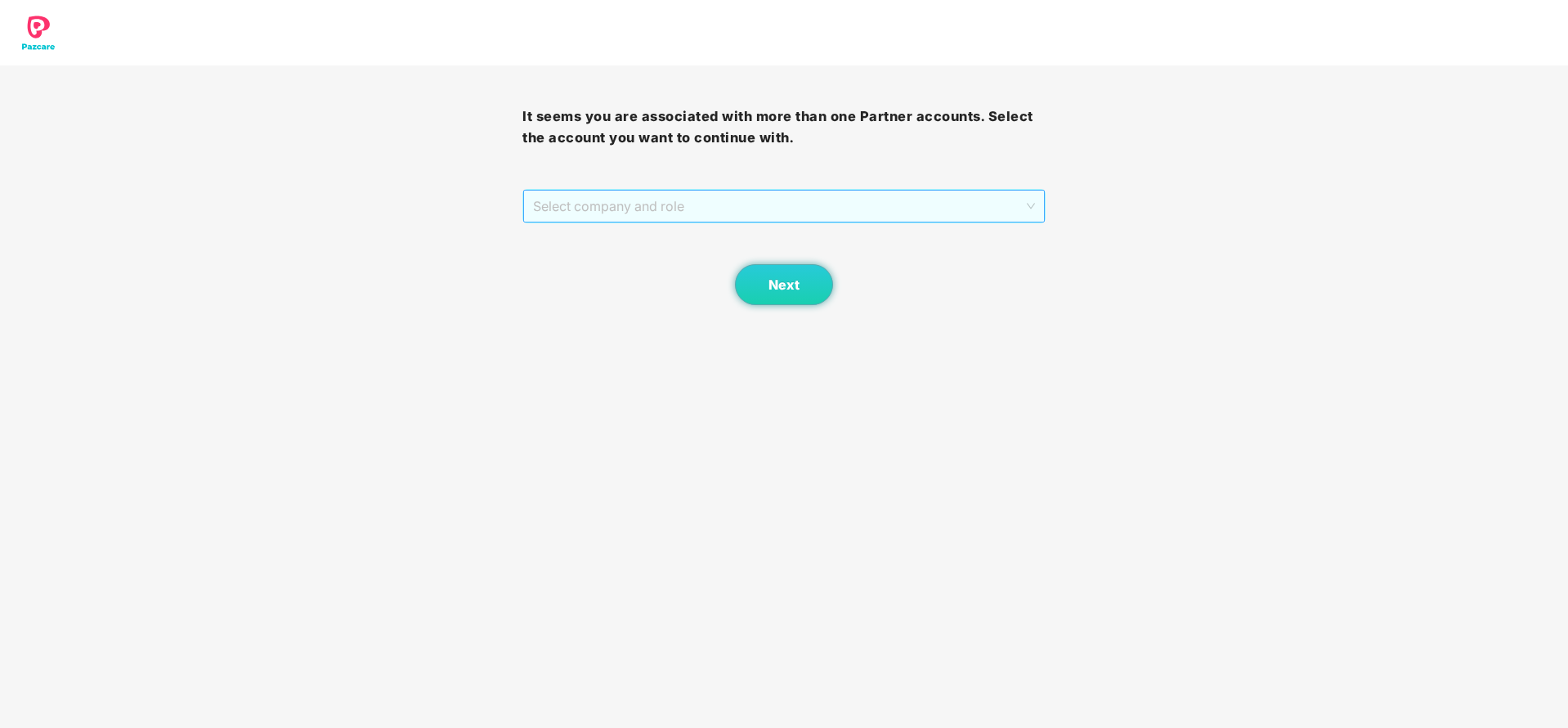
click at [783, 195] on span "Select company and role" at bounding box center [784, 206] width 501 height 31
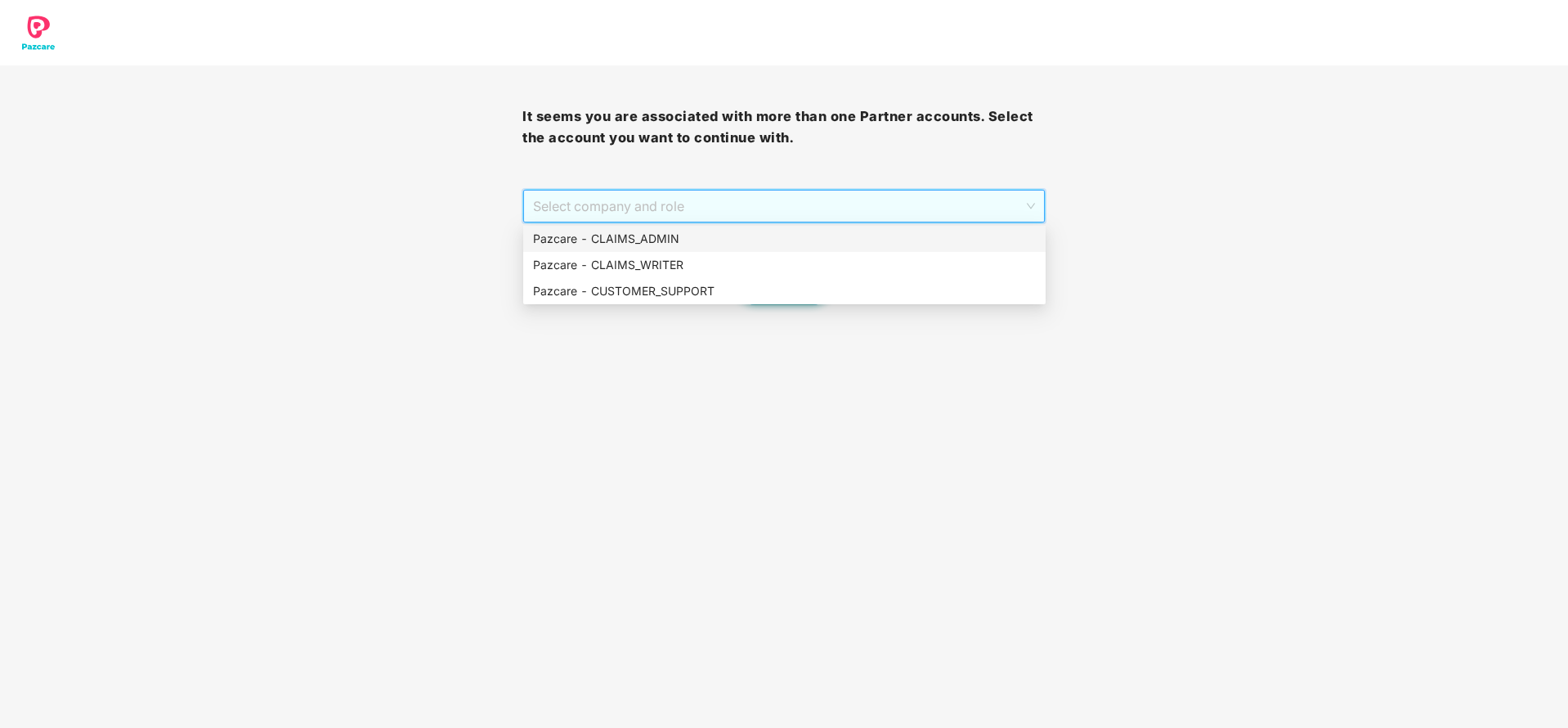
click at [675, 246] on div "Pazcare - CLAIMS_ADMIN" at bounding box center [785, 238] width 503 height 18
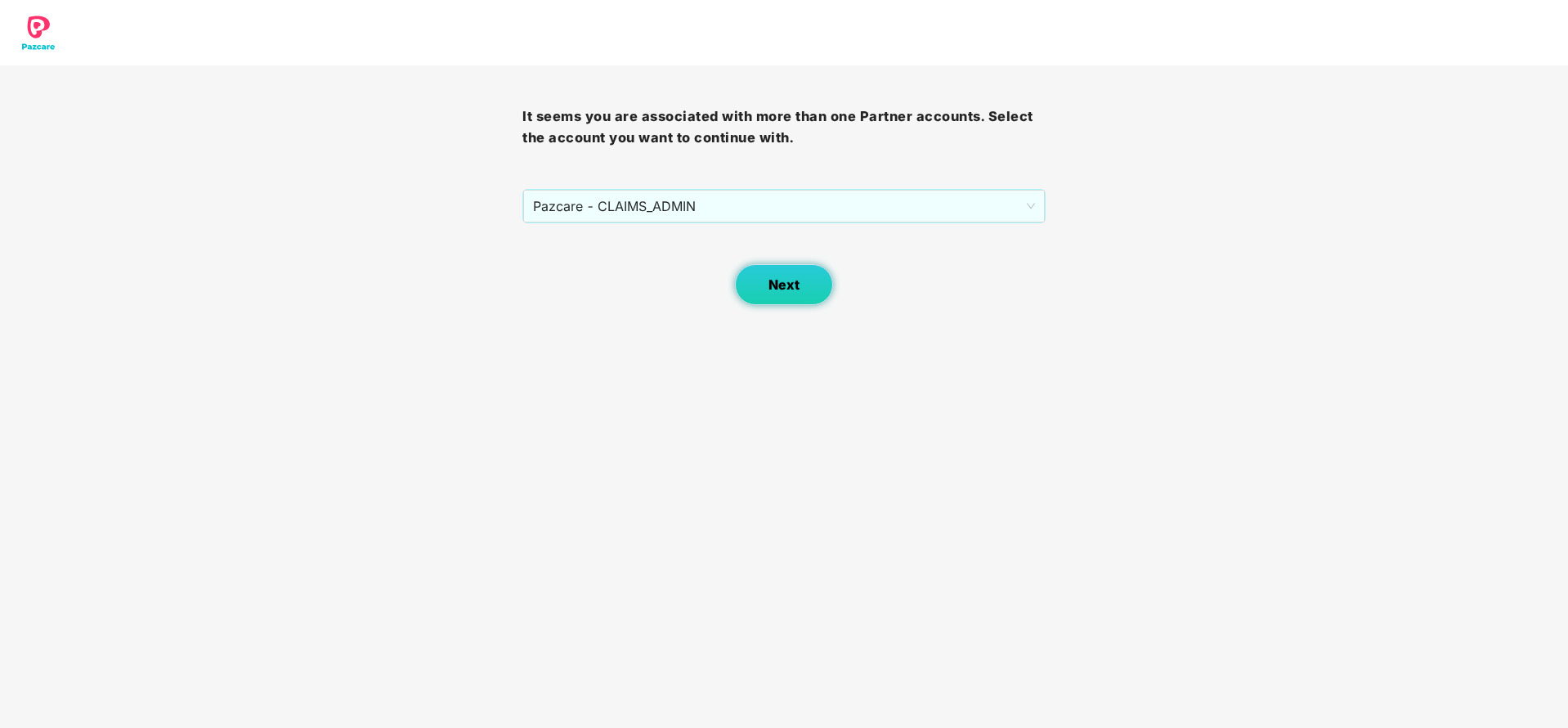
click at [809, 293] on button "Next" at bounding box center [784, 285] width 98 height 41
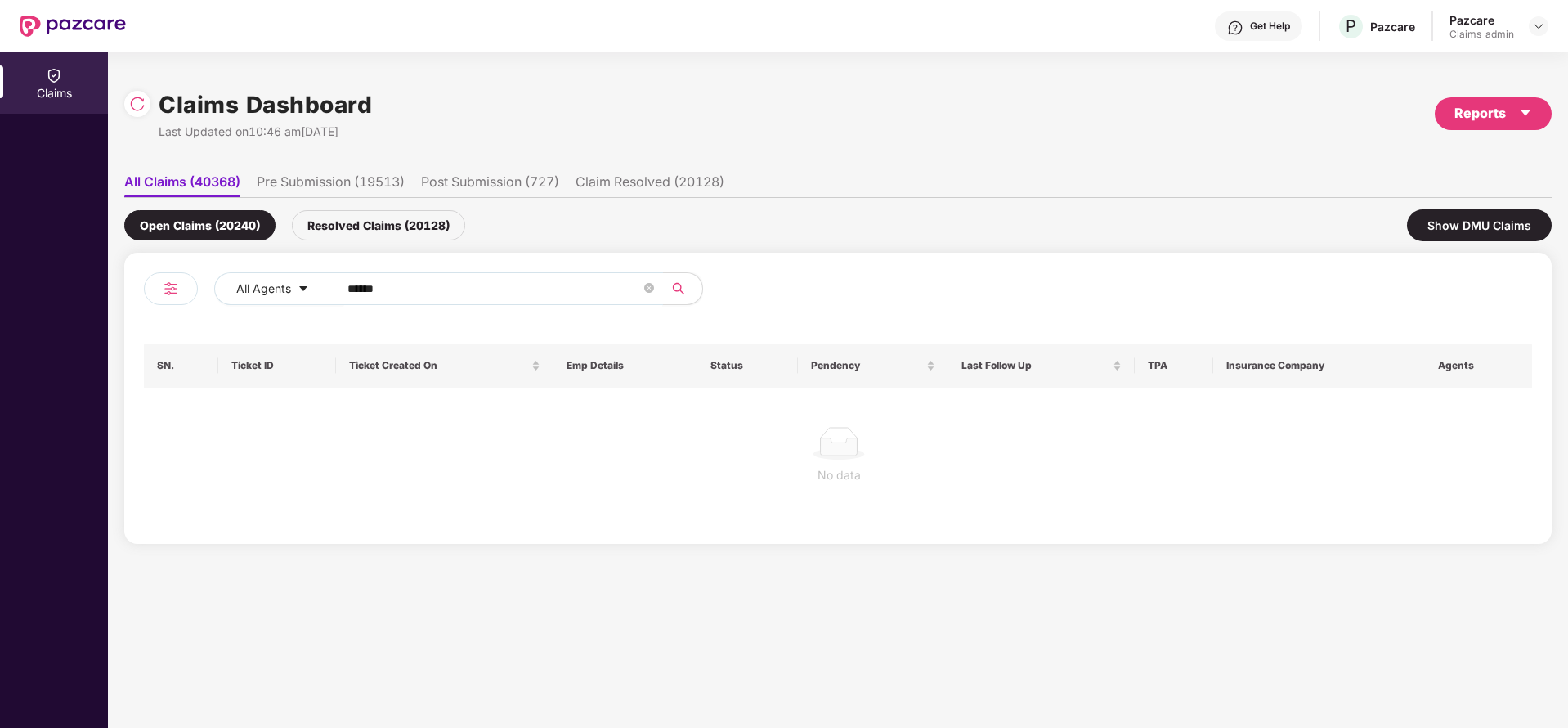
click at [444, 287] on input "******" at bounding box center [494, 289] width 293 height 25
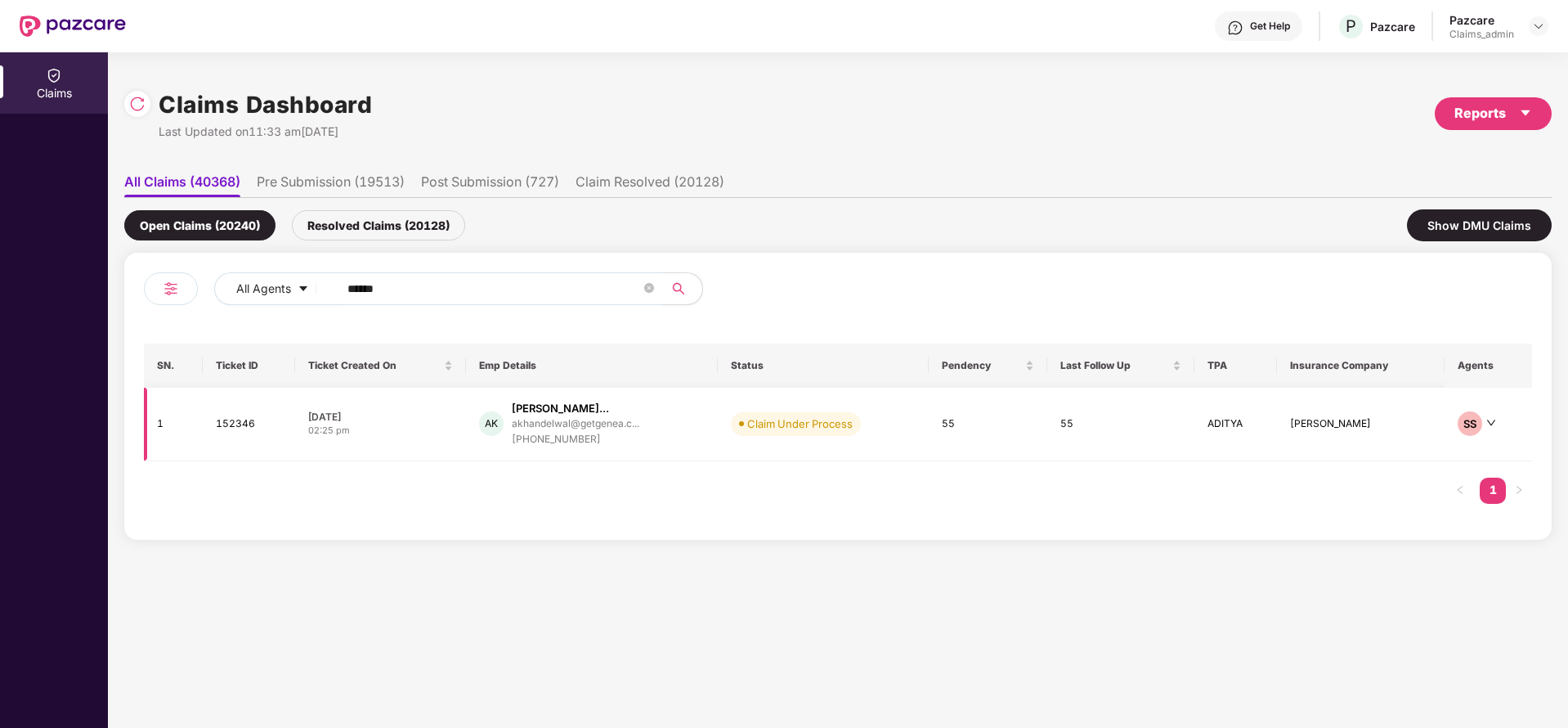
type input "******"
click at [525, 400] on td "AK Archa Rajeev Khandelwa... akhandelwal@getgenea.c... +918905469663" at bounding box center [592, 425] width 251 height 74
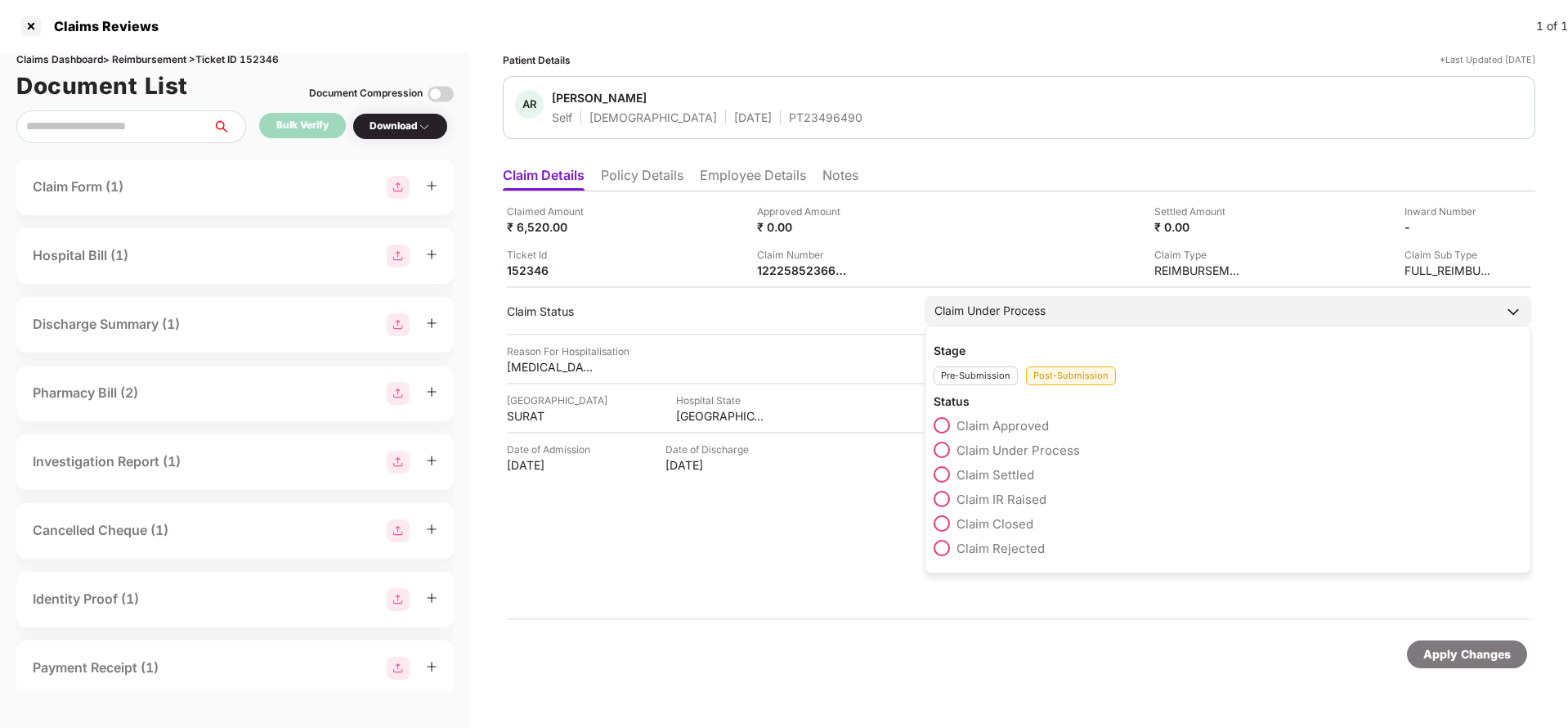
click at [937, 475] on span at bounding box center [942, 475] width 17 height 17
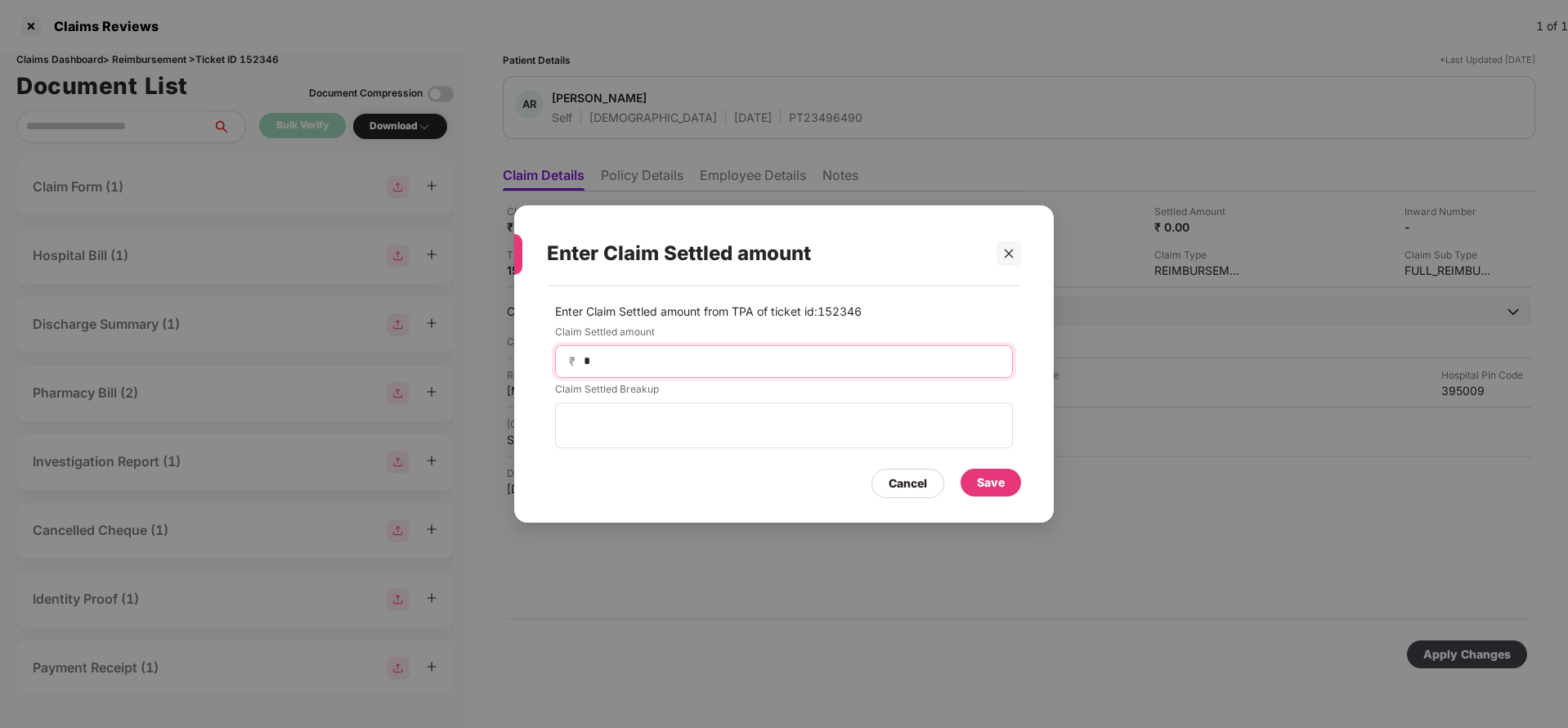
click at [624, 362] on input "*" at bounding box center [790, 361] width 417 height 18
type input "****"
click at [999, 495] on div "Save" at bounding box center [990, 483] width 60 height 28
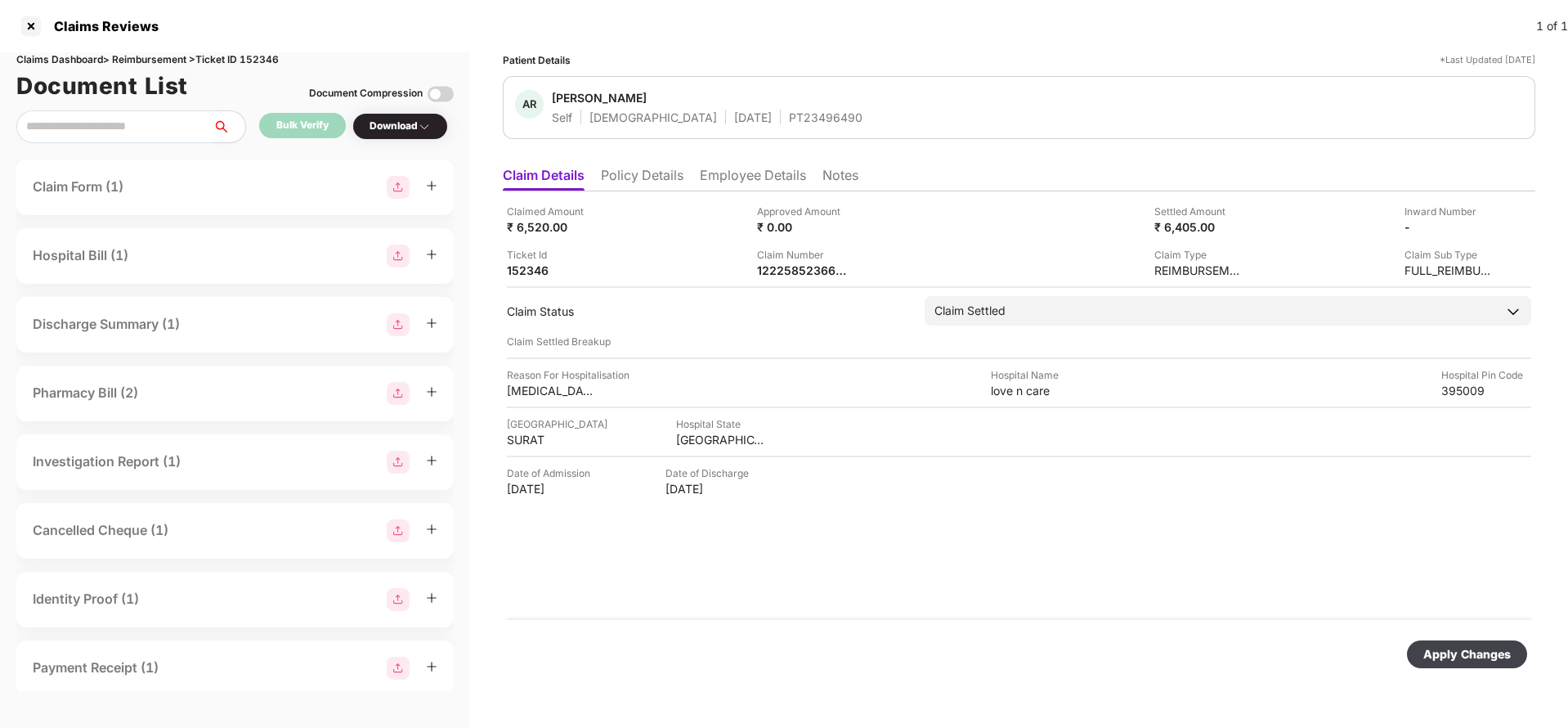
click at [1466, 658] on div "Apply Changes" at bounding box center [1466, 654] width 88 height 18
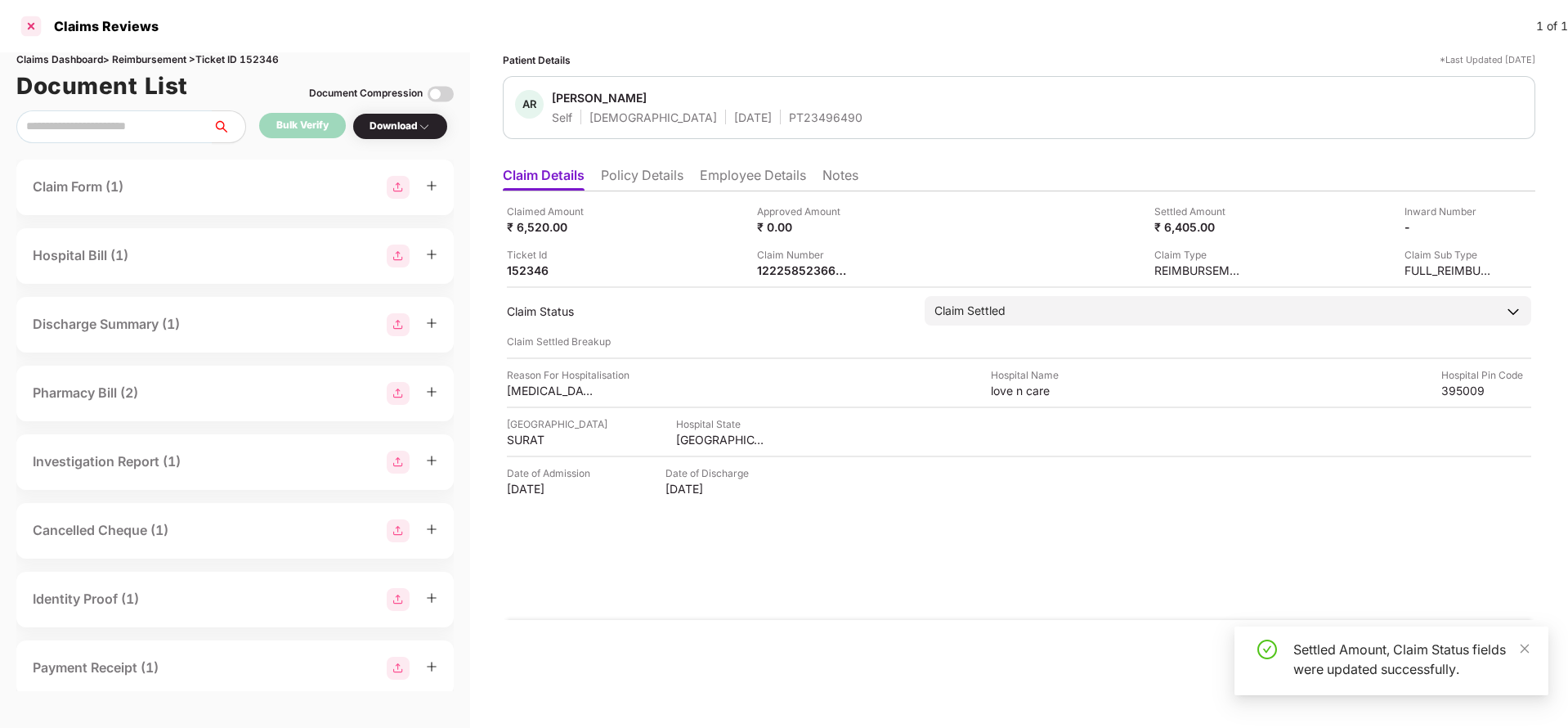
click at [21, 16] on div at bounding box center [31, 26] width 26 height 26
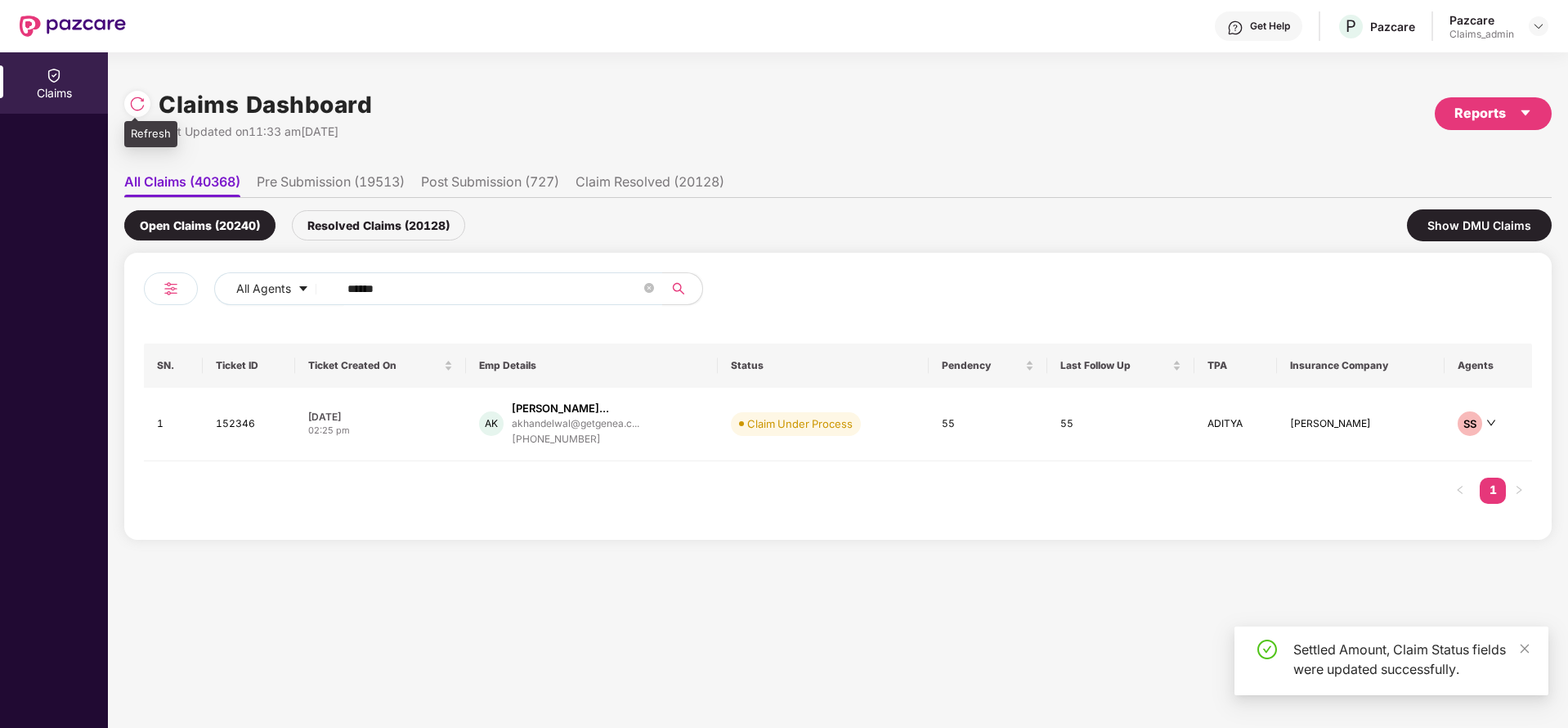
click at [129, 112] on div at bounding box center [137, 104] width 26 height 26
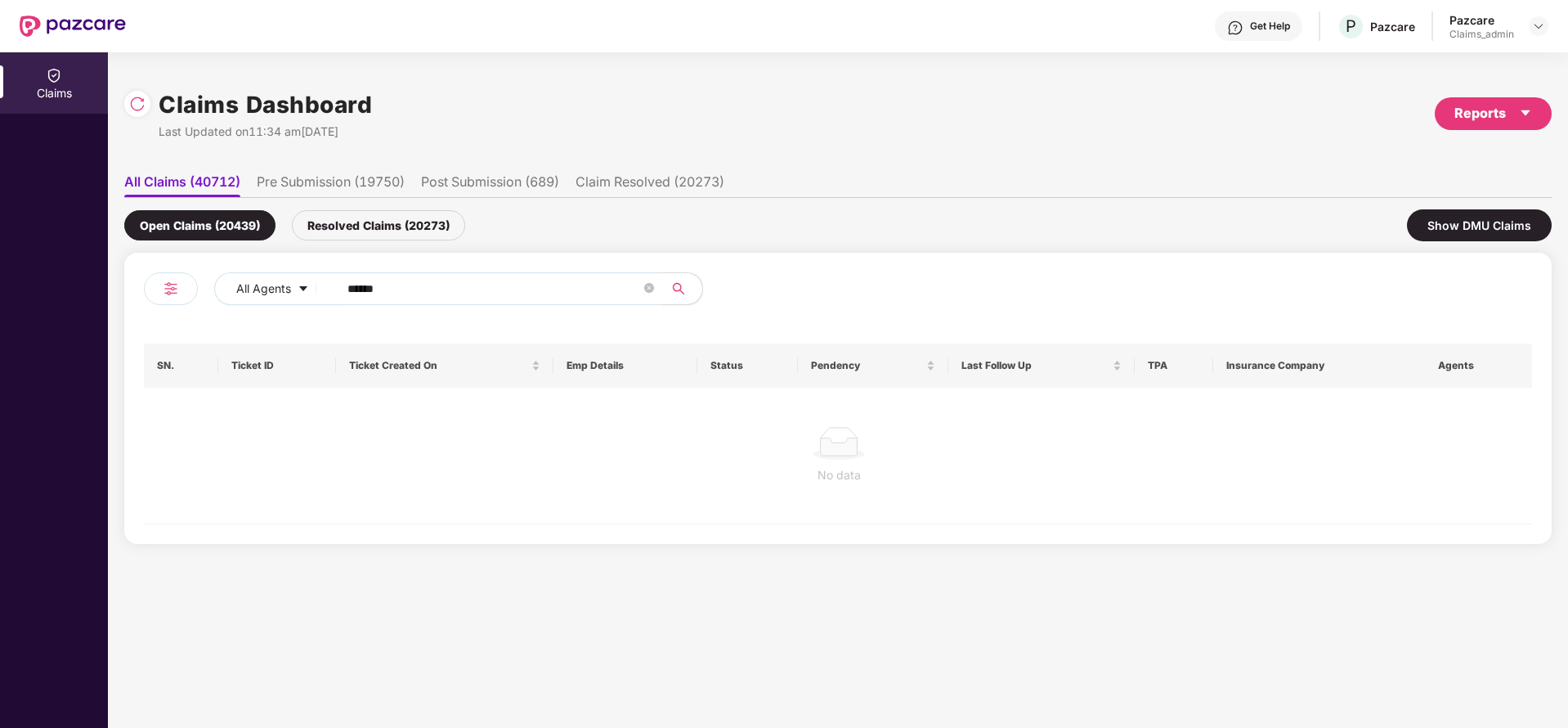
click at [359, 222] on div "Resolved Claims (20273)" at bounding box center [378, 225] width 173 height 31
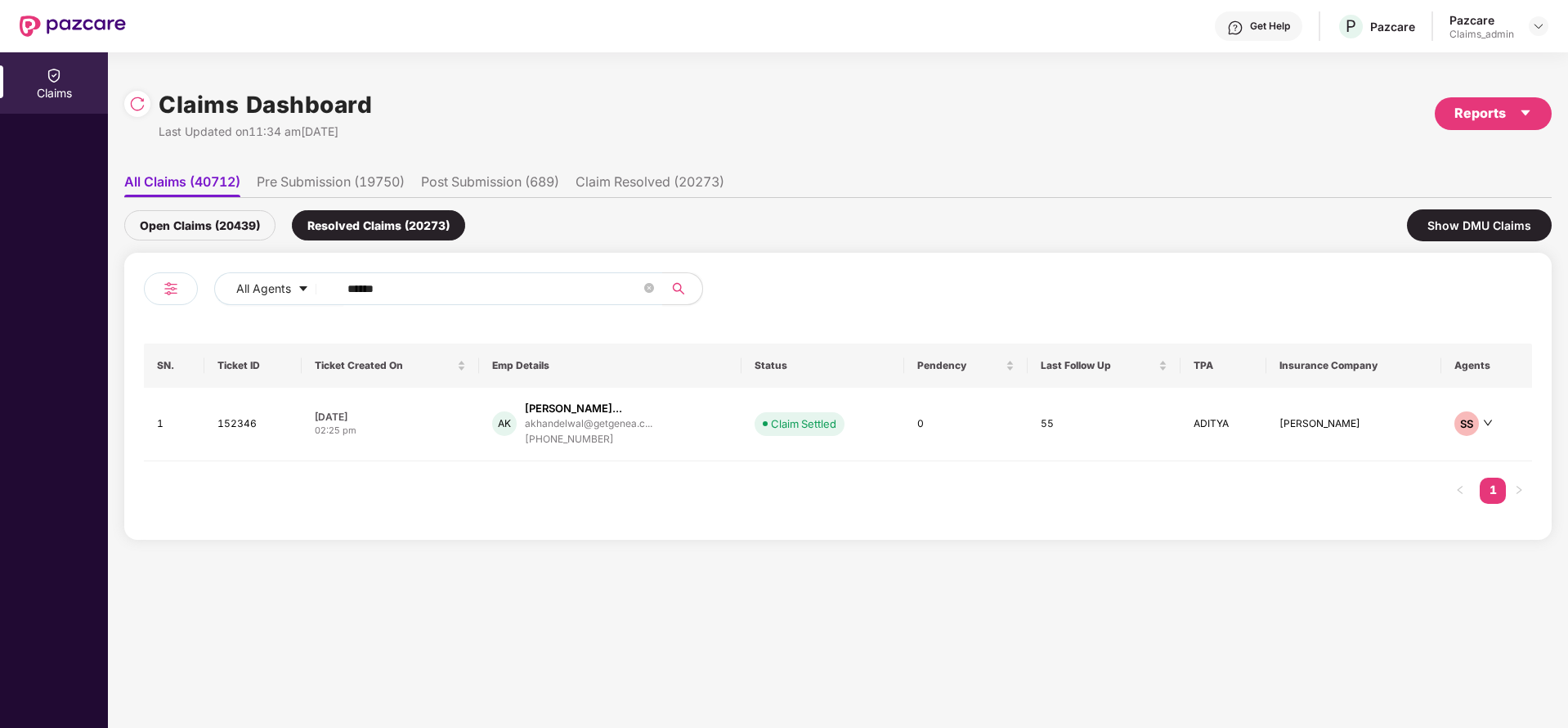
click at [179, 221] on div "Open Claims (20439)" at bounding box center [200, 225] width 152 height 31
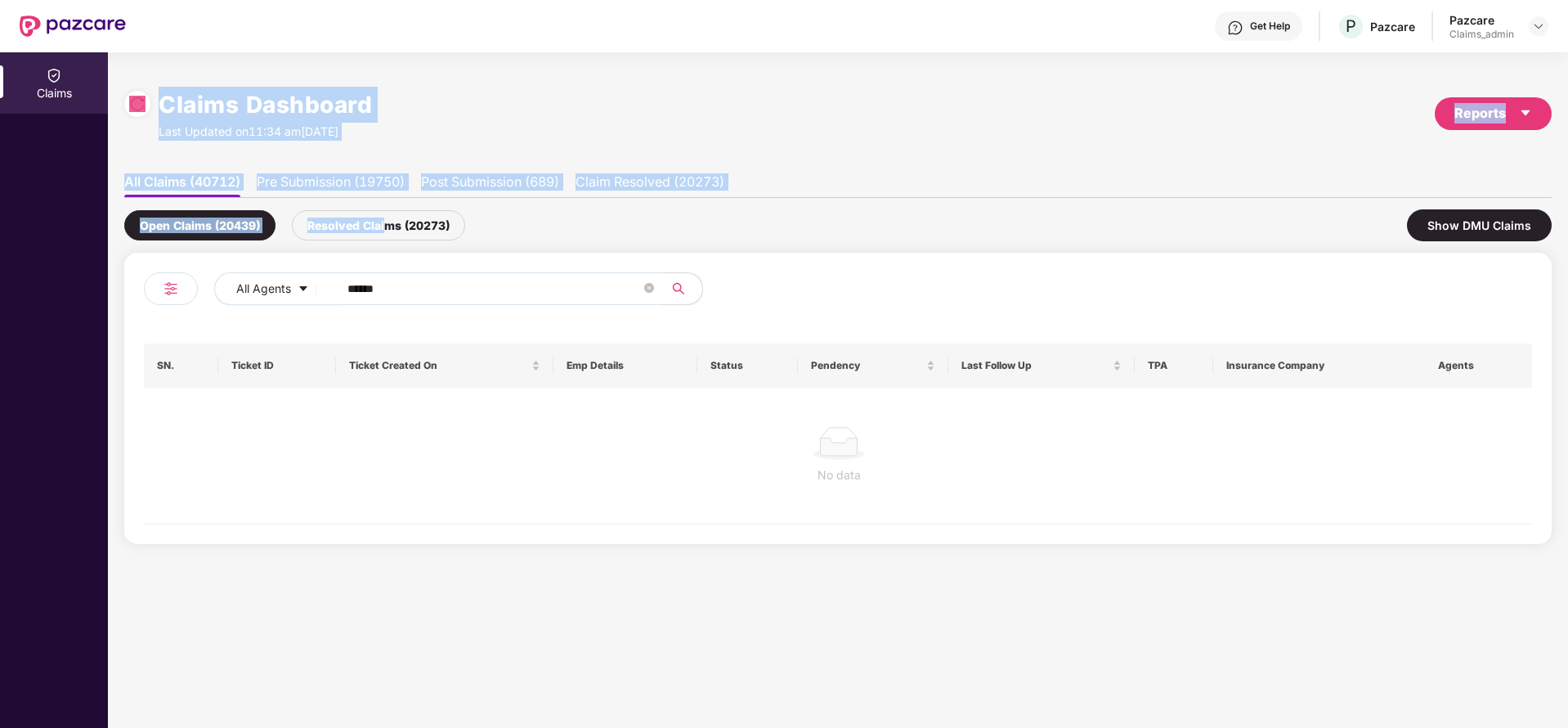
drag, startPoint x: 391, startPoint y: 232, endPoint x: 137, endPoint y: 117, distance: 278.8
click at [137, 117] on div "Claims Dashboard Last Updated on 11:34 am, 18 Aug 2025 Reports All Claims (4071…" at bounding box center [838, 314] width 1427 height 487
click at [137, 117] on div at bounding box center [137, 104] width 26 height 26
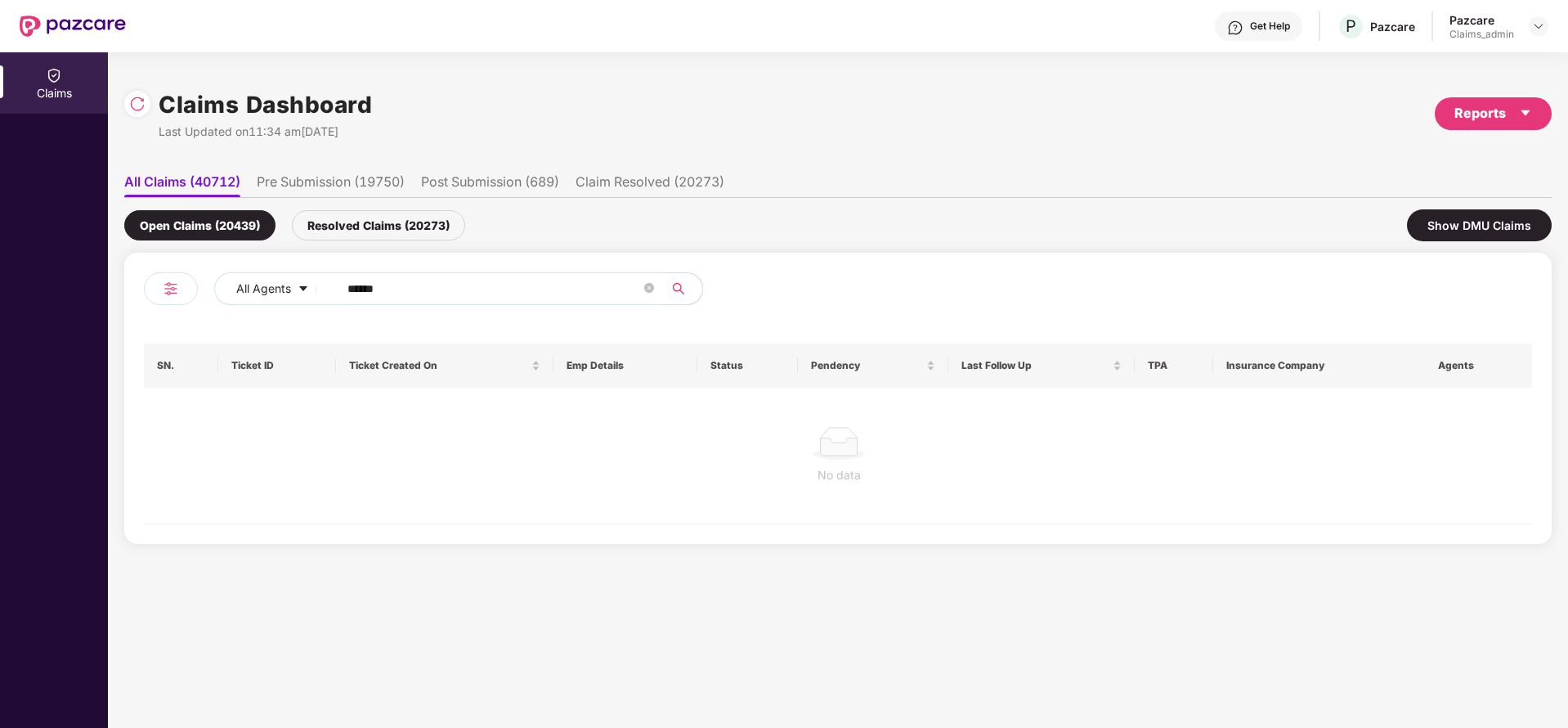
click at [363, 244] on div "Open Claims (20439) Resolved Claims (20273) Show DMU Claims" at bounding box center [838, 225] width 1427 height 55
click at [398, 214] on div "Resolved Claims (20273)" at bounding box center [378, 225] width 173 height 31
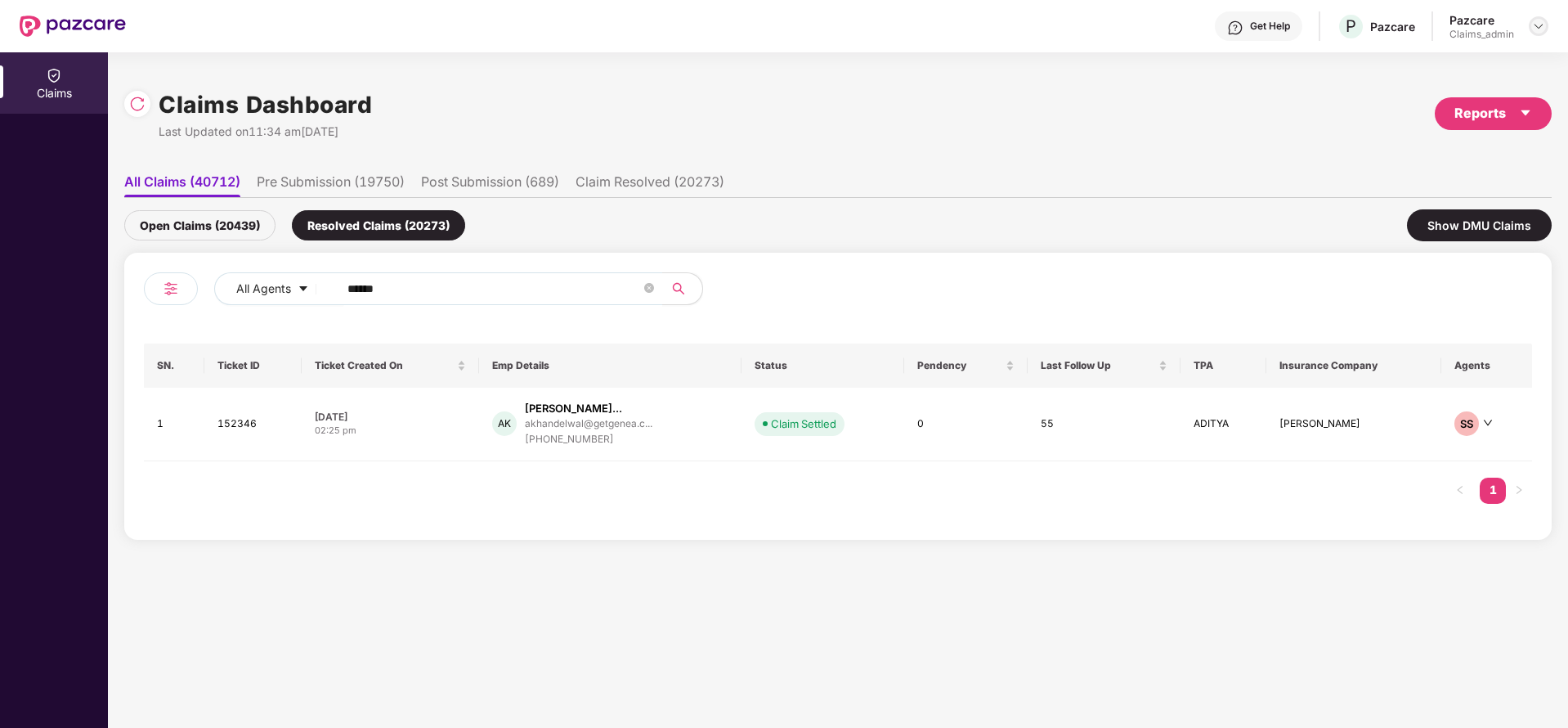
click at [1537, 19] on img at bounding box center [1538, 26] width 13 height 13
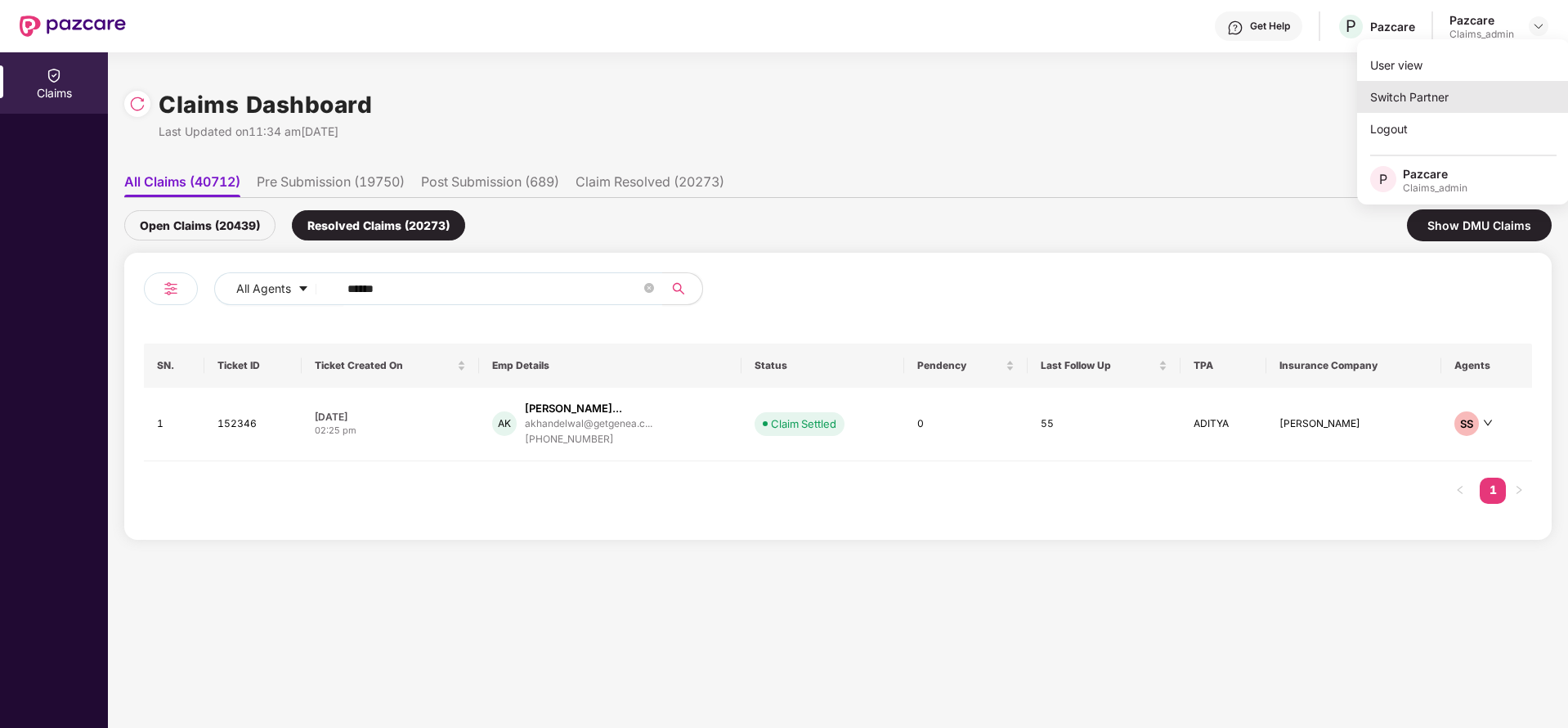
click at [1438, 83] on div "Switch Partner" at bounding box center [1464, 97] width 213 height 31
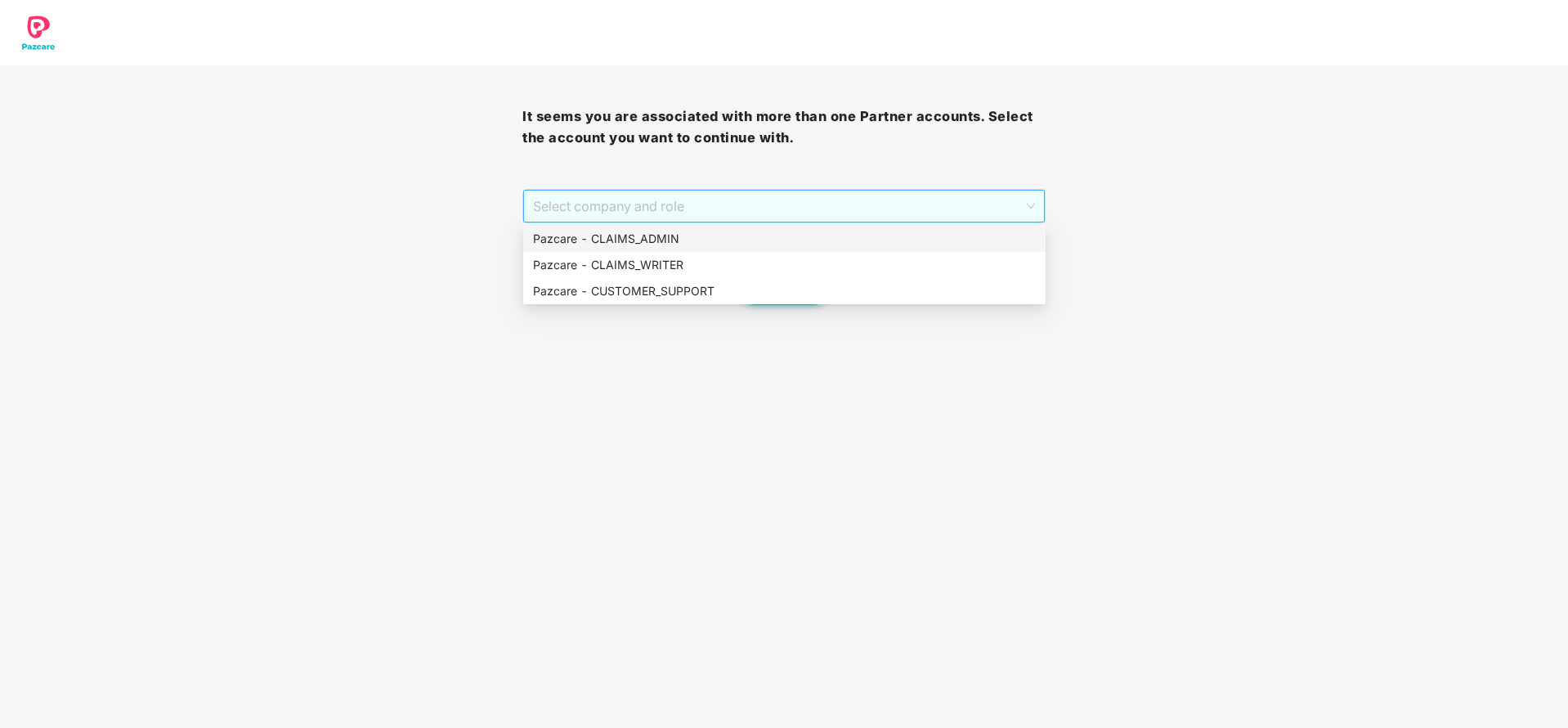
click at [907, 194] on span "Select company and role" at bounding box center [784, 206] width 501 height 31
click at [717, 302] on div "Pazcare - CUSTOMER_SUPPORT" at bounding box center [784, 291] width 522 height 26
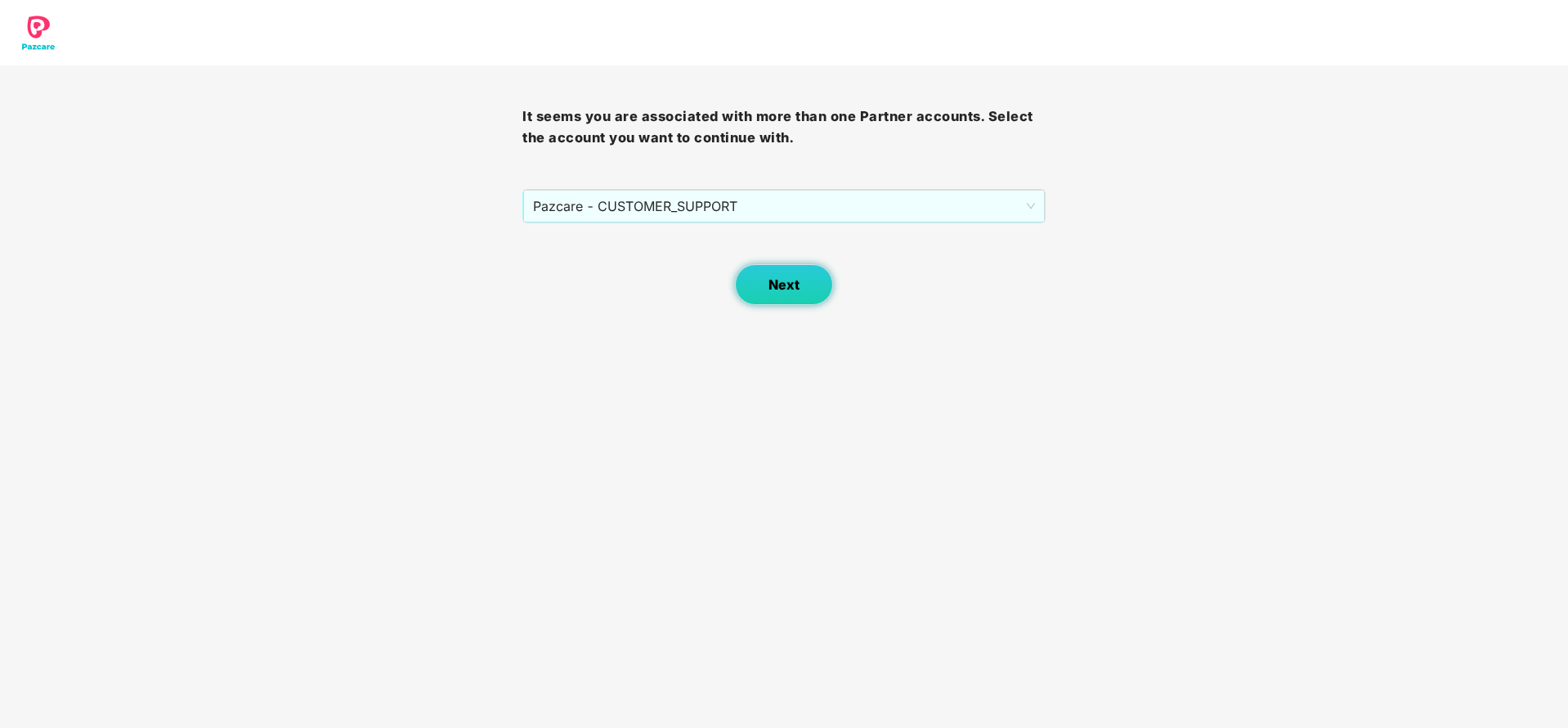
click at [774, 288] on span "Next" at bounding box center [784, 285] width 31 height 16
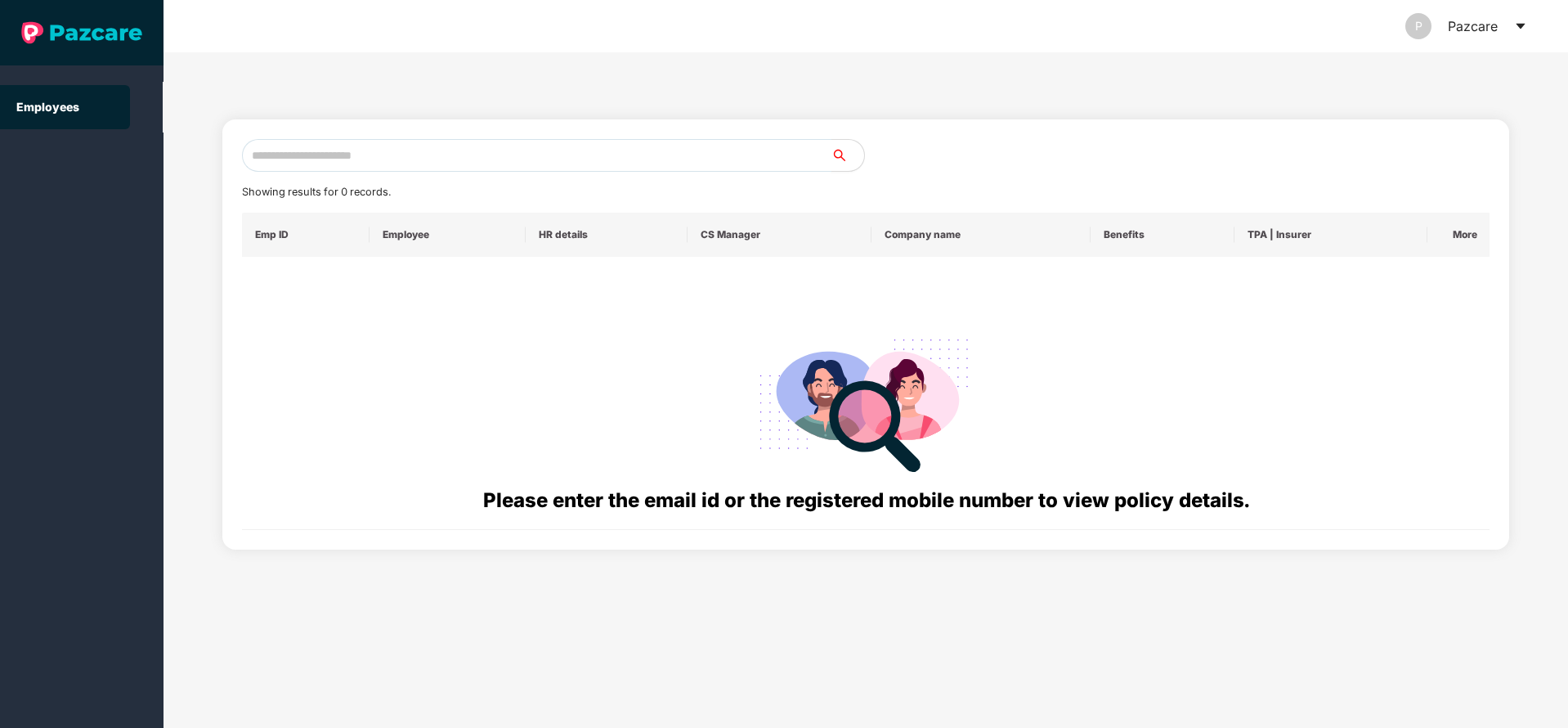
paste input "**********"
click at [666, 159] on input "text" at bounding box center [537, 154] width 590 height 32
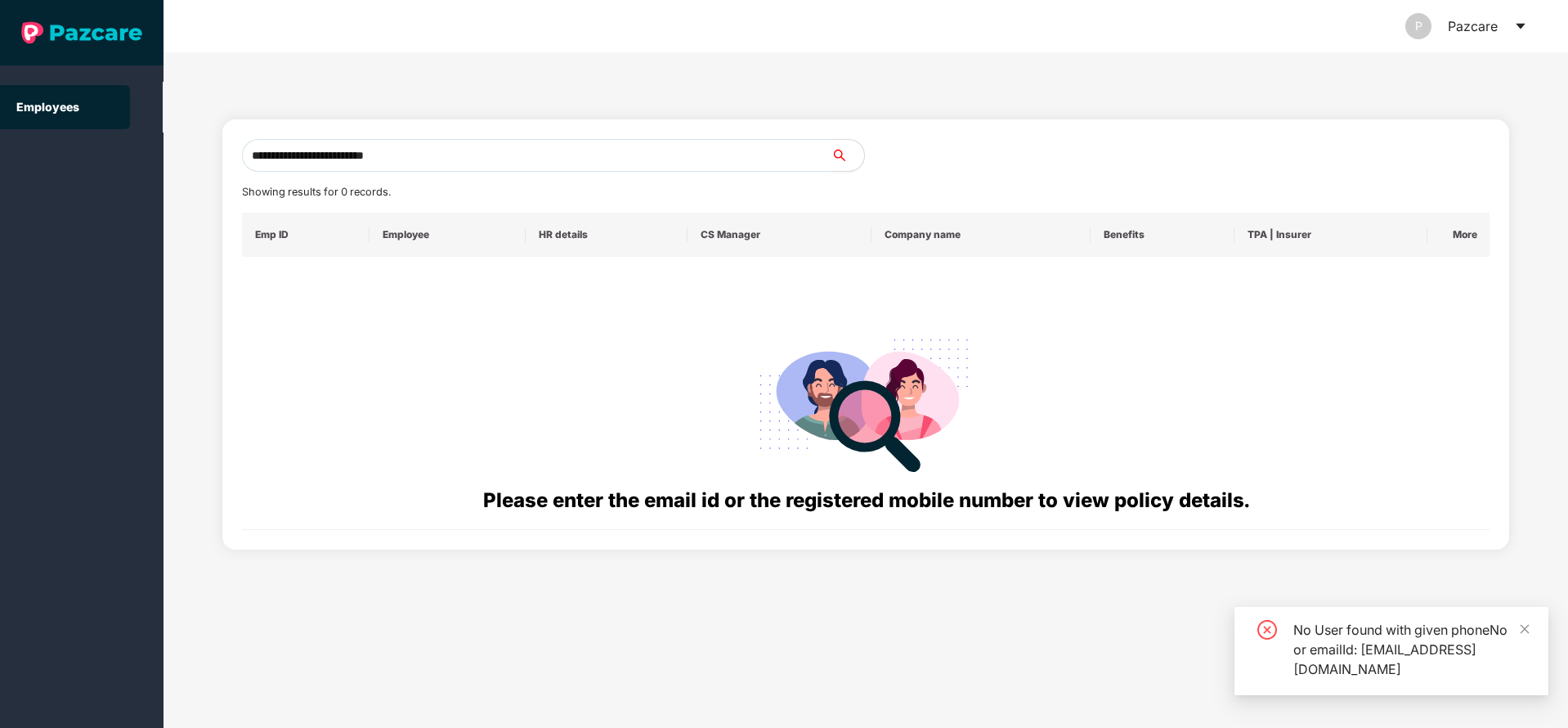
type input "**********"
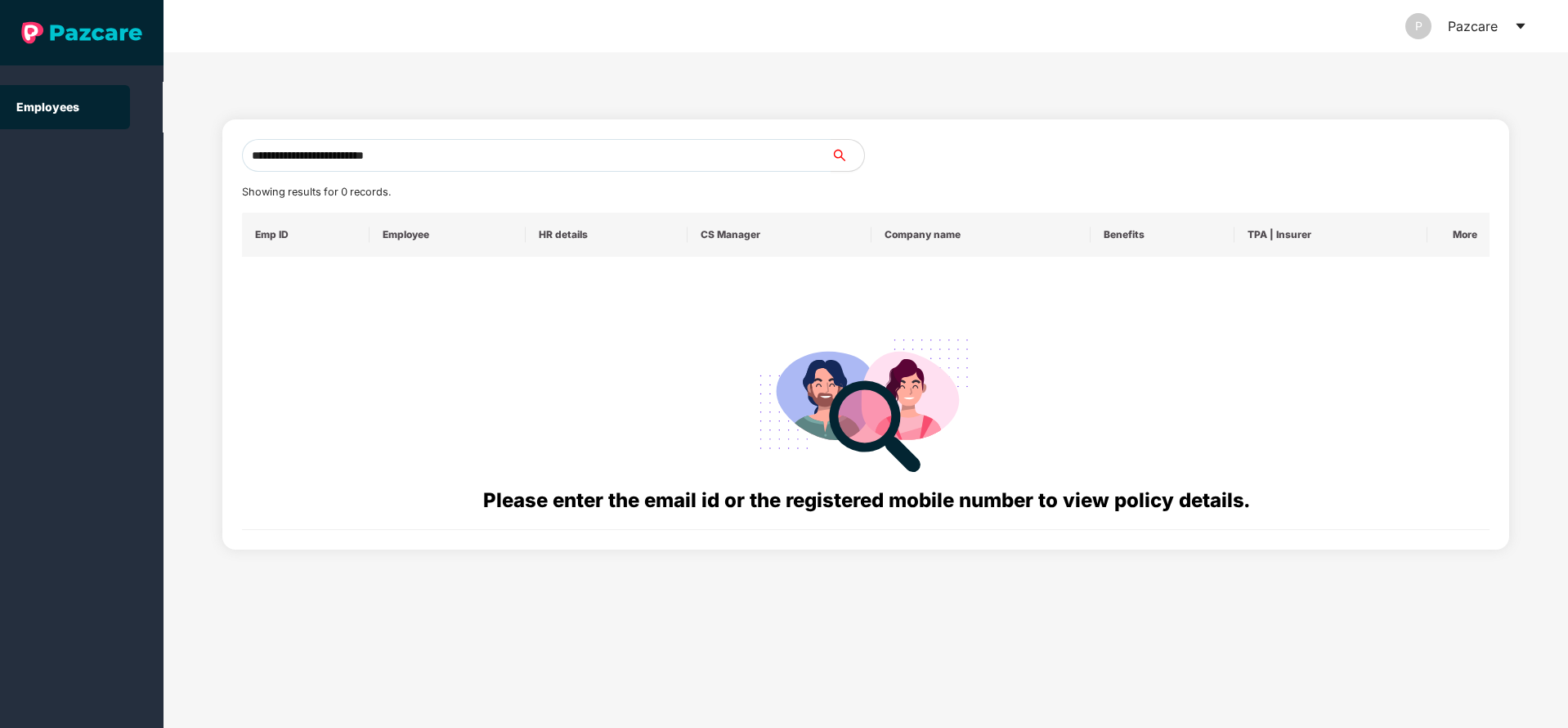
click at [1522, 26] on icon "caret-down" at bounding box center [1520, 27] width 9 height 6
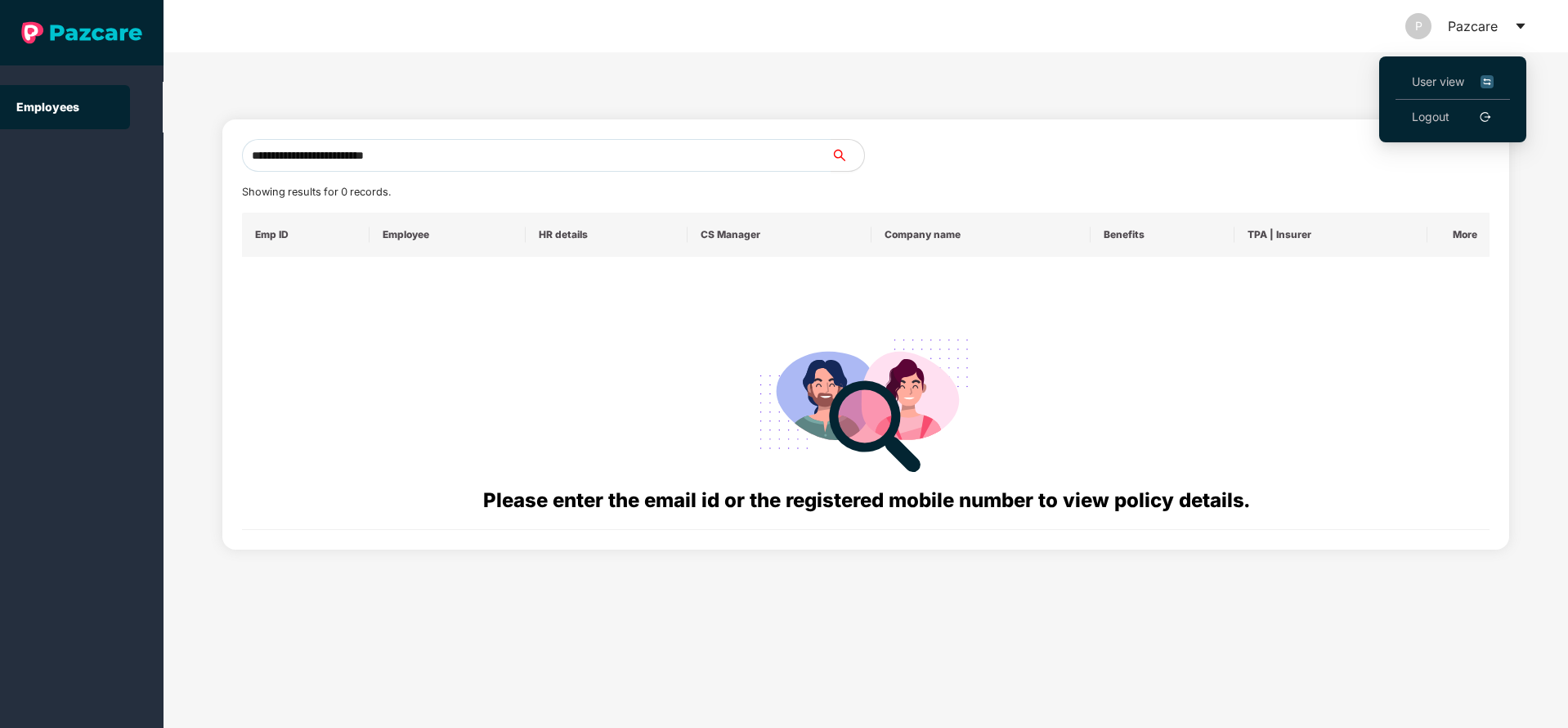
click at [1431, 67] on li "User view" at bounding box center [1452, 82] width 115 height 35
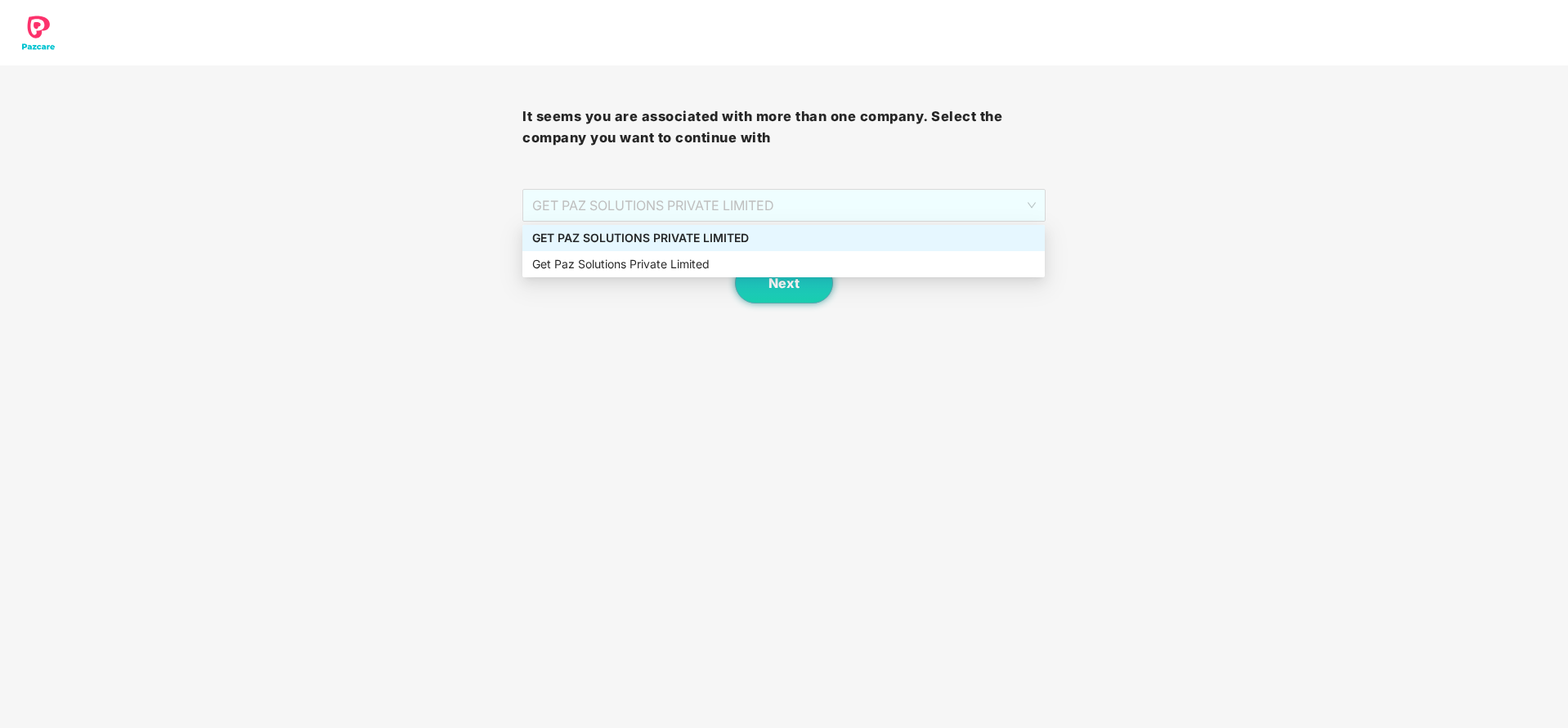
drag, startPoint x: 799, startPoint y: 206, endPoint x: 689, endPoint y: 240, distance: 115.1
click at [689, 240] on body "It seems you are associated with more than one company. Select the company you …" at bounding box center [784, 364] width 1568 height 728
click at [689, 240] on div "GET PAZ SOLUTIONS PRIVATE LIMITED" at bounding box center [784, 238] width 503 height 18
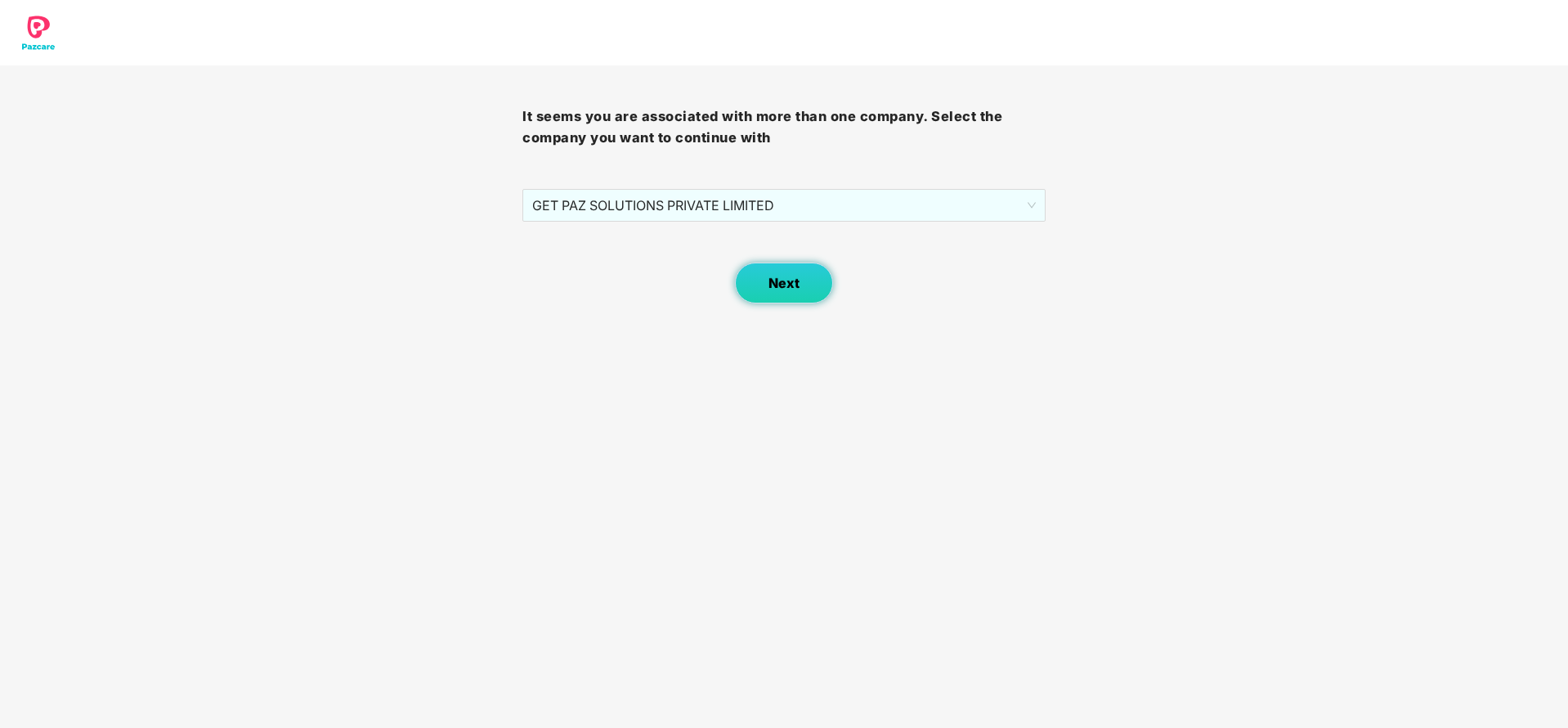
drag, startPoint x: 829, startPoint y: 288, endPoint x: 805, endPoint y: 288, distance: 24.0
click at [805, 288] on button "Next" at bounding box center [784, 283] width 98 height 41
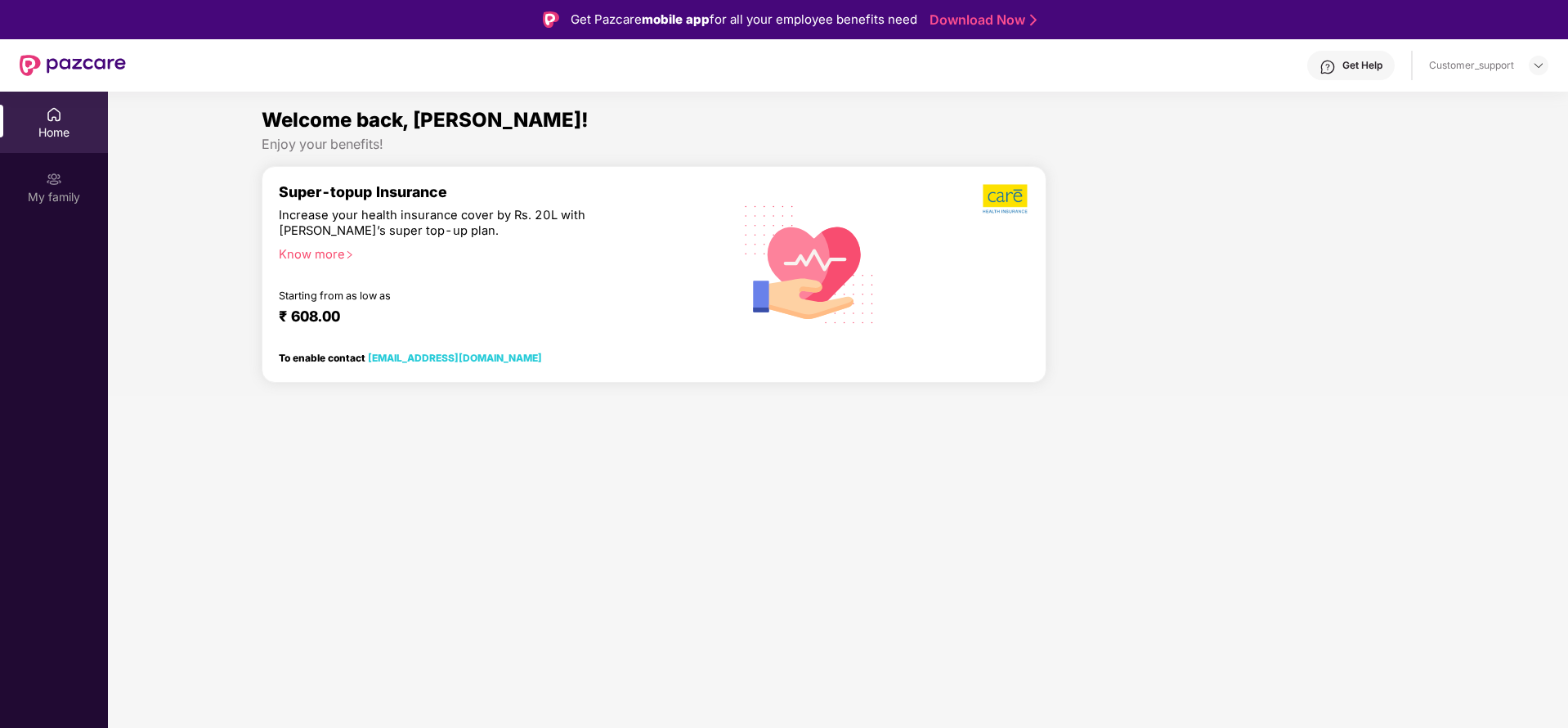
click at [805, 288] on img at bounding box center [809, 264] width 156 height 159
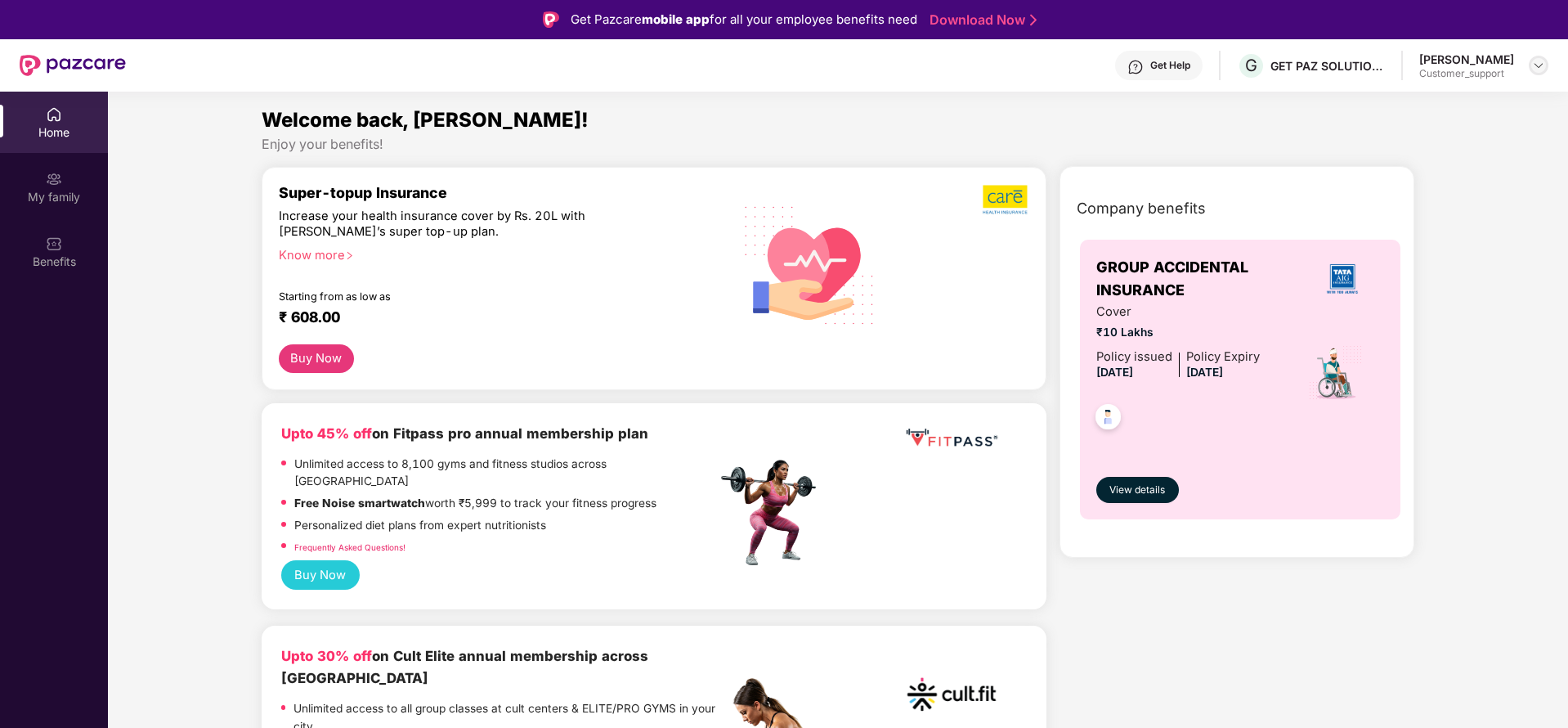
drag, startPoint x: 1545, startPoint y: 57, endPoint x: 1536, endPoint y: 68, distance: 14.2
click at [1536, 68] on div at bounding box center [1538, 65] width 19 height 19
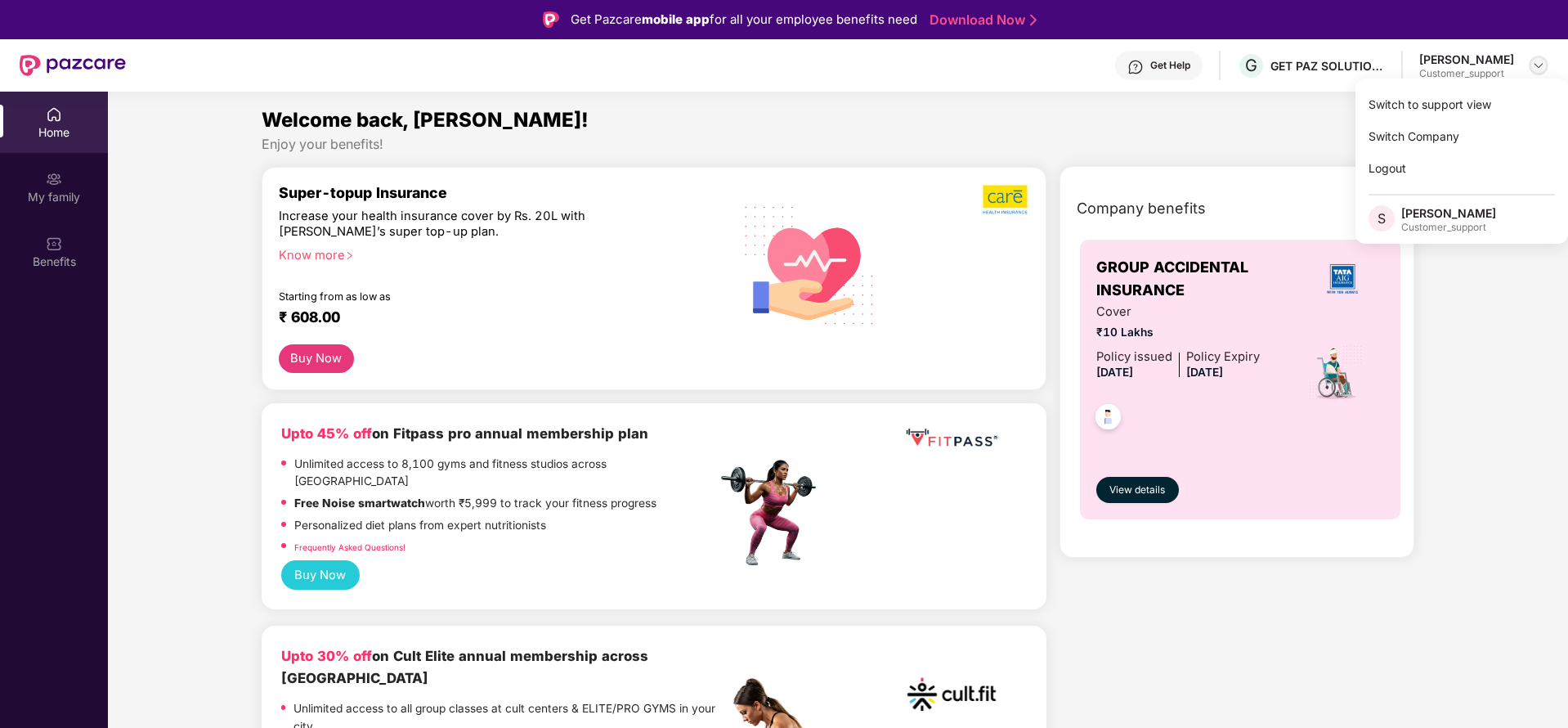
click at [1536, 68] on img at bounding box center [1538, 66] width 13 height 13
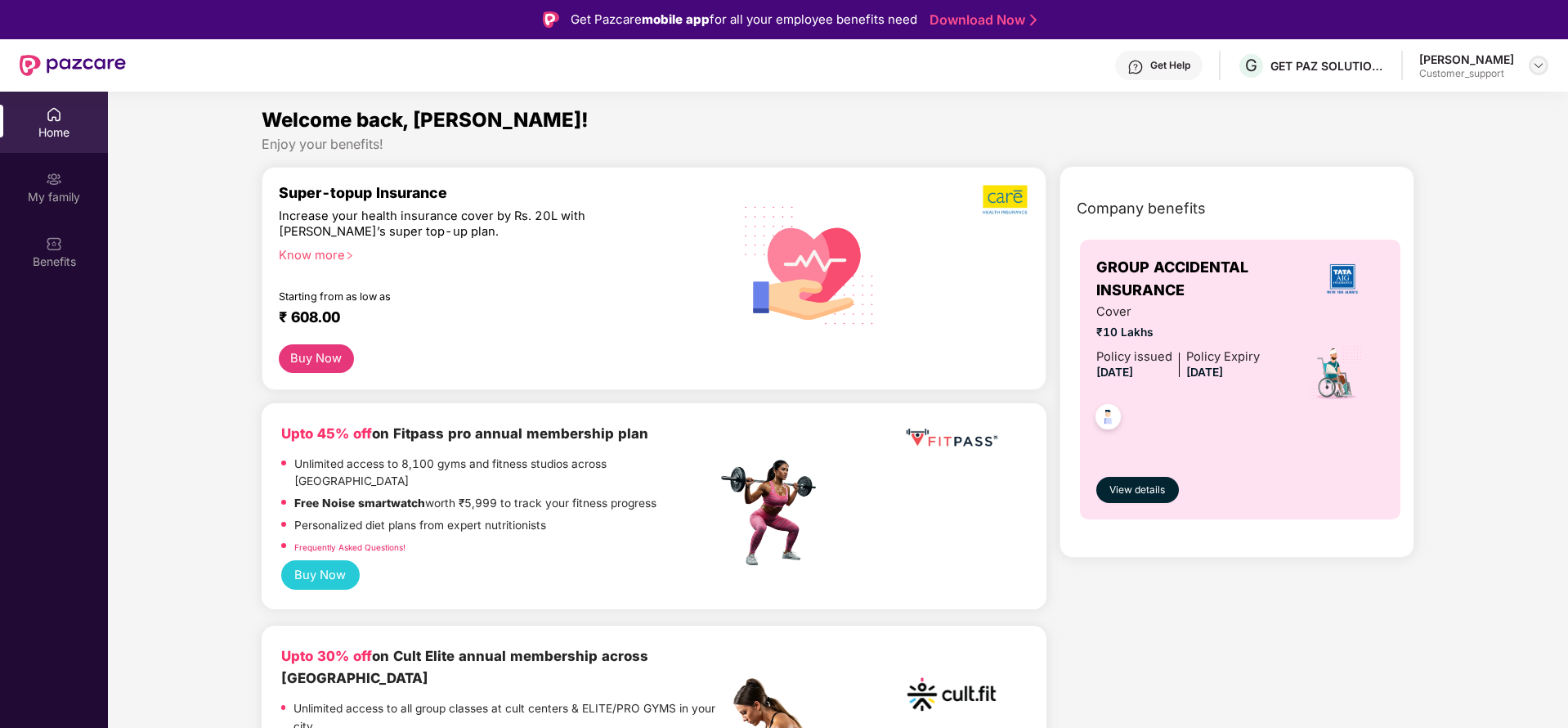
click at [1532, 66] on img at bounding box center [1538, 66] width 13 height 13
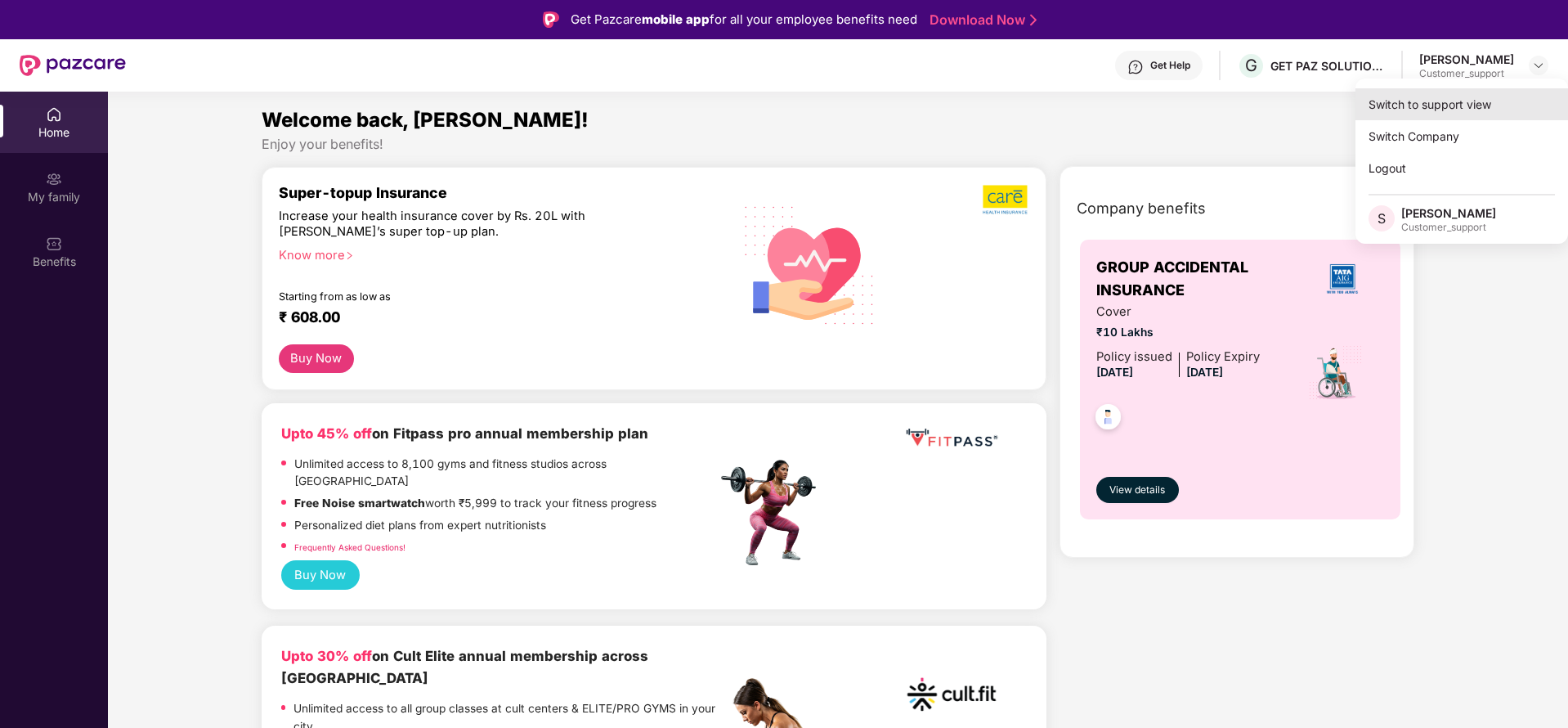
click at [1484, 94] on div "Switch to support view" at bounding box center [1462, 104] width 213 height 31
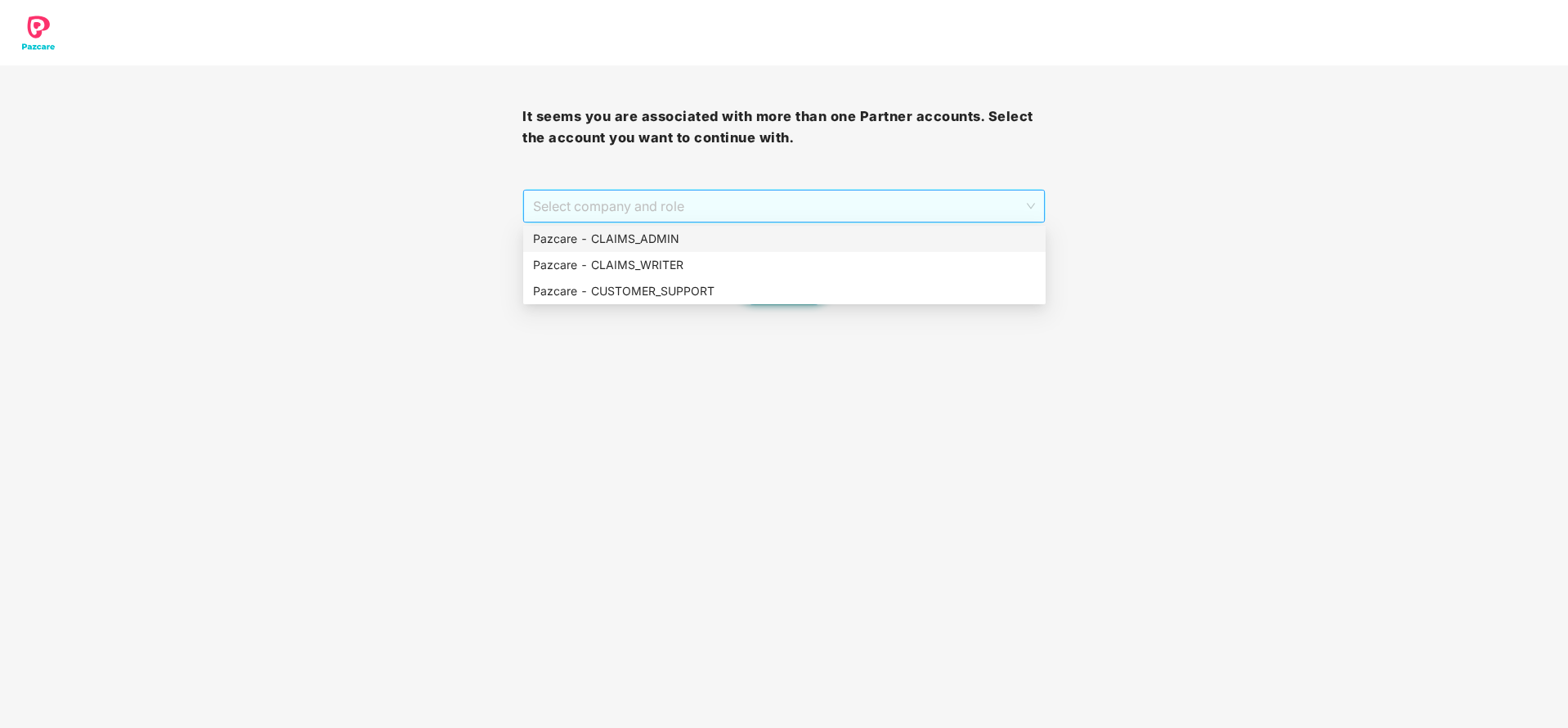
click at [680, 204] on span "Select company and role" at bounding box center [784, 206] width 501 height 31
click at [663, 239] on div "Pazcare - CLAIMS_ADMIN" at bounding box center [785, 238] width 503 height 18
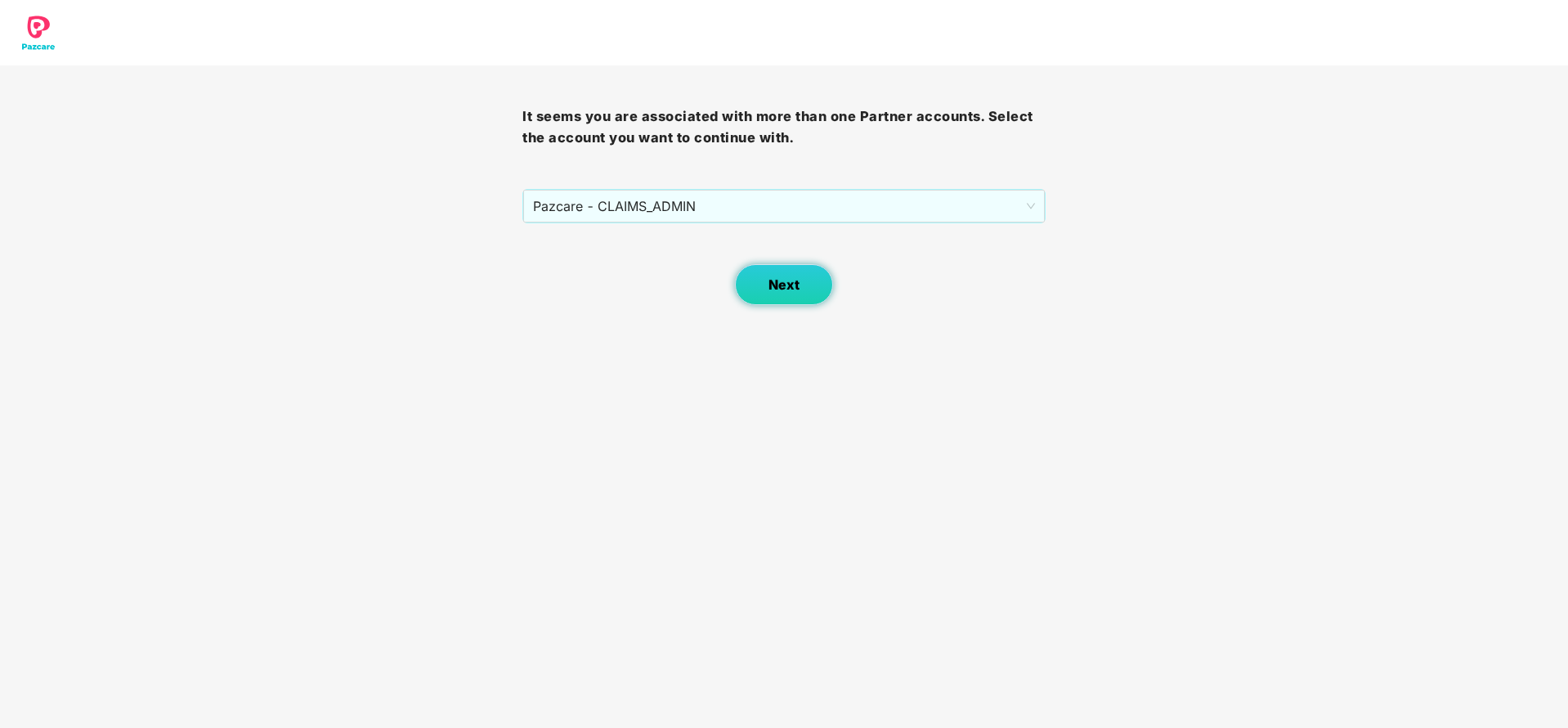
click at [758, 287] on button "Next" at bounding box center [784, 285] width 98 height 41
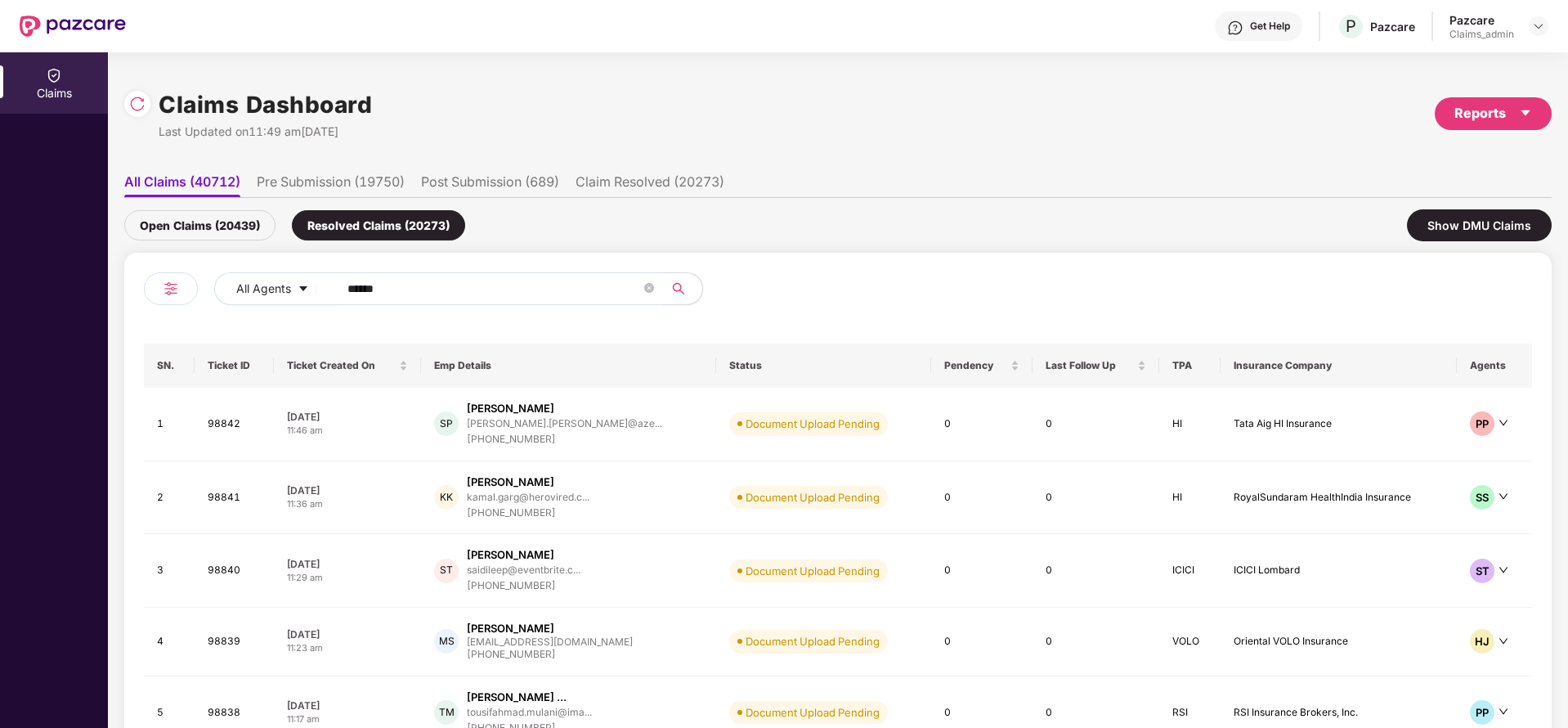
click at [448, 298] on input "******" at bounding box center [494, 289] width 293 height 25
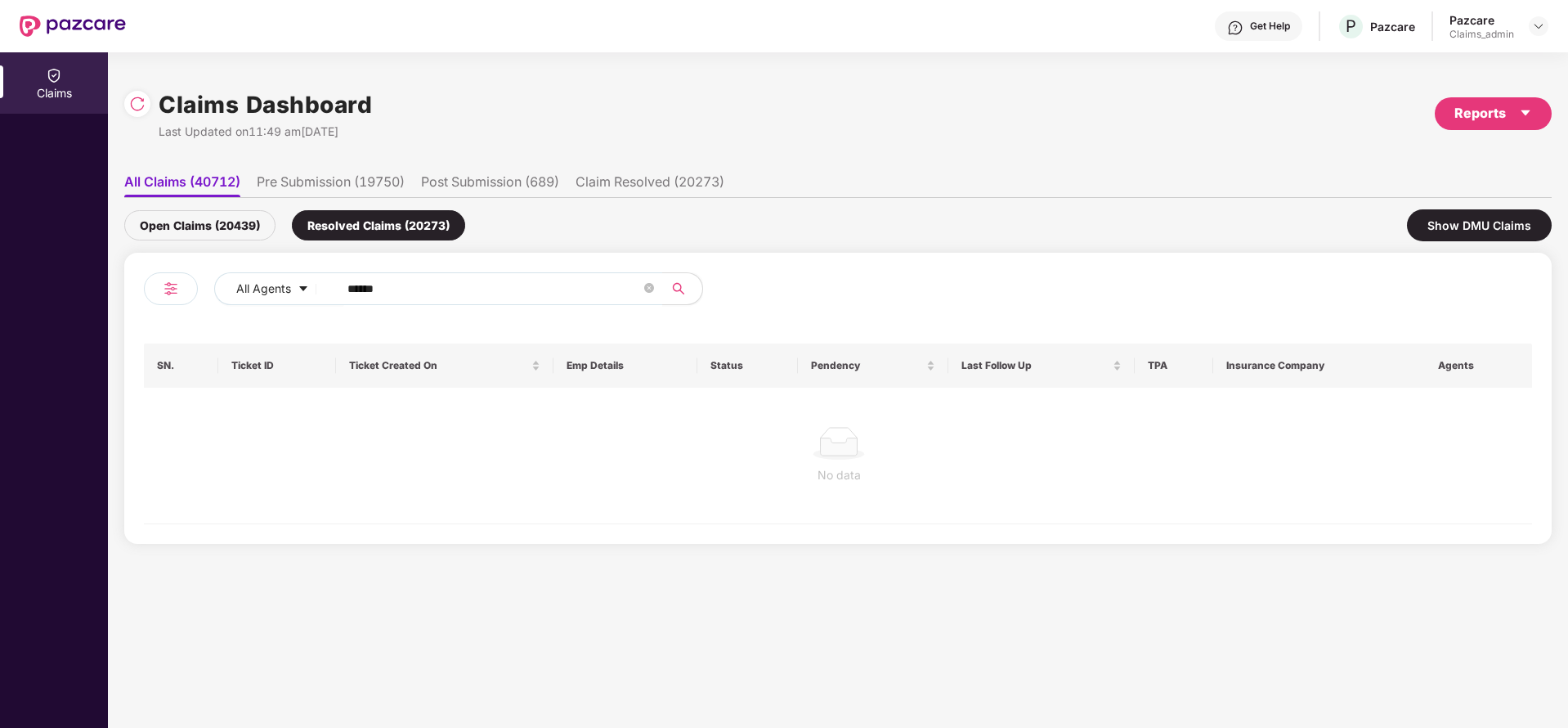
click at [222, 228] on div "Open Claims (20439)" at bounding box center [200, 225] width 152 height 31
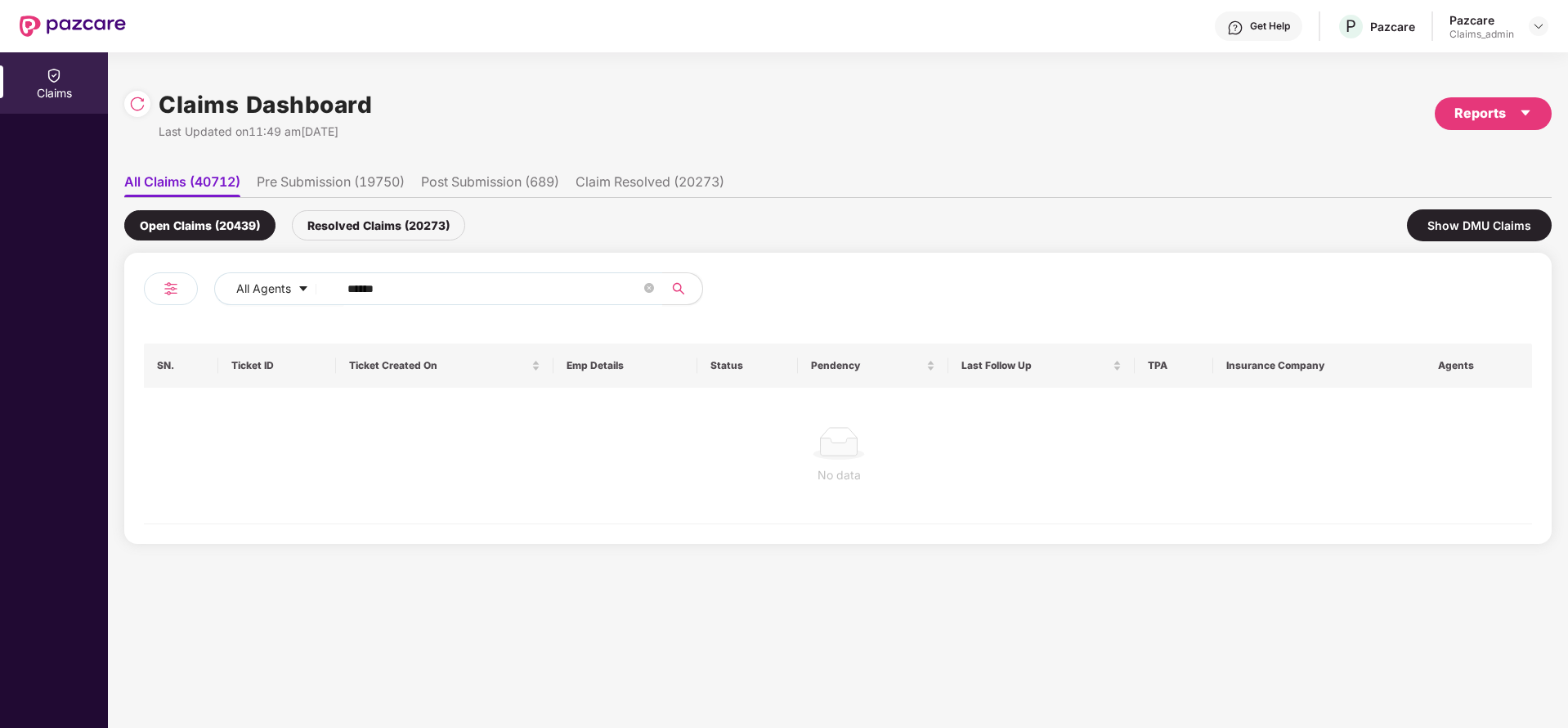
click at [382, 218] on div "Resolved Claims (20273)" at bounding box center [378, 225] width 173 height 31
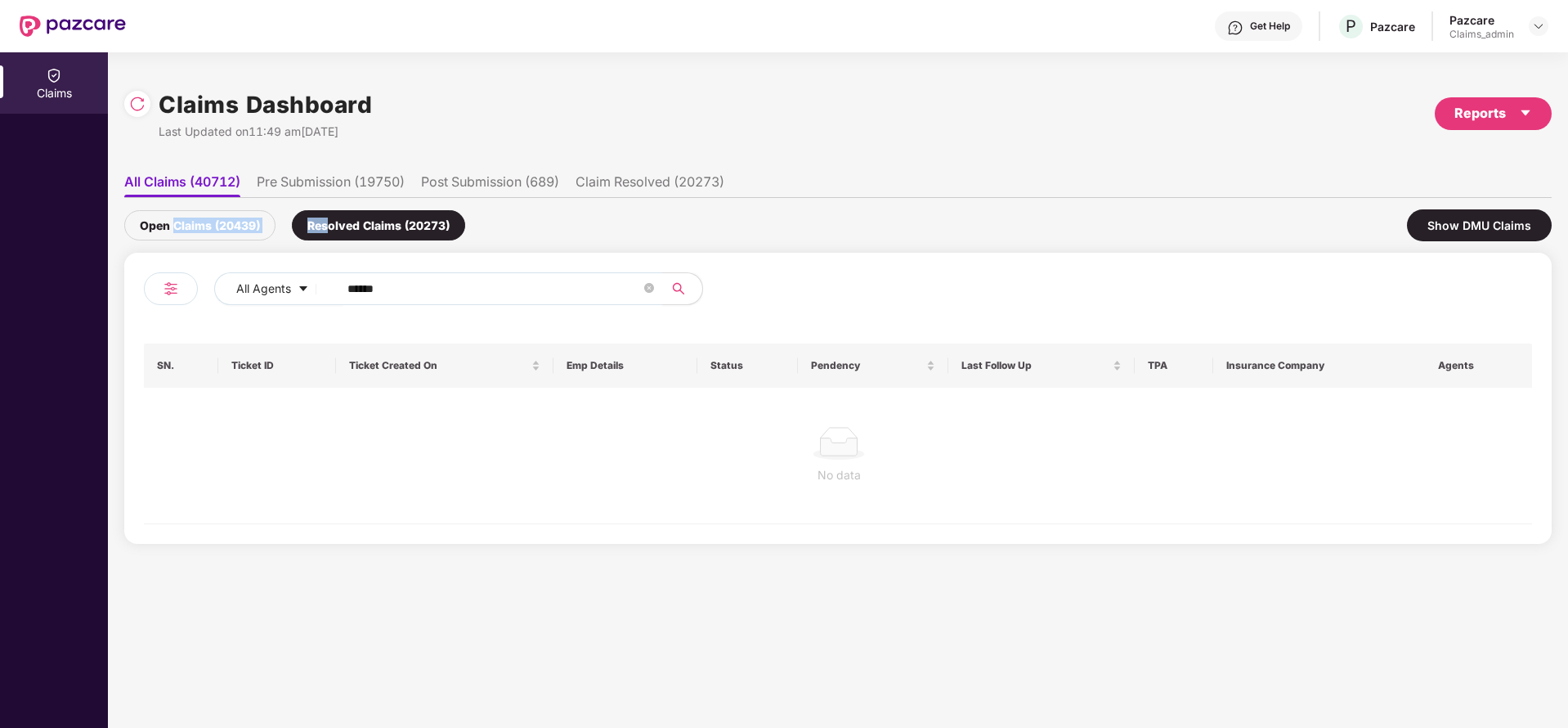
drag, startPoint x: 333, startPoint y: 209, endPoint x: 176, endPoint y: 229, distance: 158.3
click at [176, 229] on div "Open Claims (20439) Resolved Claims (20273)" at bounding box center [294, 225] width 341 height 31
click at [176, 229] on div "Open Claims (20439)" at bounding box center [200, 225] width 152 height 31
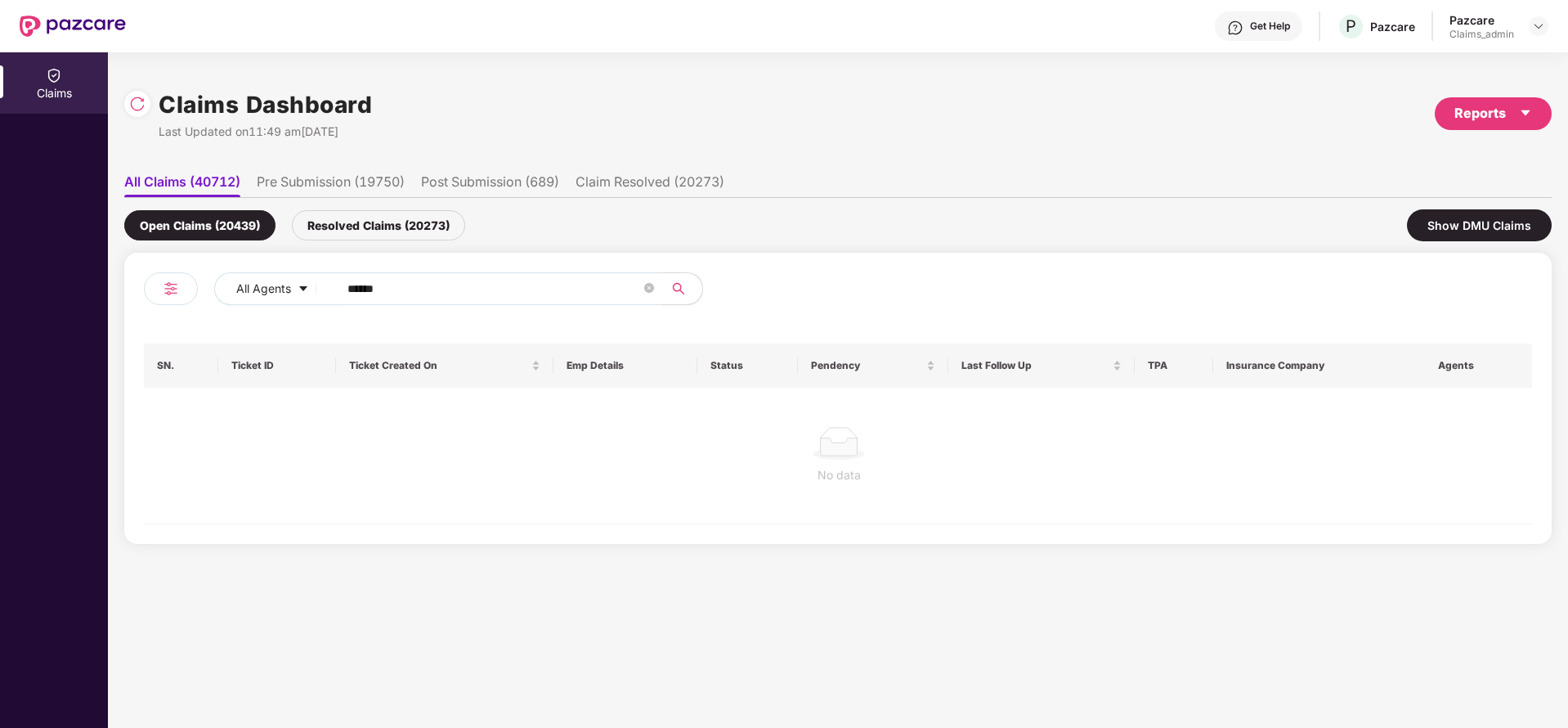
click at [353, 210] on div "Resolved Claims (20273)" at bounding box center [378, 225] width 173 height 31
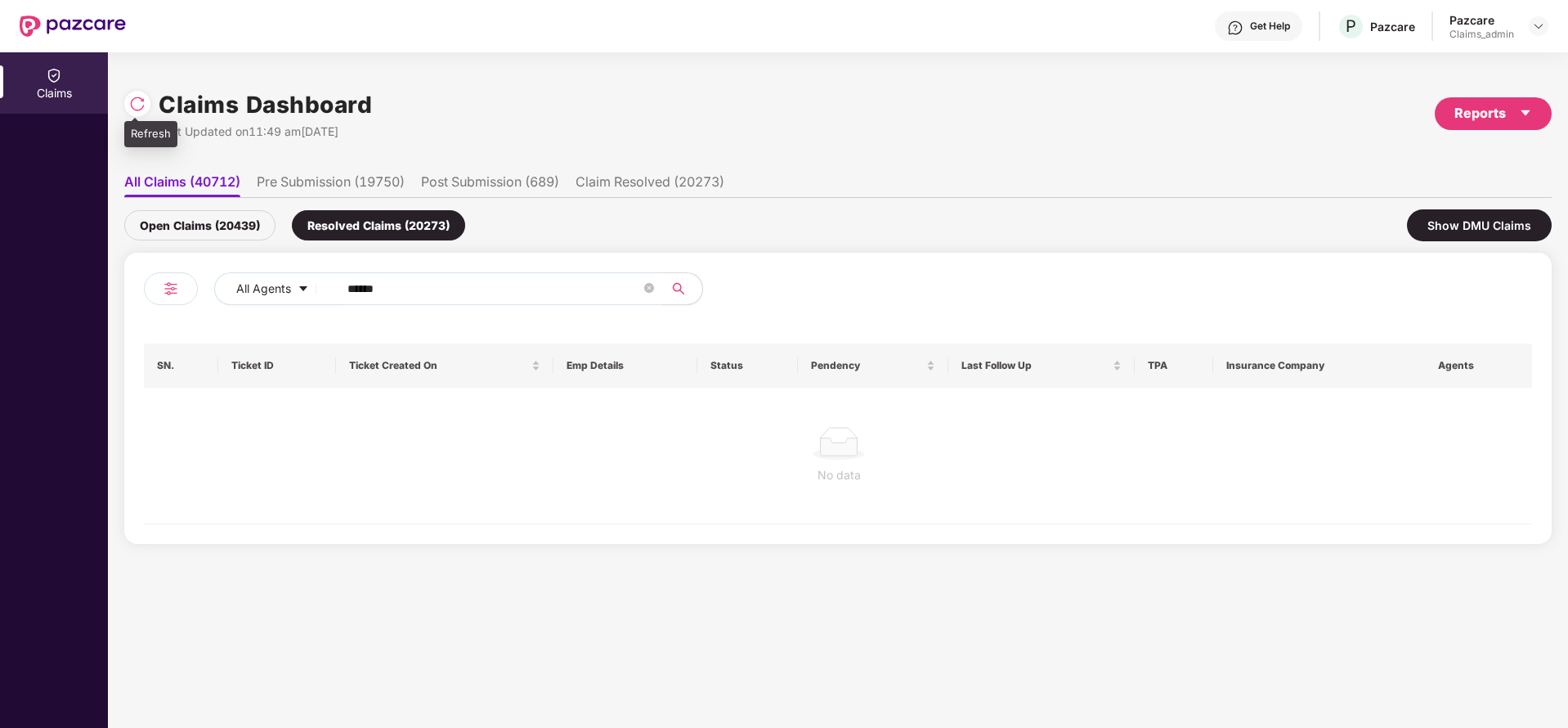
click at [144, 108] on img at bounding box center [138, 104] width 17 height 17
drag, startPoint x: 407, startPoint y: 287, endPoint x: 227, endPoint y: 297, distance: 180.3
click at [227, 297] on div "All Agents ******" at bounding box center [631, 288] width 833 height 32
paste input "text"
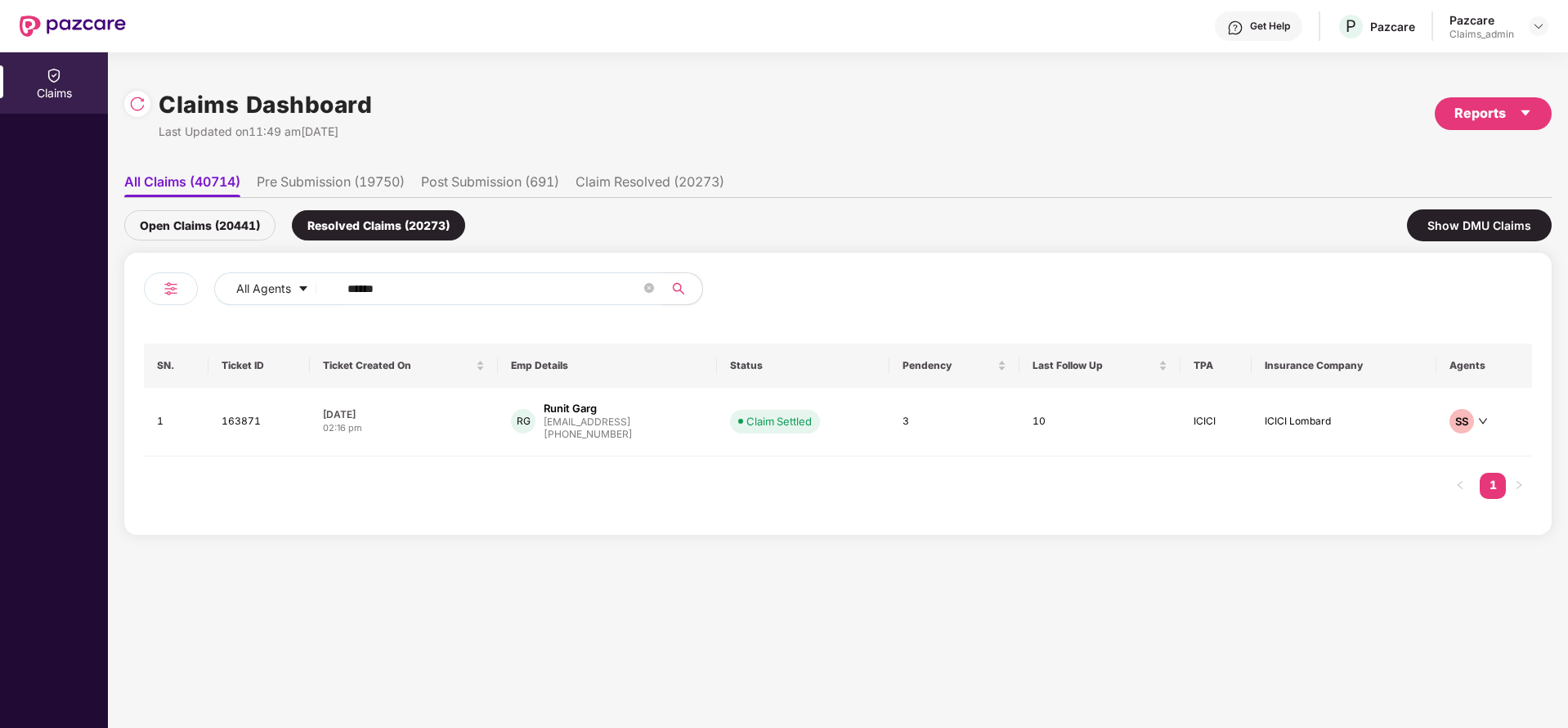
type input "******"
click at [190, 210] on div "Open Claims (20441)" at bounding box center [200, 225] width 152 height 31
